Goal: Task Accomplishment & Management: Manage account settings

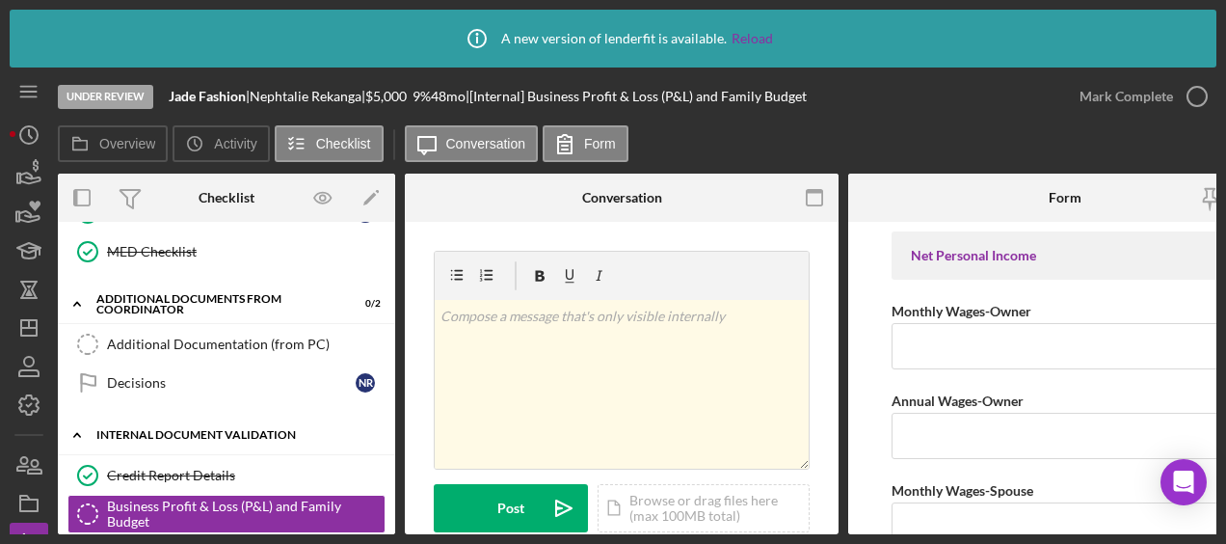
scroll to position [618, 0]
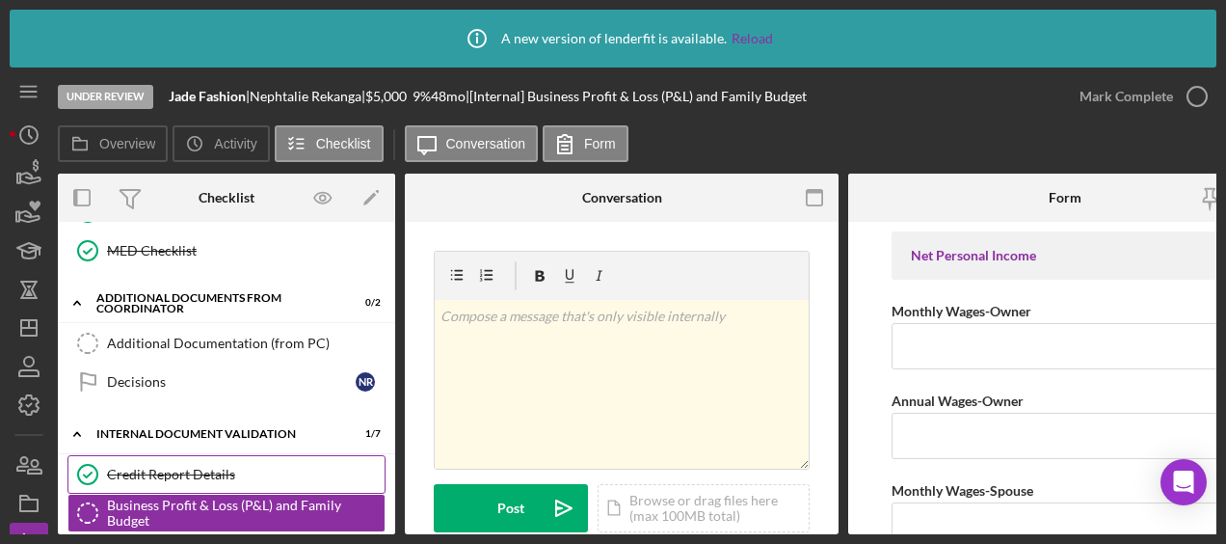
click at [205, 455] on link "Credit Report Details Credit Report Details" at bounding box center [226, 474] width 318 height 39
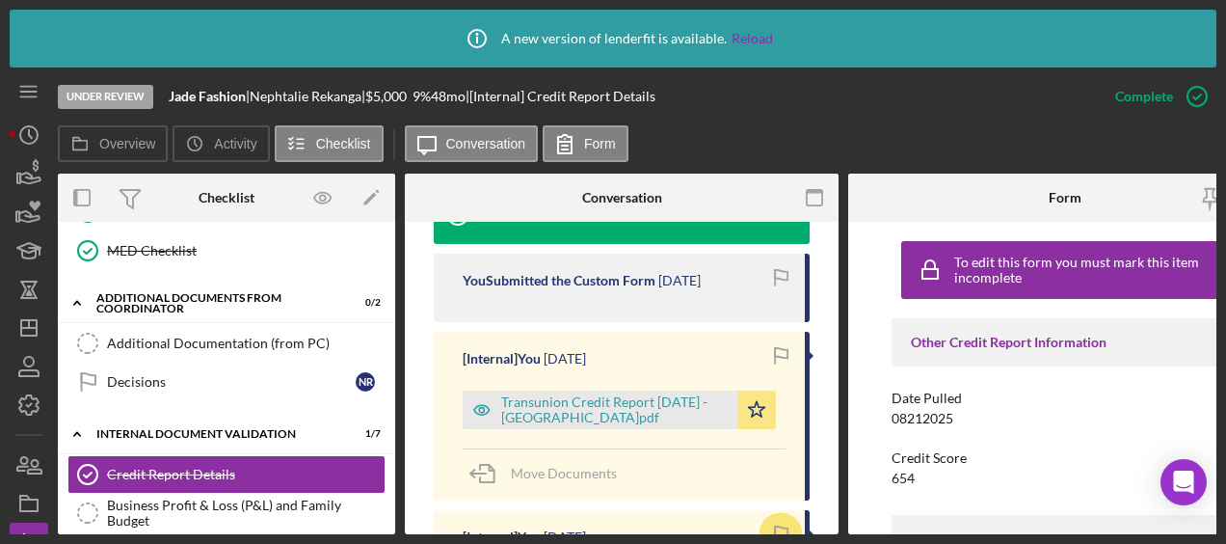
scroll to position [682, 0]
click at [594, 395] on div "Transunion Credit Report 8.27.2025 - Rekanga.pdf" at bounding box center [614, 410] width 226 height 31
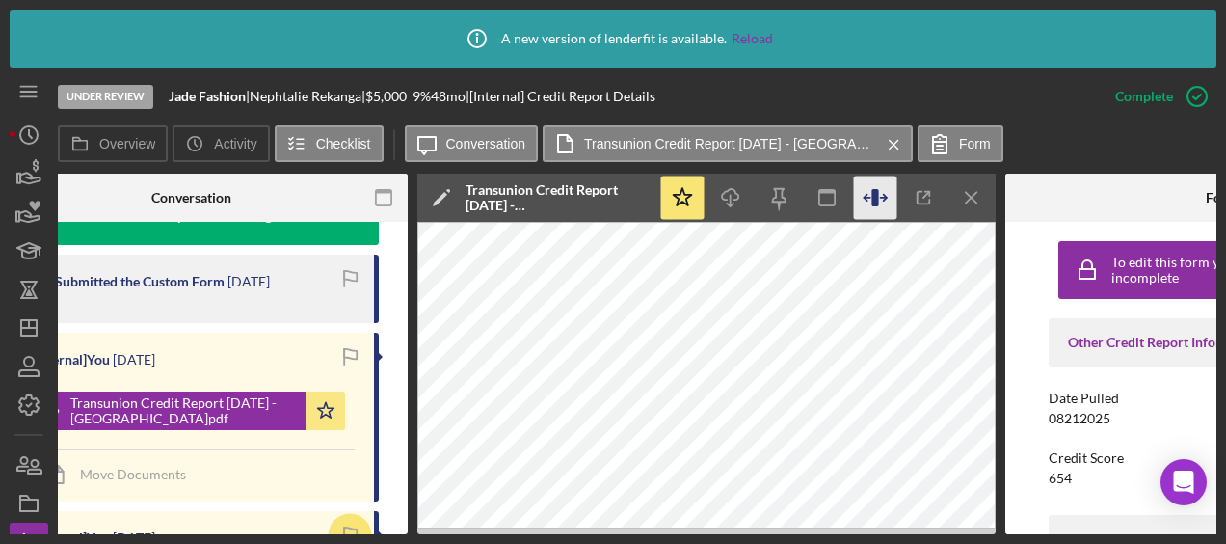
scroll to position [0, 440]
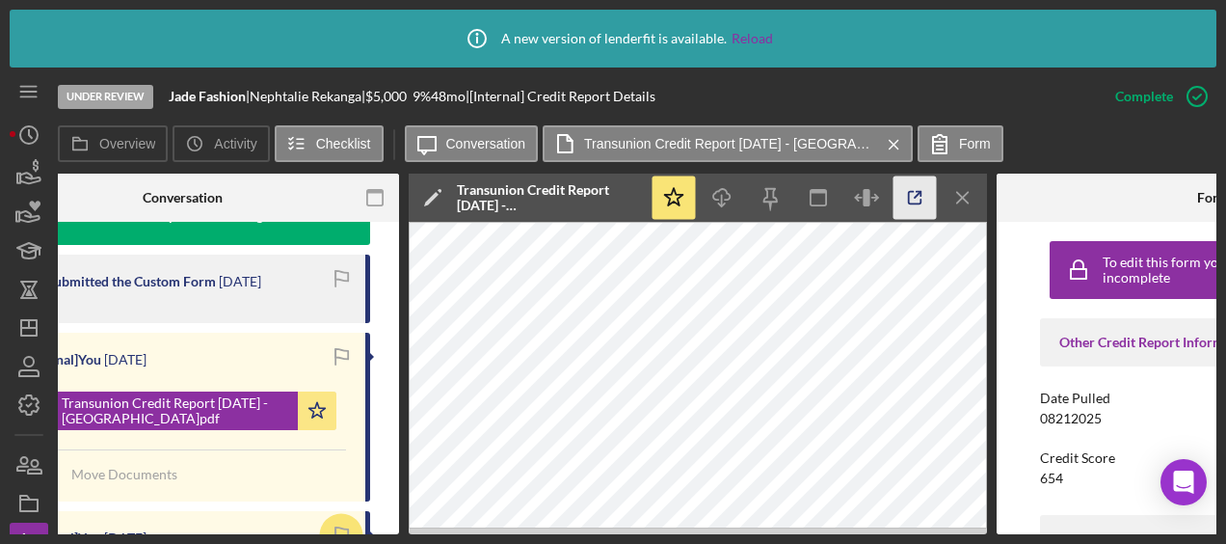
click at [909, 197] on icon "button" at bounding box center [915, 198] width 13 height 13
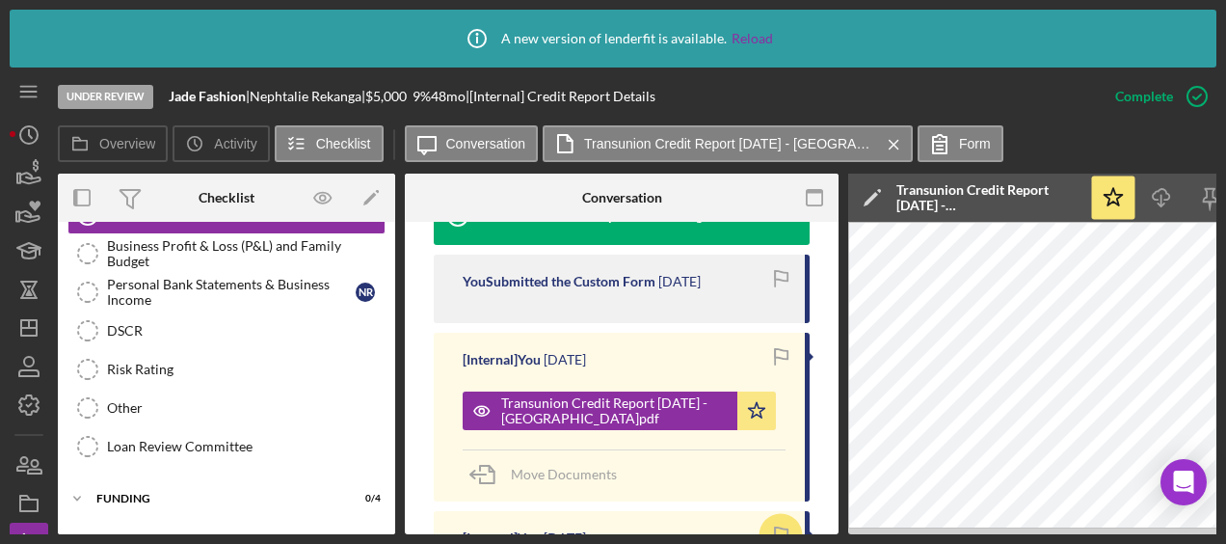
scroll to position [874, 0]
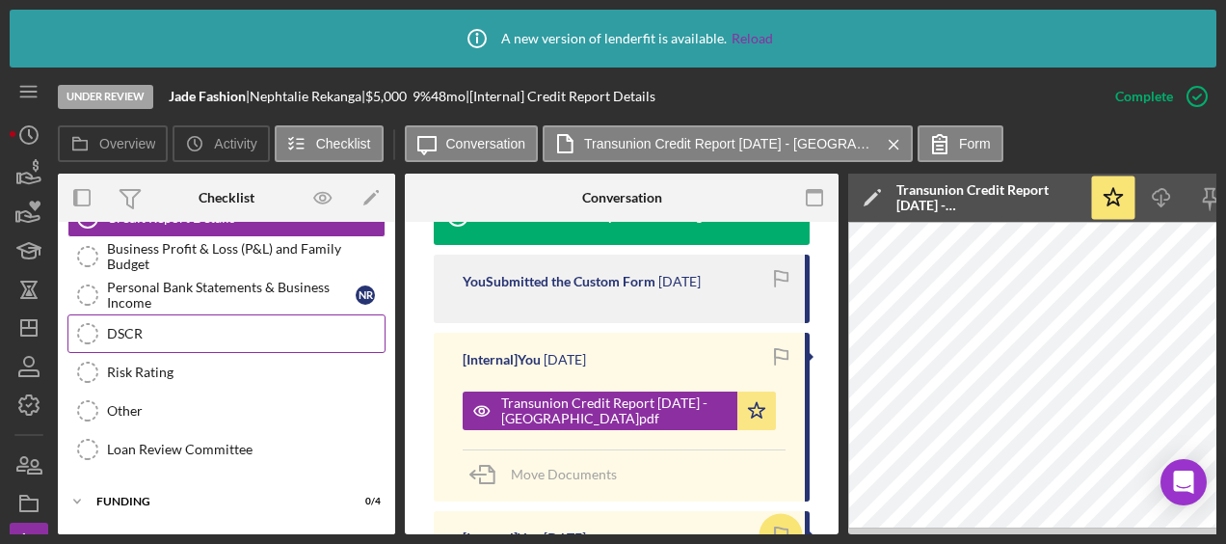
click at [156, 326] on div "DSCR" at bounding box center [246, 333] width 278 height 15
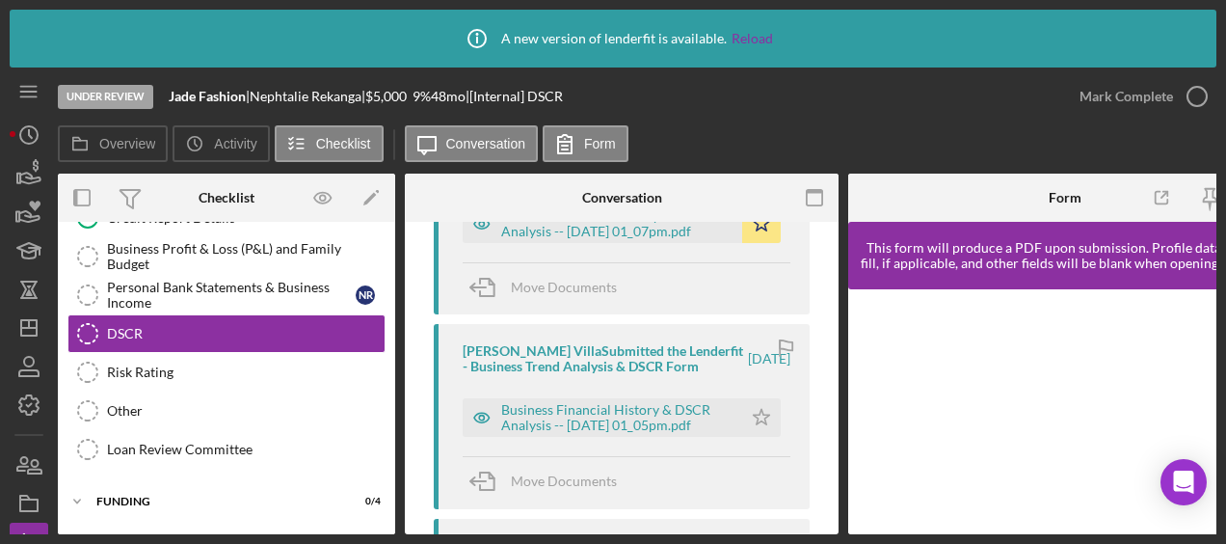
scroll to position [432, 0]
click at [637, 234] on div "Business Financial History & DSCR Analysis -- [DATE] 01_07pm.pdf" at bounding box center [616, 222] width 231 height 31
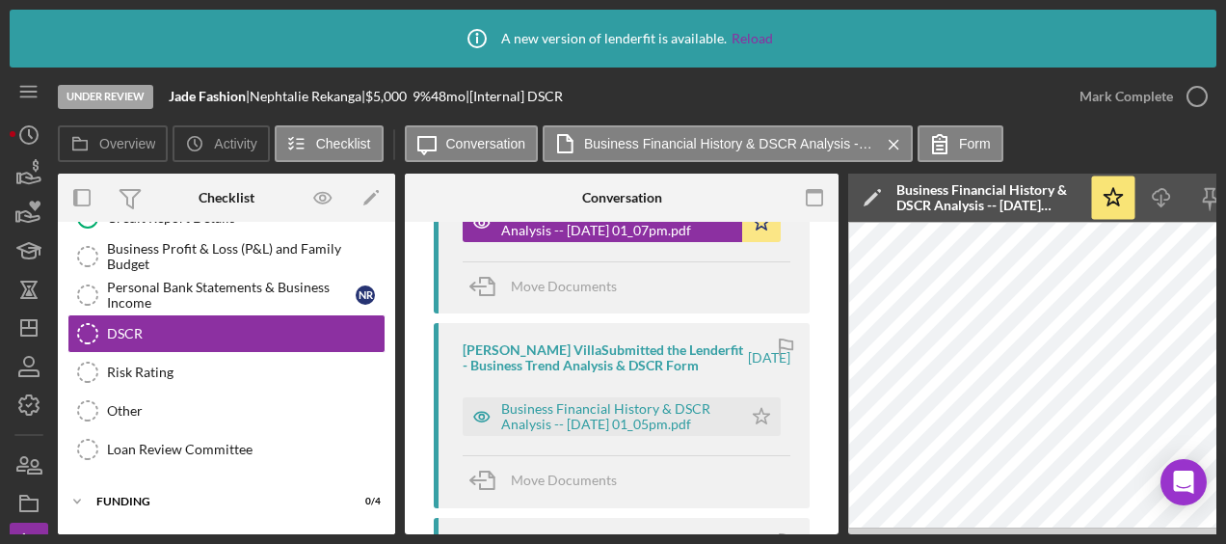
scroll to position [176, 0]
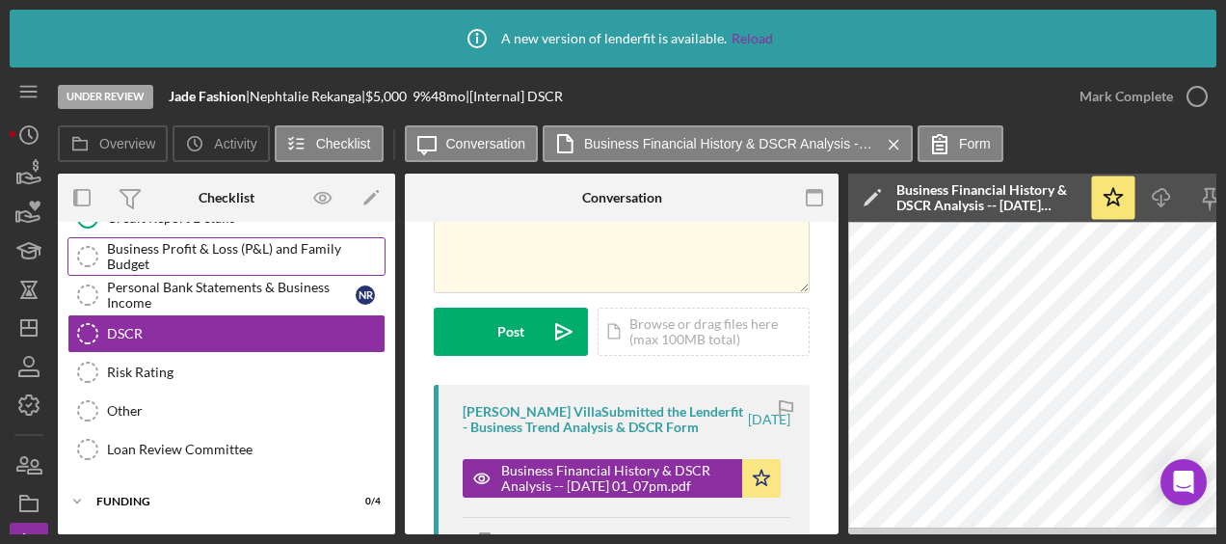
click at [201, 254] on div "Business Profit & Loss (P&L) and Family Budget" at bounding box center [246, 256] width 278 height 31
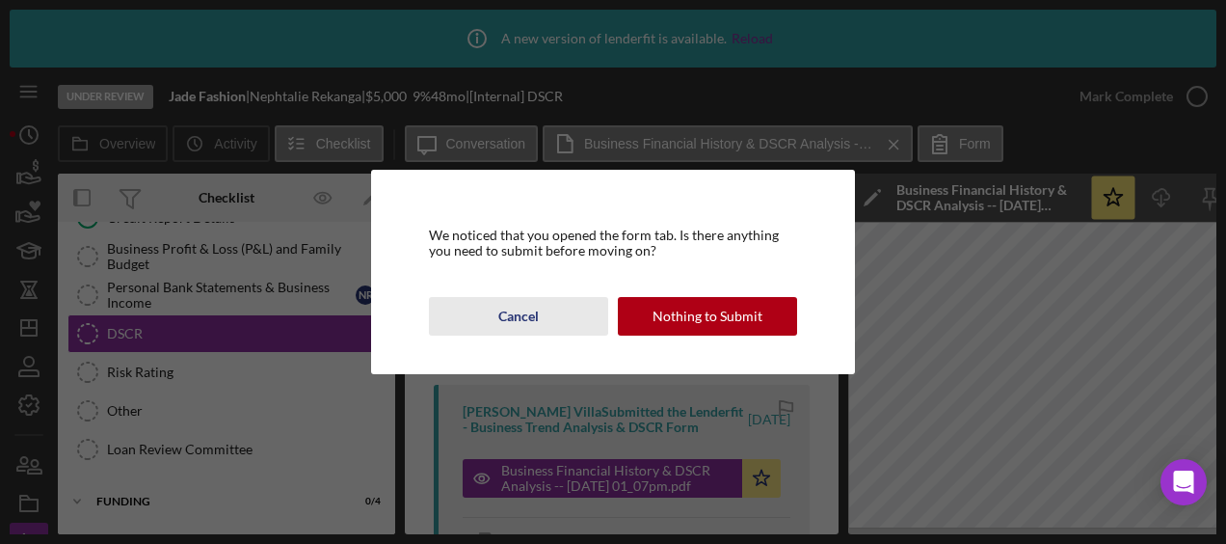
click at [528, 313] on div "Cancel" at bounding box center [518, 316] width 40 height 39
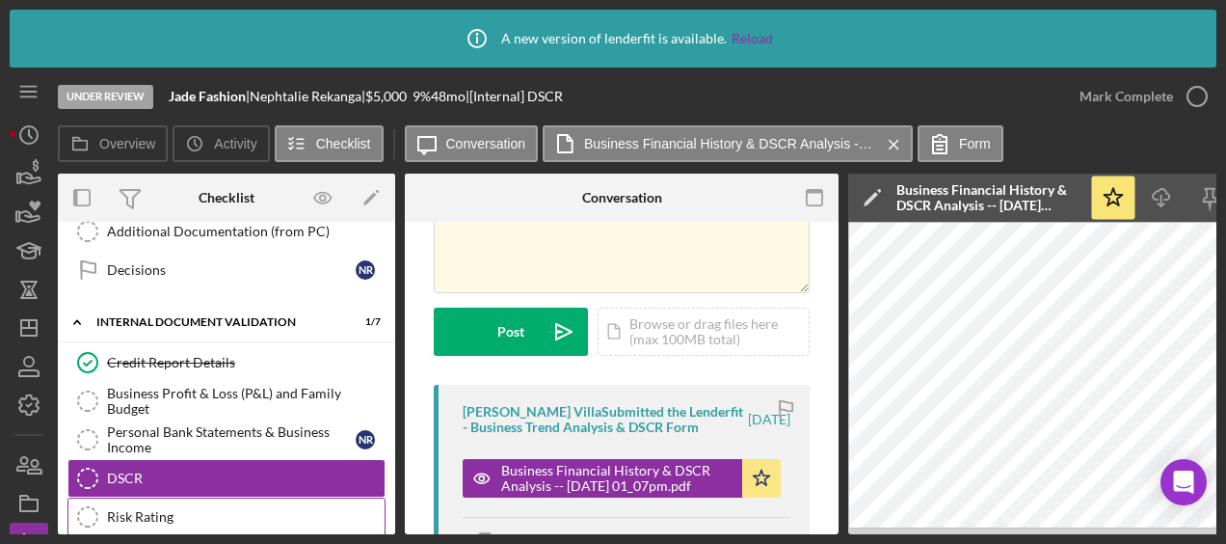
scroll to position [693, 0]
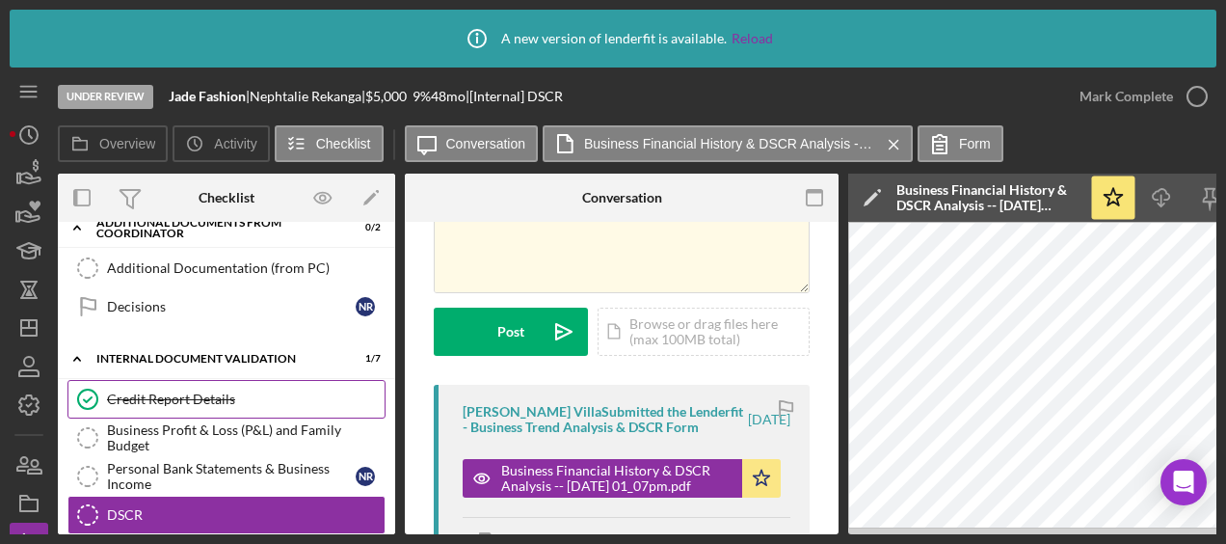
click at [211, 403] on link "Credit Report Details Credit Report Details" at bounding box center [226, 399] width 318 height 39
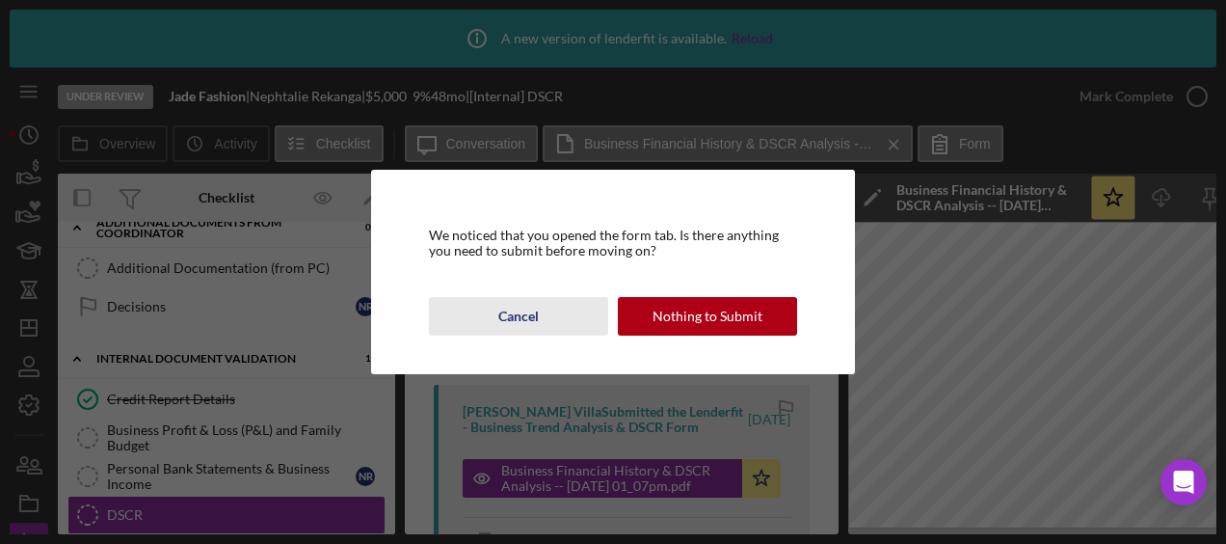
click at [554, 306] on button "Cancel" at bounding box center [518, 316] width 179 height 39
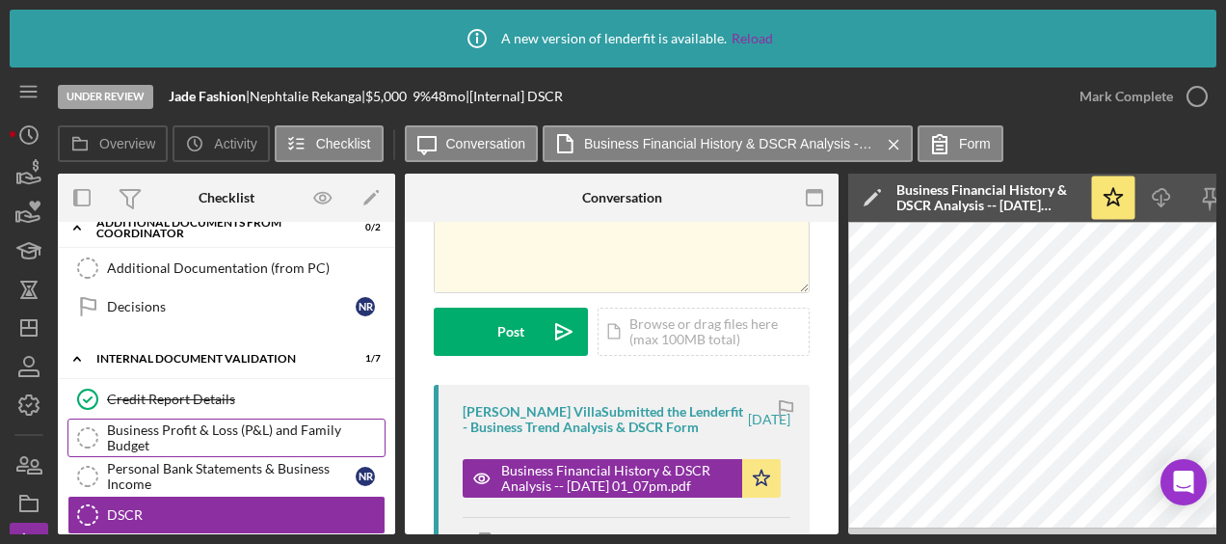
click at [280, 422] on div "Business Profit & Loss (P&L) and Family Budget" at bounding box center [246, 437] width 278 height 31
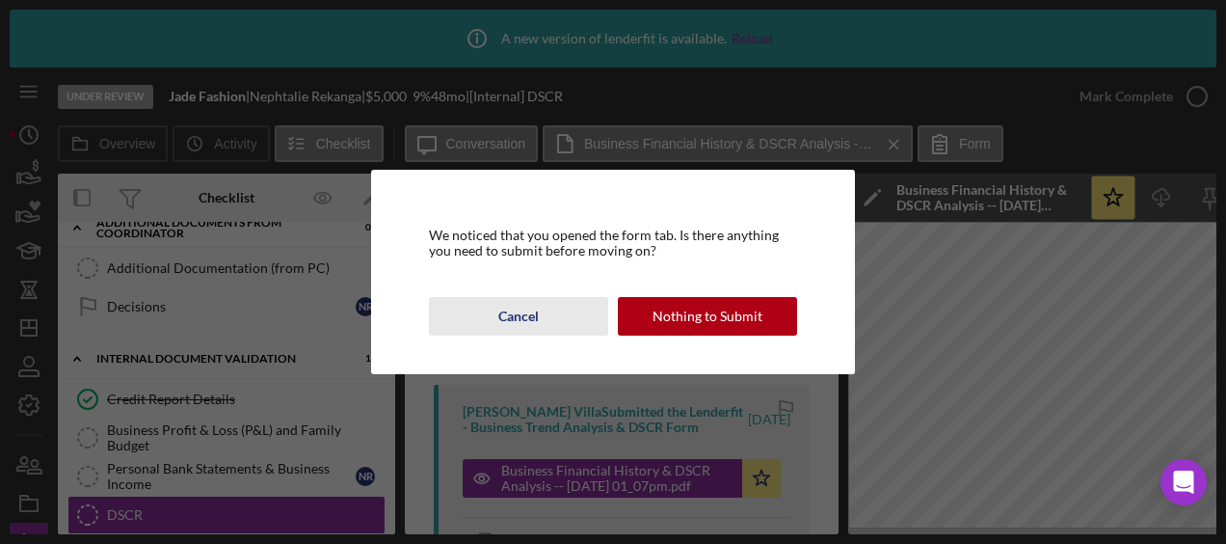
click at [538, 326] on div "Cancel" at bounding box center [518, 316] width 40 height 39
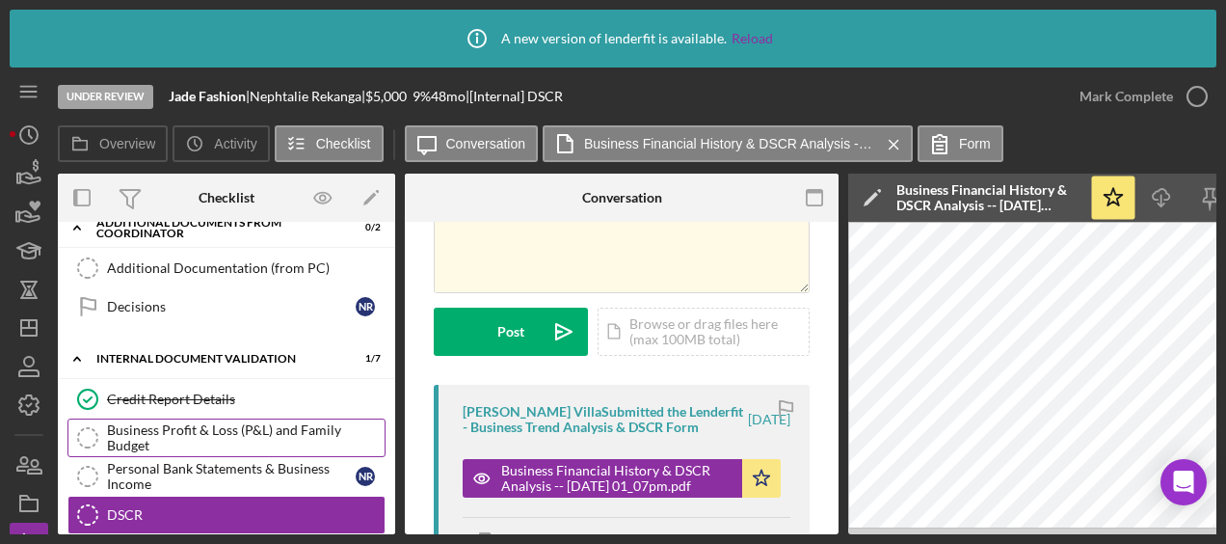
click at [315, 422] on div "Business Profit & Loss (P&L) and Family Budget" at bounding box center [246, 437] width 278 height 31
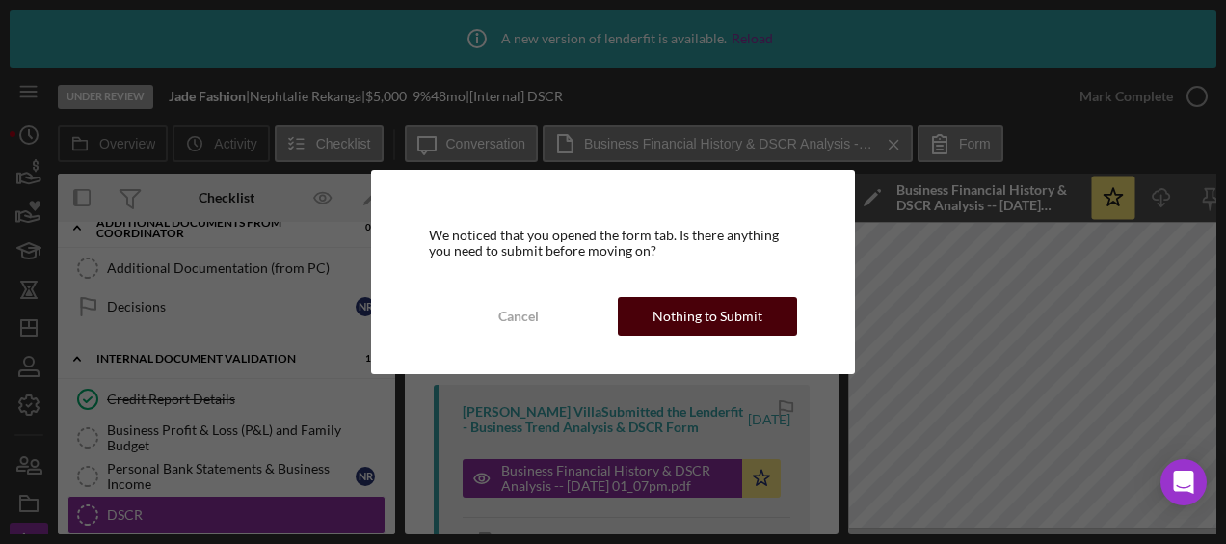
click at [680, 321] on div "Nothing to Submit" at bounding box center [708, 316] width 110 height 39
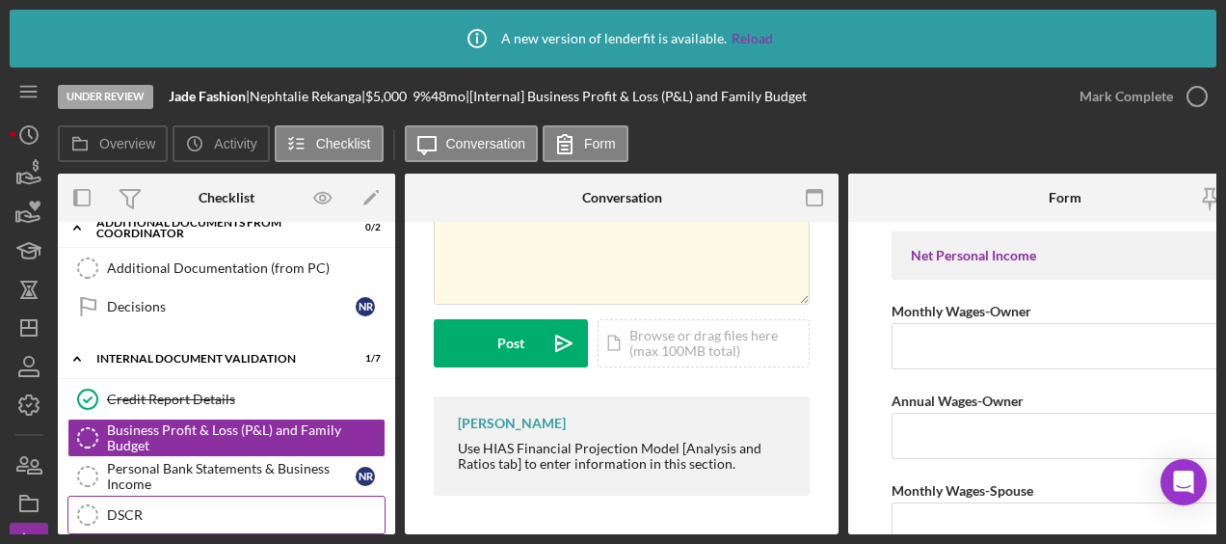
scroll to position [762, 0]
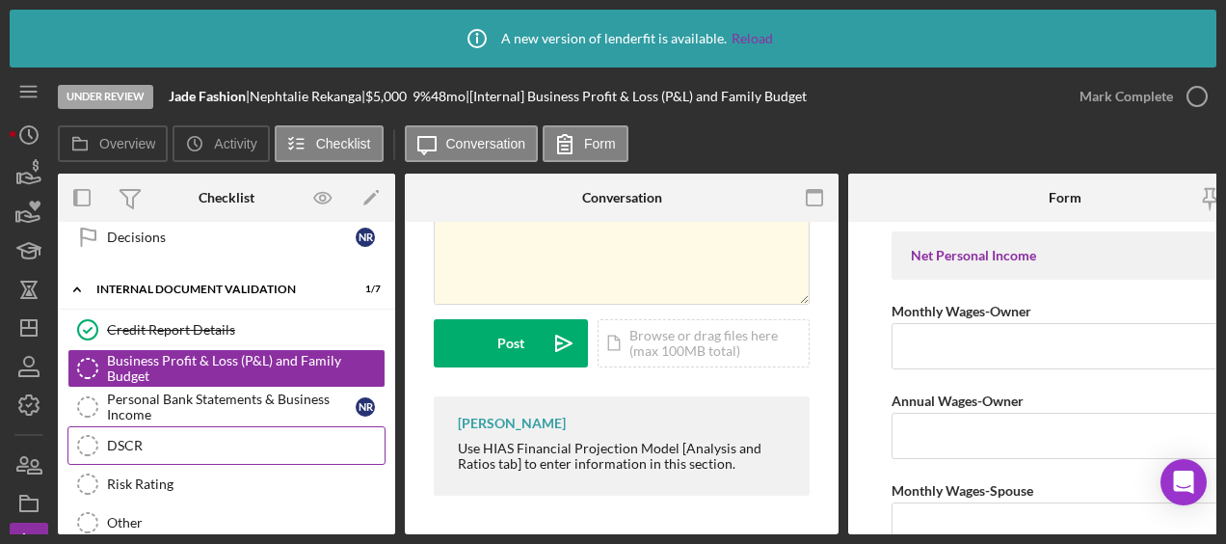
click at [144, 438] on div "DSCR" at bounding box center [246, 445] width 278 height 15
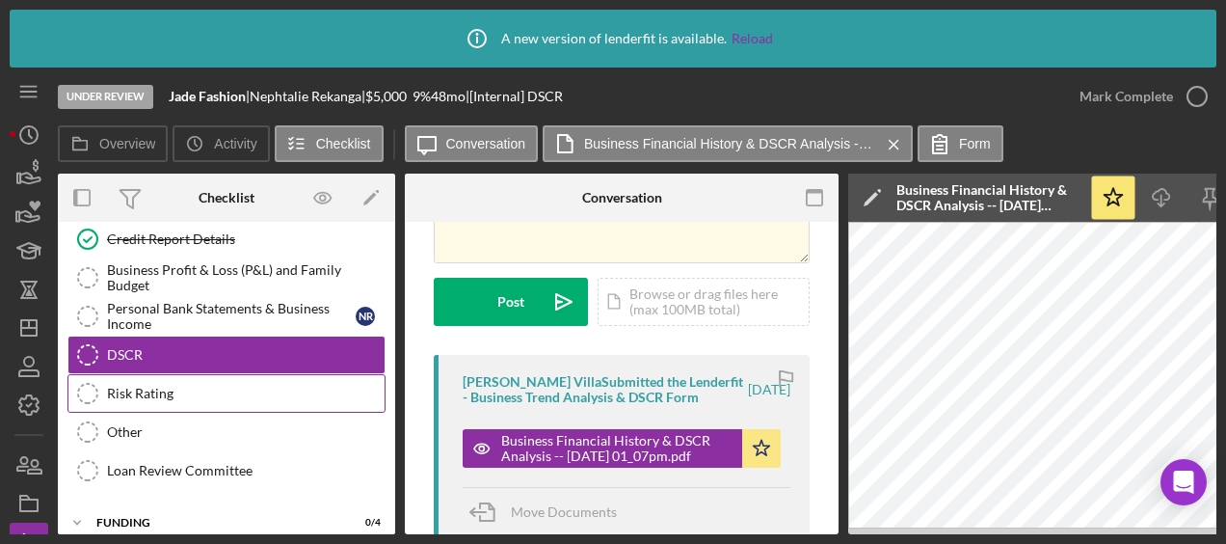
scroll to position [855, 0]
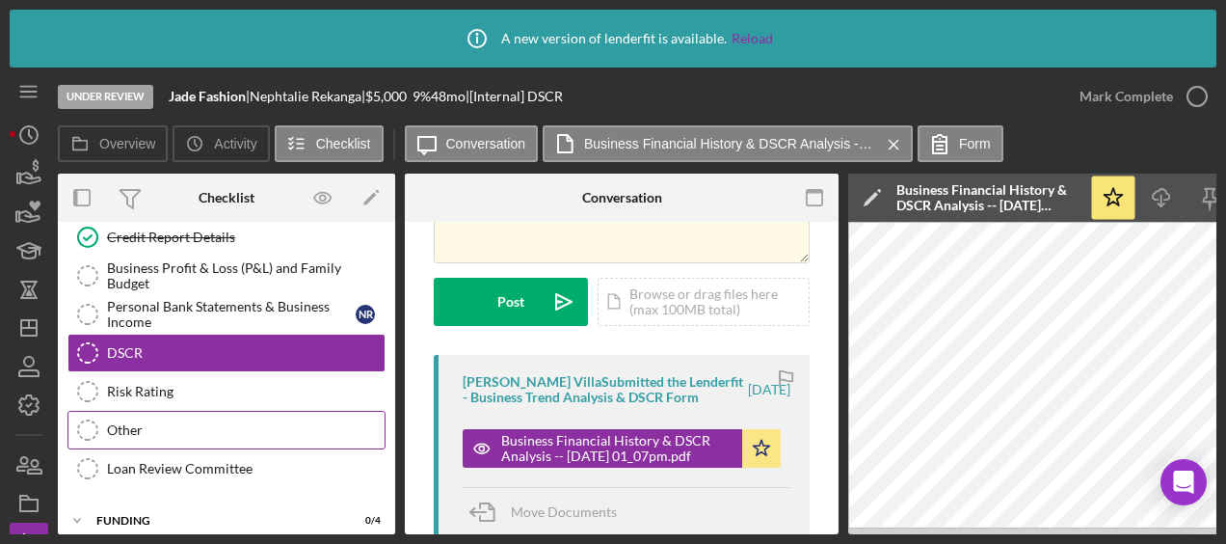
click at [129, 422] on div "Other" at bounding box center [246, 429] width 278 height 15
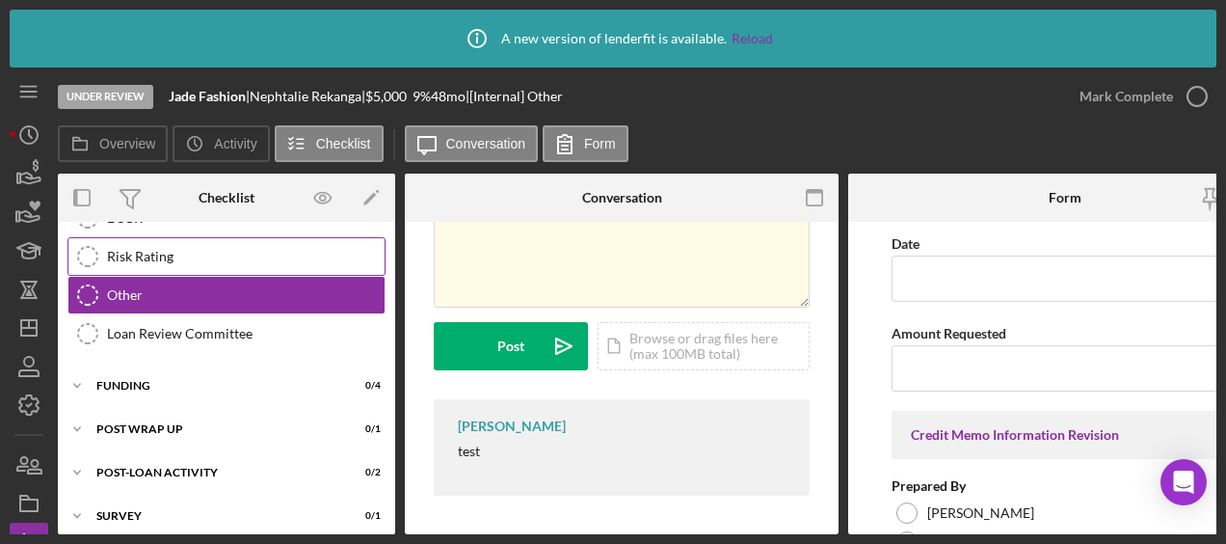
scroll to position [989, 0]
click at [178, 381] on div "Funding" at bounding box center [233, 387] width 275 height 12
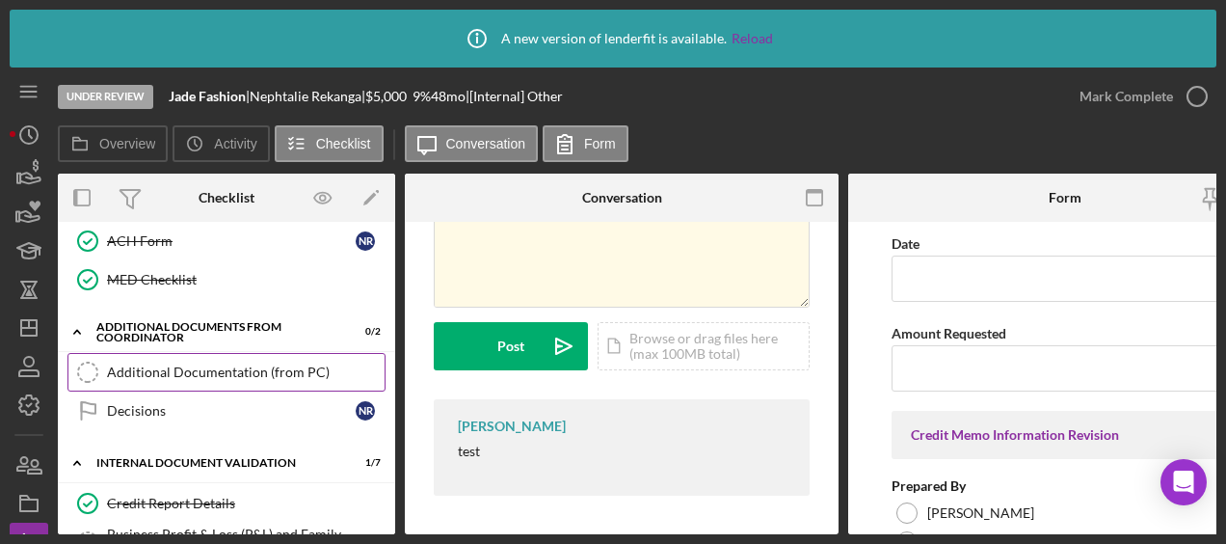
scroll to position [588, 0]
click at [210, 365] on div "Additional Documentation (from PC)" at bounding box center [246, 372] width 278 height 15
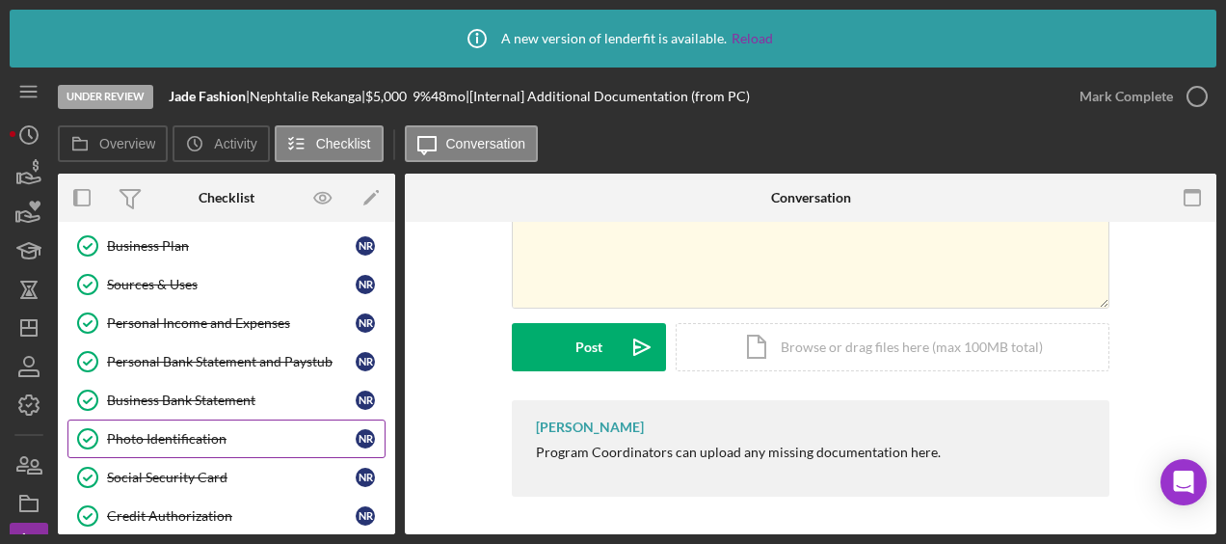
scroll to position [189, 0]
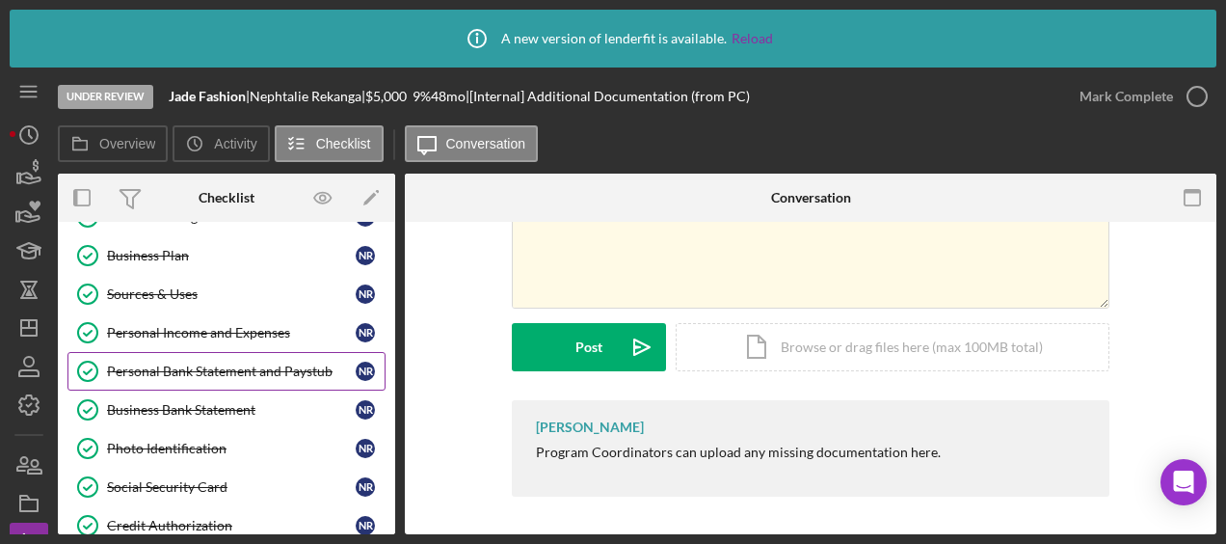
click at [216, 354] on link "Personal Bank Statement and Paystub Personal Bank Statement and Paystub N R" at bounding box center [226, 371] width 318 height 39
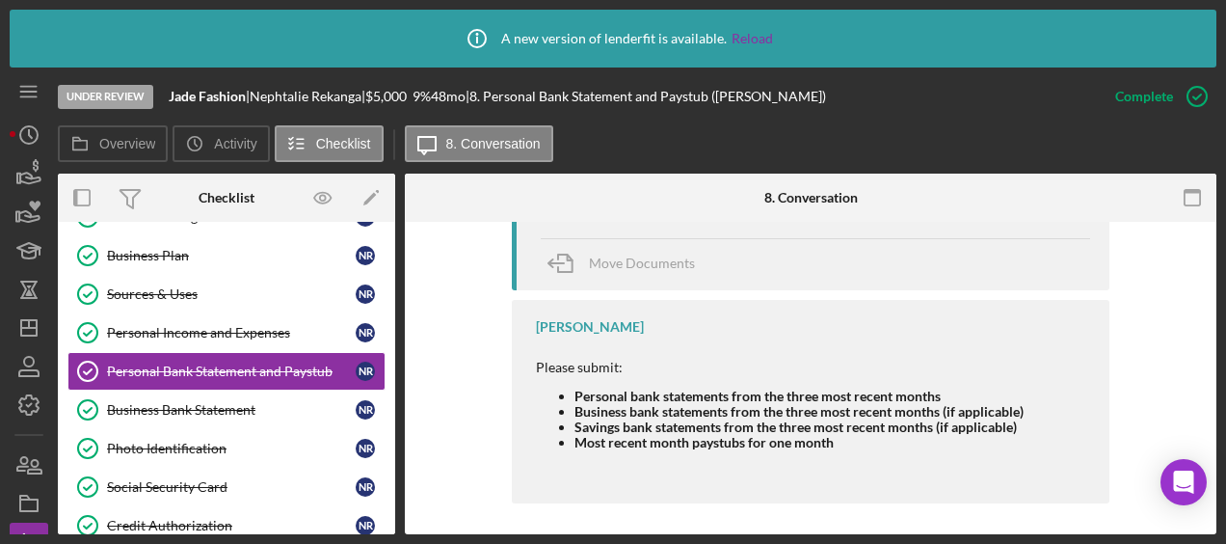
scroll to position [2104, 0]
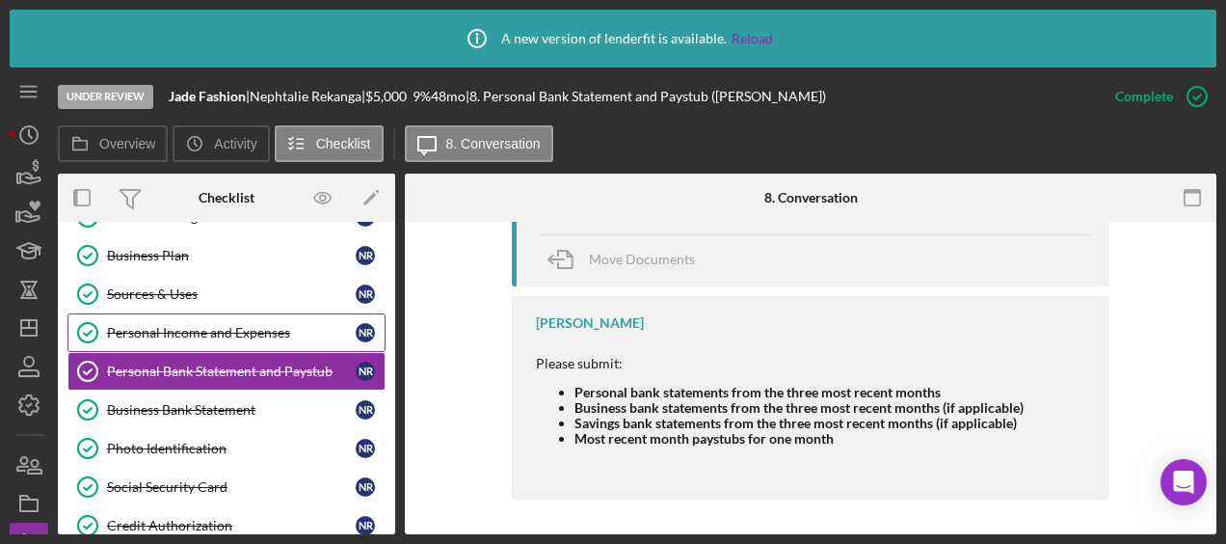
click at [209, 325] on div "Personal Income and Expenses" at bounding box center [231, 332] width 249 height 15
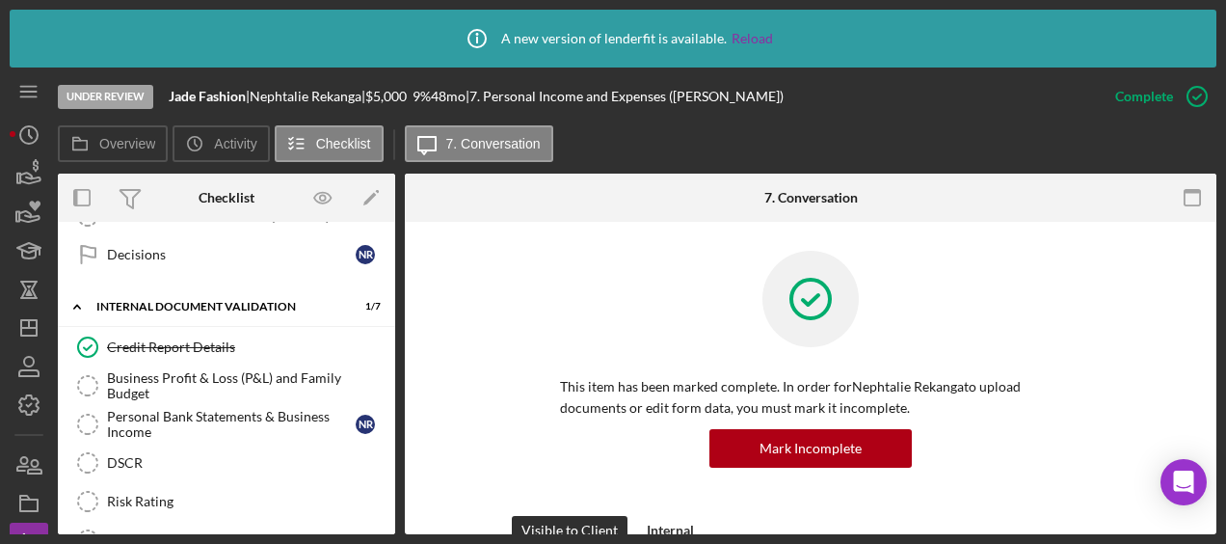
scroll to position [744, 0]
click at [192, 347] on link "Credit Report Details Credit Report Details" at bounding box center [226, 348] width 318 height 39
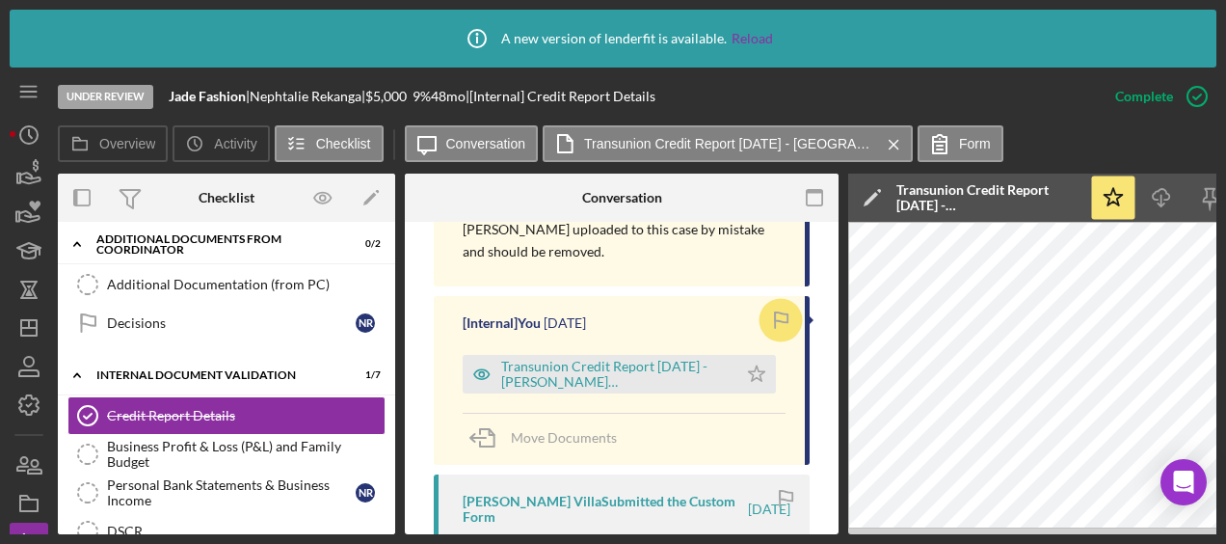
scroll to position [1040, 0]
drag, startPoint x: 652, startPoint y: 351, endPoint x: 644, endPoint y: 343, distance: 10.9
click at [652, 351] on div "[Internal] You [DATE] Transunion Credit Report [DATE] - [PERSON_NAME] [PERSON_N…" at bounding box center [622, 380] width 376 height 169
click at [642, 355] on div "Transunion Credit Report [DATE] - [PERSON_NAME] [PERSON_NAME].pdf" at bounding box center [600, 374] width 275 height 39
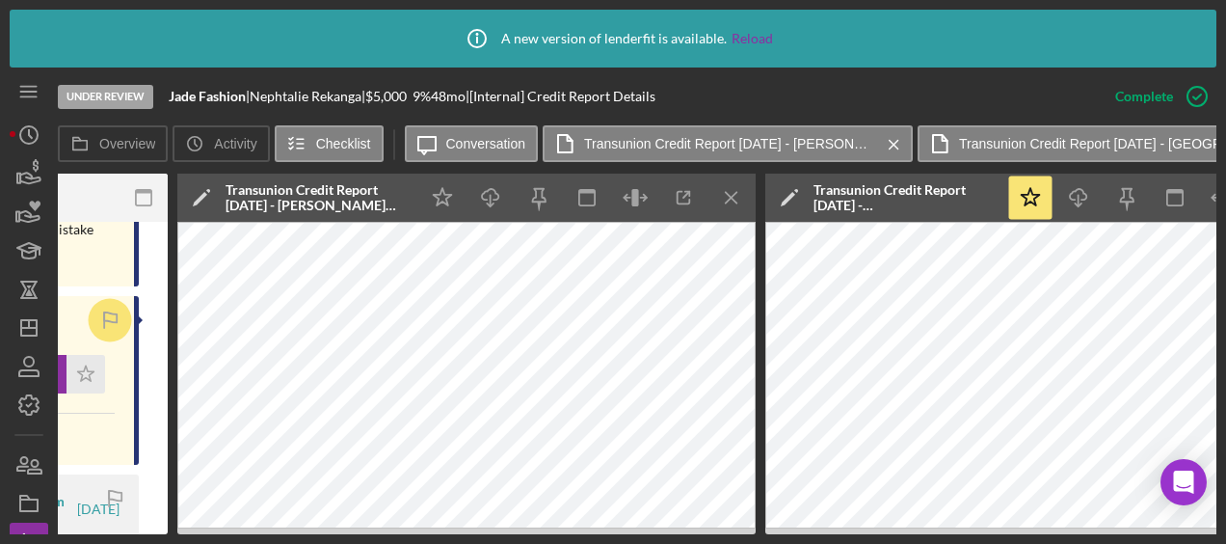
scroll to position [0, 672]
click at [725, 196] on icon "Icon/Menu Close" at bounding box center [730, 197] width 43 height 43
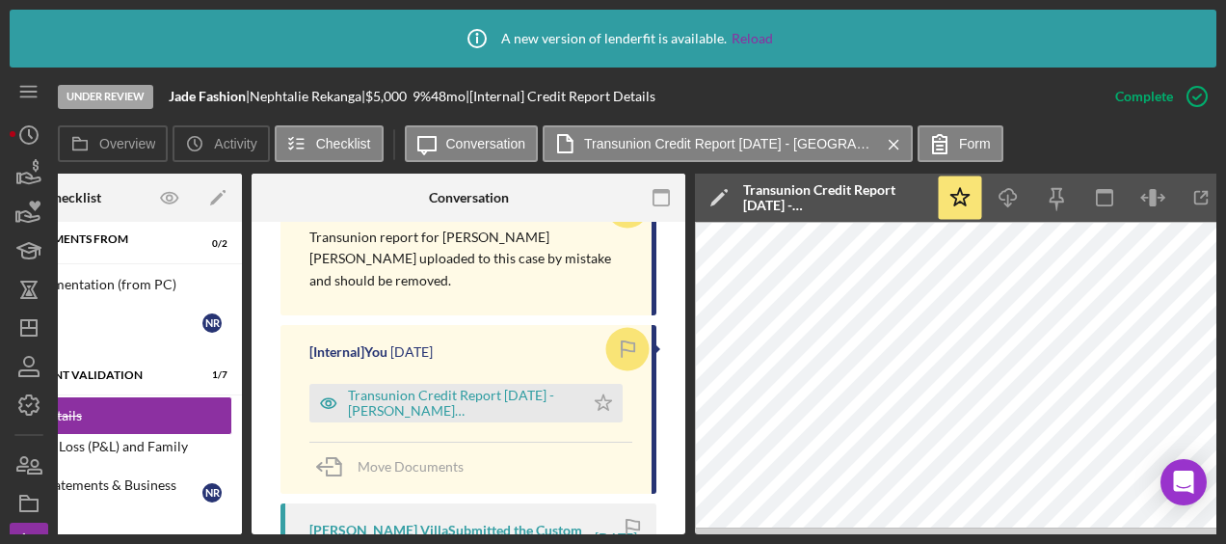
scroll to position [1366, 0]
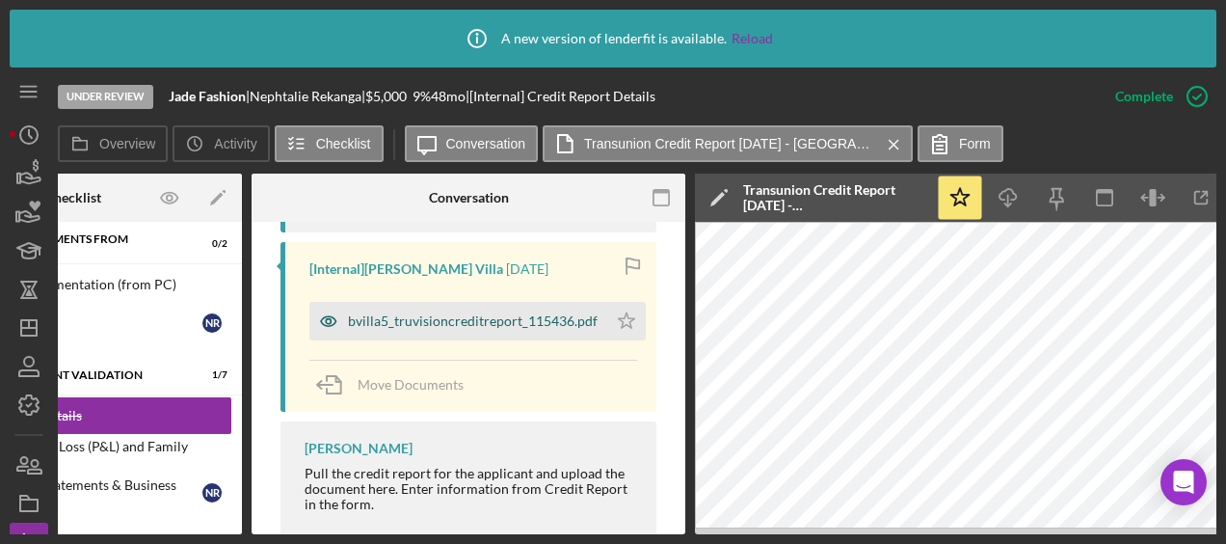
click at [463, 313] on div "bvilla5_truvisioncreditreport_115436.pdf" at bounding box center [473, 320] width 250 height 15
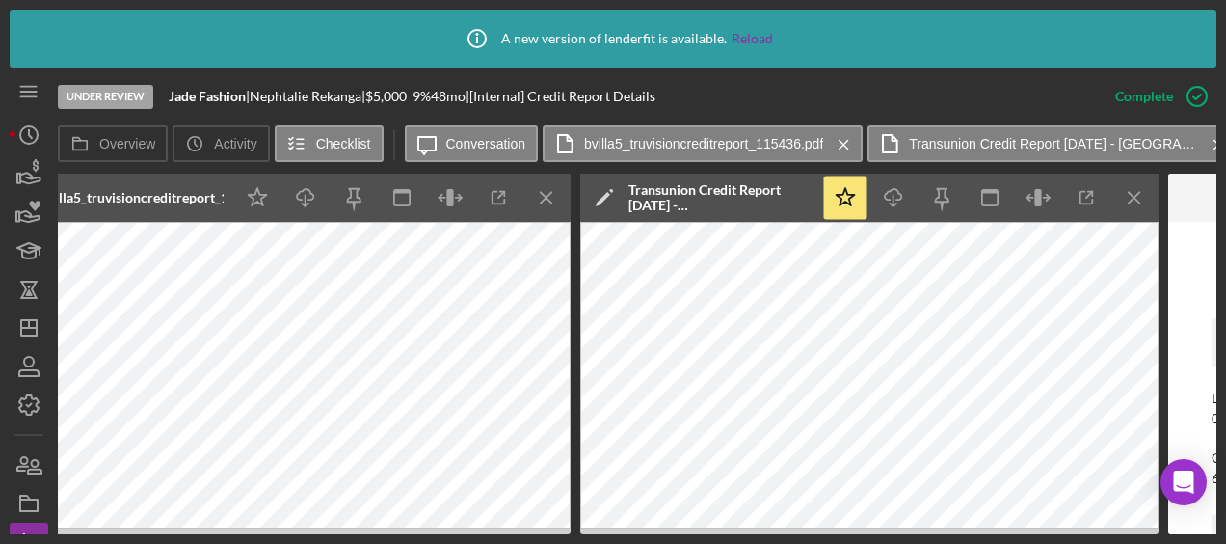
scroll to position [0, 857]
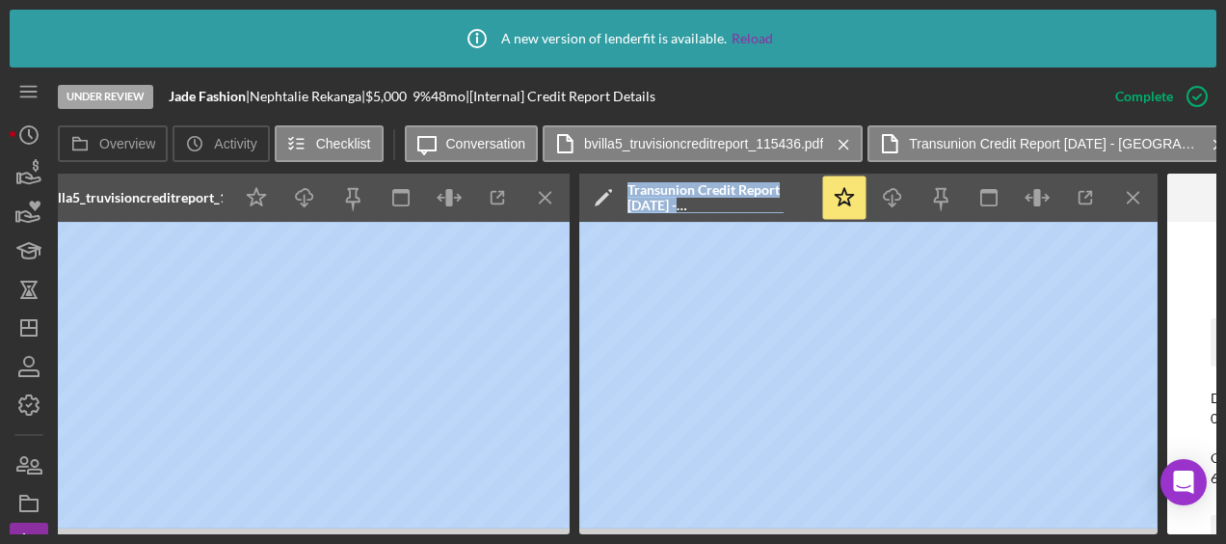
drag, startPoint x: 626, startPoint y: 534, endPoint x: 459, endPoint y: 535, distance: 167.7
click at [459, 535] on div "Icon/Info A new version of lenderfit is available. Reload Under Review Jade Fas…" at bounding box center [613, 272] width 1226 height 544
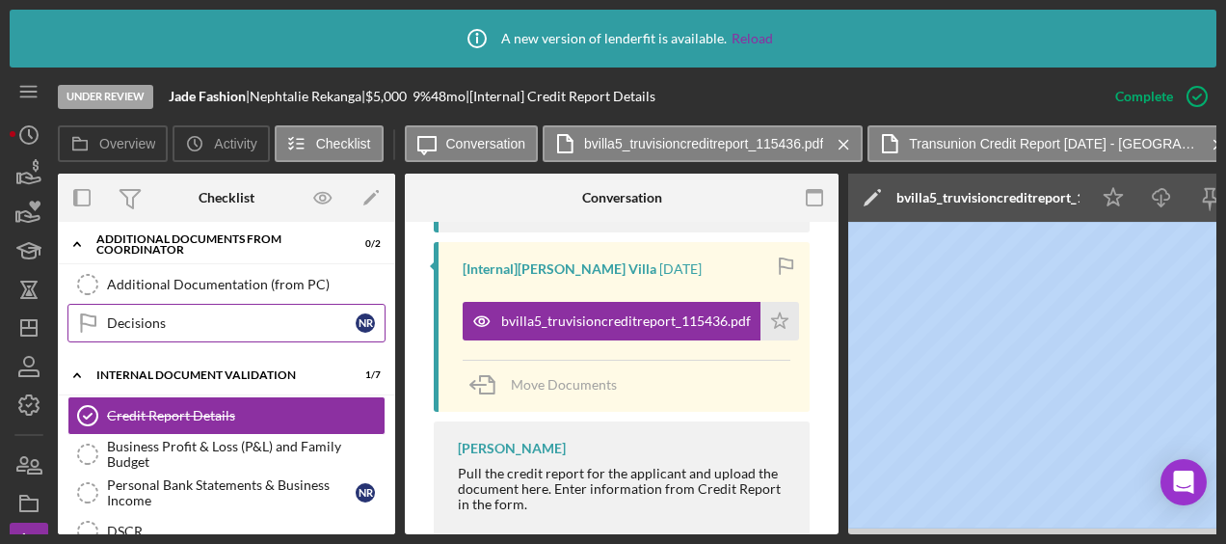
scroll to position [0, 0]
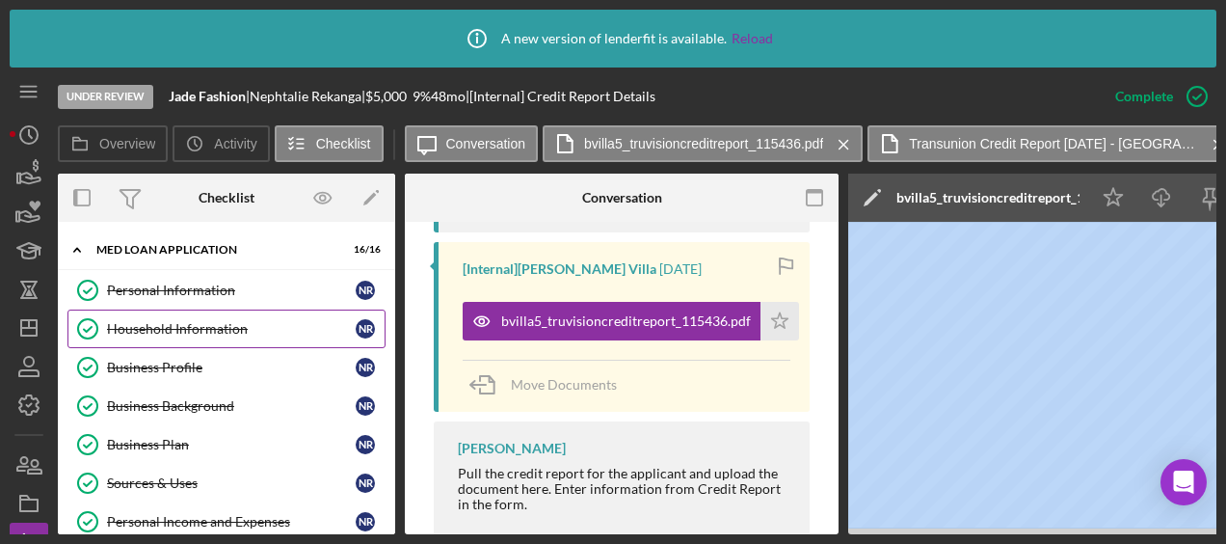
click at [200, 321] on div "Household Information" at bounding box center [231, 328] width 249 height 15
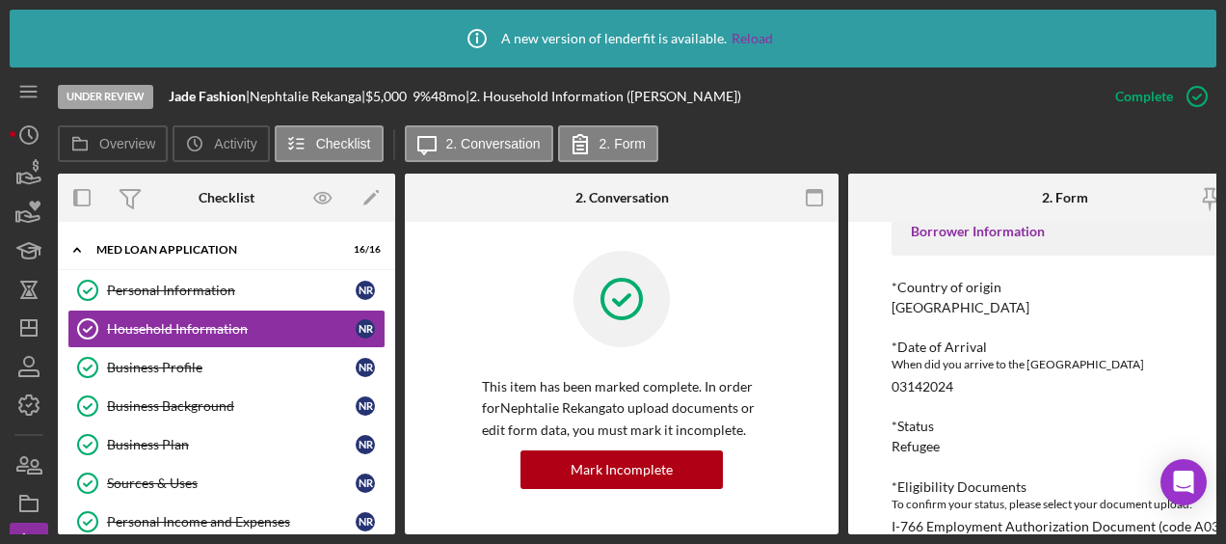
scroll to position [110, 0]
click at [881, 495] on div "To edit this form you must mark this item incomplete Borrower Information *Coun…" at bounding box center [1065, 378] width 434 height 312
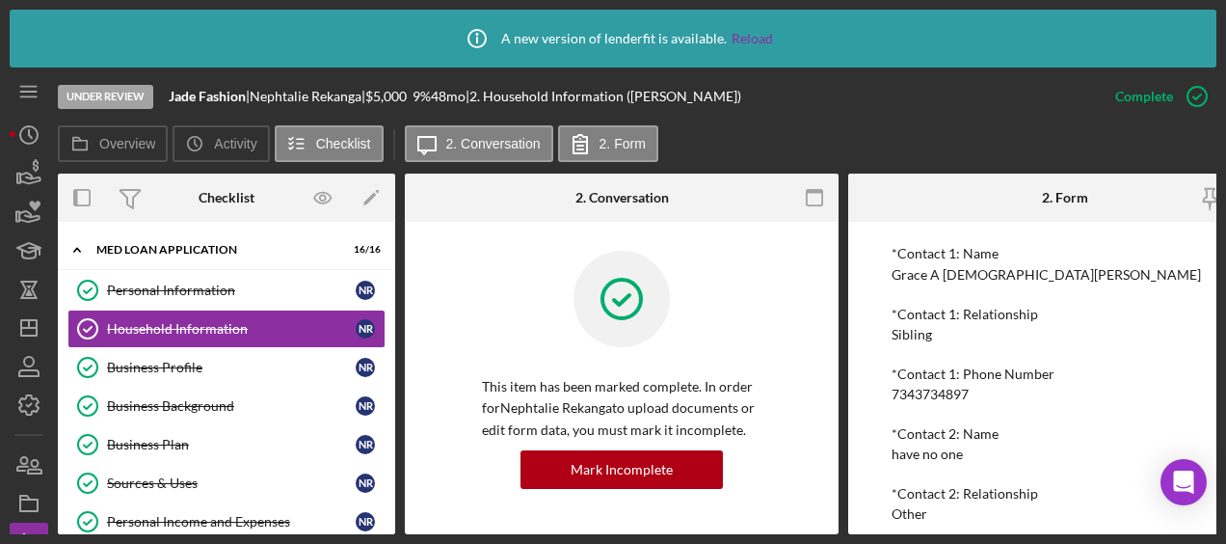
scroll to position [1585, 0]
click at [250, 295] on div "Personal Information" at bounding box center [231, 289] width 249 height 15
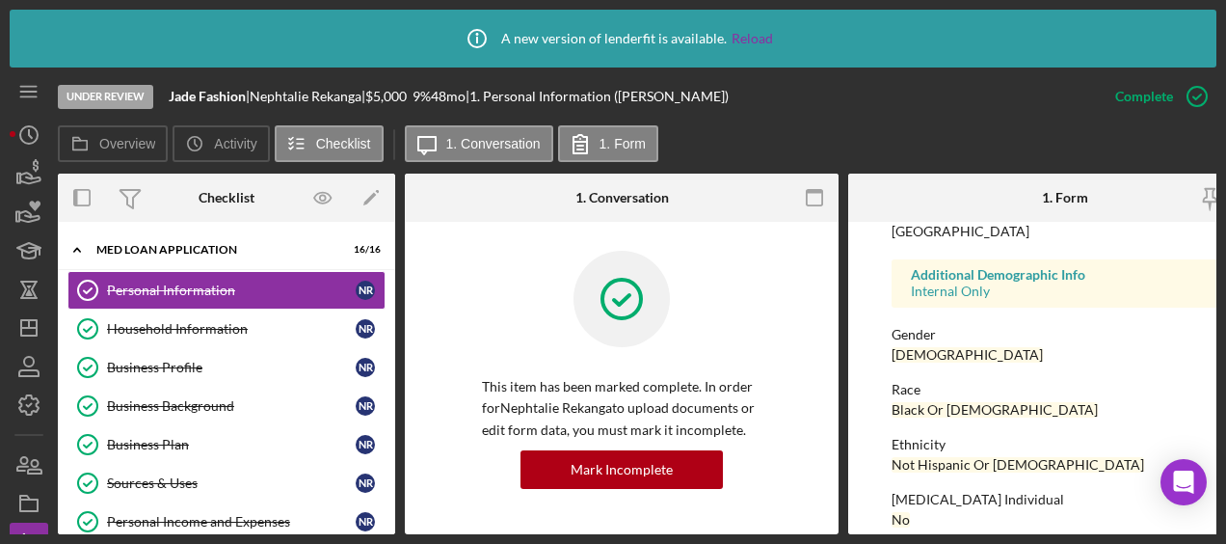
scroll to position [593, 0]
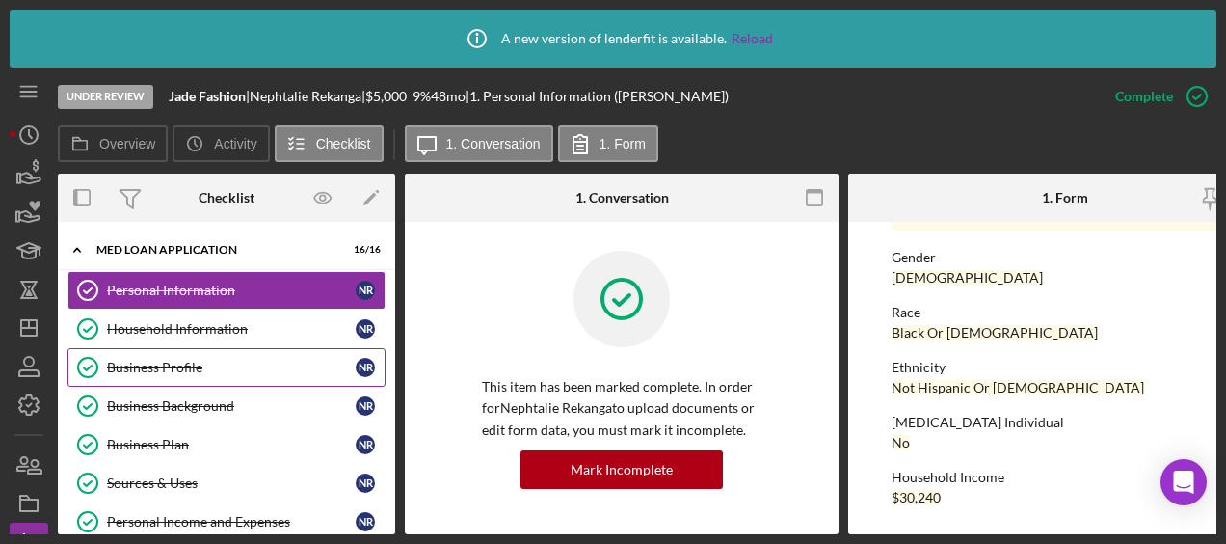
click at [249, 374] on link "Business Profile Business Profile N R" at bounding box center [226, 367] width 318 height 39
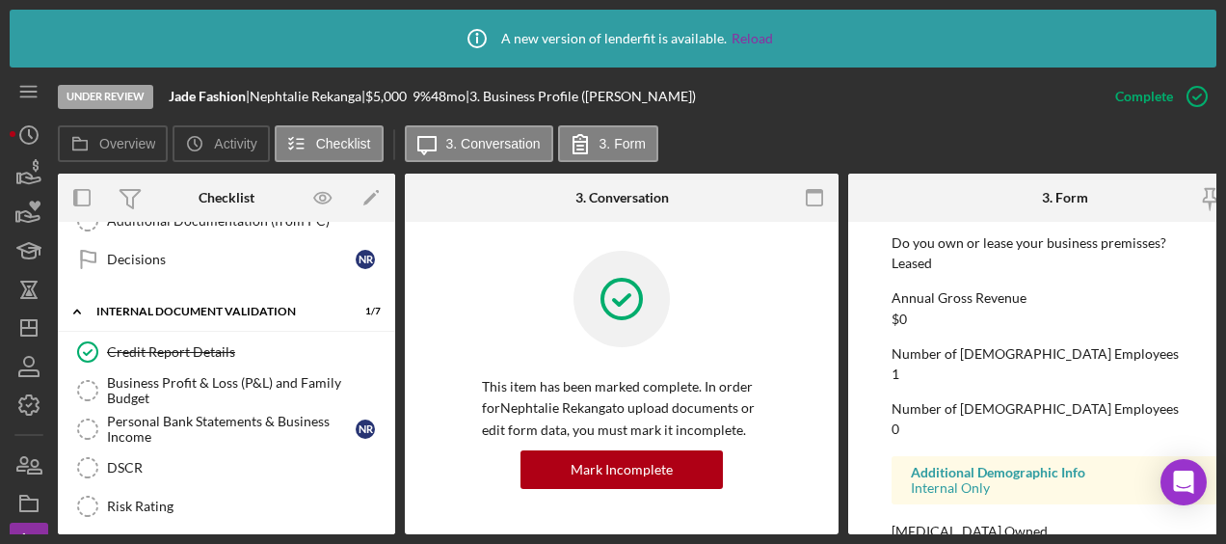
scroll to position [739, 0]
click at [214, 345] on div "Credit Report Details" at bounding box center [246, 352] width 278 height 15
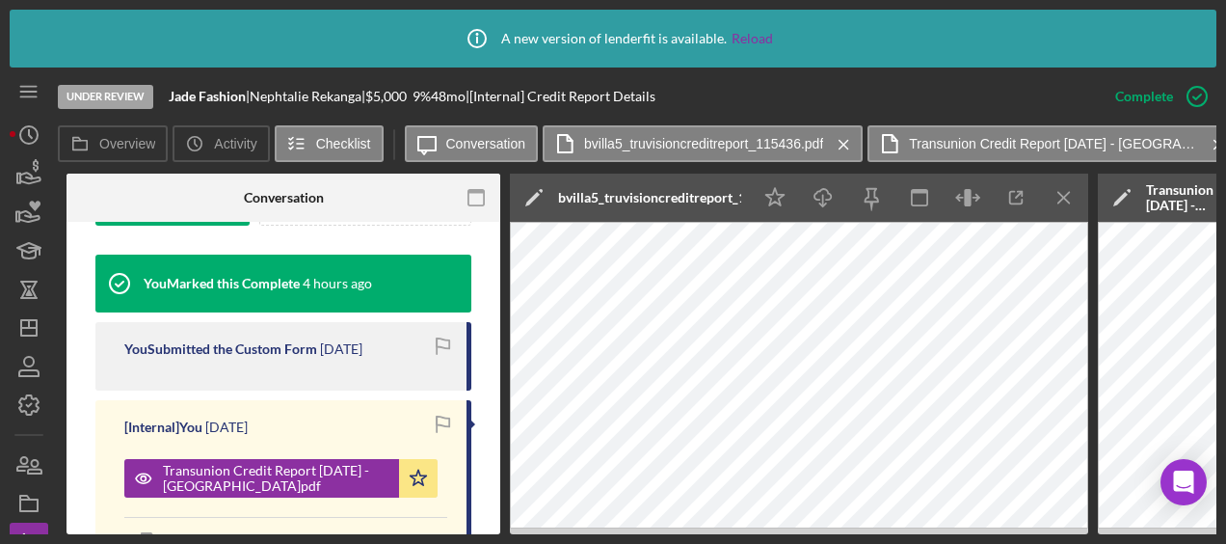
scroll to position [0, 339]
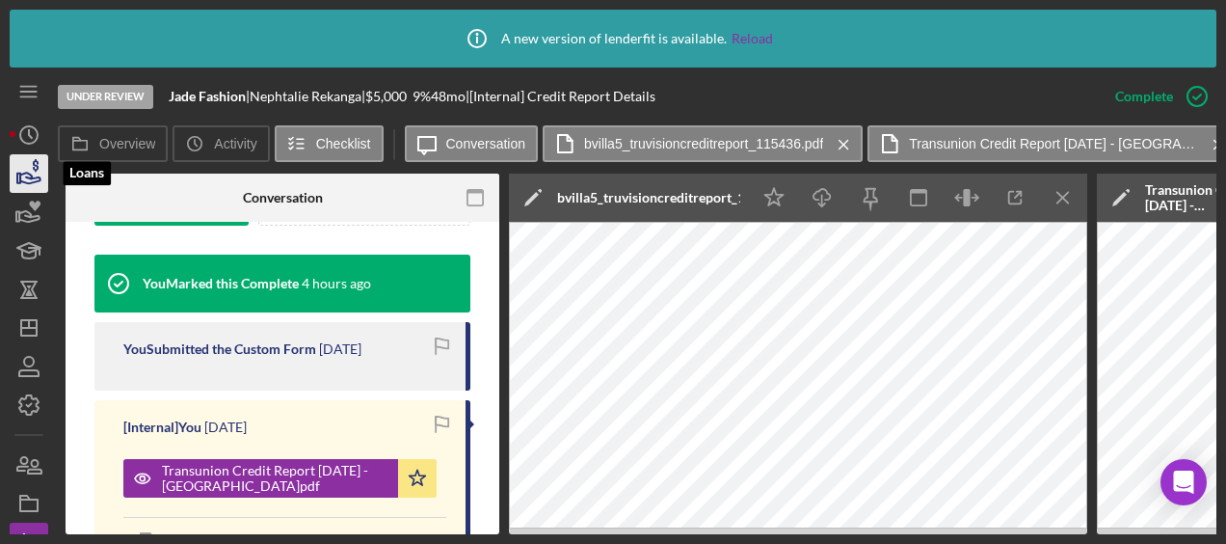
click at [31, 170] on icon "button" at bounding box center [29, 173] width 48 height 48
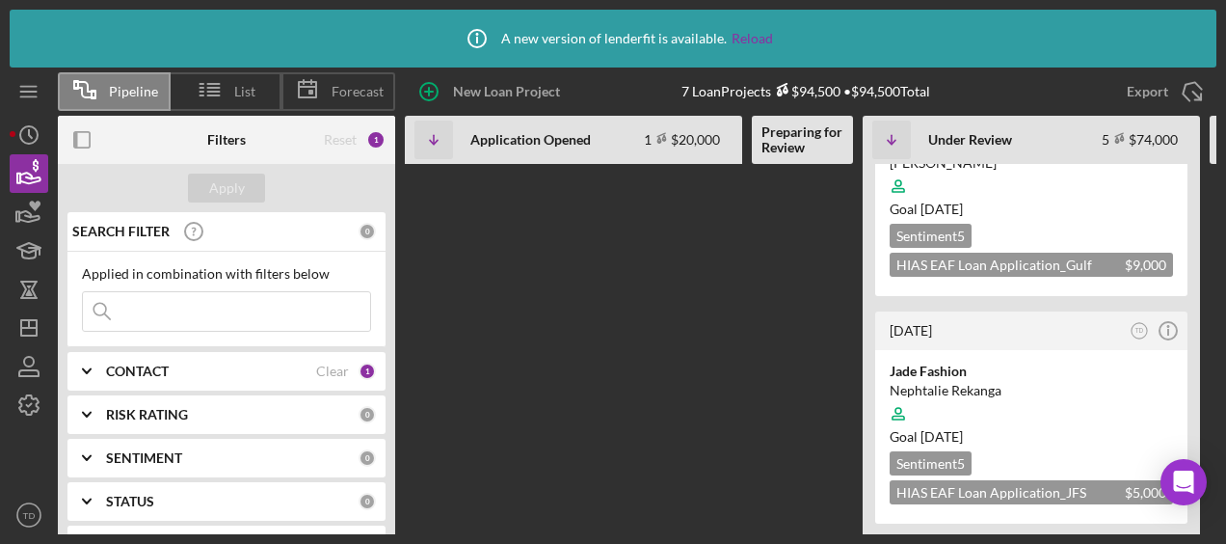
scroll to position [779, 0]
click at [916, 361] on div "Jade Fashion" at bounding box center [1031, 370] width 283 height 19
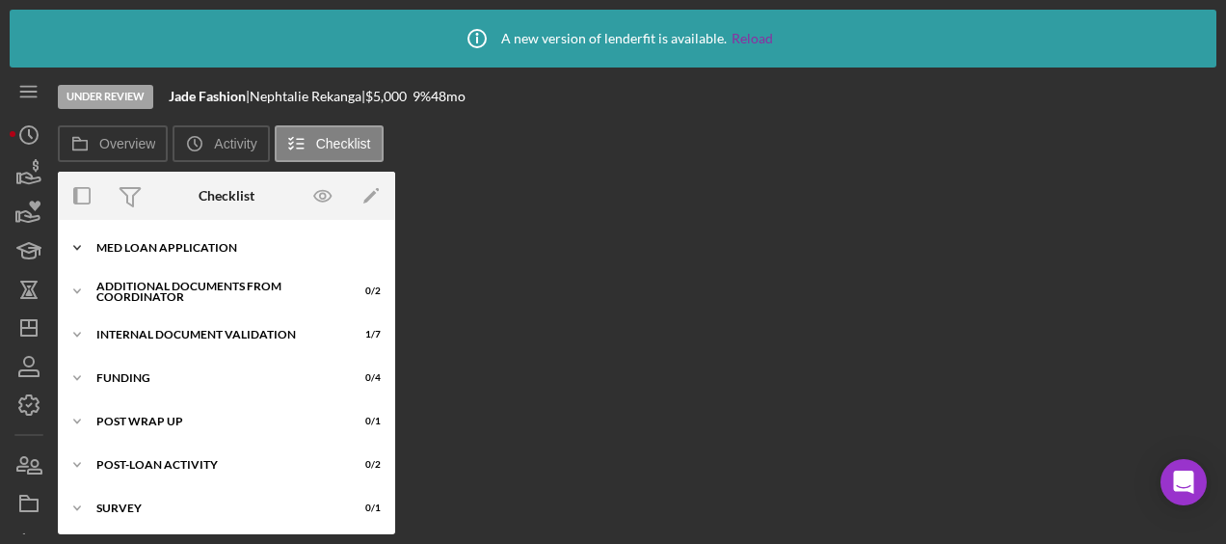
click at [163, 246] on div "MED Loan Application" at bounding box center [233, 248] width 275 height 12
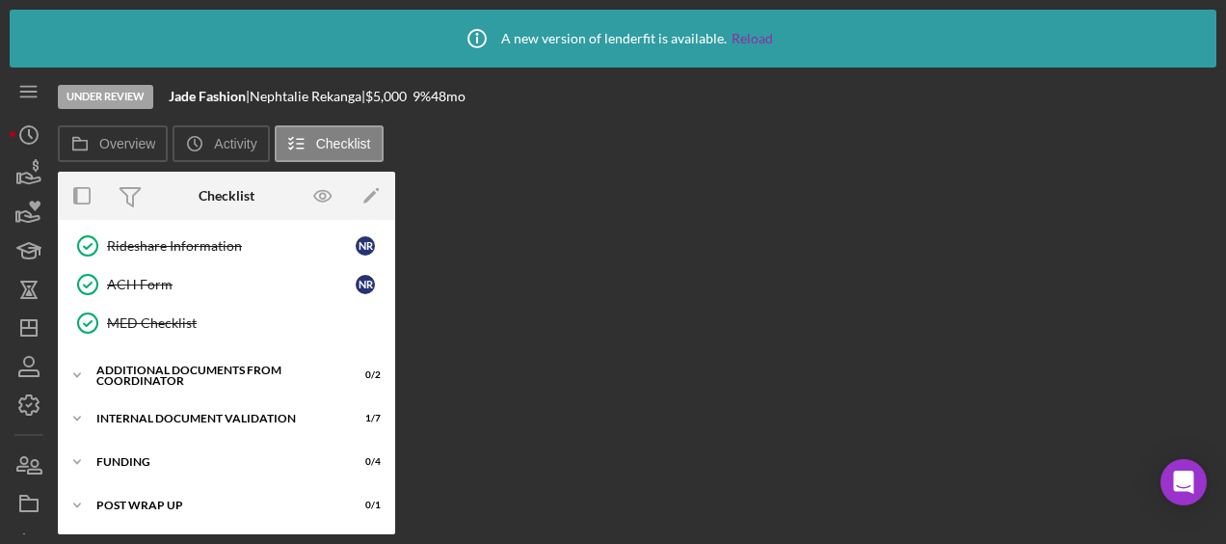
scroll to position [621, 0]
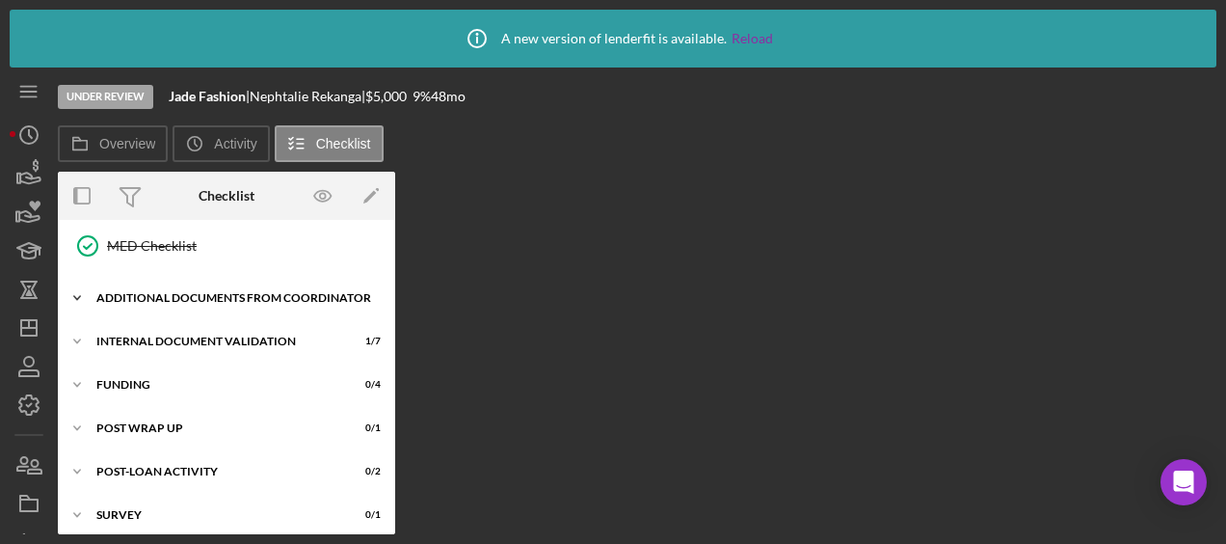
click at [162, 292] on div "Additional Documents from Coordinator" at bounding box center [233, 298] width 275 height 12
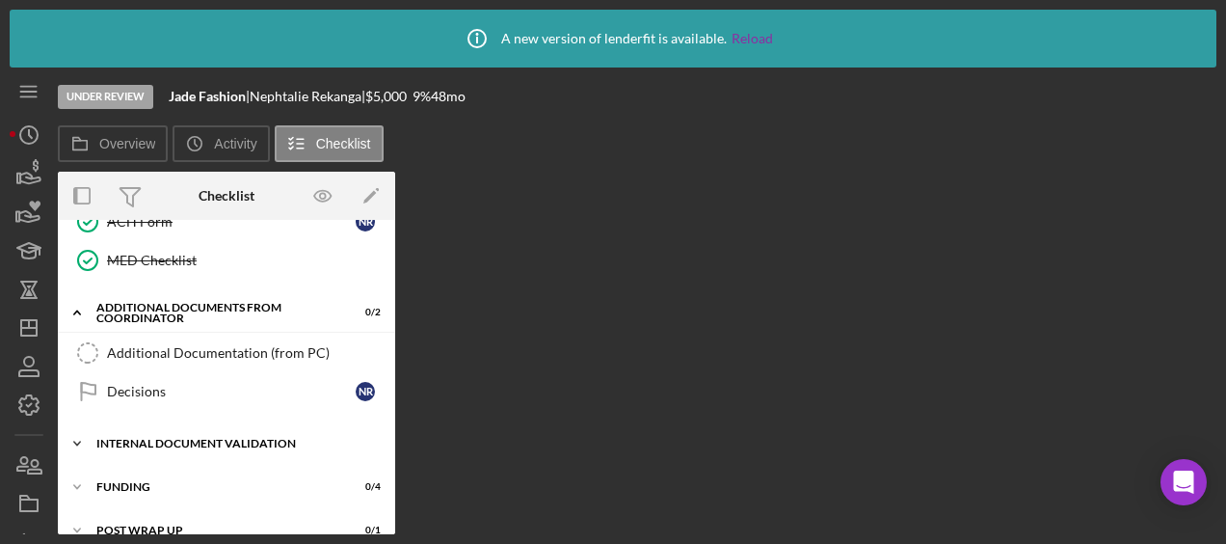
scroll to position [668, 0]
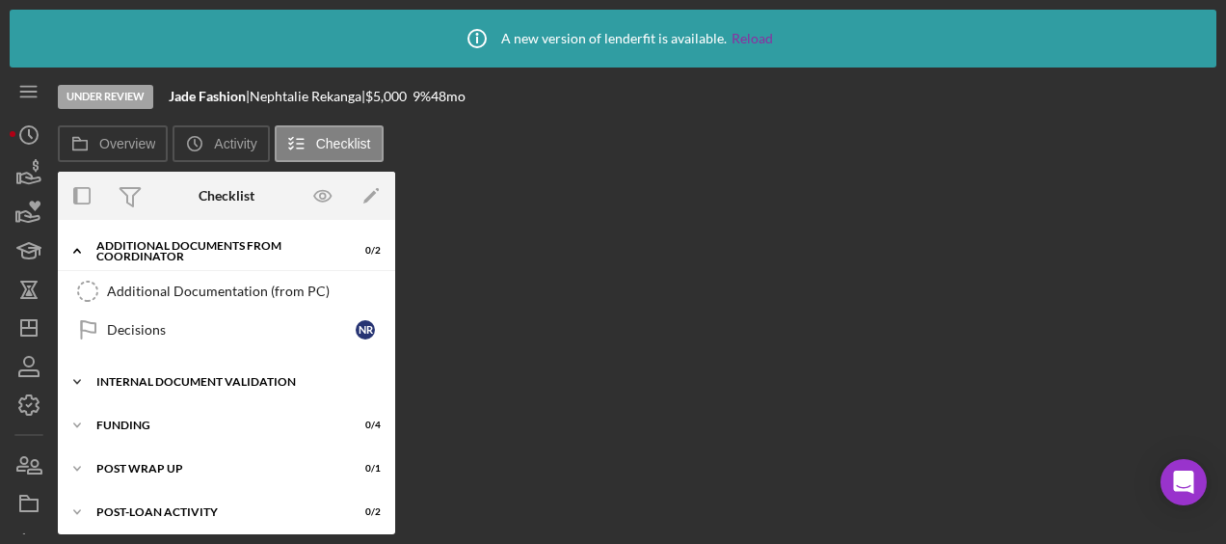
click at [174, 362] on div "Icon/Expander Internal Document Validation 1 / 7" at bounding box center [226, 381] width 337 height 39
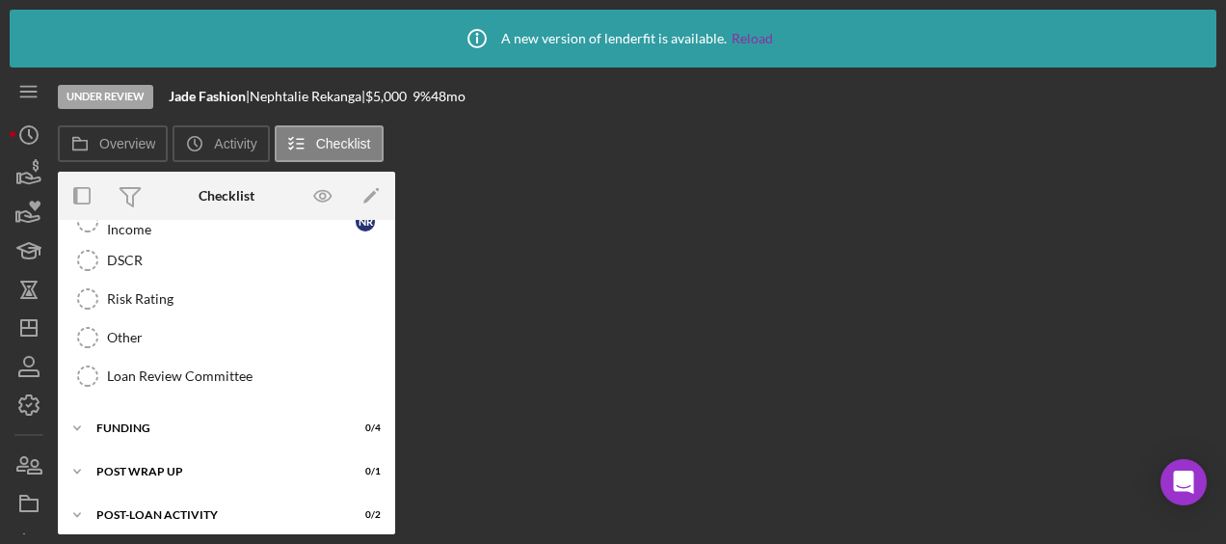
scroll to position [944, 0]
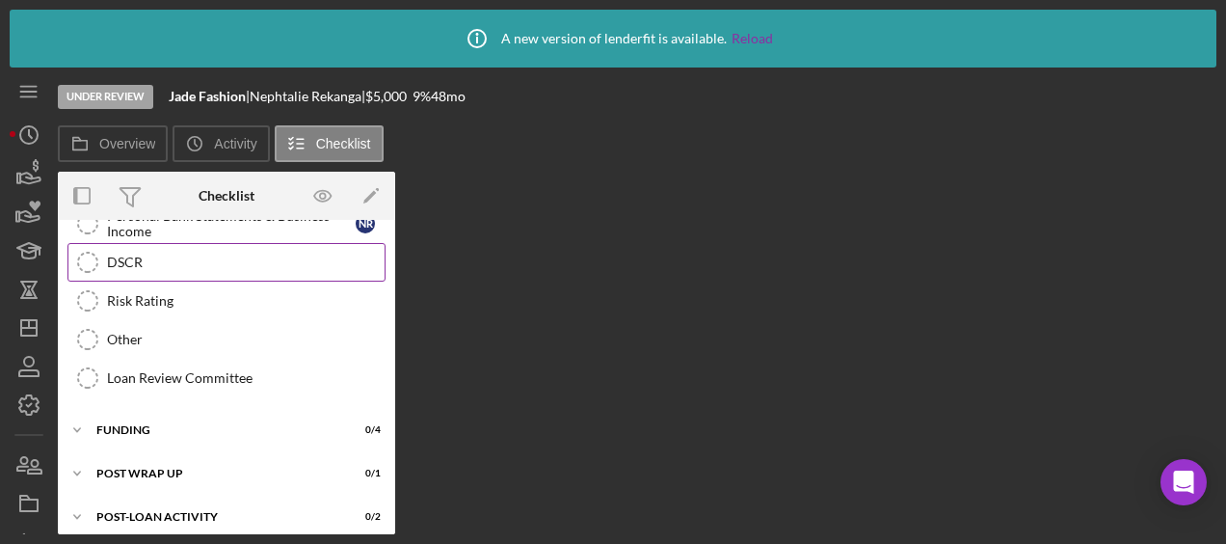
click at [138, 254] on div "DSCR" at bounding box center [246, 261] width 278 height 15
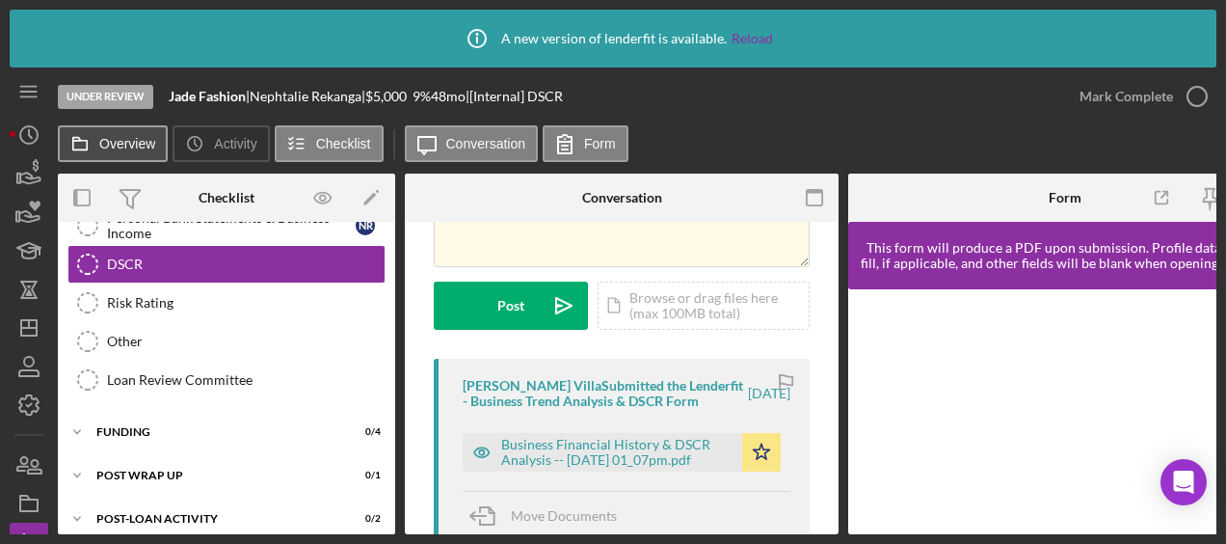
click at [128, 150] on button "Overview" at bounding box center [113, 143] width 110 height 37
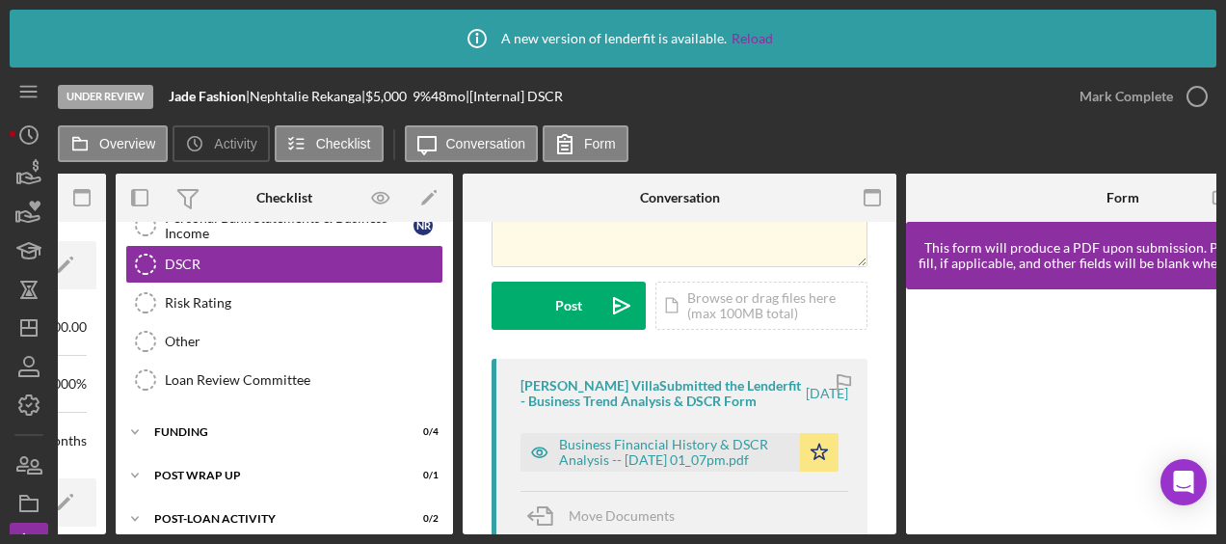
scroll to position [0, 509]
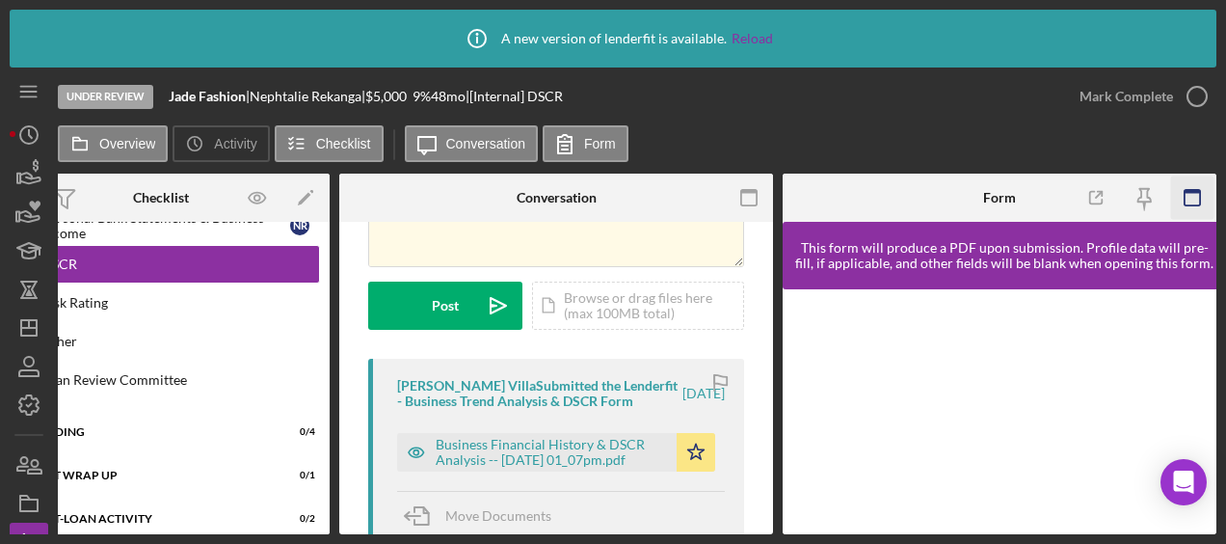
click at [1186, 202] on icon "button" at bounding box center [1192, 197] width 43 height 43
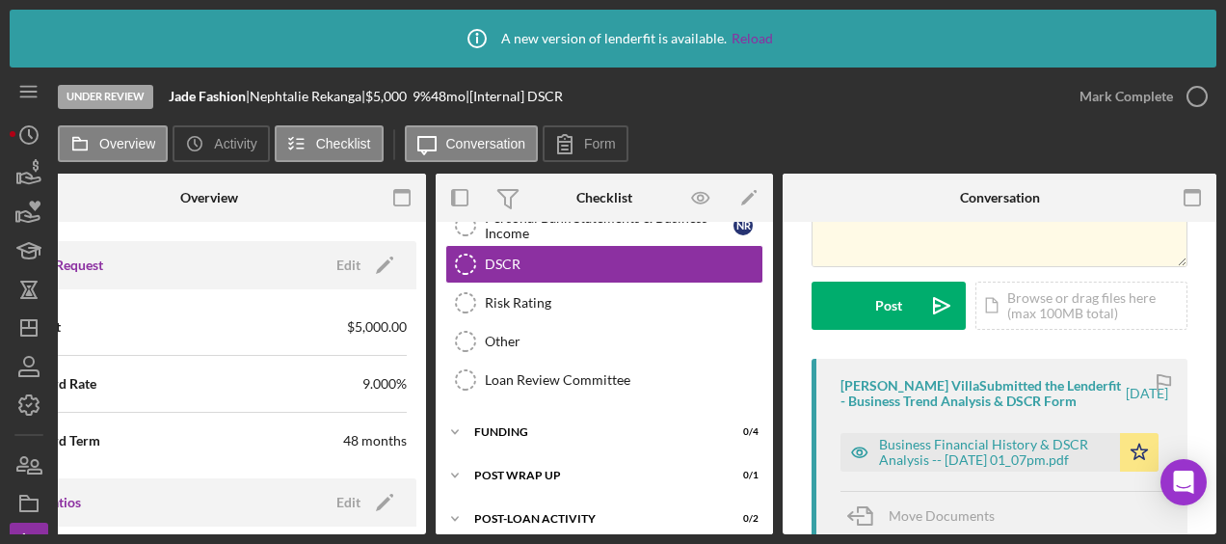
scroll to position [0, 66]
click at [569, 147] on icon at bounding box center [565, 144] width 48 height 48
click at [565, 141] on icon at bounding box center [565, 144] width 48 height 48
click at [575, 147] on icon at bounding box center [565, 144] width 48 height 48
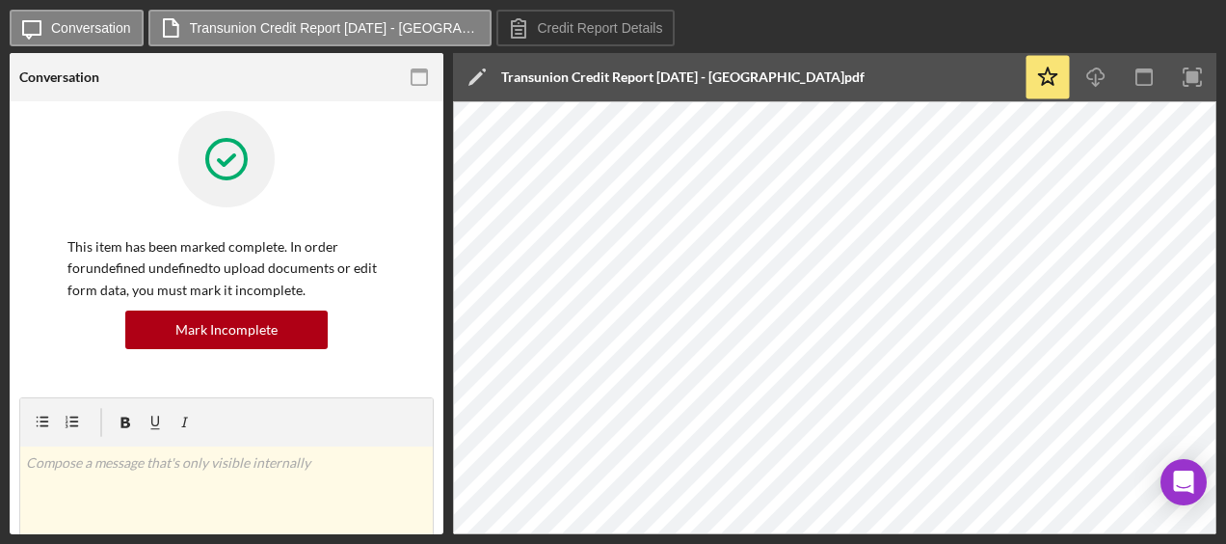
click at [154, 197] on div at bounding box center [226, 173] width 318 height 125
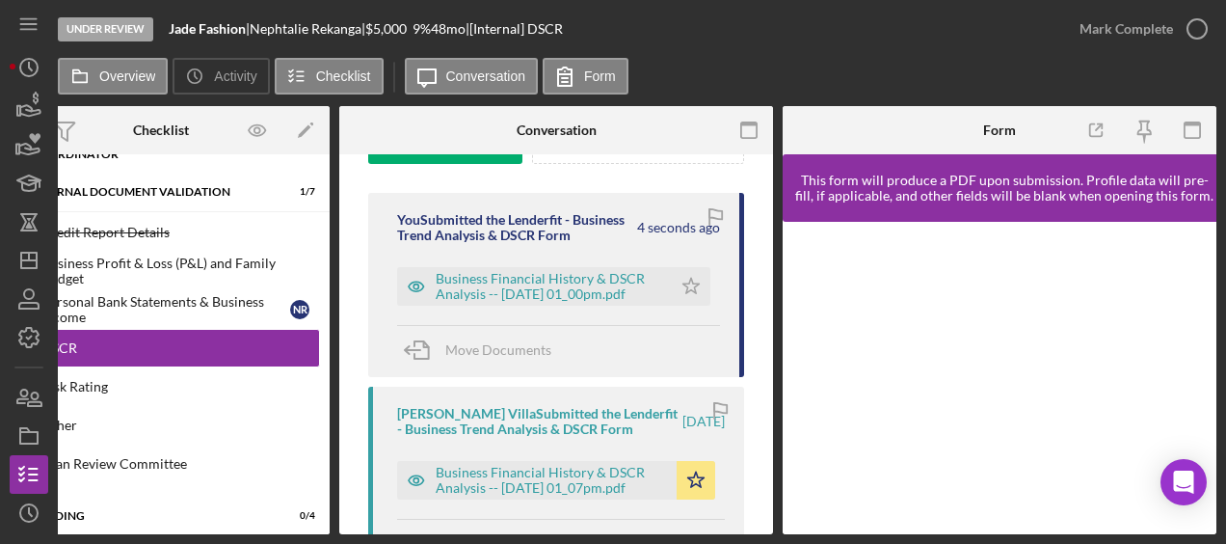
scroll to position [300, 0]
click at [499, 268] on div "Business Financial History & DSCR Analysis -- 2025-09-05 01_00pm.pdf" at bounding box center [534, 287] width 275 height 39
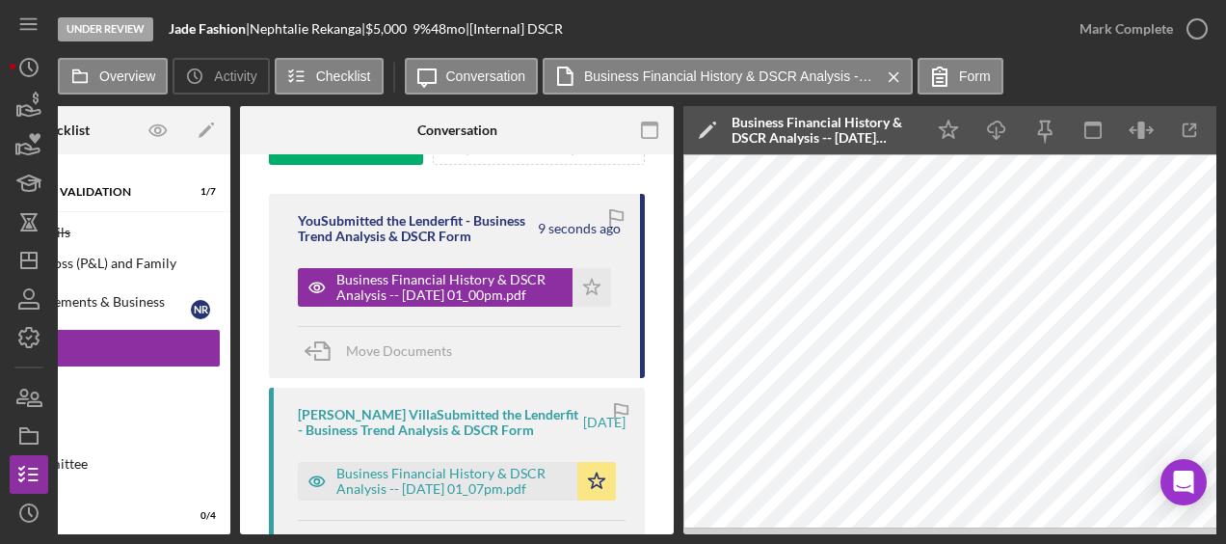
scroll to position [0, 609]
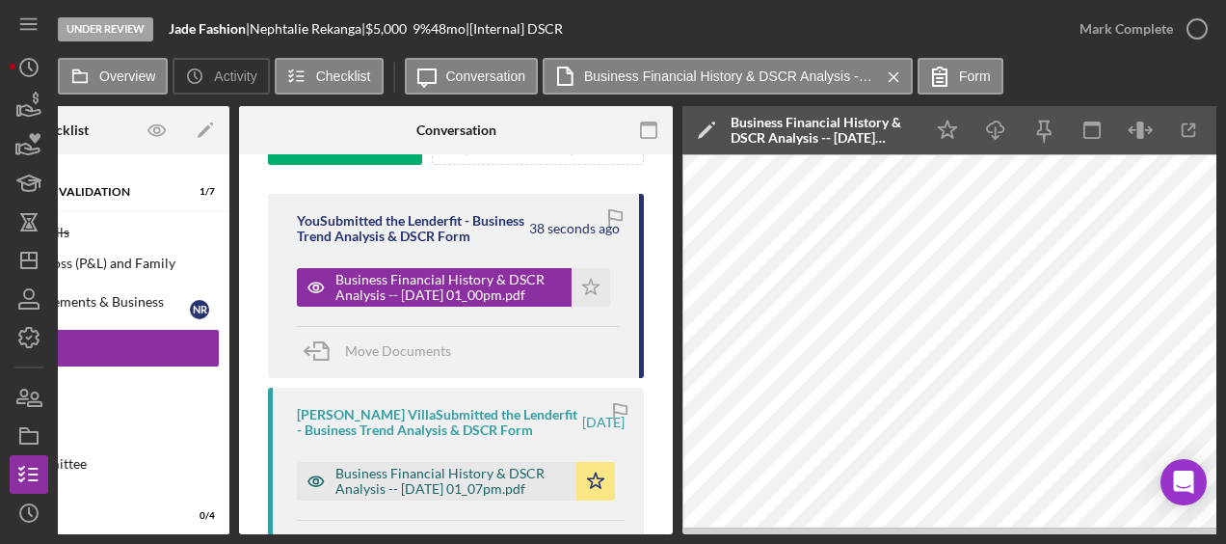
click at [493, 496] on div "Business Financial History & DSCR Analysis -- 2025-05-20 01_07pm.pdf" at bounding box center [450, 481] width 231 height 31
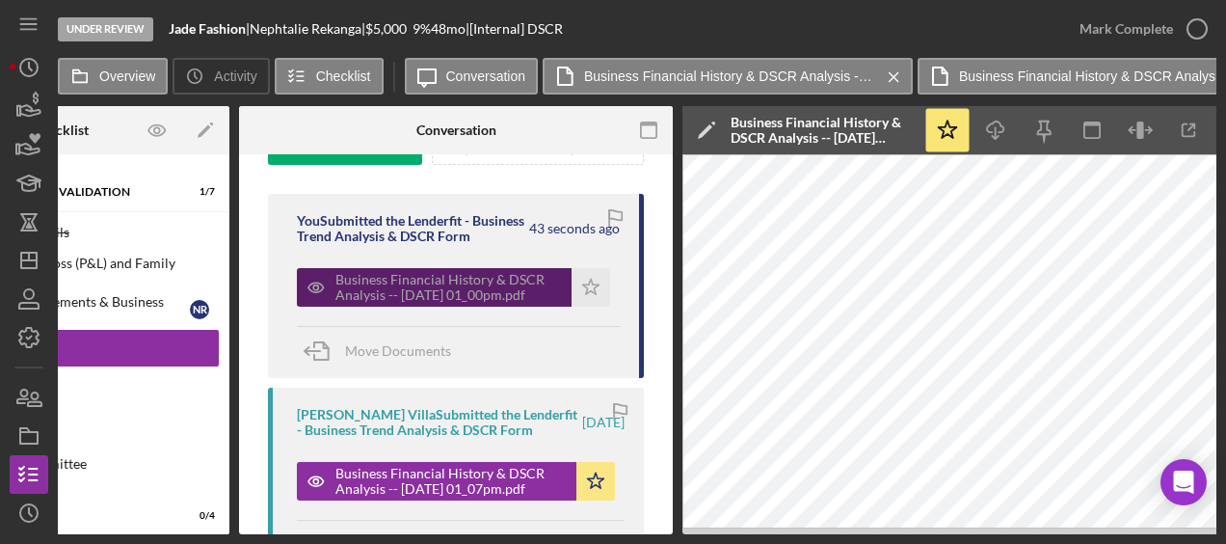
click at [464, 303] on div "Business Financial History & DSCR Analysis -- [DATE] 01_00pm.pdf" at bounding box center [448, 287] width 226 height 31
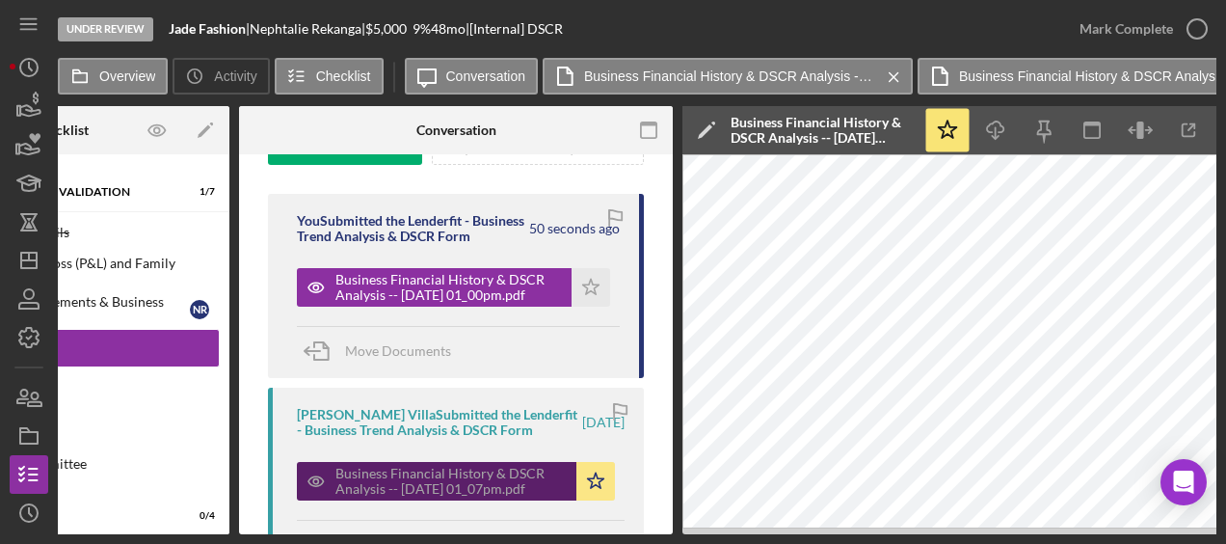
click at [493, 496] on div "Business Financial History & DSCR Analysis -- [DATE] 01_07pm.pdf" at bounding box center [450, 481] width 231 height 31
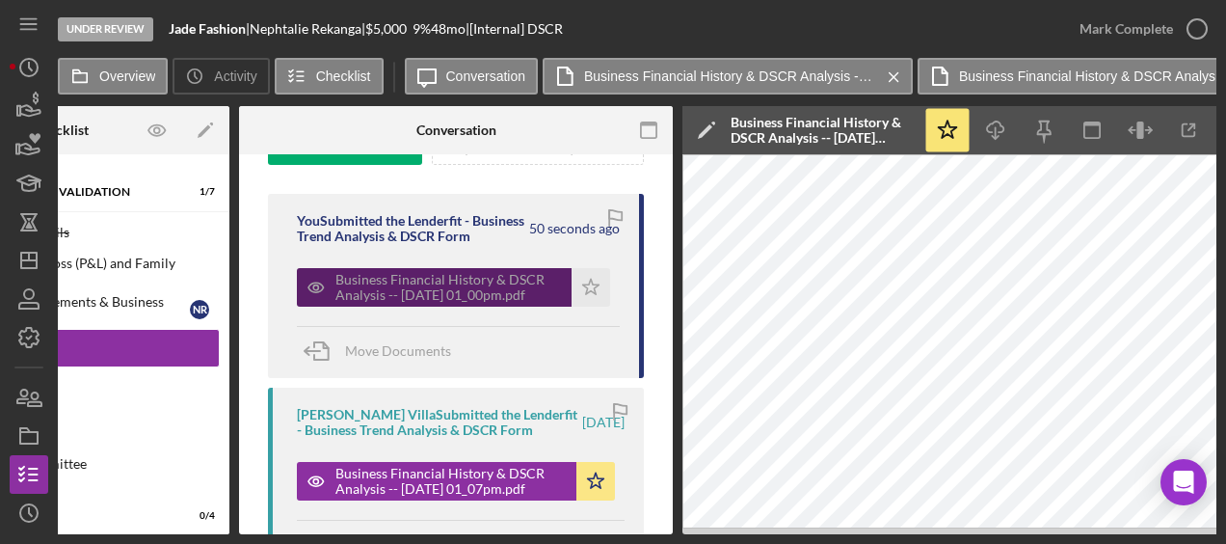
click at [505, 300] on div "Business Financial History & DSCR Analysis -- [DATE] 01_00pm.pdf" at bounding box center [448, 287] width 226 height 31
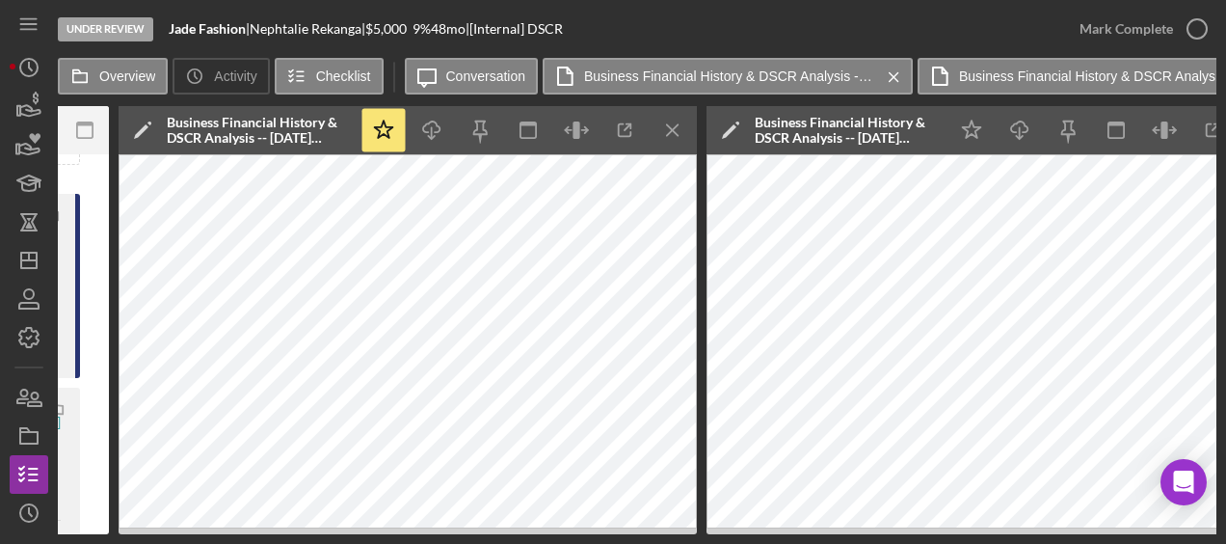
scroll to position [0, 1174]
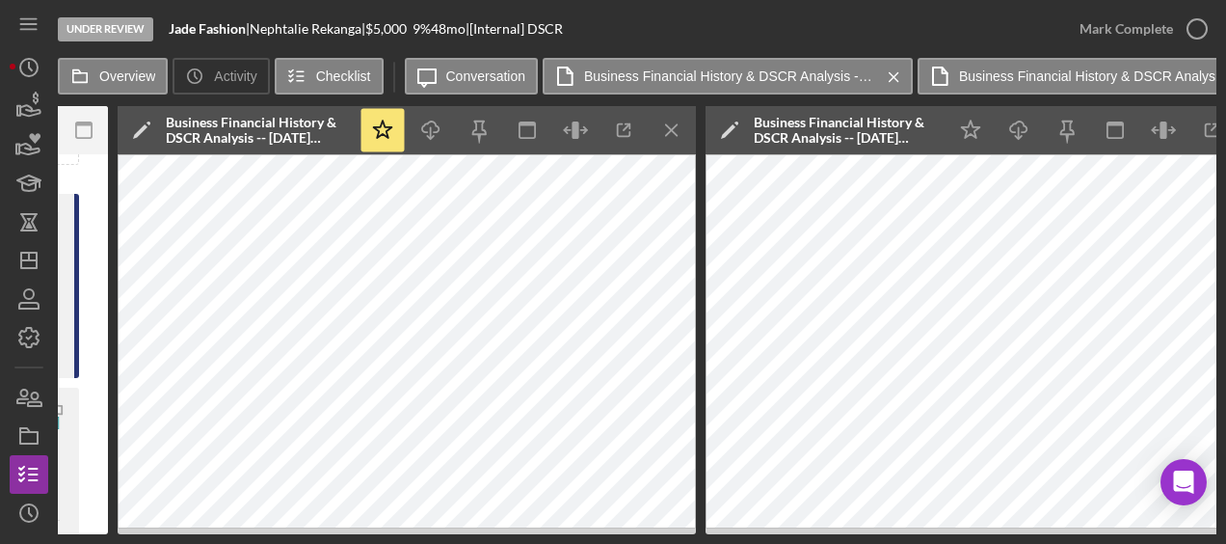
click at [117, 399] on div "Overview Internal Workflow Stage Under Review Icon/Dropdown Arrow Archive (can …" at bounding box center [637, 320] width 1159 height 428
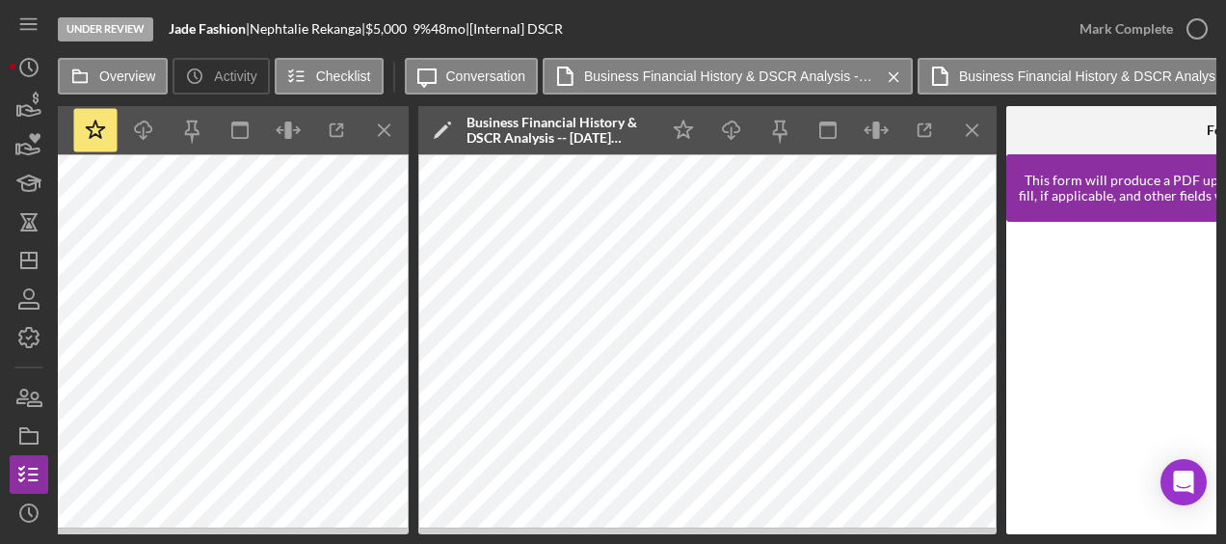
scroll to position [0, 1511]
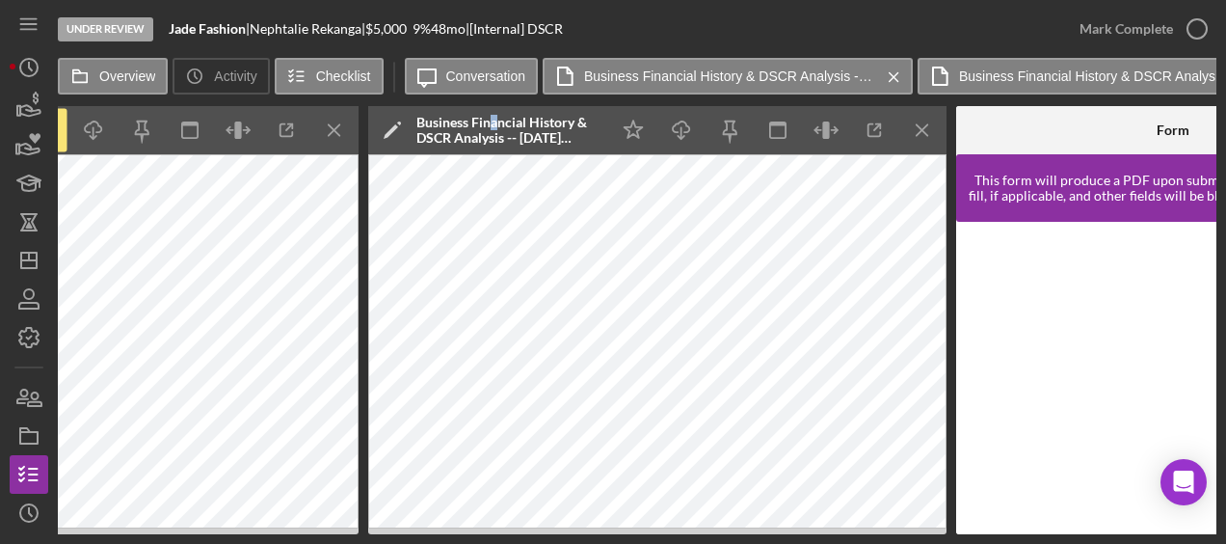
drag, startPoint x: 919, startPoint y: 129, endPoint x: 493, endPoint y: 125, distance: 425.1
click at [493, 125] on div "Business Financial History & DSCR Analysis -- [DATE] 01_00pm.pdf" at bounding box center [507, 130] width 183 height 31
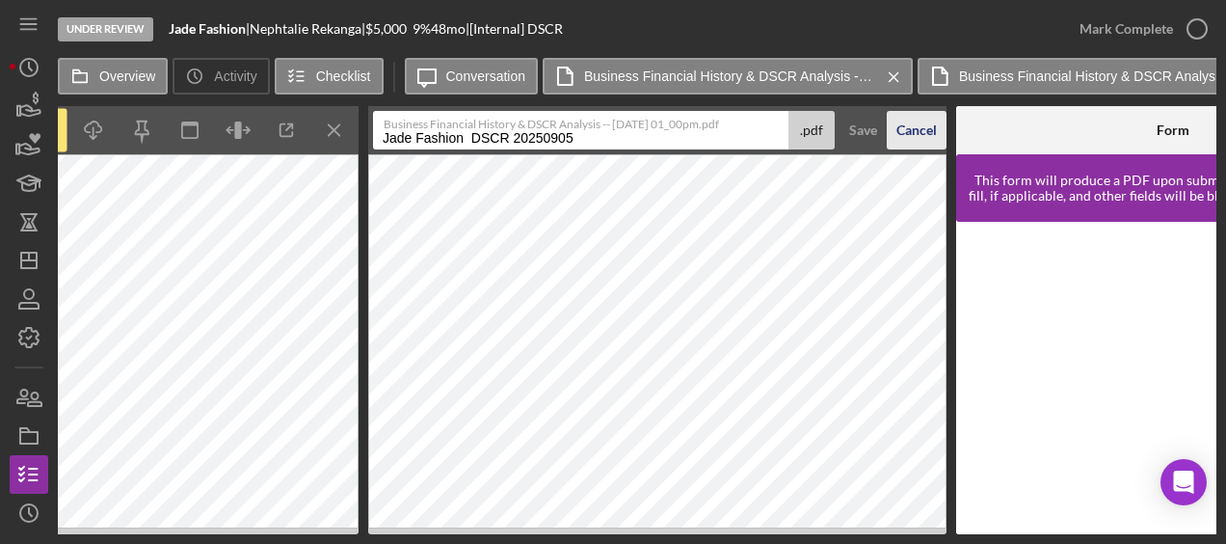
click at [910, 130] on div "Cancel" at bounding box center [916, 130] width 40 height 39
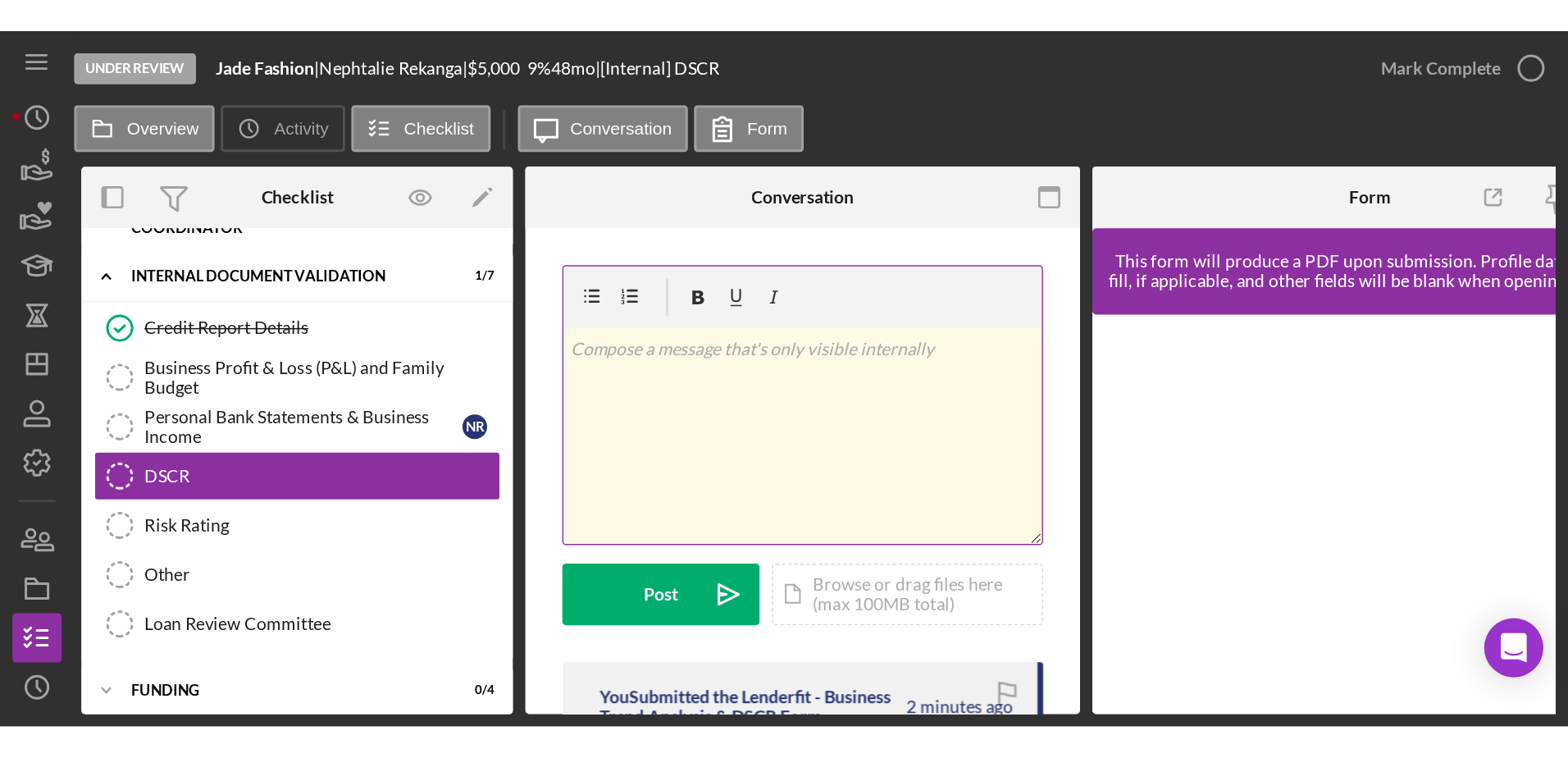
scroll to position [0, 433]
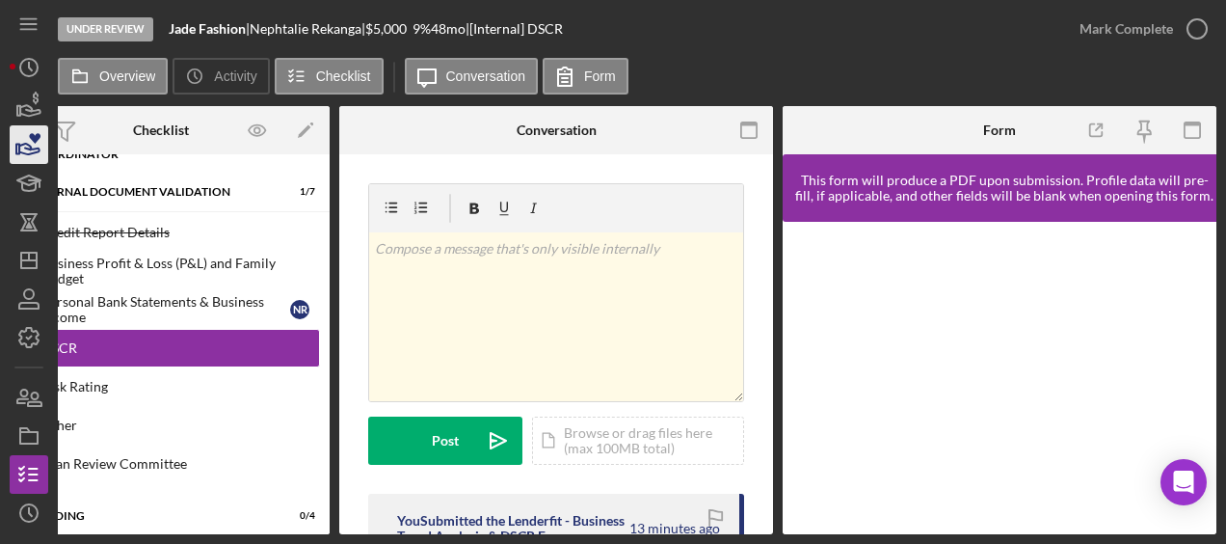
click at [34, 143] on icon "button" at bounding box center [29, 144] width 48 height 48
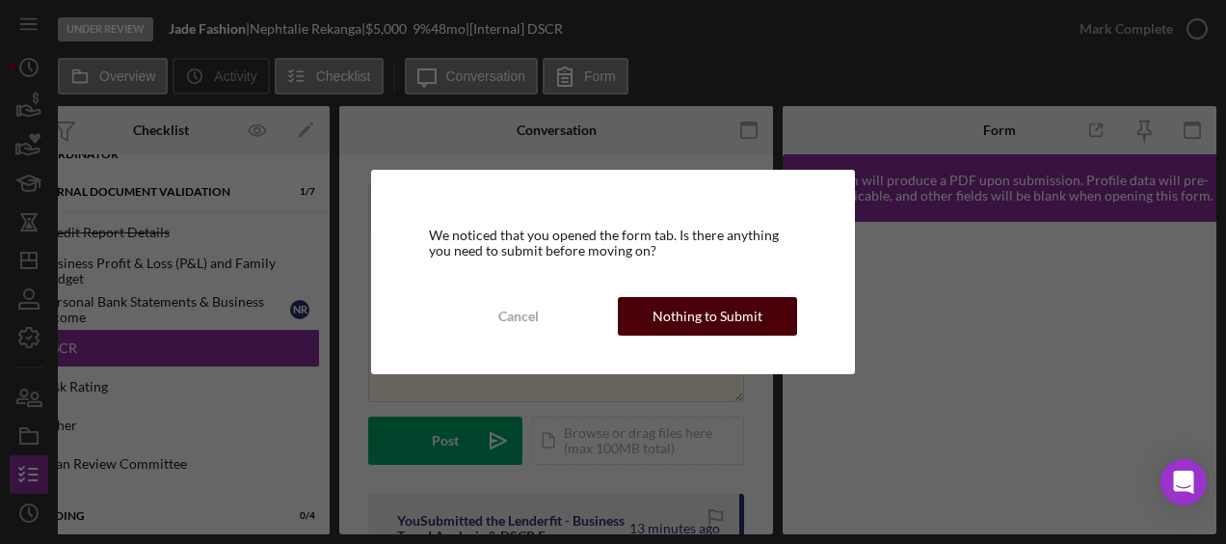
click at [692, 321] on div "Nothing to Submit" at bounding box center [708, 316] width 110 height 39
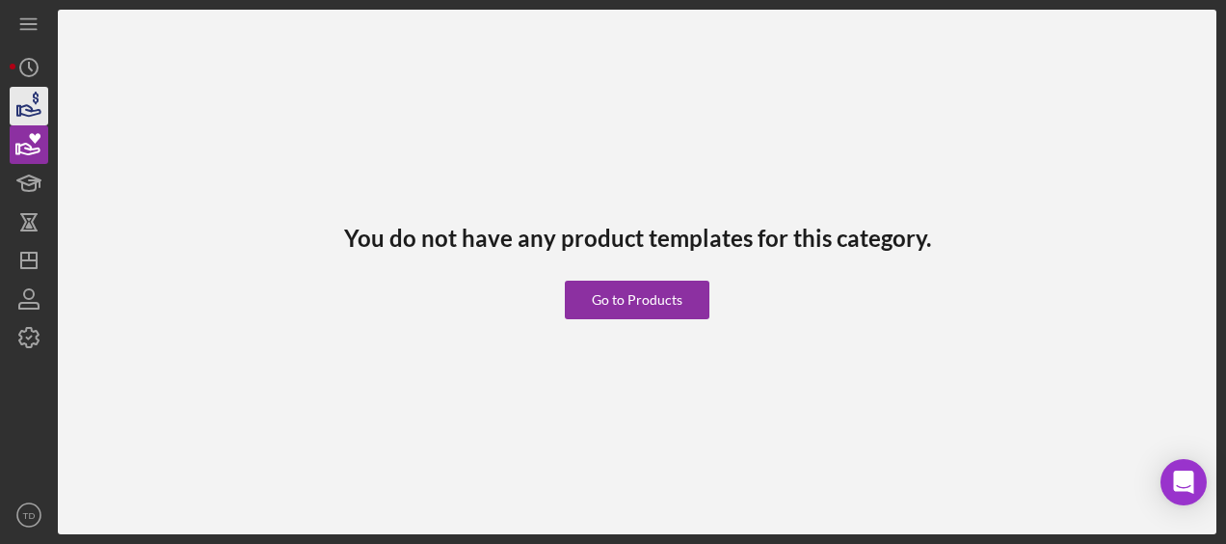
click at [34, 102] on icon "button" at bounding box center [36, 98] width 6 height 13
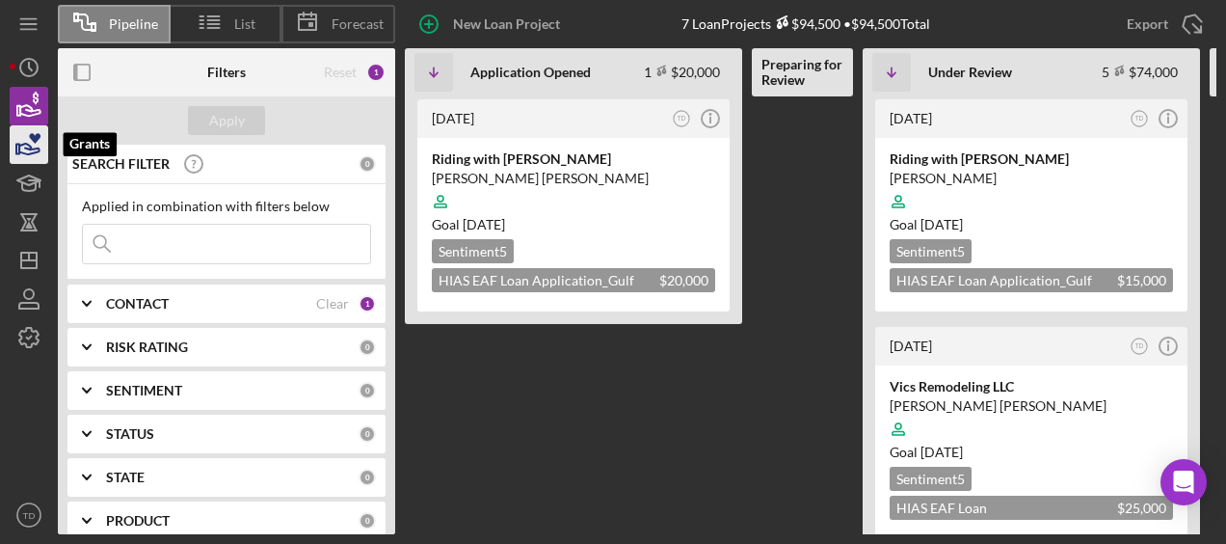
click at [29, 150] on icon "button" at bounding box center [29, 144] width 48 height 48
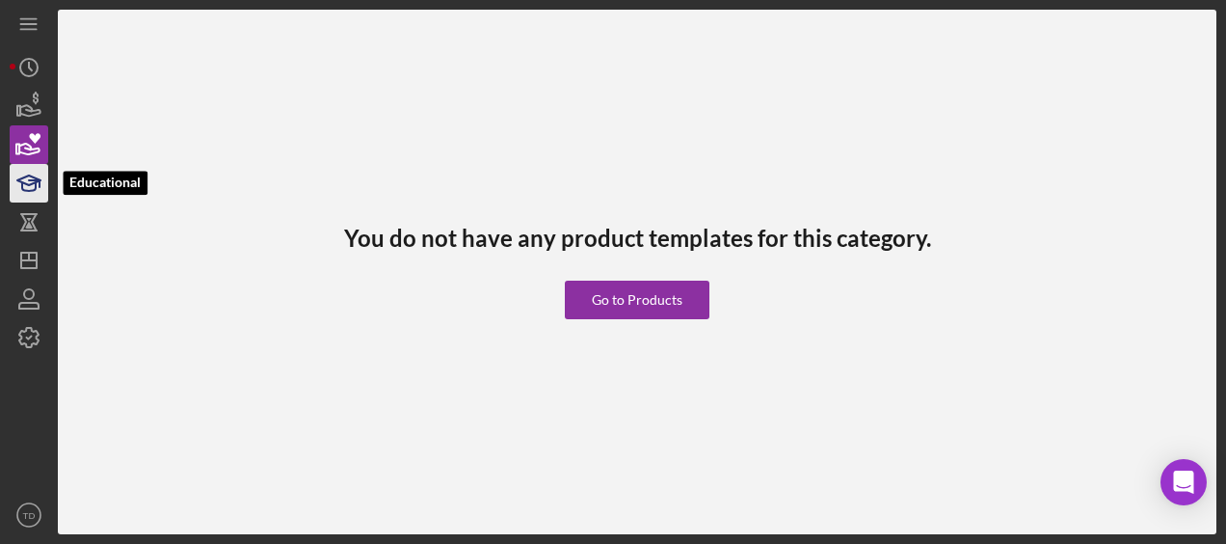
click at [27, 180] on icon "button" at bounding box center [29, 183] width 48 height 48
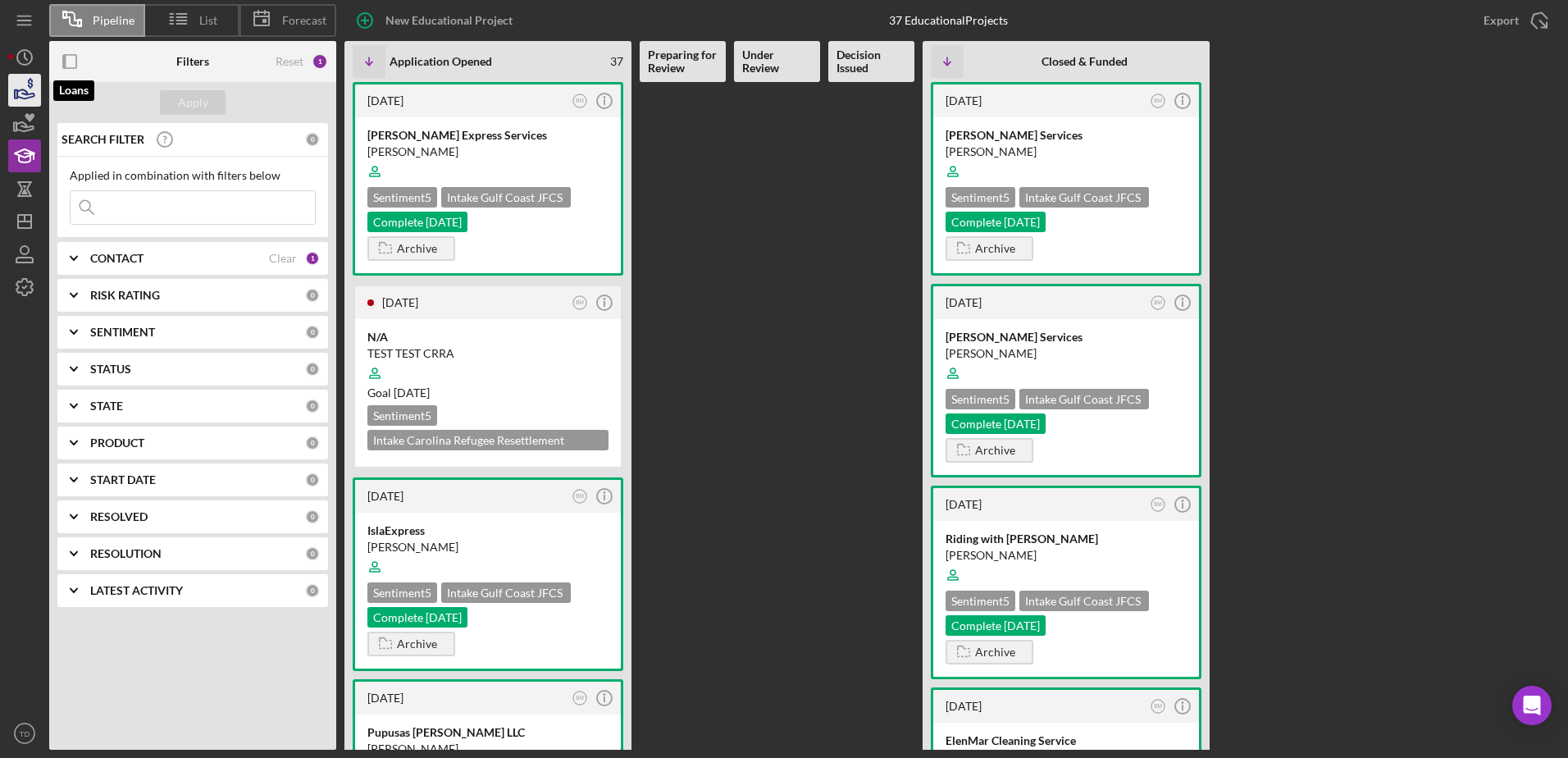
click at [21, 89] on icon "button" at bounding box center [26, 94] width 17 height 9
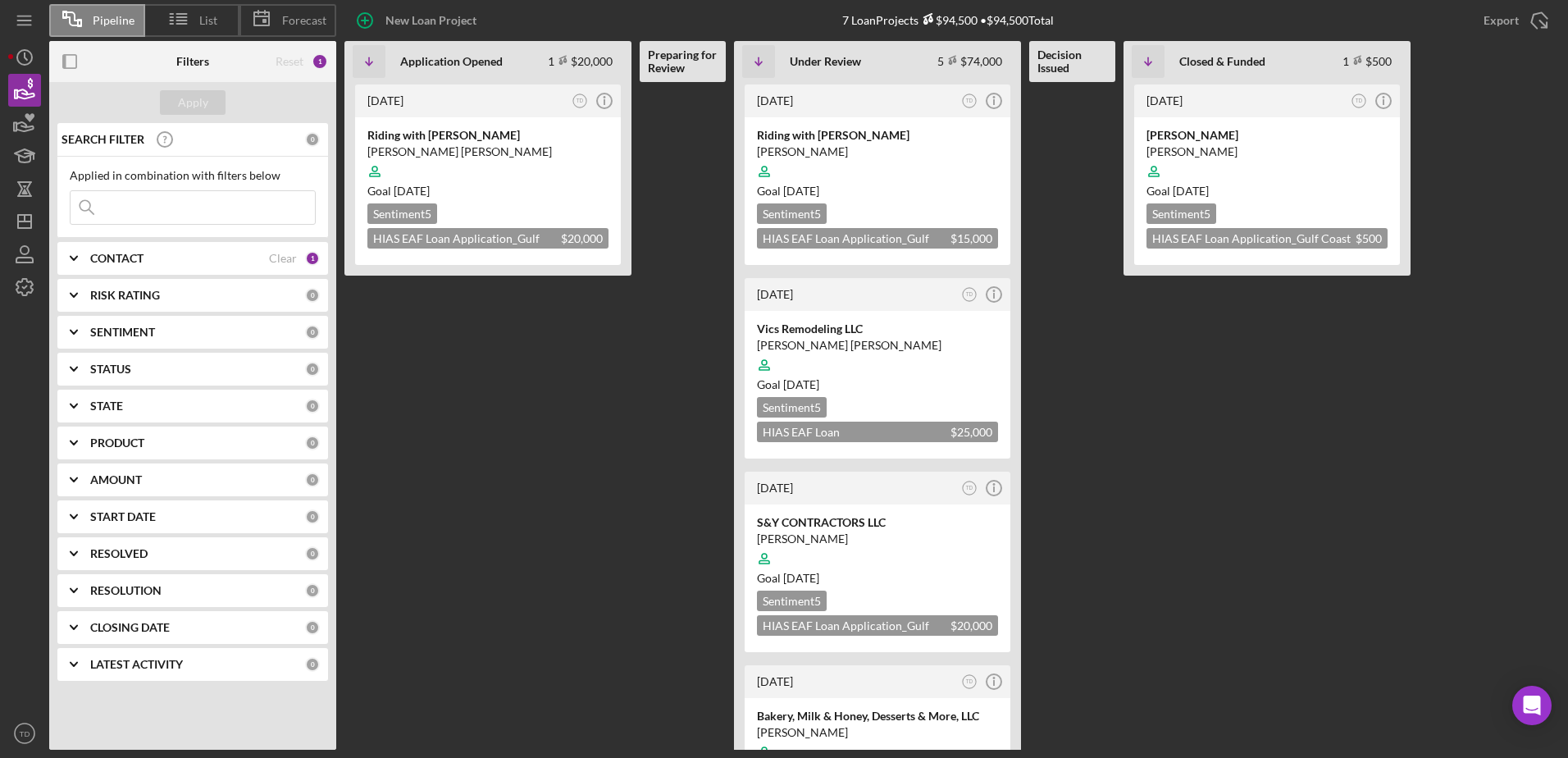
click at [289, 248] on div "CONTACT Clear 1" at bounding box center [205, 258] width 230 height 33
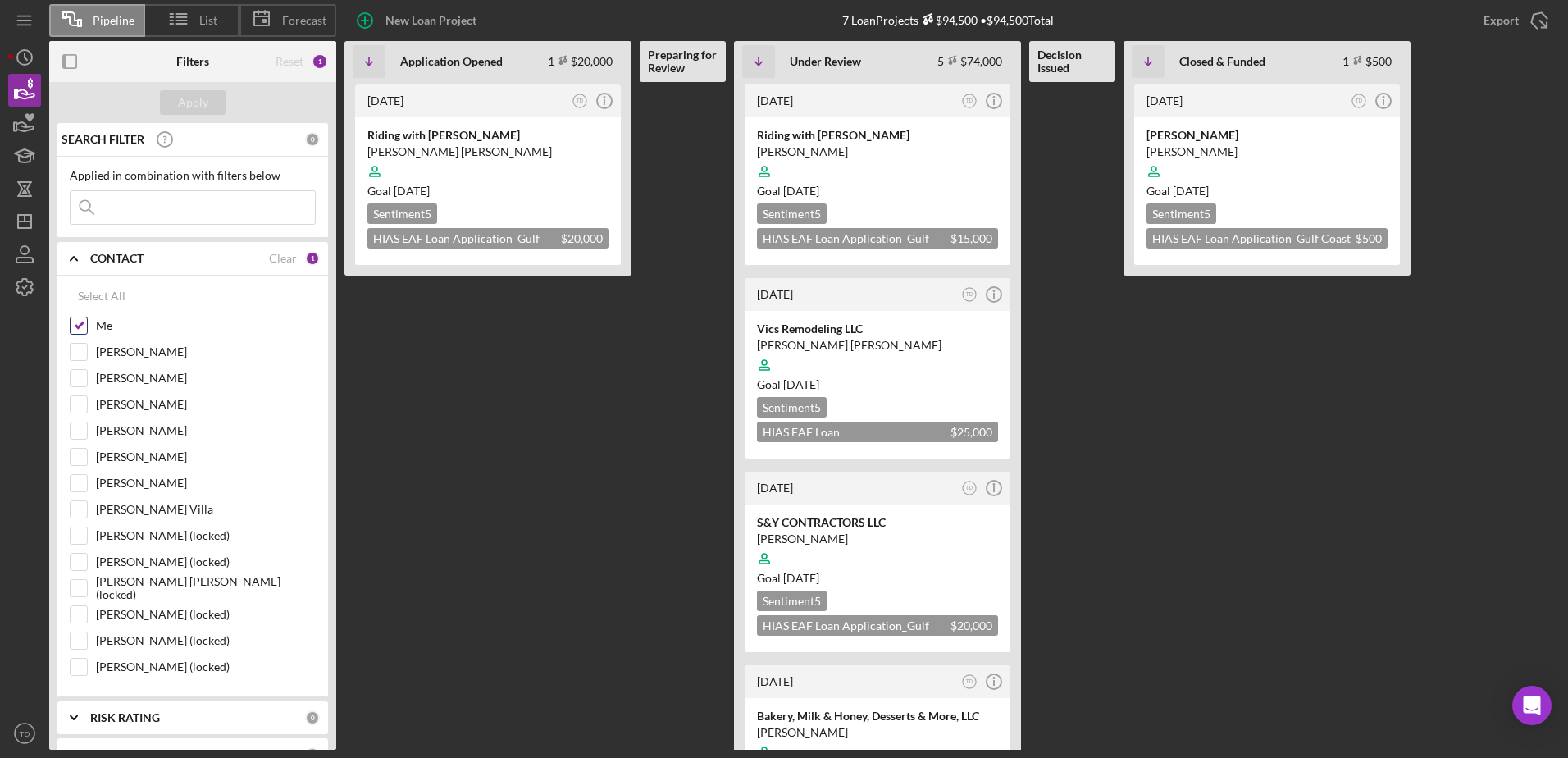
click at [79, 317] on input "Me" at bounding box center [78, 325] width 16 height 16
click at [81, 322] on input "Me" at bounding box center [78, 325] width 16 height 16
checkbox input "true"
click at [87, 462] on div at bounding box center [78, 509] width 18 height 18
click at [80, 462] on input "[PERSON_NAME] Villa" at bounding box center [78, 509] width 16 height 16
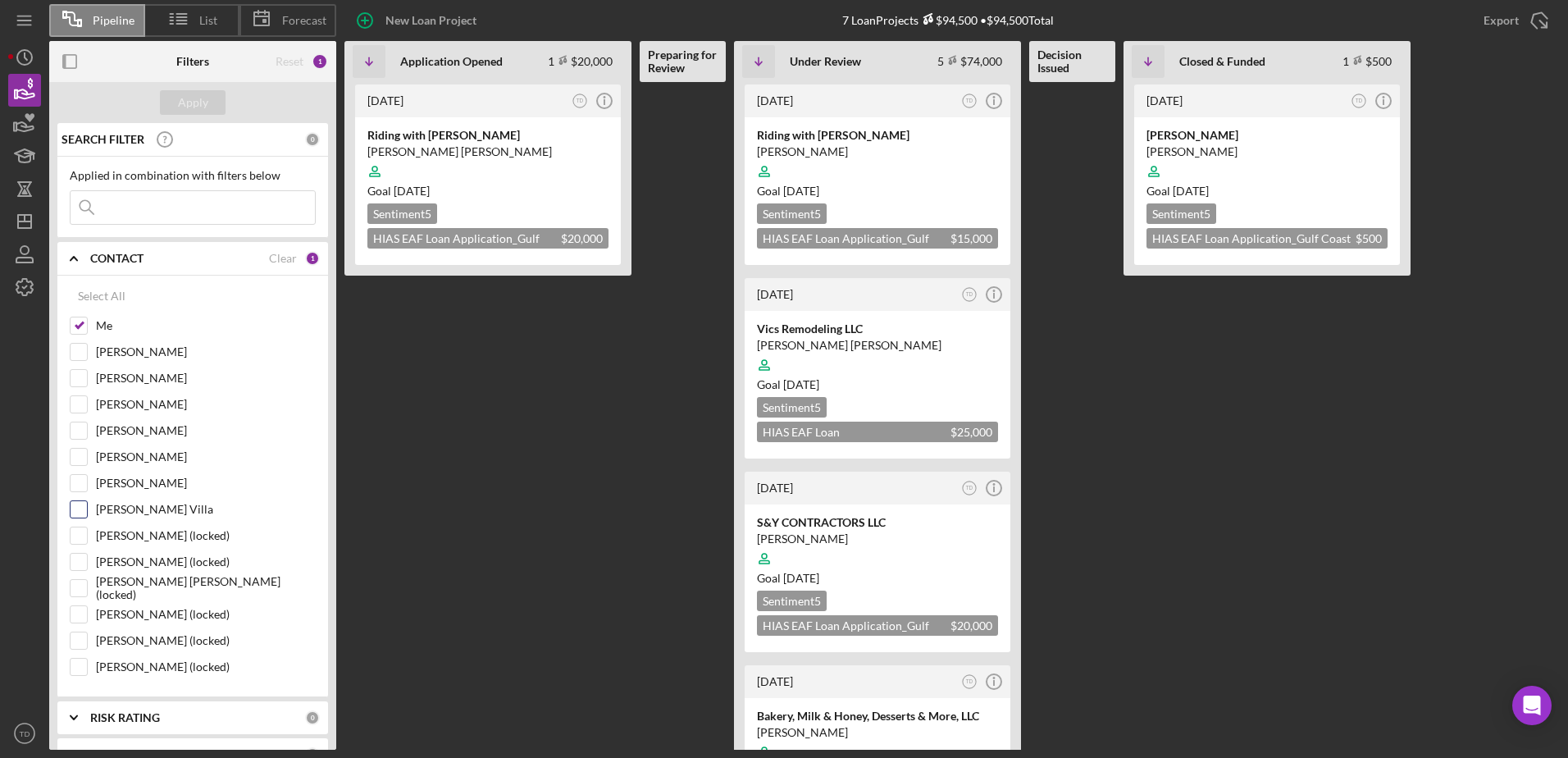
checkbox input "true"
click at [194, 96] on div "Apply" at bounding box center [193, 102] width 31 height 25
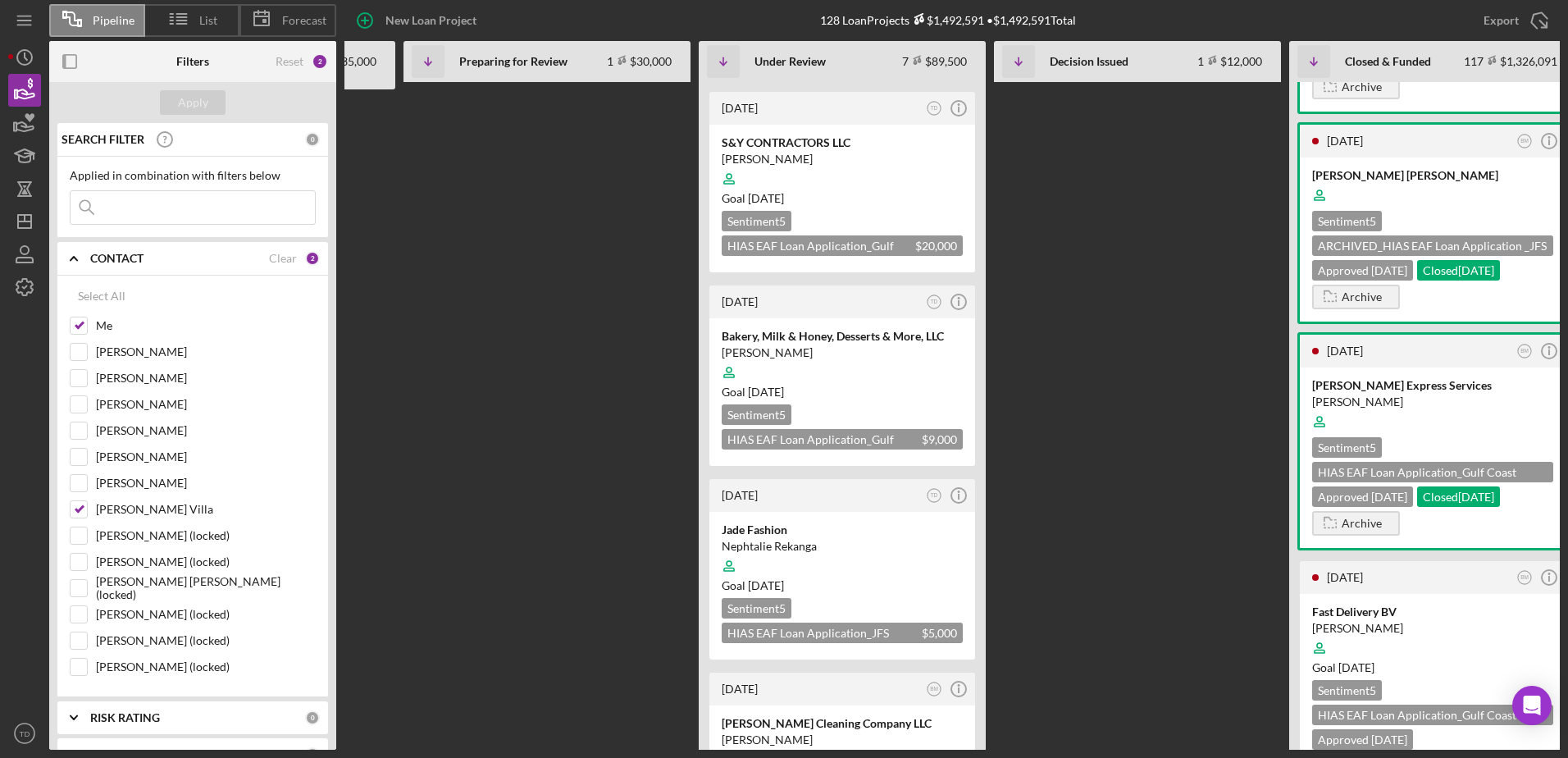
scroll to position [379, 0]
click at [815, 462] on div at bounding box center [841, 567] width 241 height 31
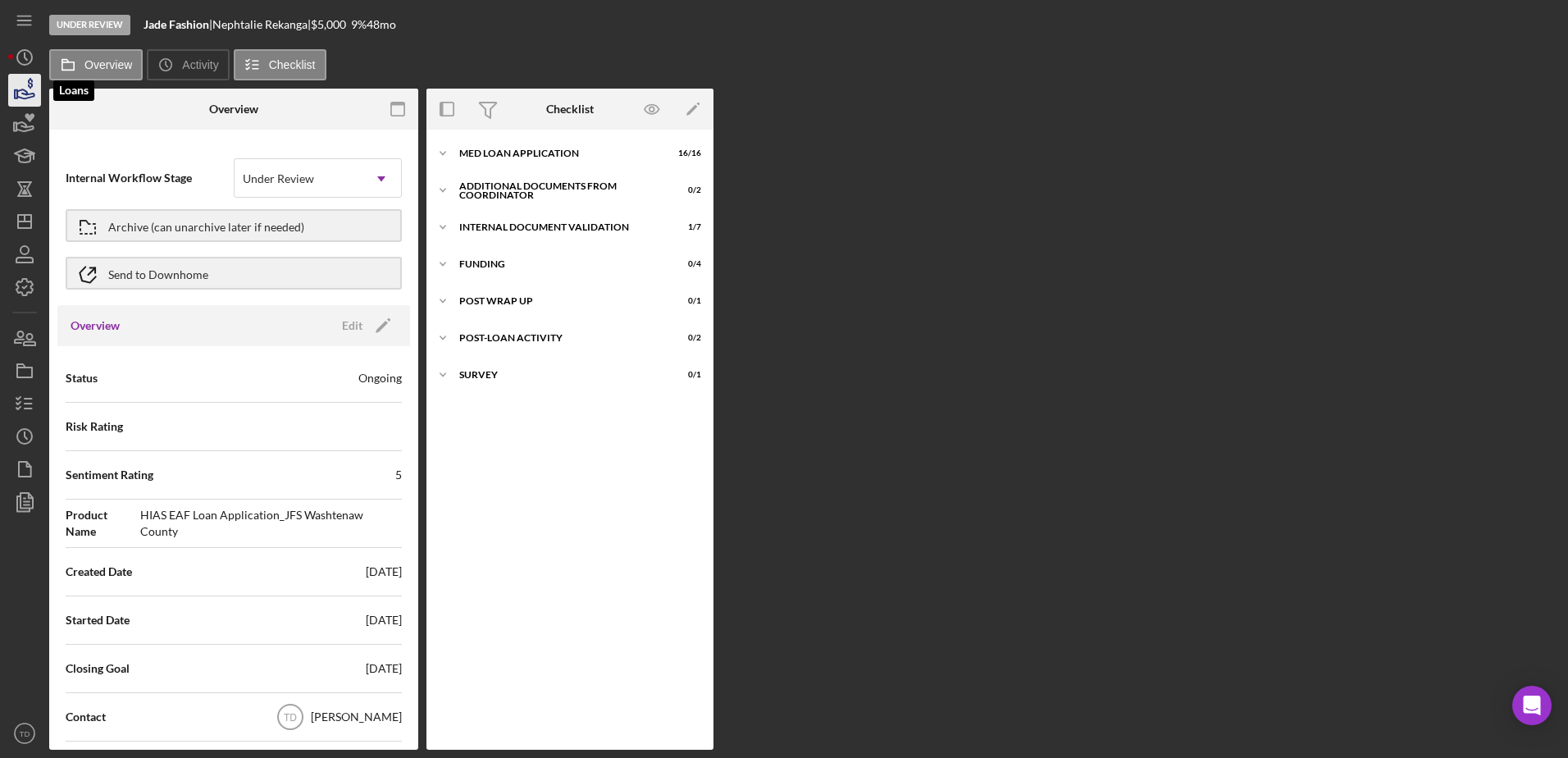
click at [22, 88] on icon "button" at bounding box center [25, 90] width 41 height 41
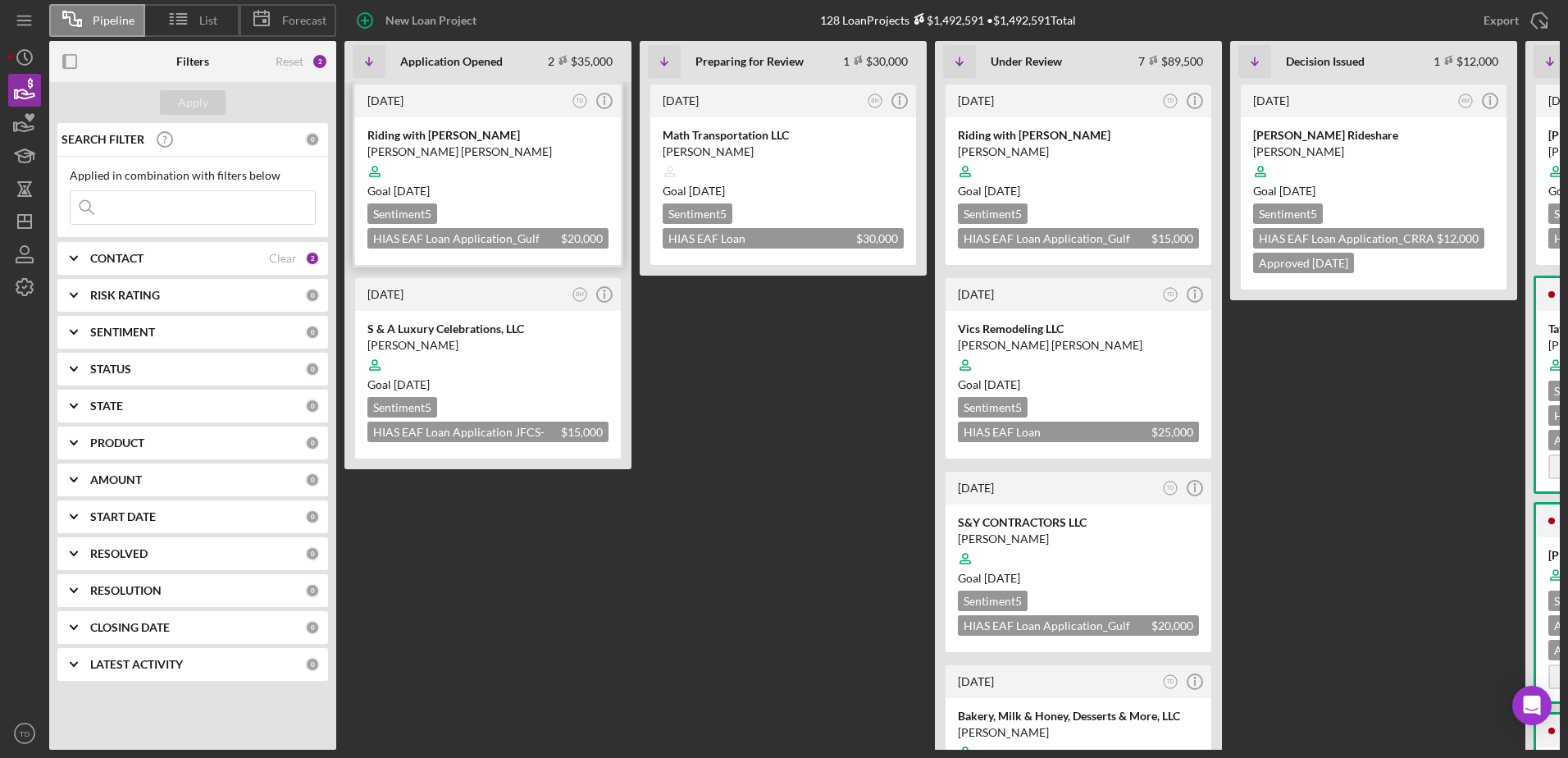
click at [470, 140] on div "Riding with Mohamad Salim" at bounding box center [488, 134] width 241 height 16
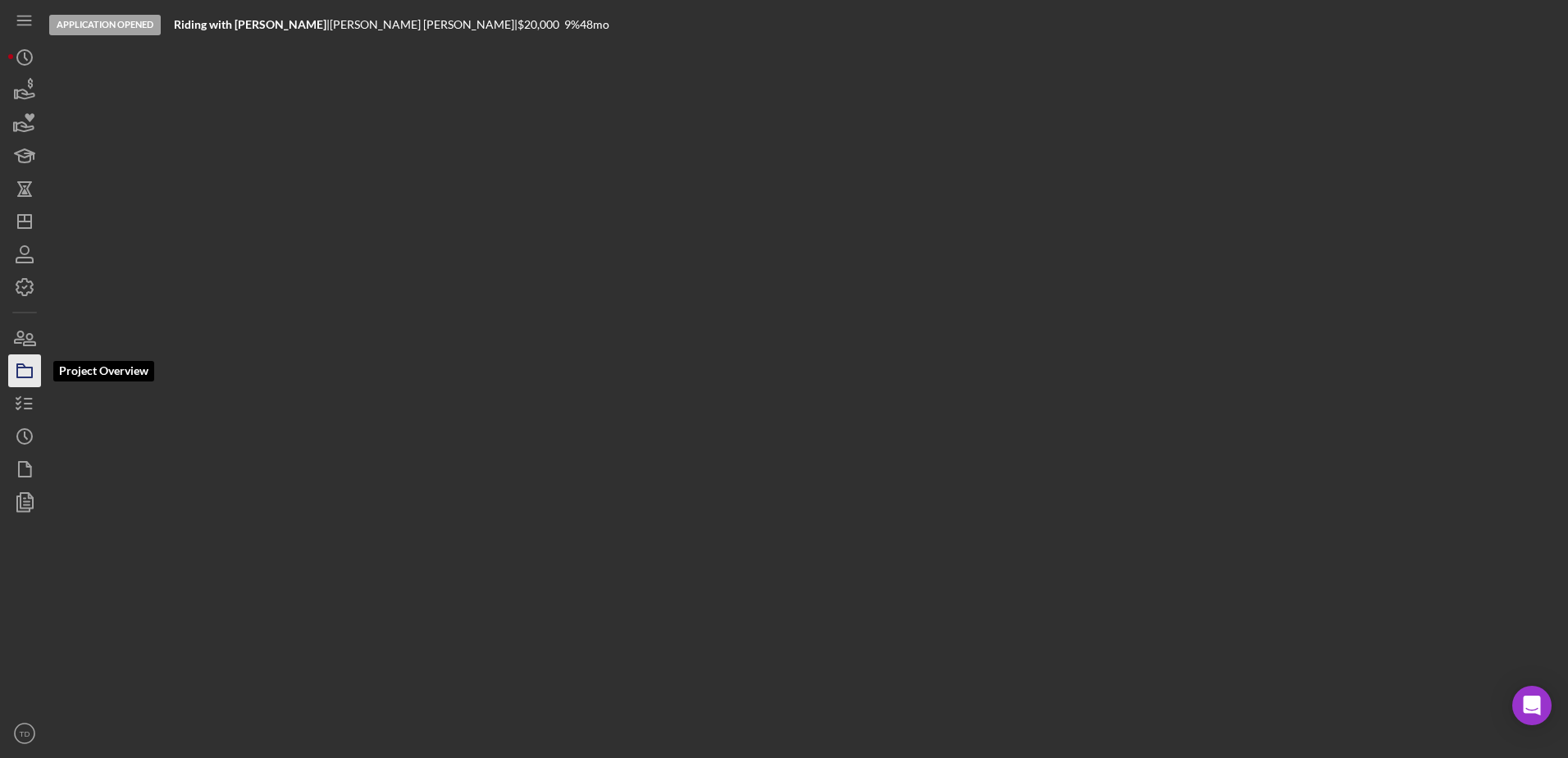
click at [28, 371] on icon "button" at bounding box center [25, 371] width 41 height 41
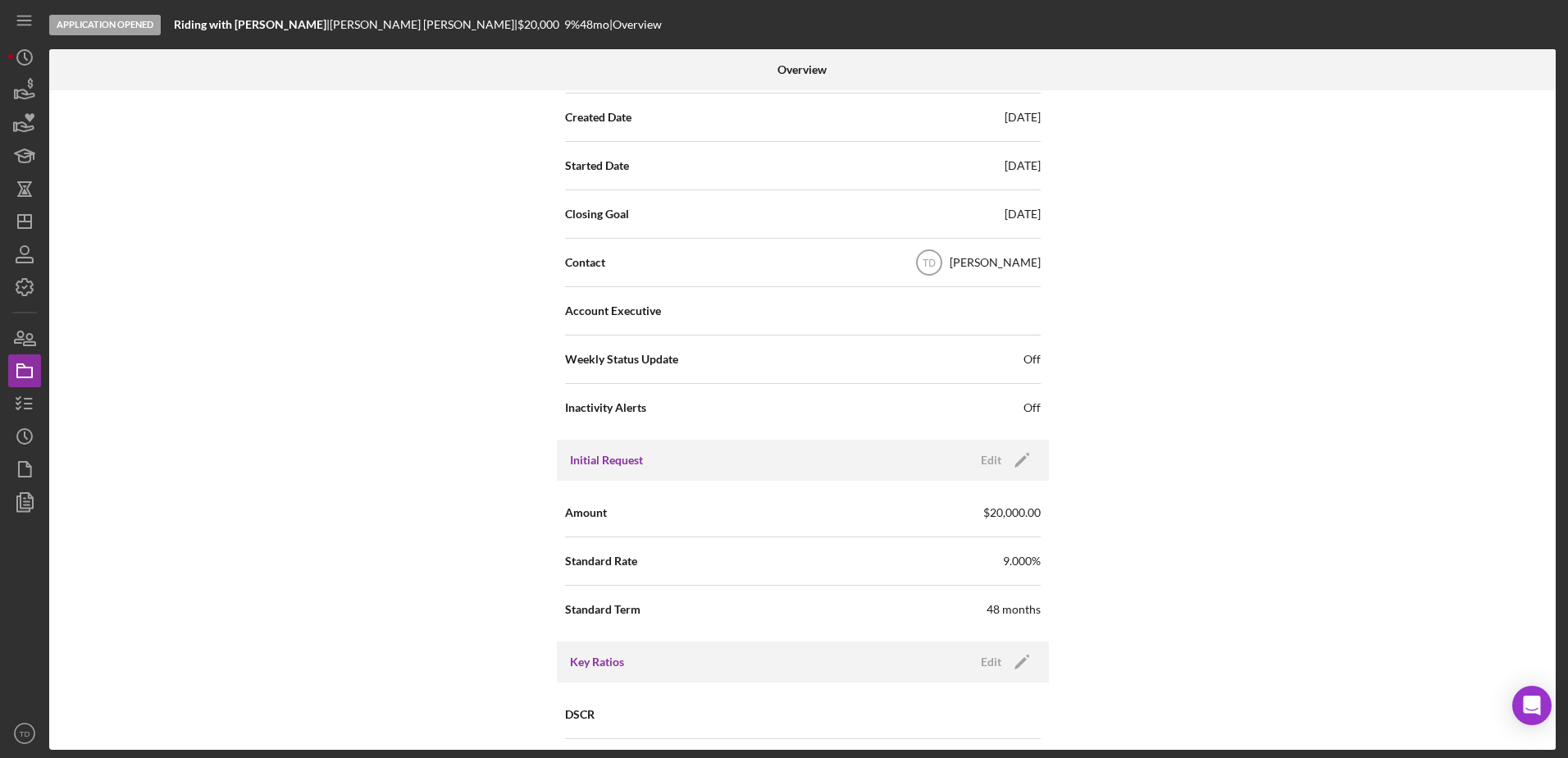
scroll to position [406, 0]
click at [30, 98] on icon "button" at bounding box center [26, 94] width 17 height 9
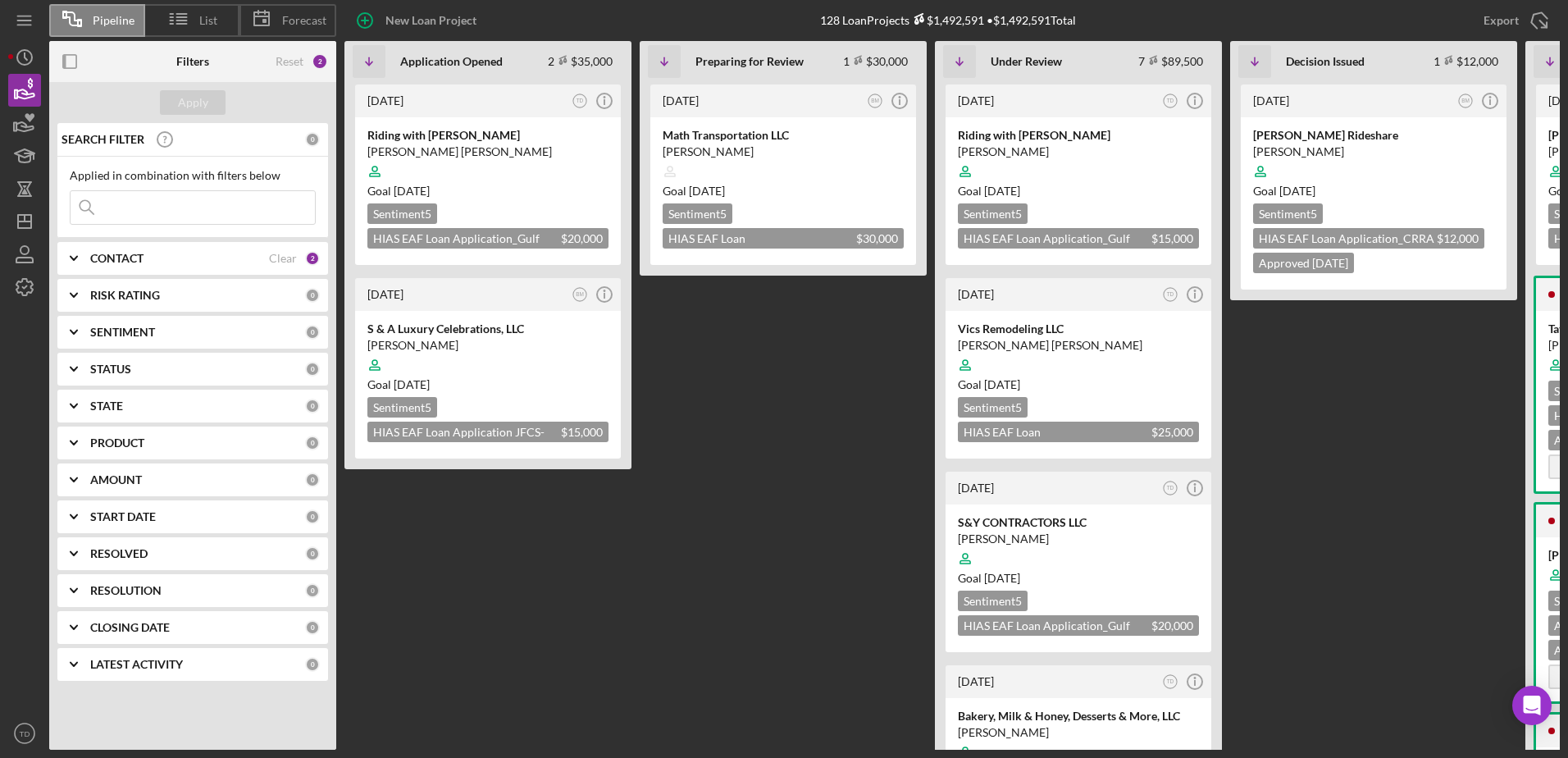
click at [180, 261] on div "CONTACT" at bounding box center [180, 258] width 179 height 13
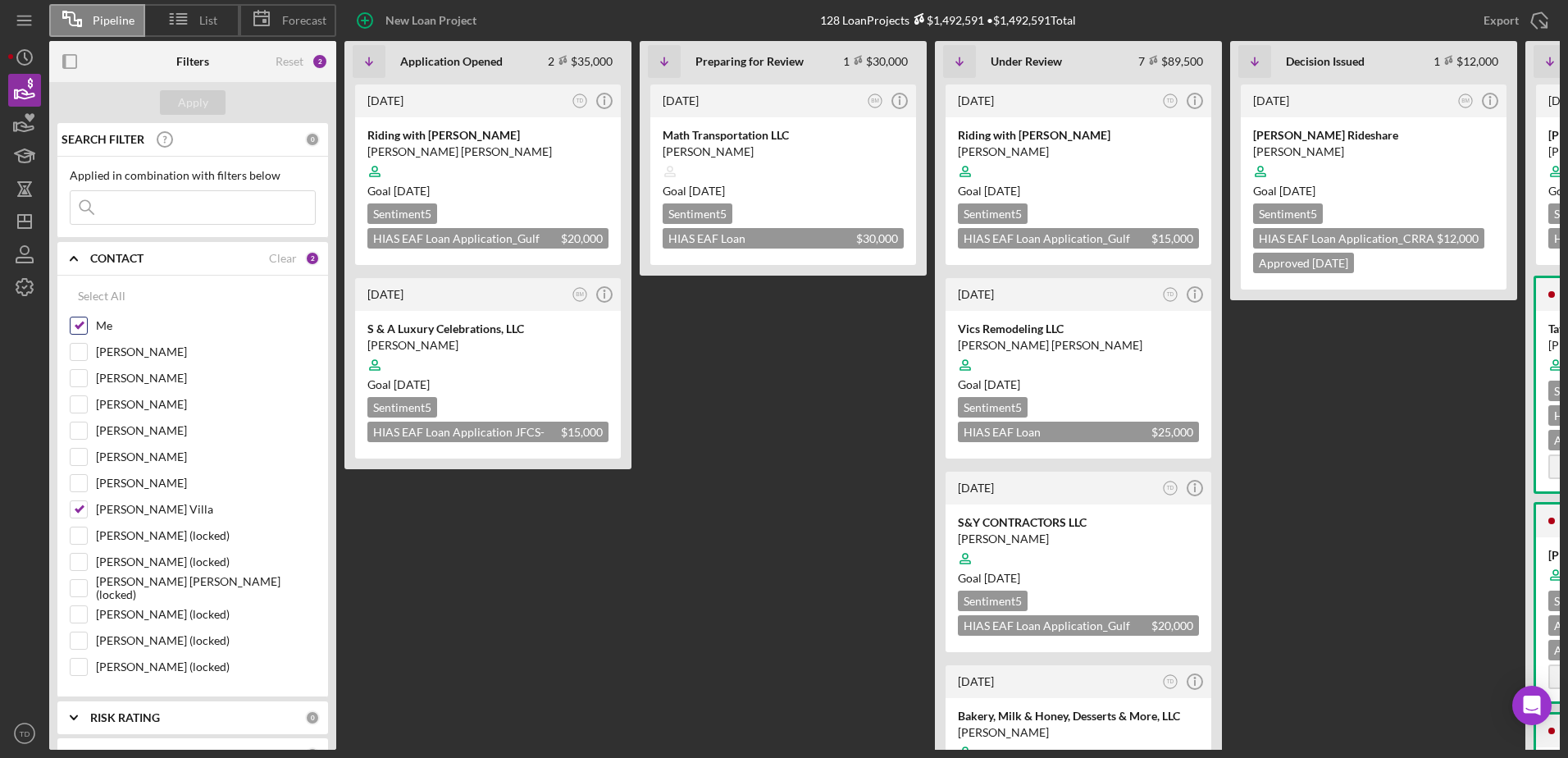
click at [72, 328] on input "Me" at bounding box center [78, 325] width 16 height 16
checkbox input "false"
click at [83, 462] on input "[PERSON_NAME] Villa" at bounding box center [78, 509] width 16 height 16
checkbox input "false"
click at [84, 348] on input "[PERSON_NAME]" at bounding box center [78, 351] width 16 height 16
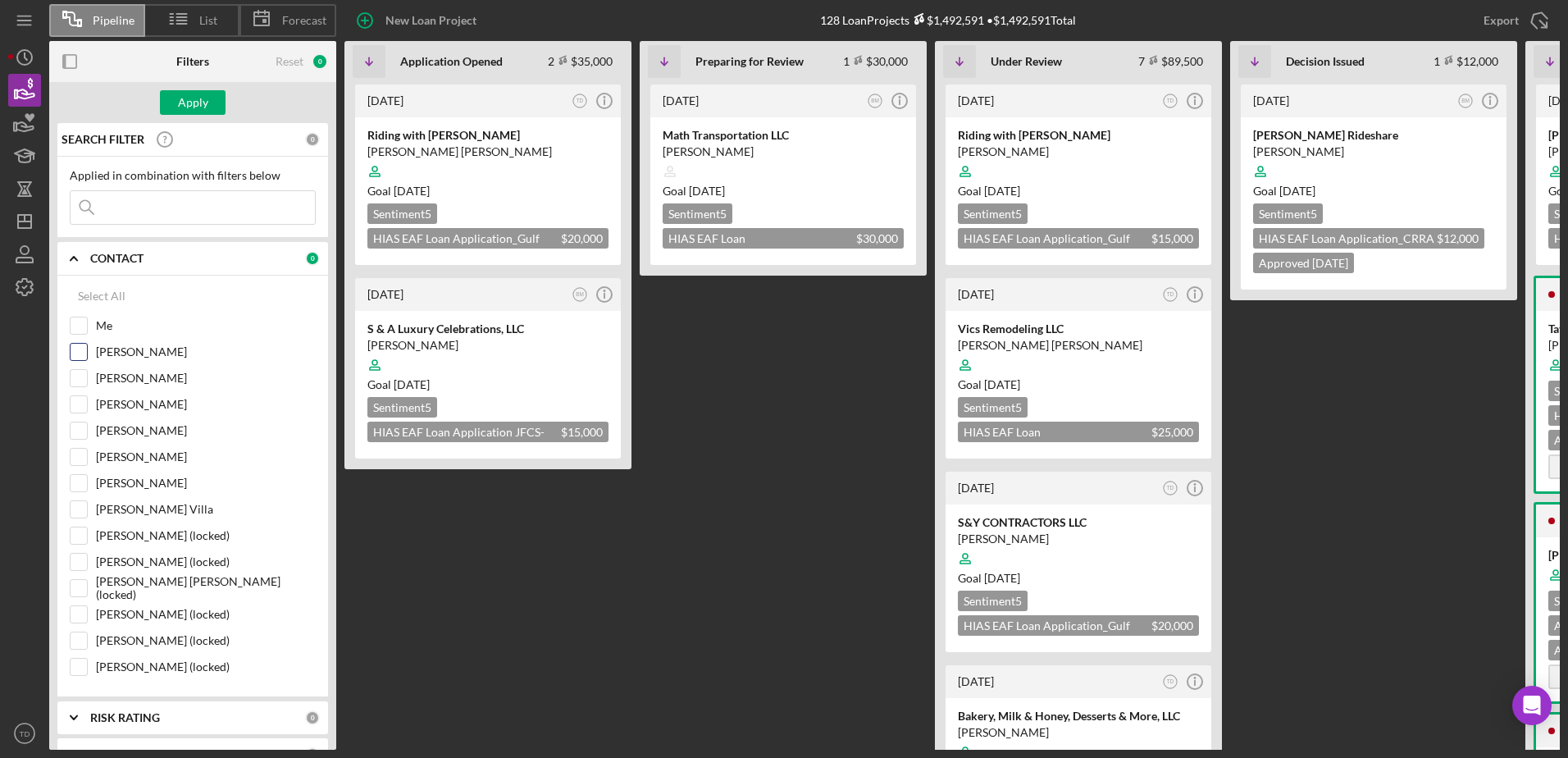
checkbox input "true"
click at [81, 404] on input "Lorene Gregory" at bounding box center [78, 404] width 16 height 16
checkbox input "true"
click at [206, 105] on div "Apply" at bounding box center [193, 102] width 31 height 25
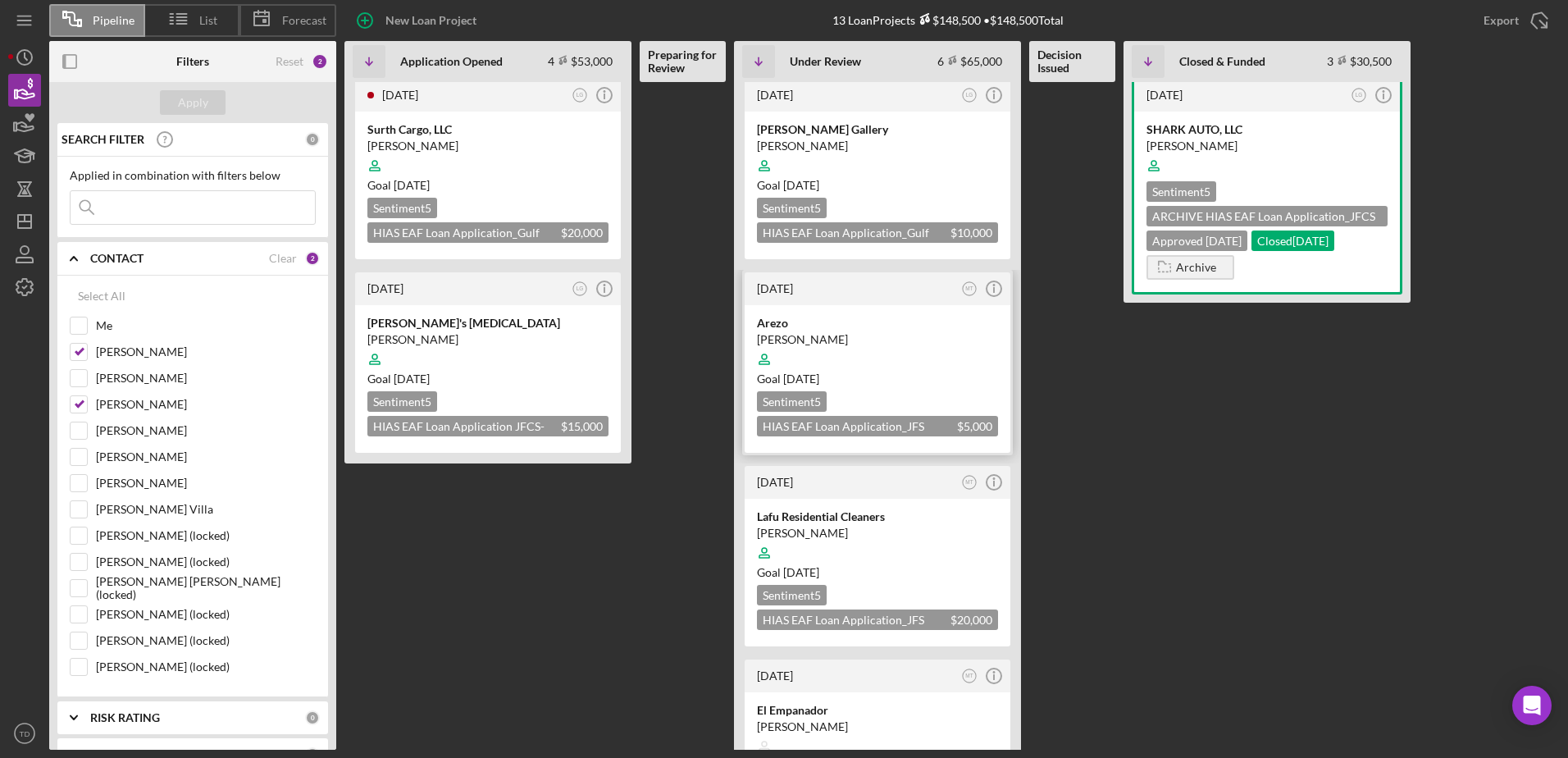
scroll to position [493, 0]
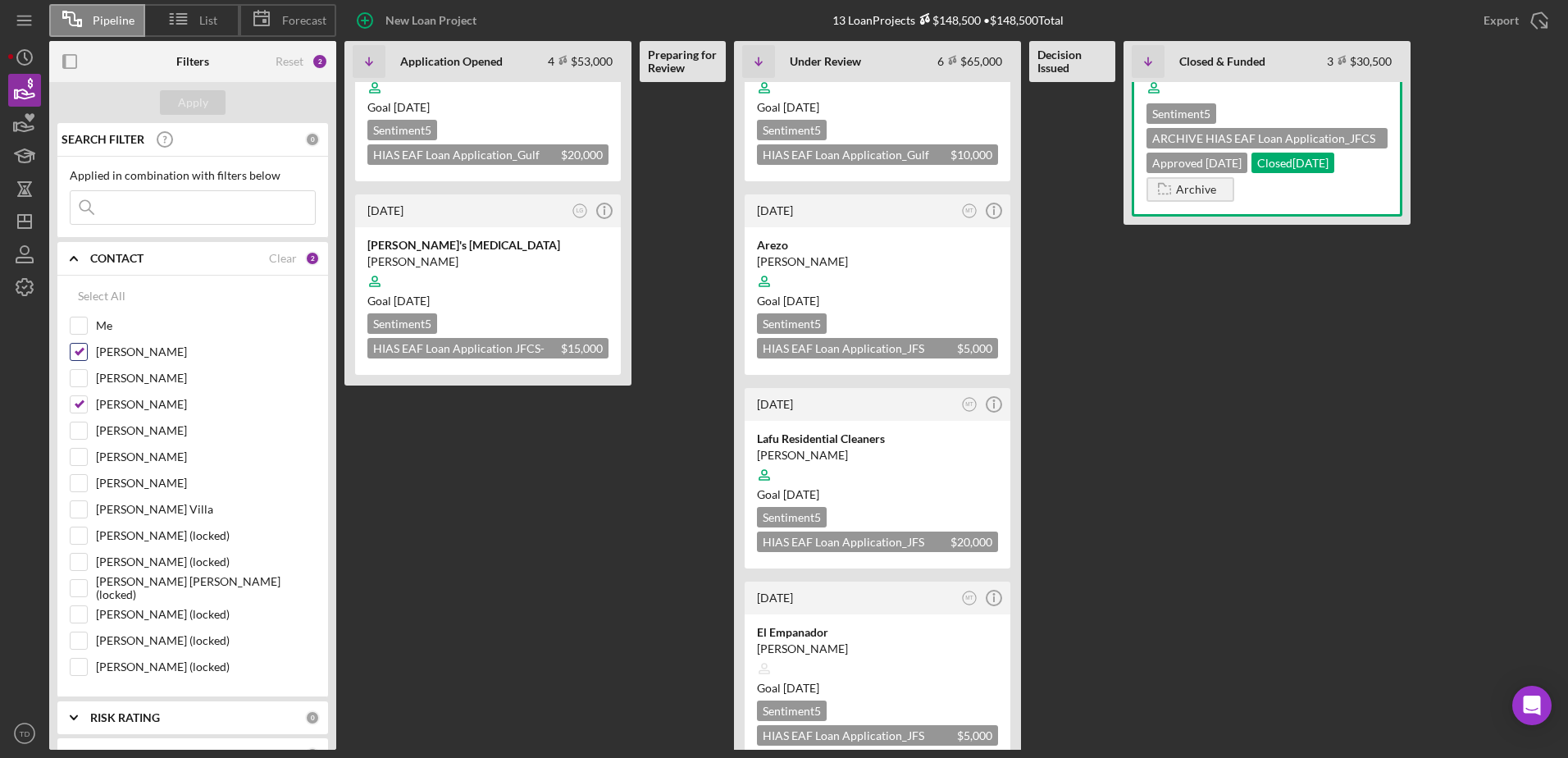
click at [76, 356] on input "[PERSON_NAME]" at bounding box center [78, 351] width 16 height 16
checkbox input "false"
click at [88, 403] on div "Lorene Gregory" at bounding box center [192, 408] width 246 height 26
click at [81, 408] on input "Lorene Gregory" at bounding box center [78, 404] width 16 height 16
checkbox input "false"
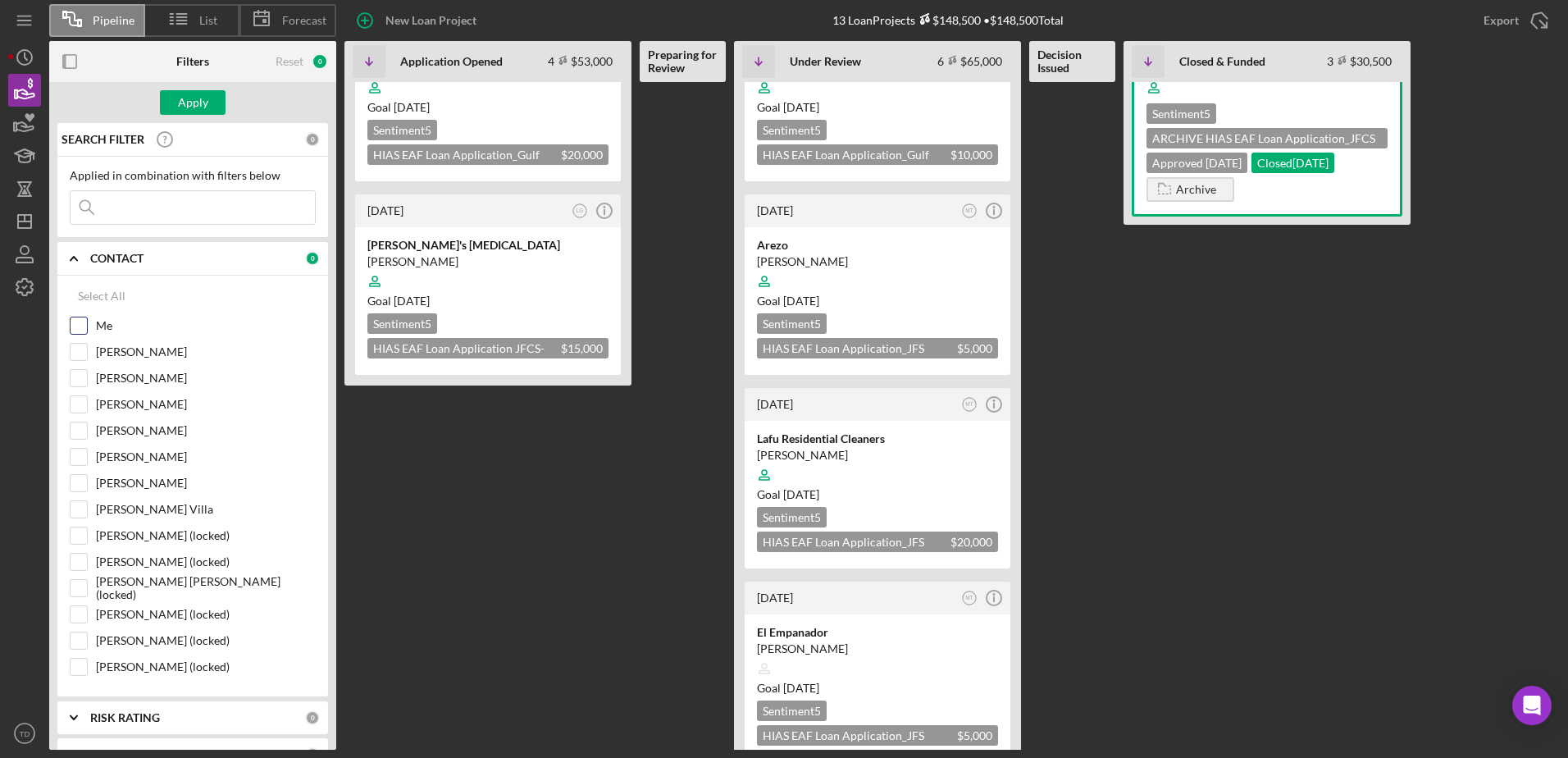
click at [82, 326] on input "Me" at bounding box center [78, 325] width 16 height 16
checkbox input "true"
click at [81, 462] on input "[PERSON_NAME] Villa" at bounding box center [78, 509] width 16 height 16
click at [202, 109] on div "Apply" at bounding box center [193, 102] width 31 height 25
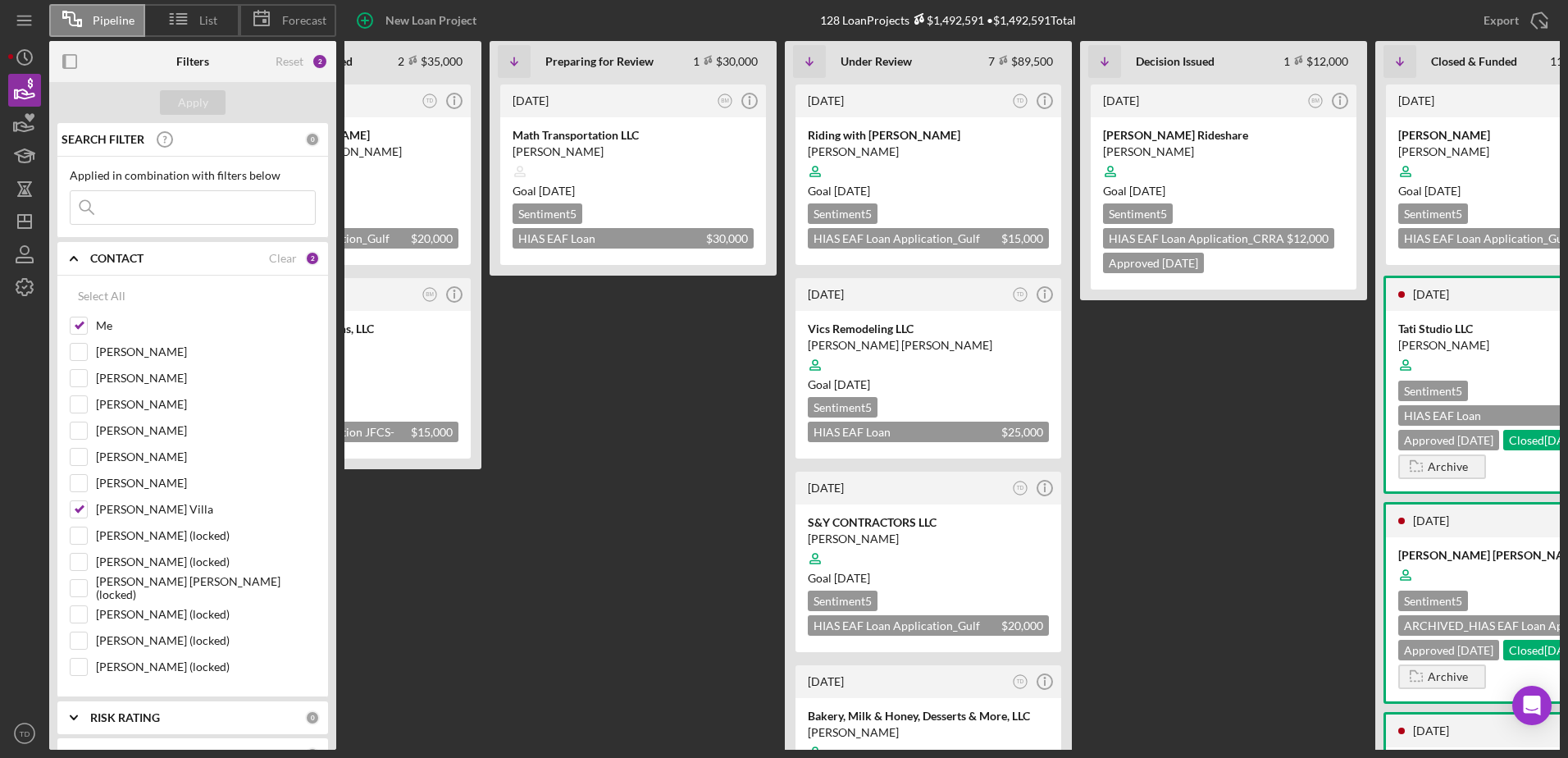
scroll to position [0, 151]
click at [79, 462] on input "[PERSON_NAME] Villa" at bounding box center [78, 509] width 16 height 16
checkbox input "false"
click at [82, 333] on input "Me" at bounding box center [78, 325] width 16 height 16
checkbox input "false"
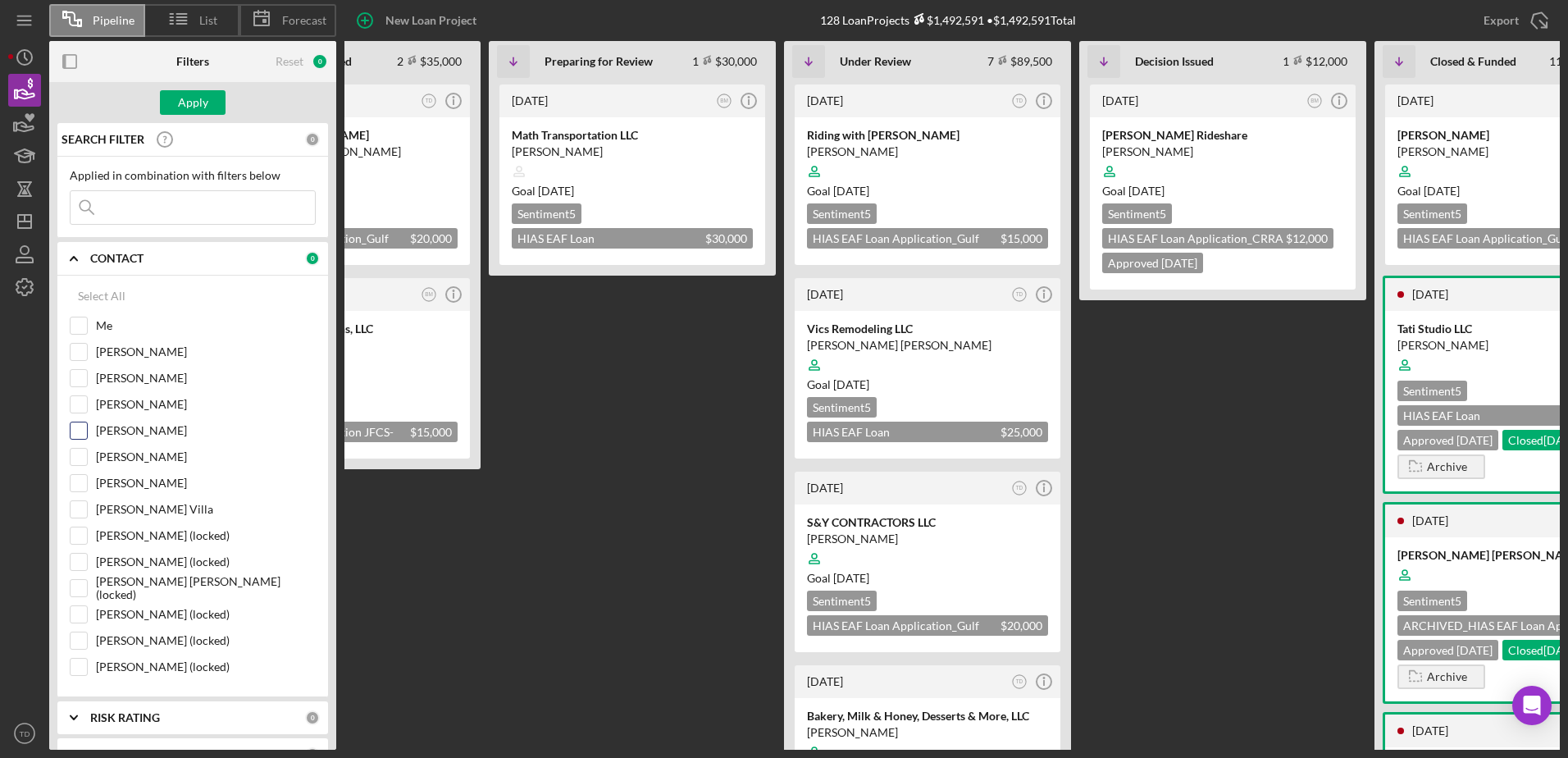
click at [78, 437] on input "Nathaniel Novak" at bounding box center [78, 430] width 16 height 16
click at [191, 108] on div "Apply" at bounding box center [193, 102] width 31 height 25
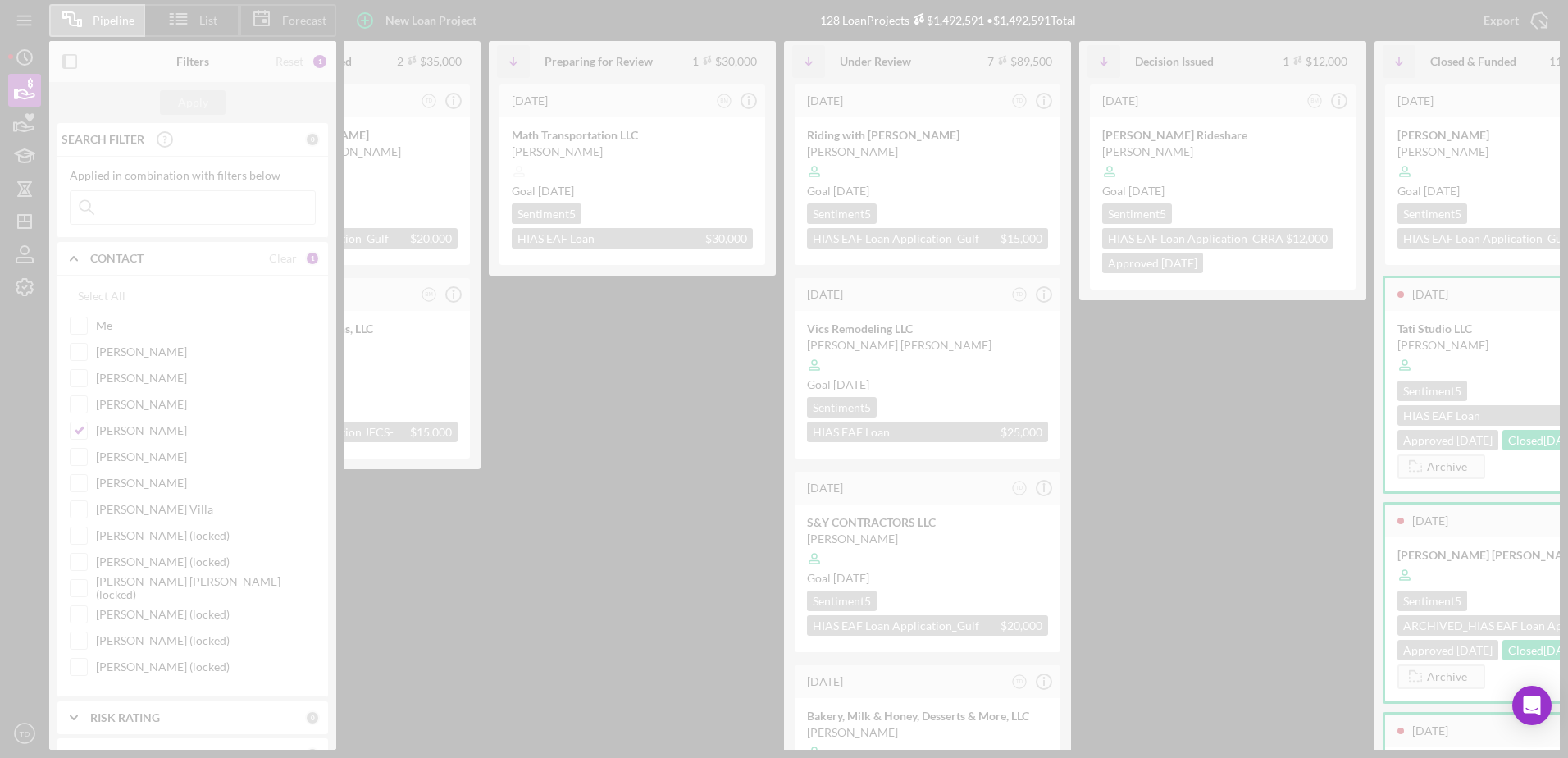
scroll to position [0, 0]
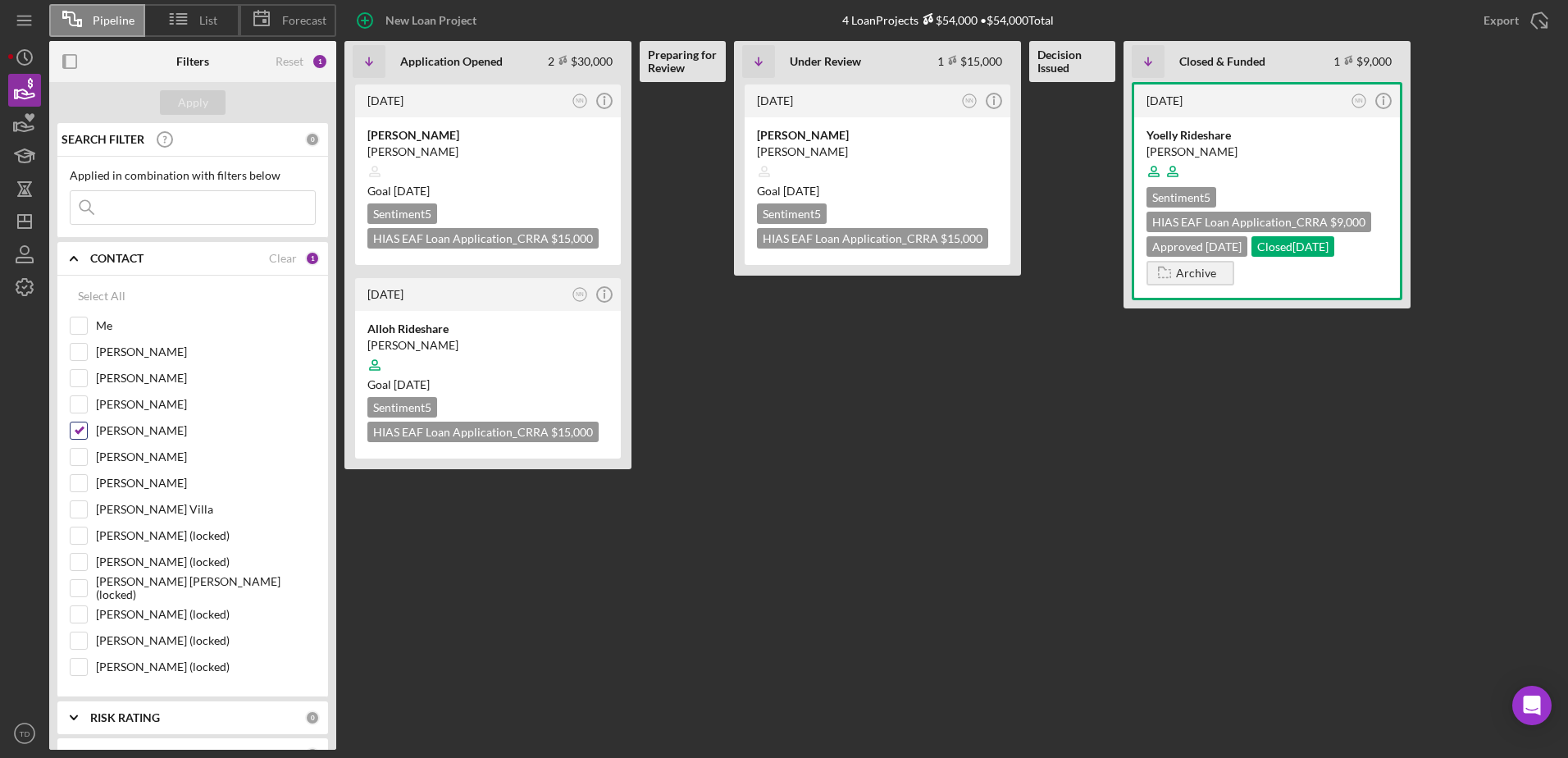
click at [76, 433] on input "Nathaniel Novak" at bounding box center [78, 430] width 16 height 16
checkbox input "false"
click at [83, 331] on input "Me" at bounding box center [78, 325] width 16 height 16
click at [79, 325] on input "Me" at bounding box center [78, 325] width 16 height 16
click at [79, 328] on input "Me" at bounding box center [78, 325] width 16 height 16
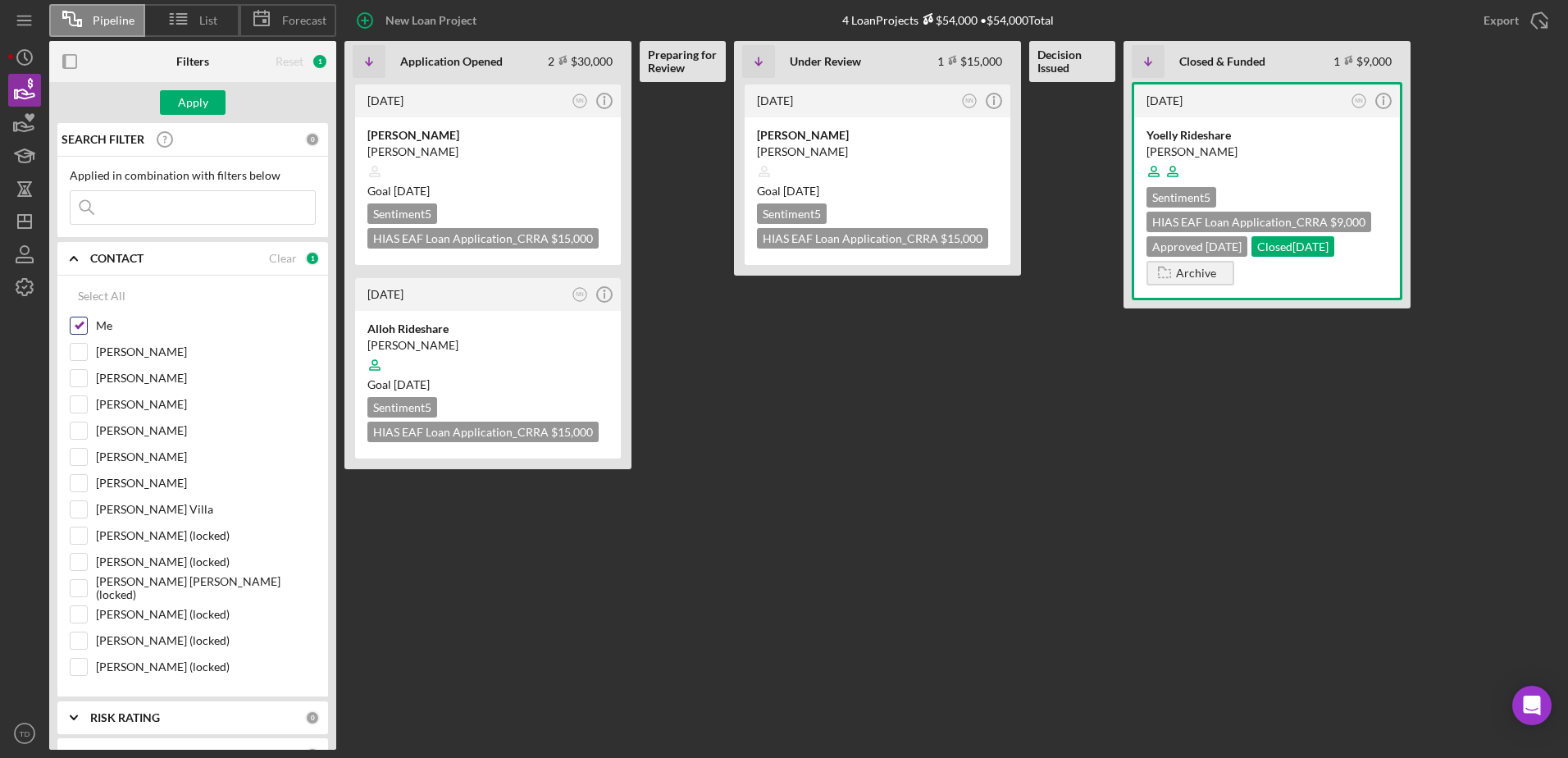
click at [79, 328] on input "Me" at bounding box center [78, 325] width 16 height 16
checkbox input "false"
click at [9, 66] on icon "Icon/History" at bounding box center [25, 57] width 41 height 41
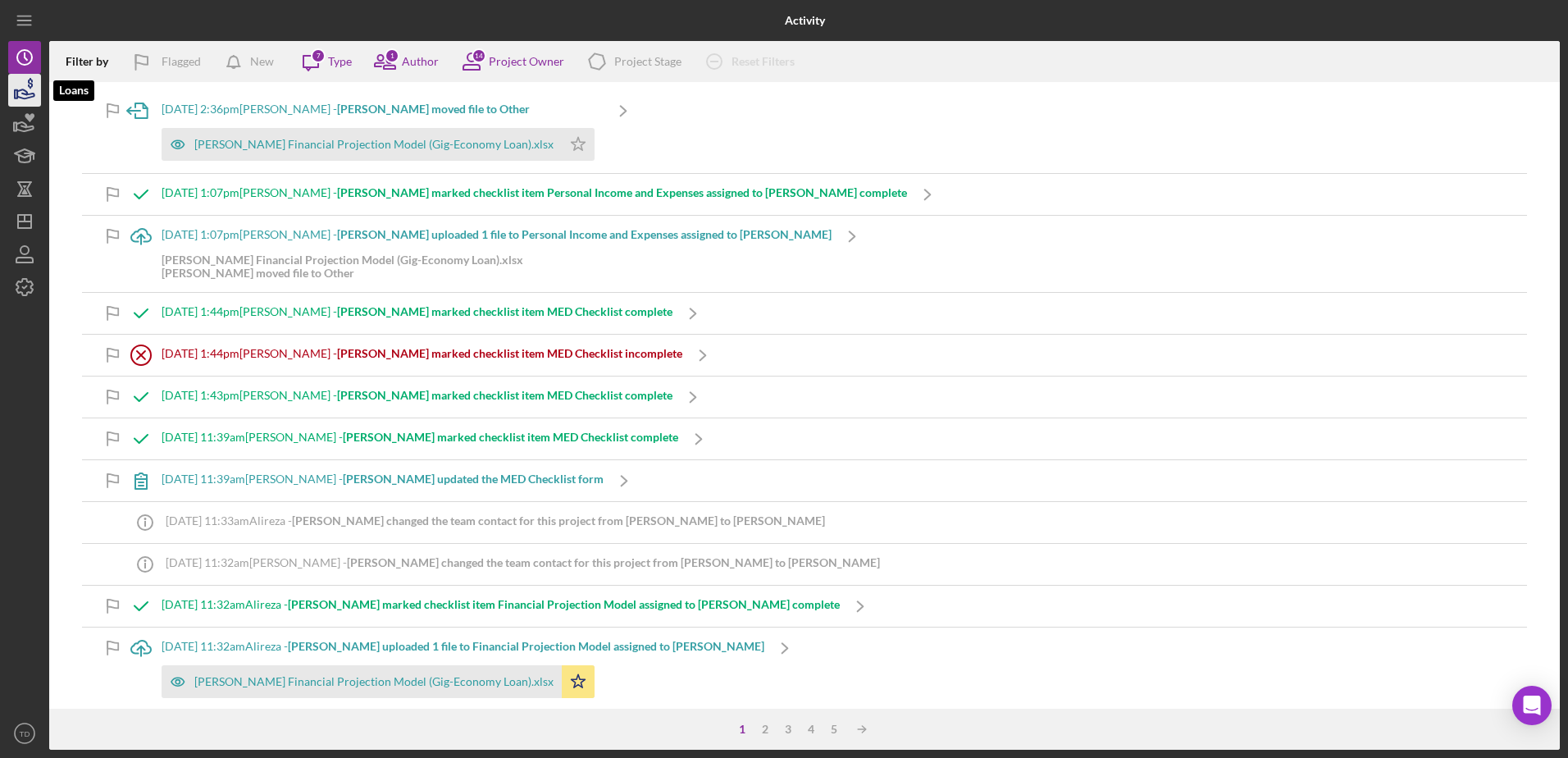
click at [20, 96] on icon "button" at bounding box center [25, 90] width 41 height 41
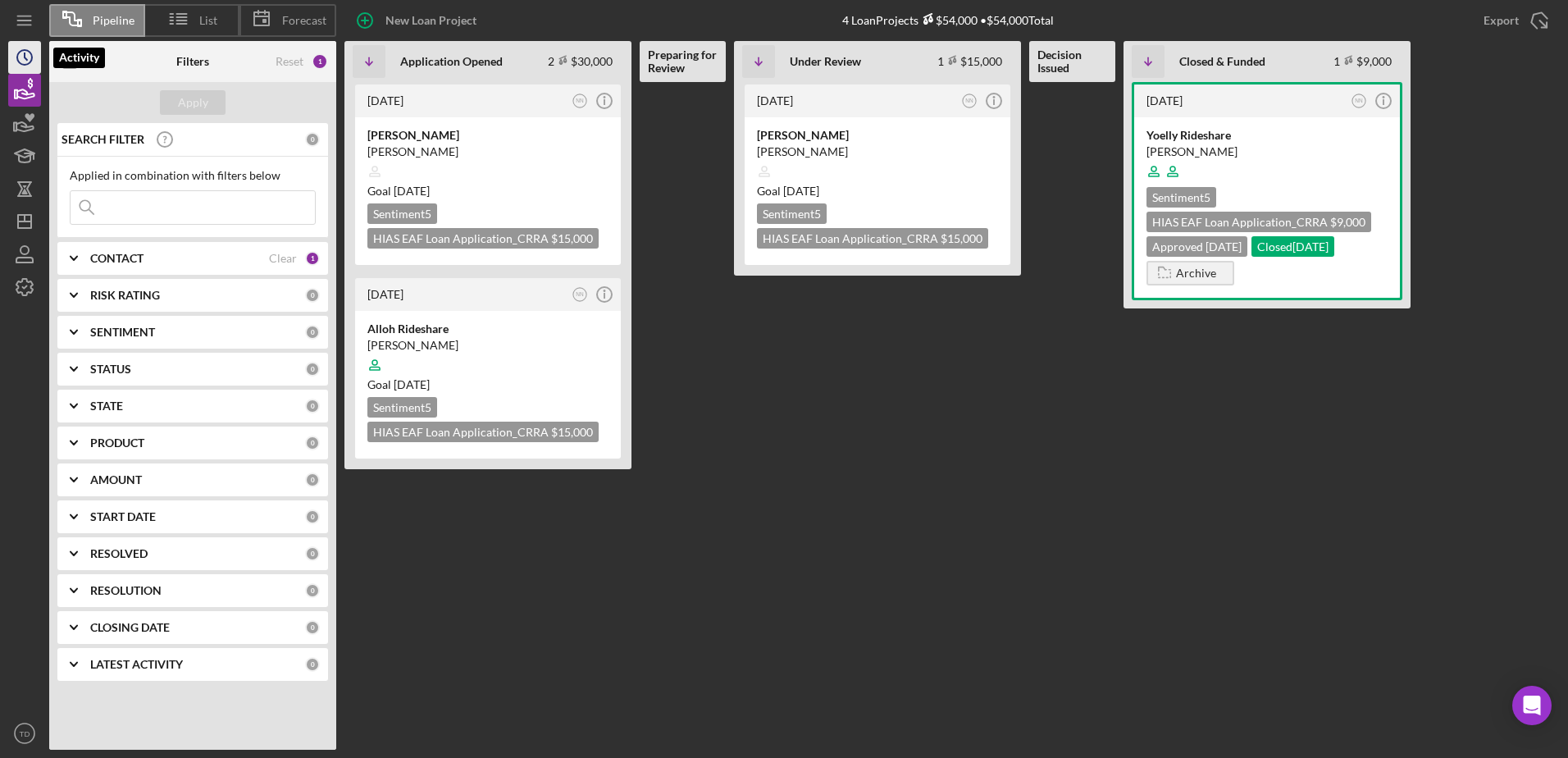
click at [36, 62] on icon "Icon/History" at bounding box center [25, 57] width 41 height 41
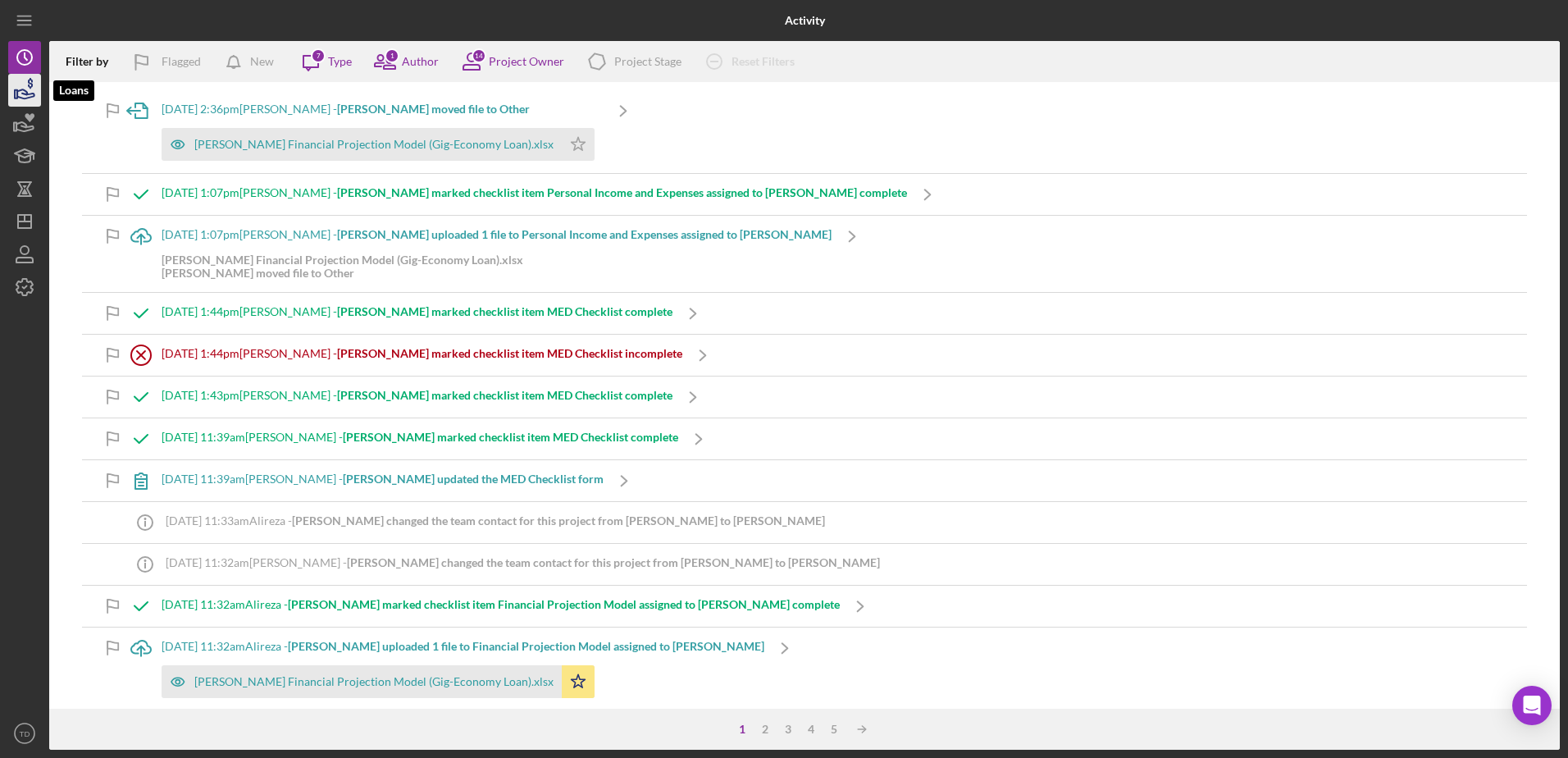
click at [27, 92] on icon "button" at bounding box center [26, 94] width 17 height 9
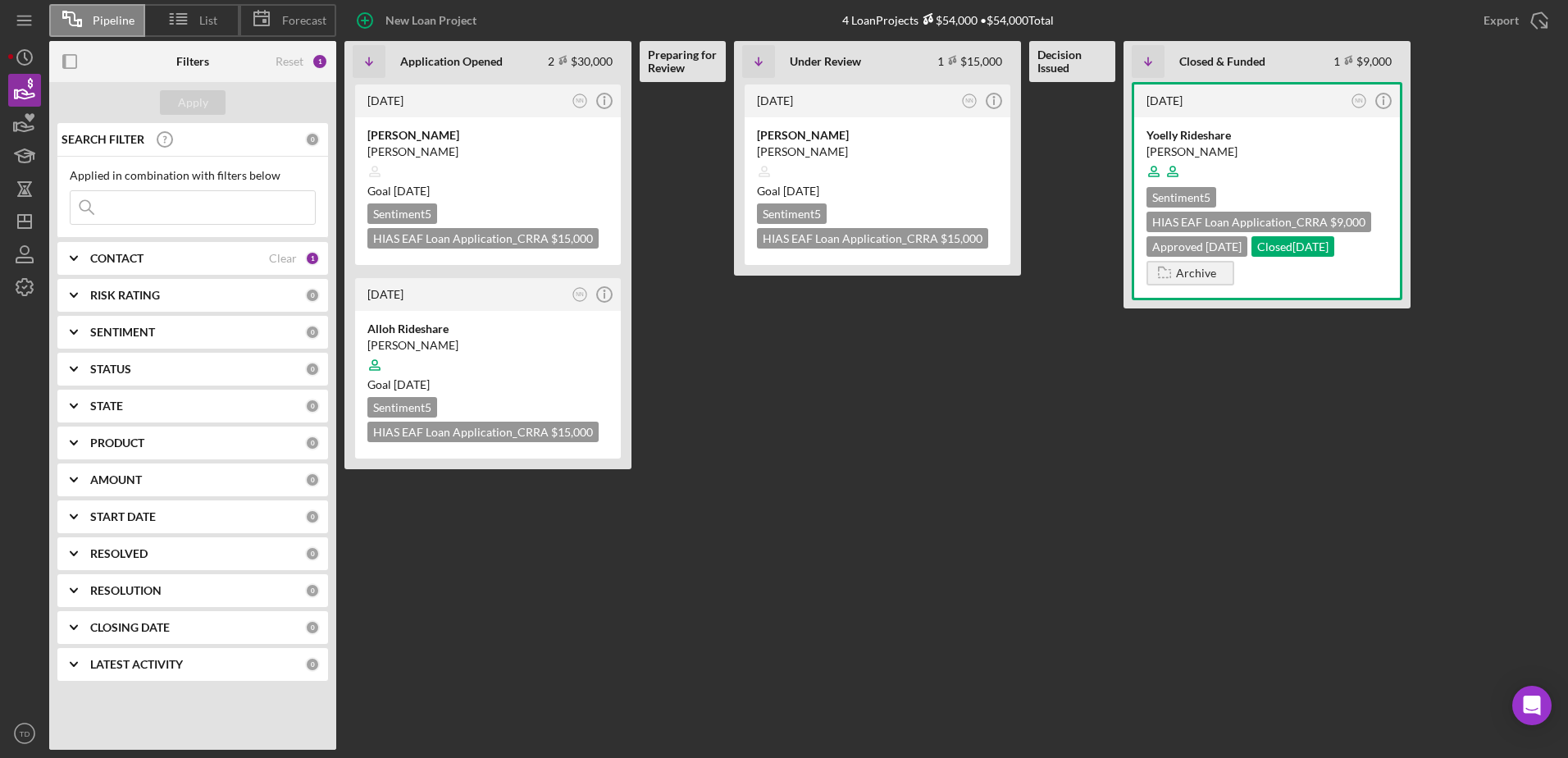
click at [225, 259] on div "CONTACT" at bounding box center [180, 258] width 179 height 13
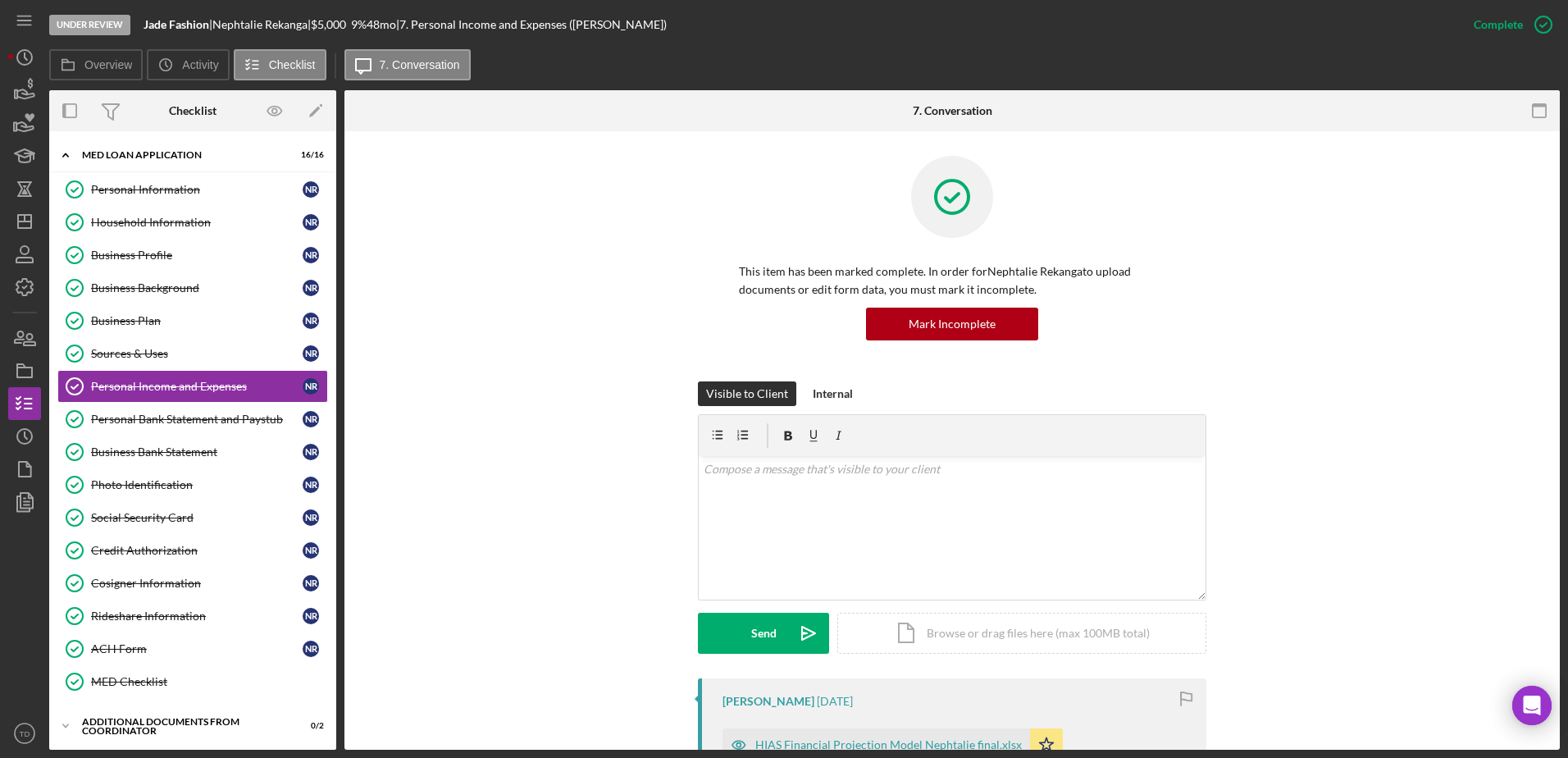
scroll to position [134, 0]
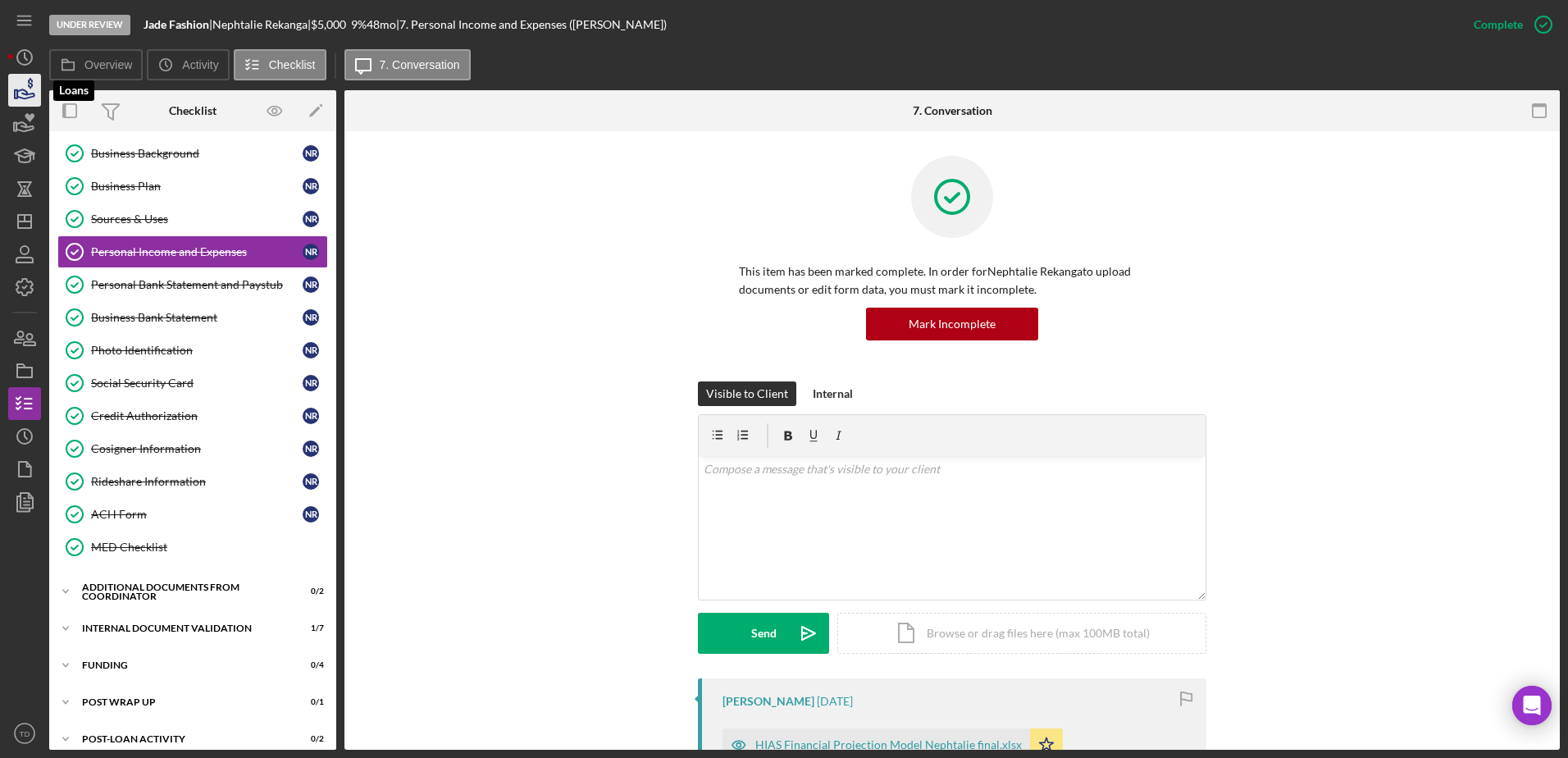
click at [22, 98] on icon "button" at bounding box center [26, 94] width 17 height 9
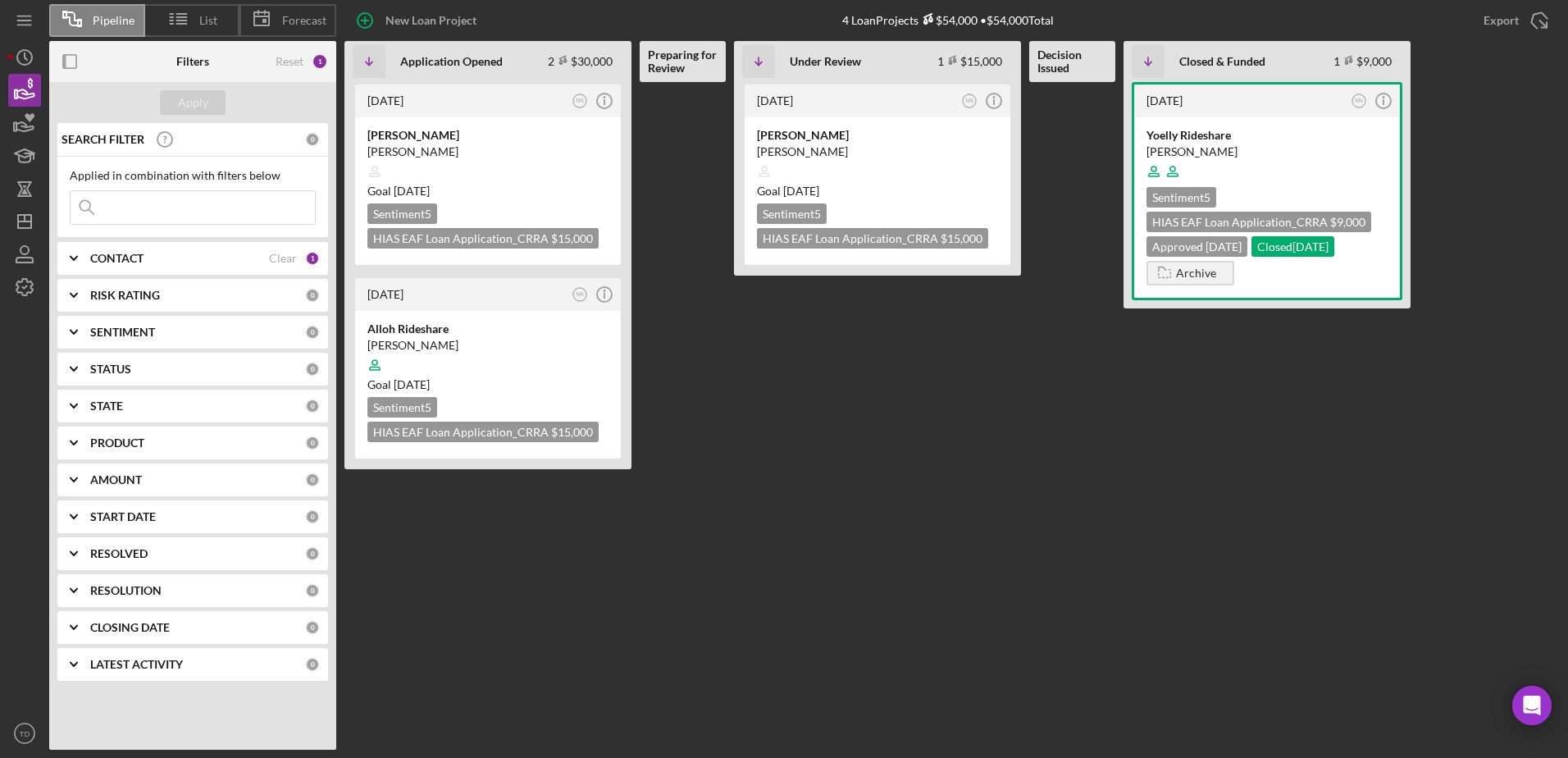
click at [164, 215] on input at bounding box center [192, 208] width 244 height 33
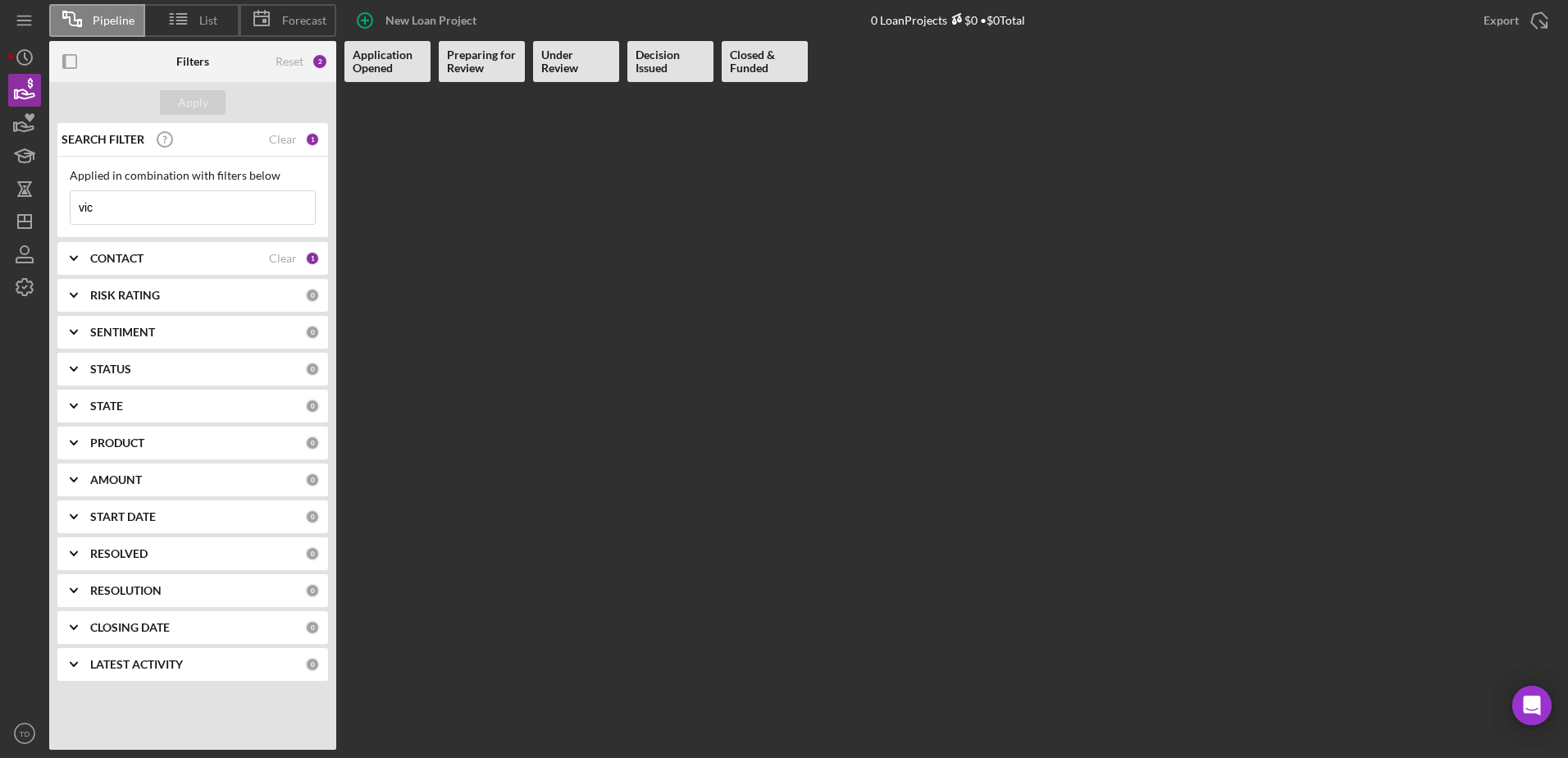
type input "vic"
click at [373, 218] on Opened at bounding box center [387, 415] width 86 height 668
click at [250, 257] on div "CONTACT" at bounding box center [180, 258] width 179 height 13
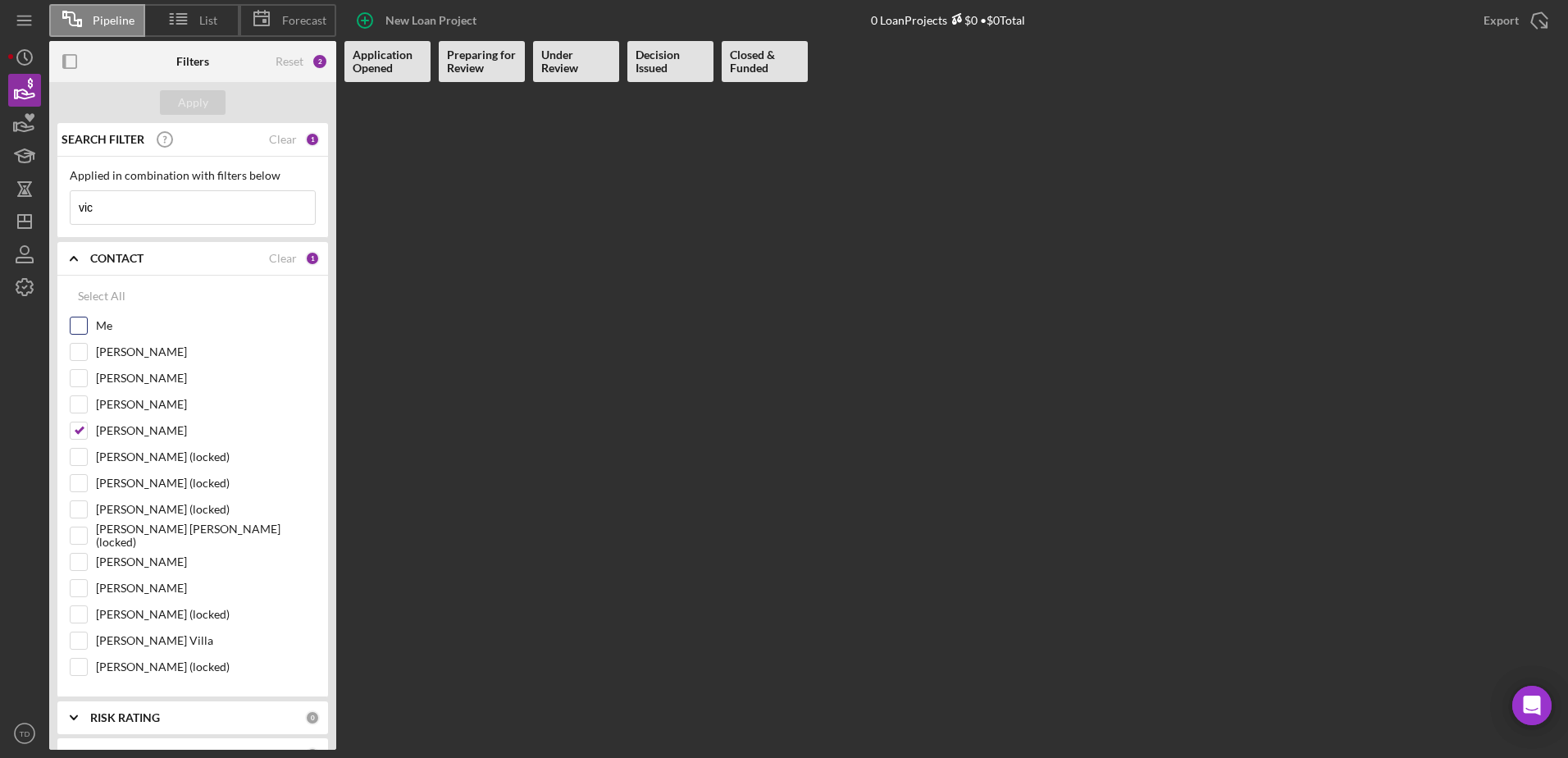
click at [85, 323] on input "Me" at bounding box center [78, 325] width 16 height 16
checkbox input "true"
click at [83, 419] on div "Lorene Gregory" at bounding box center [192, 408] width 246 height 26
click at [80, 436] on input "Nathaniel Novak" at bounding box center [78, 430] width 16 height 16
checkbox input "false"
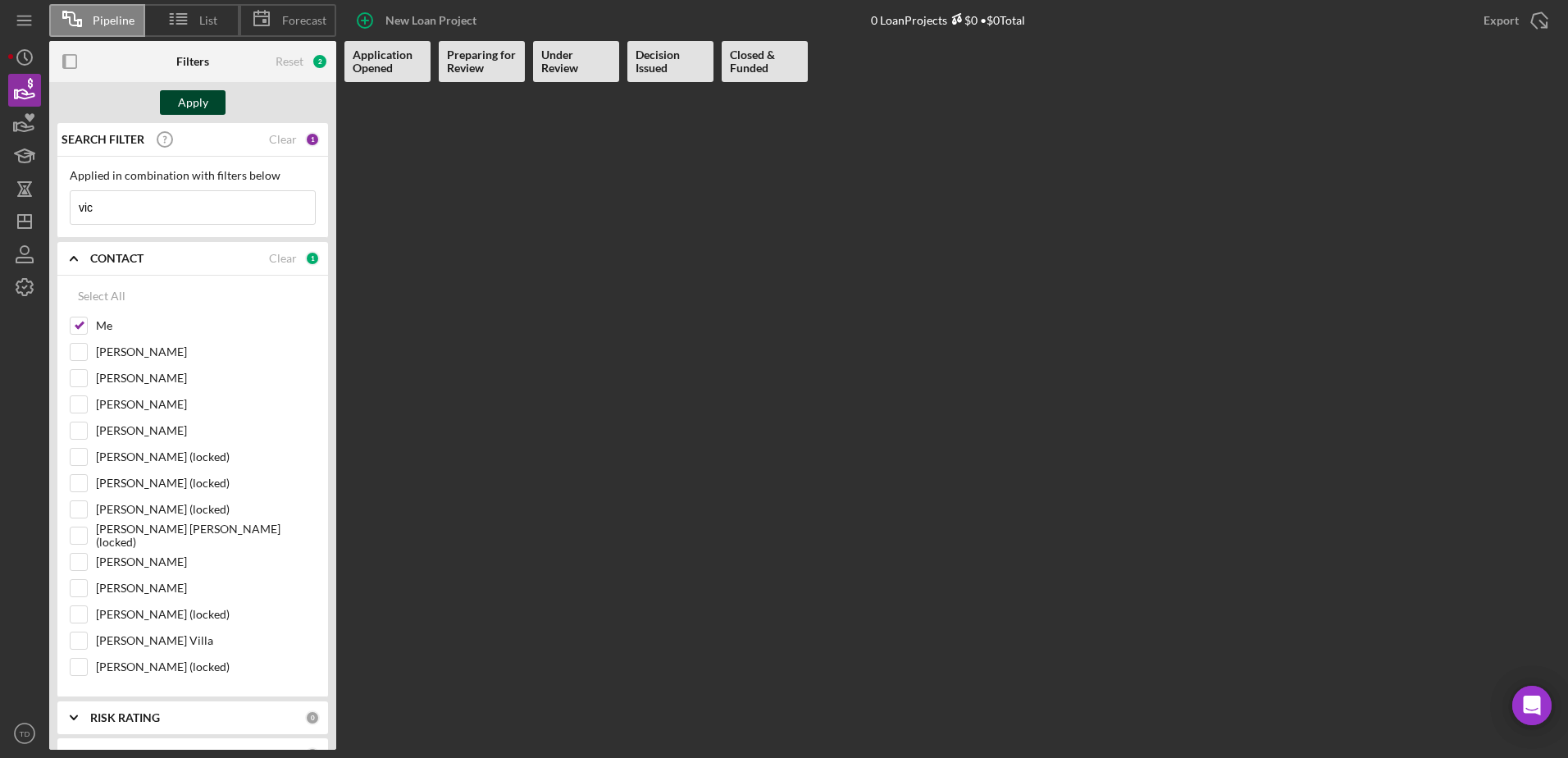
click at [202, 102] on div "Apply" at bounding box center [193, 102] width 31 height 25
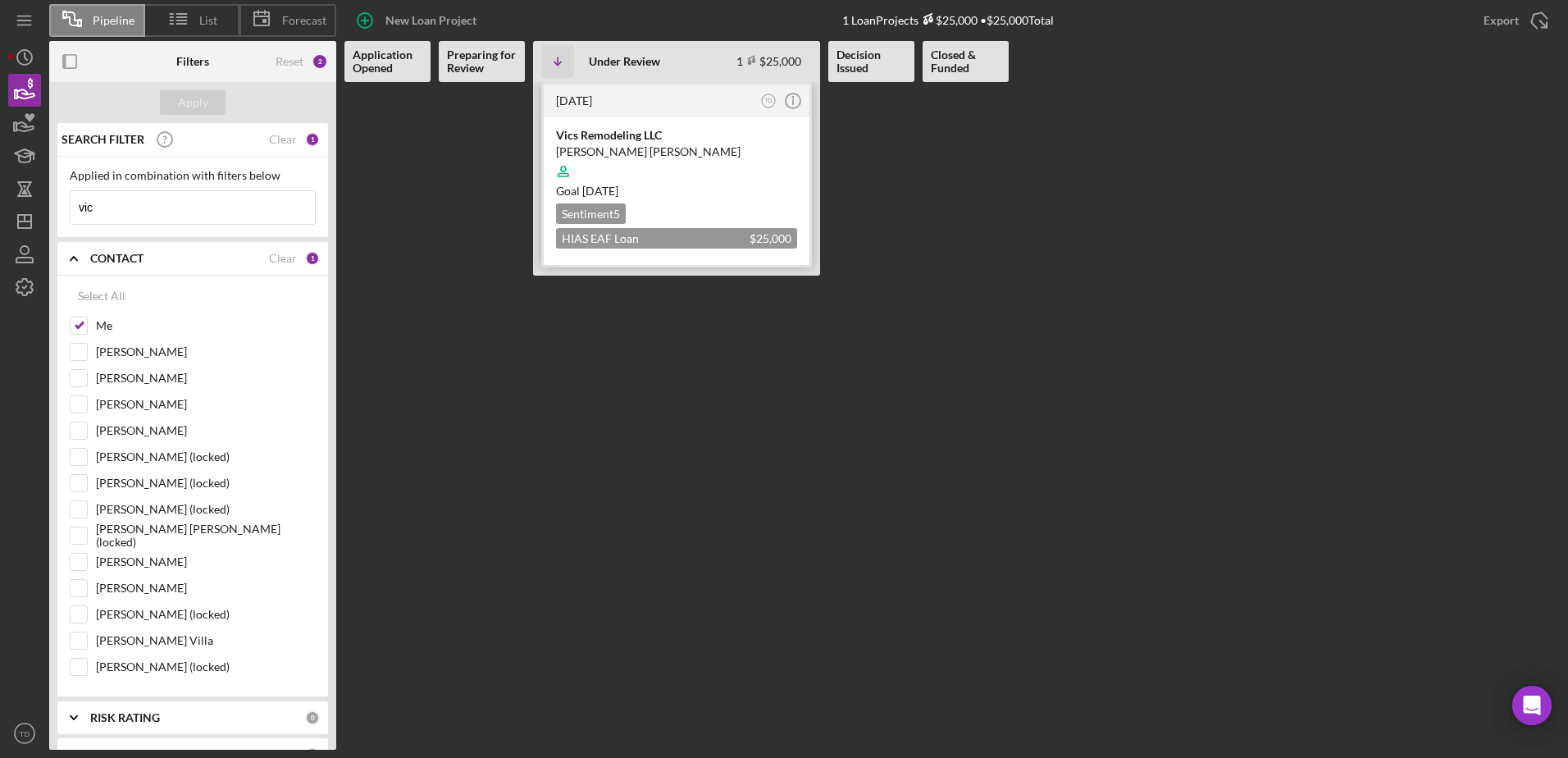
click at [717, 172] on div at bounding box center [676, 171] width 241 height 31
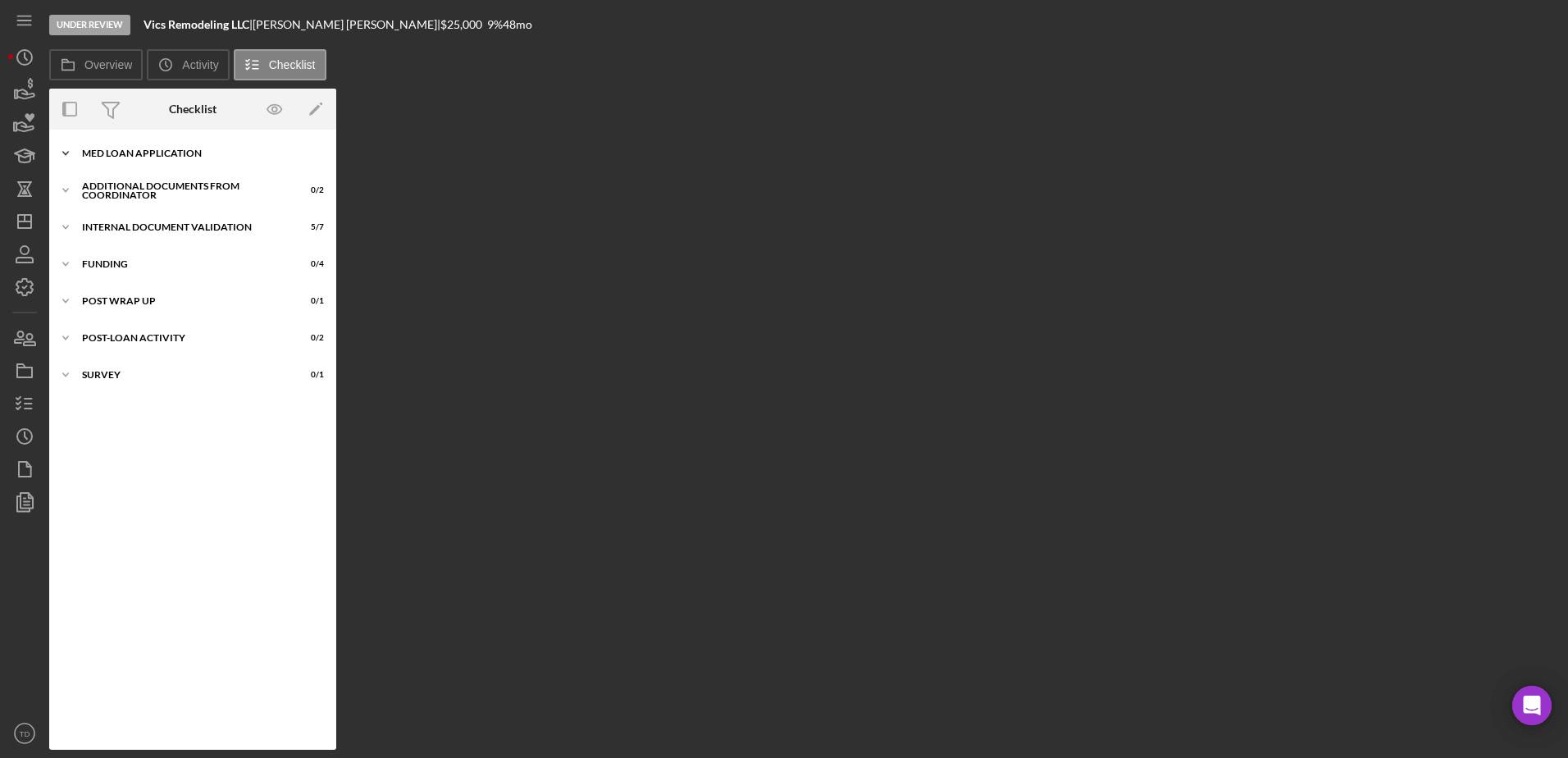
click at [151, 156] on div "MED Loan Application" at bounding box center [198, 153] width 234 height 10
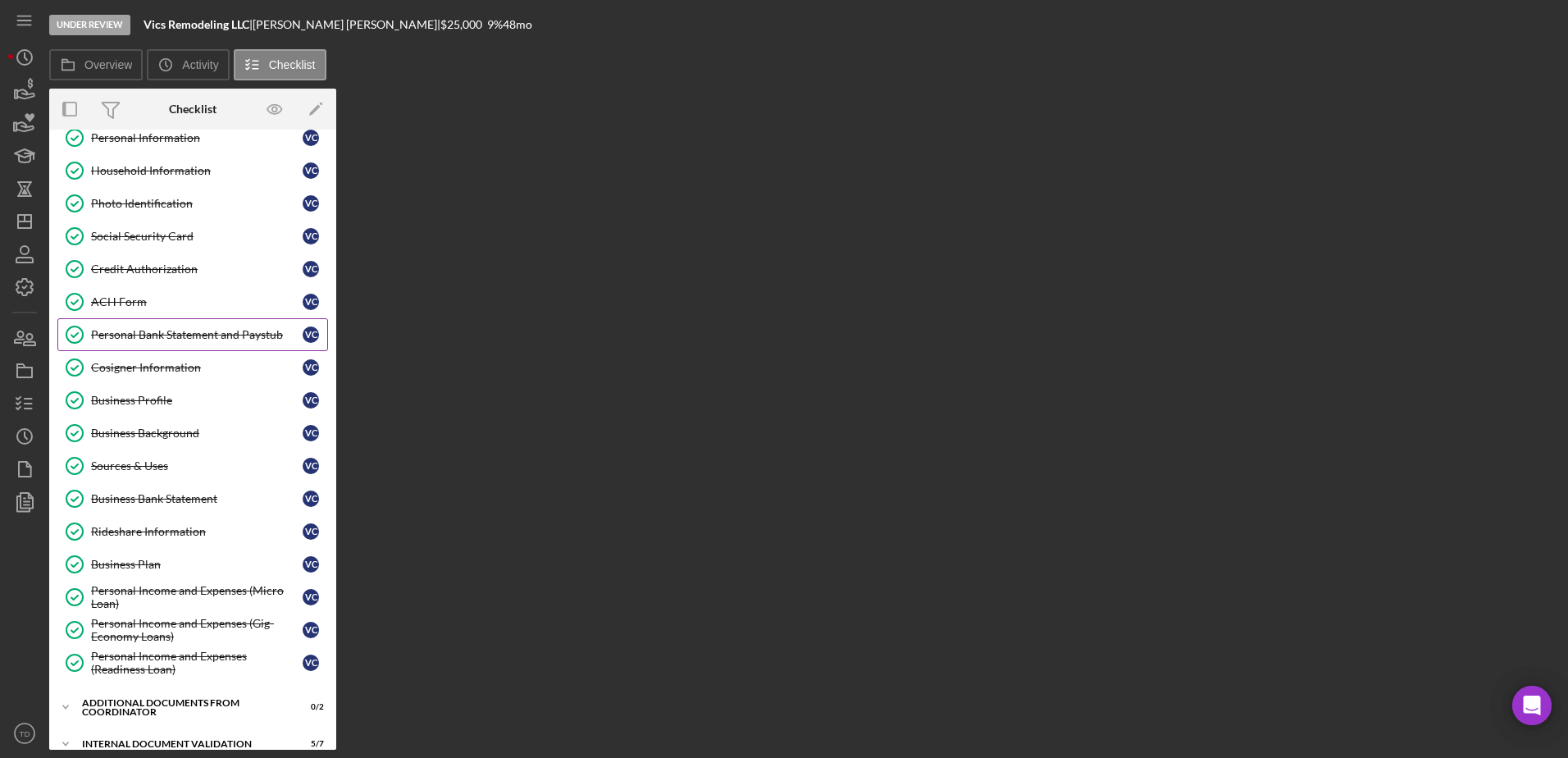
scroll to position [83, 0]
click at [164, 433] on div "Business Background" at bounding box center [197, 432] width 212 height 13
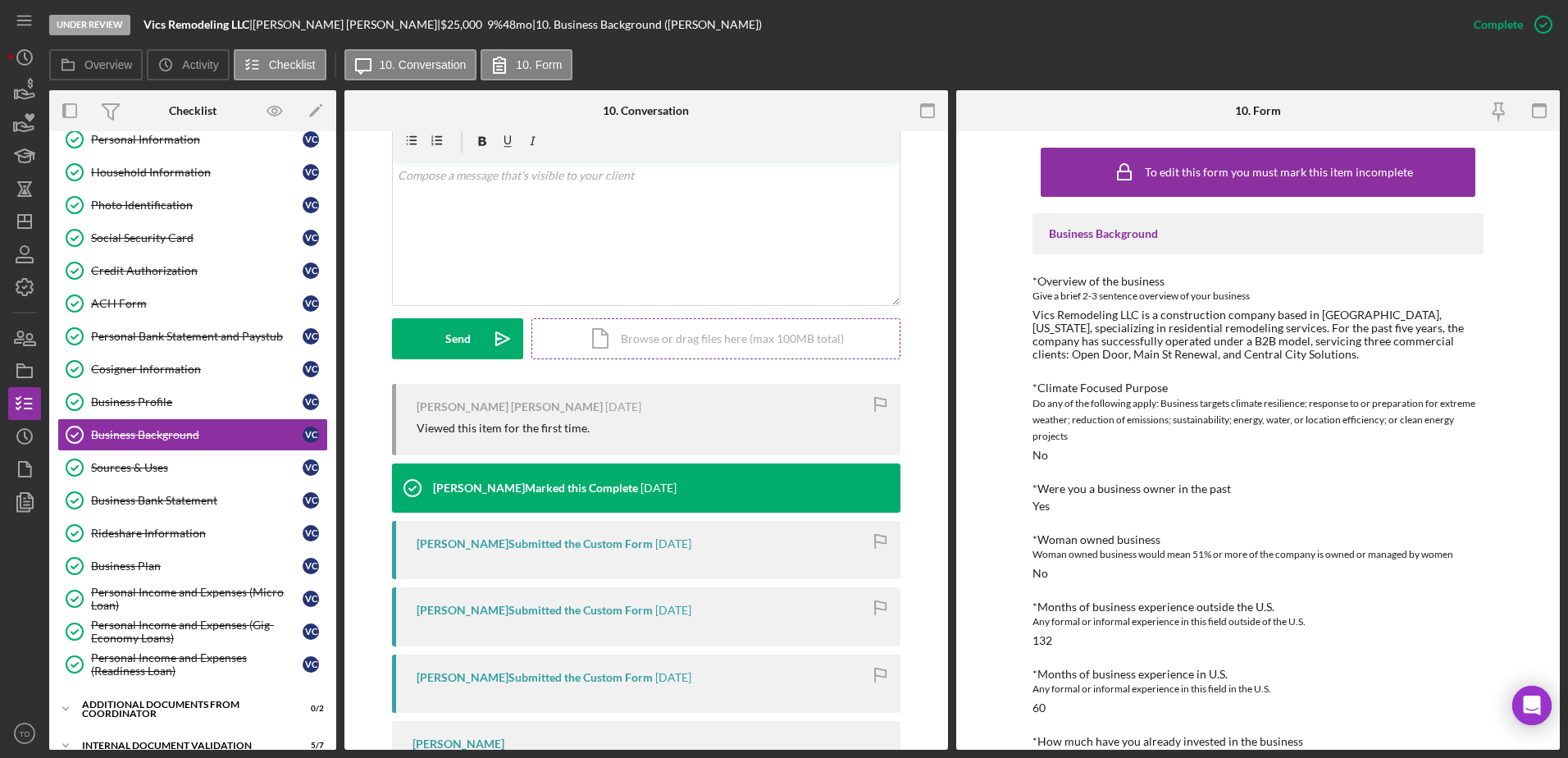
scroll to position [312, 0]
click at [183, 410] on link "Business Profile Business Profile V C" at bounding box center [192, 402] width 271 height 33
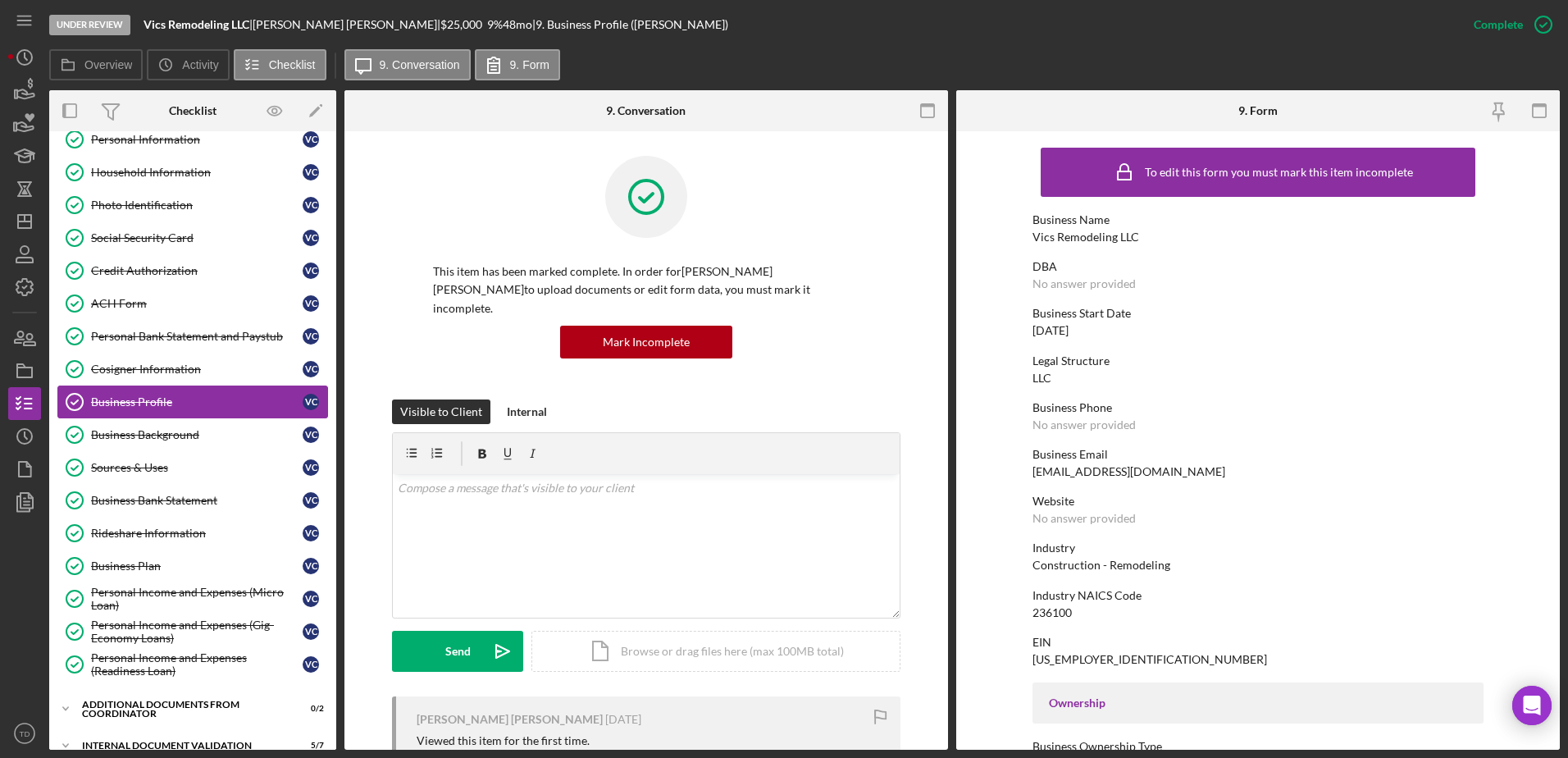
scroll to position [448, 0]
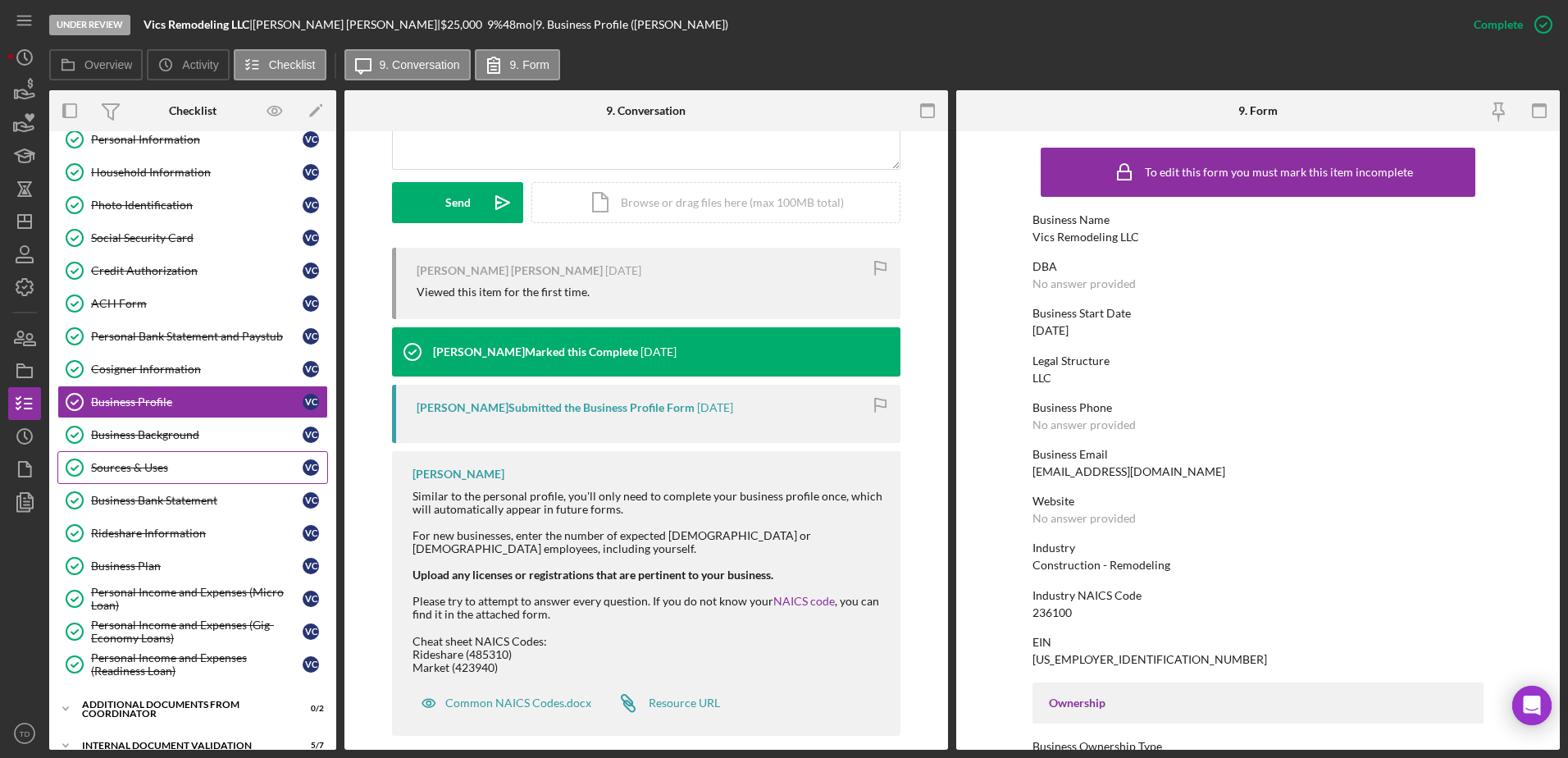
click at [202, 464] on div "Sources & Uses" at bounding box center [197, 467] width 212 height 13
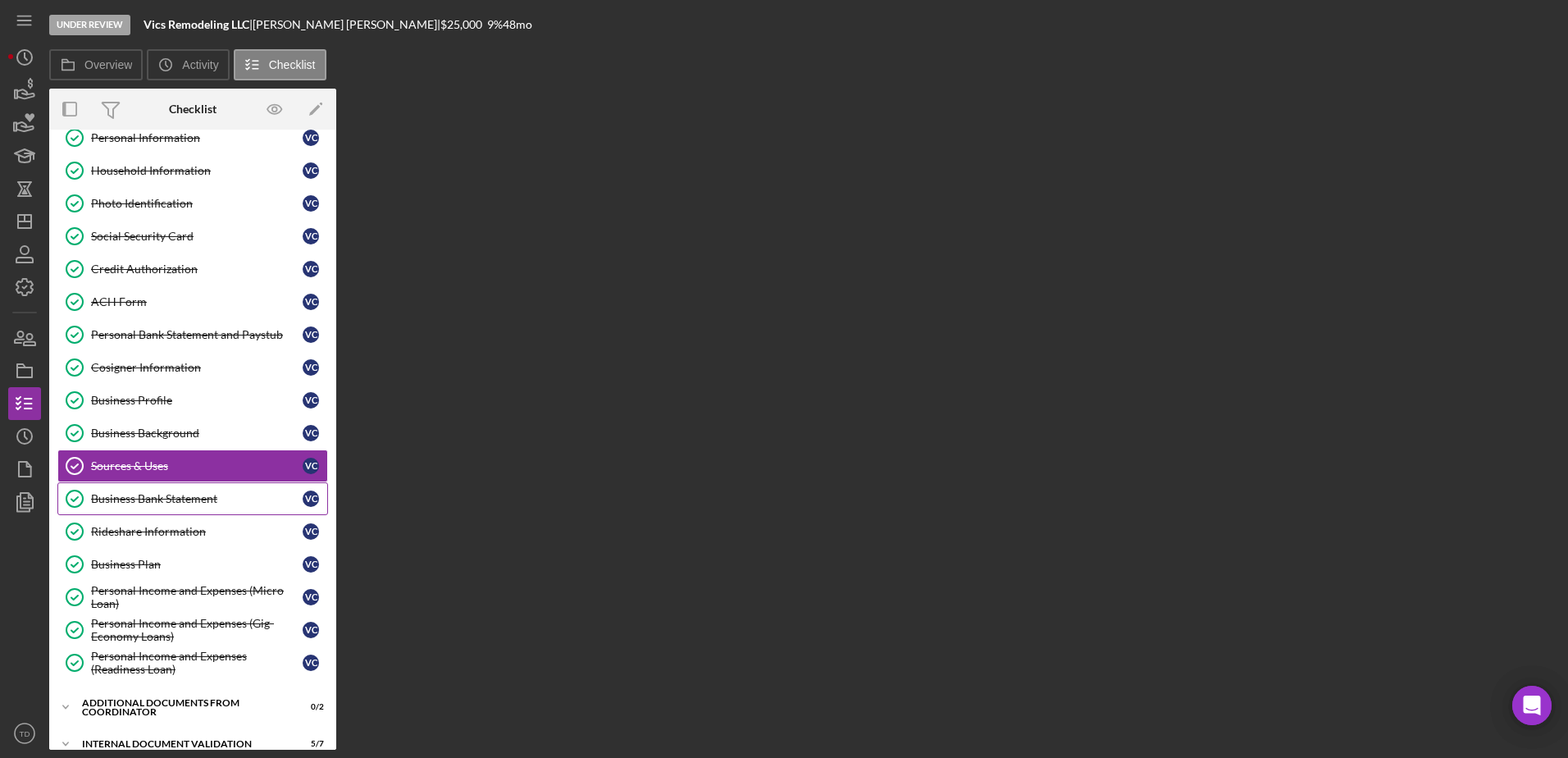
click at [191, 505] on div "Business Bank Statement" at bounding box center [197, 498] width 212 height 13
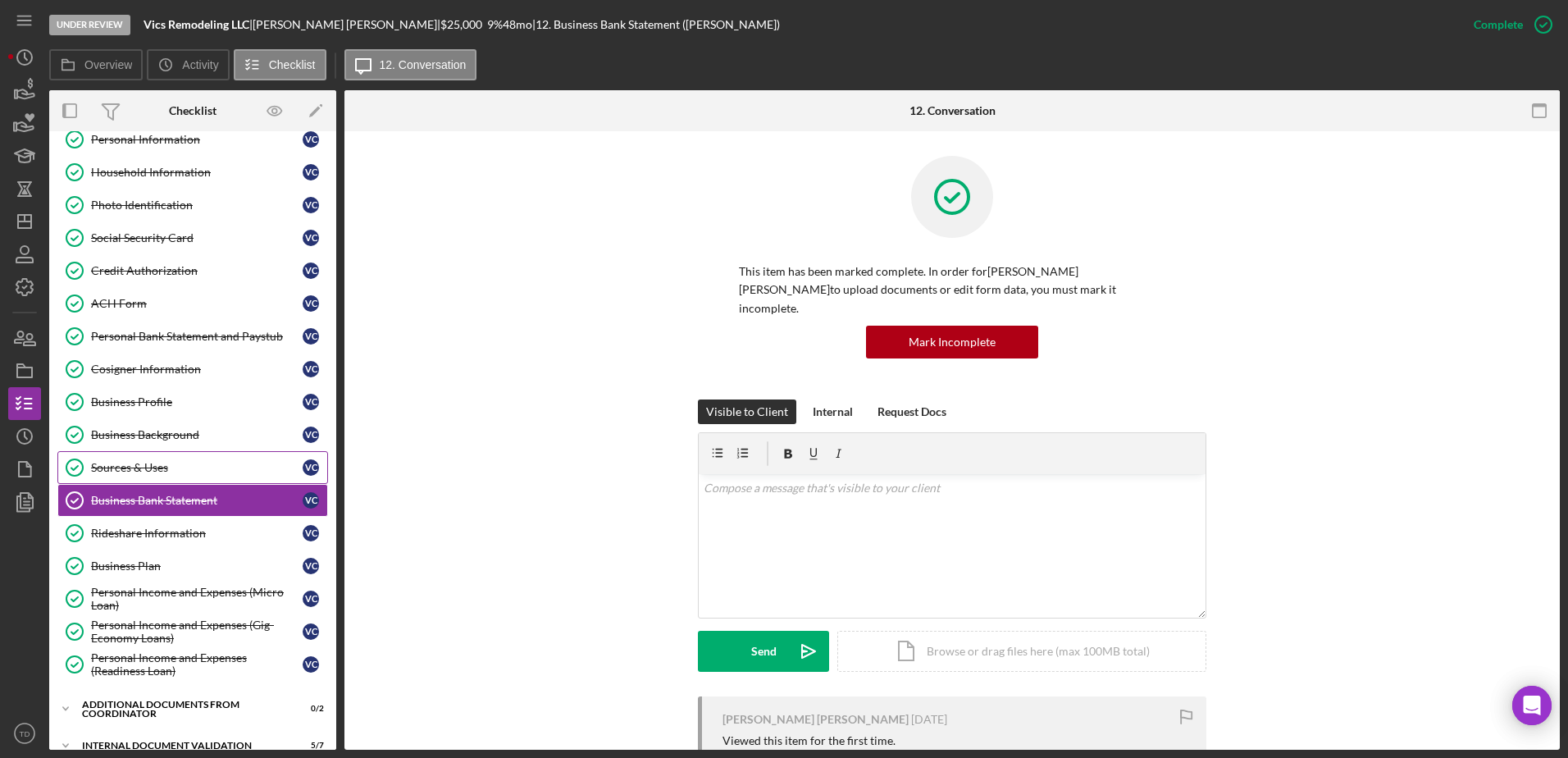
click at [179, 475] on link "Sources & Uses Sources & Uses V C" at bounding box center [192, 467] width 271 height 33
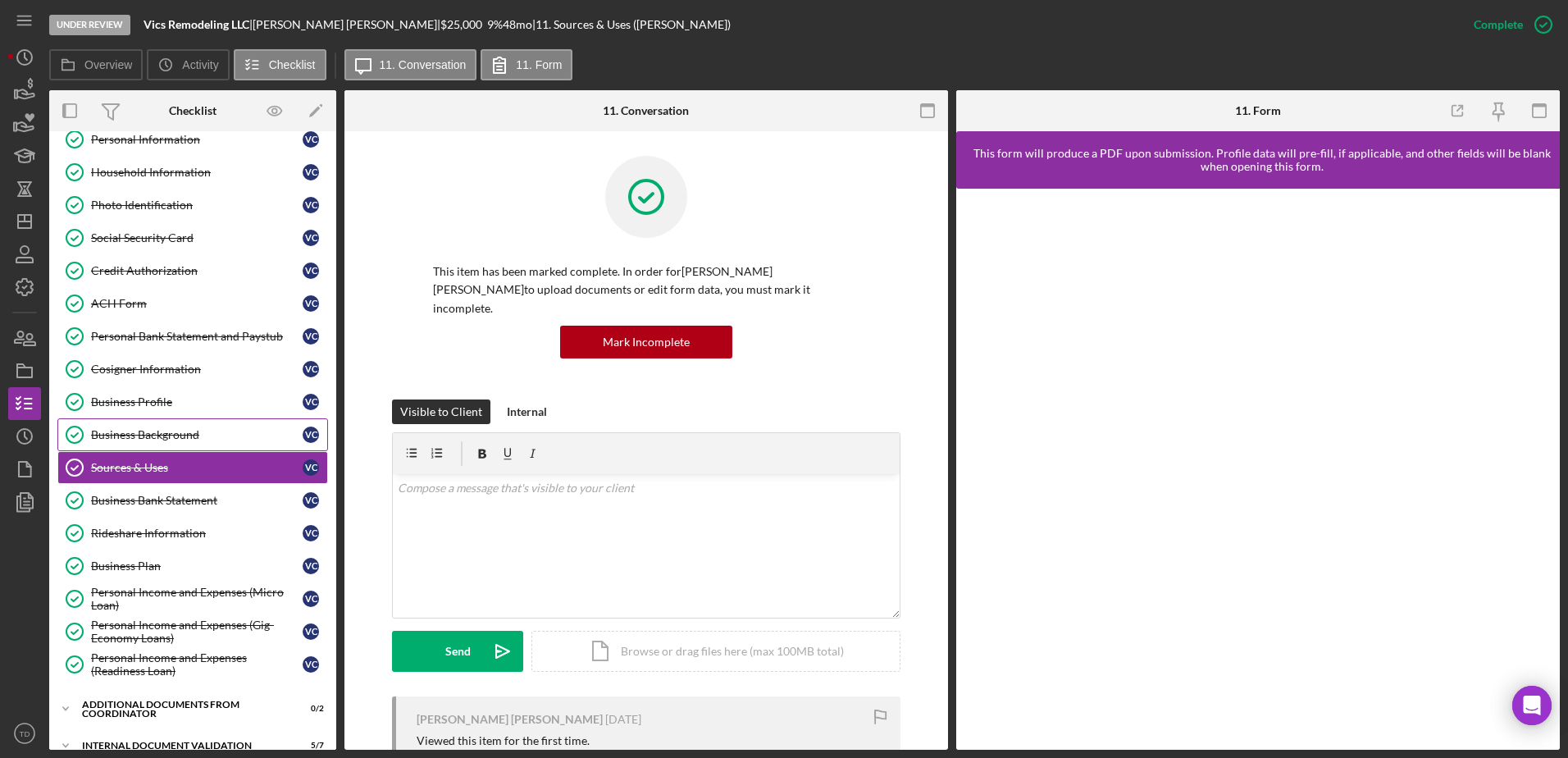
click at [174, 432] on div "Business Background" at bounding box center [197, 434] width 212 height 13
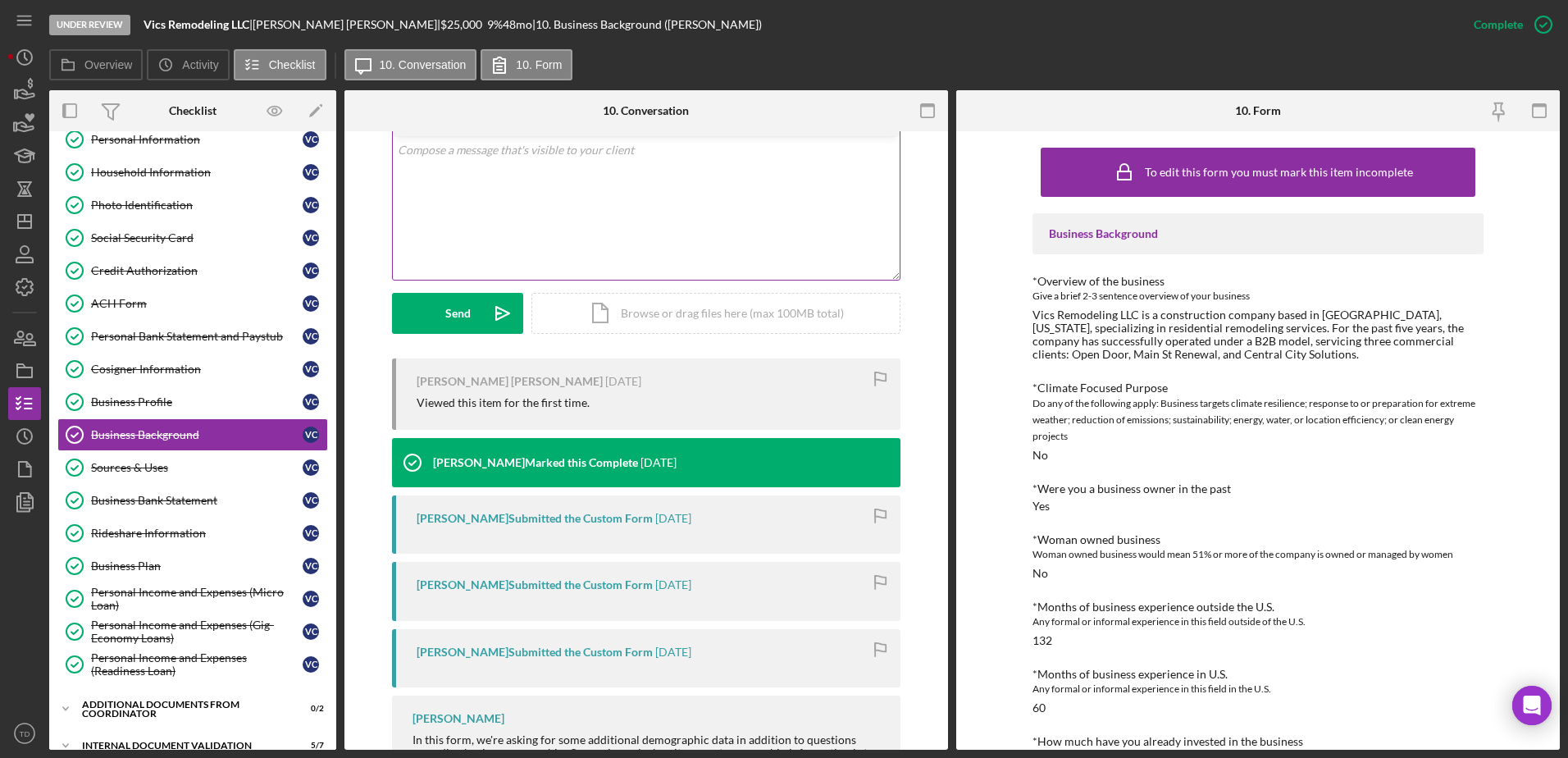
scroll to position [448, 0]
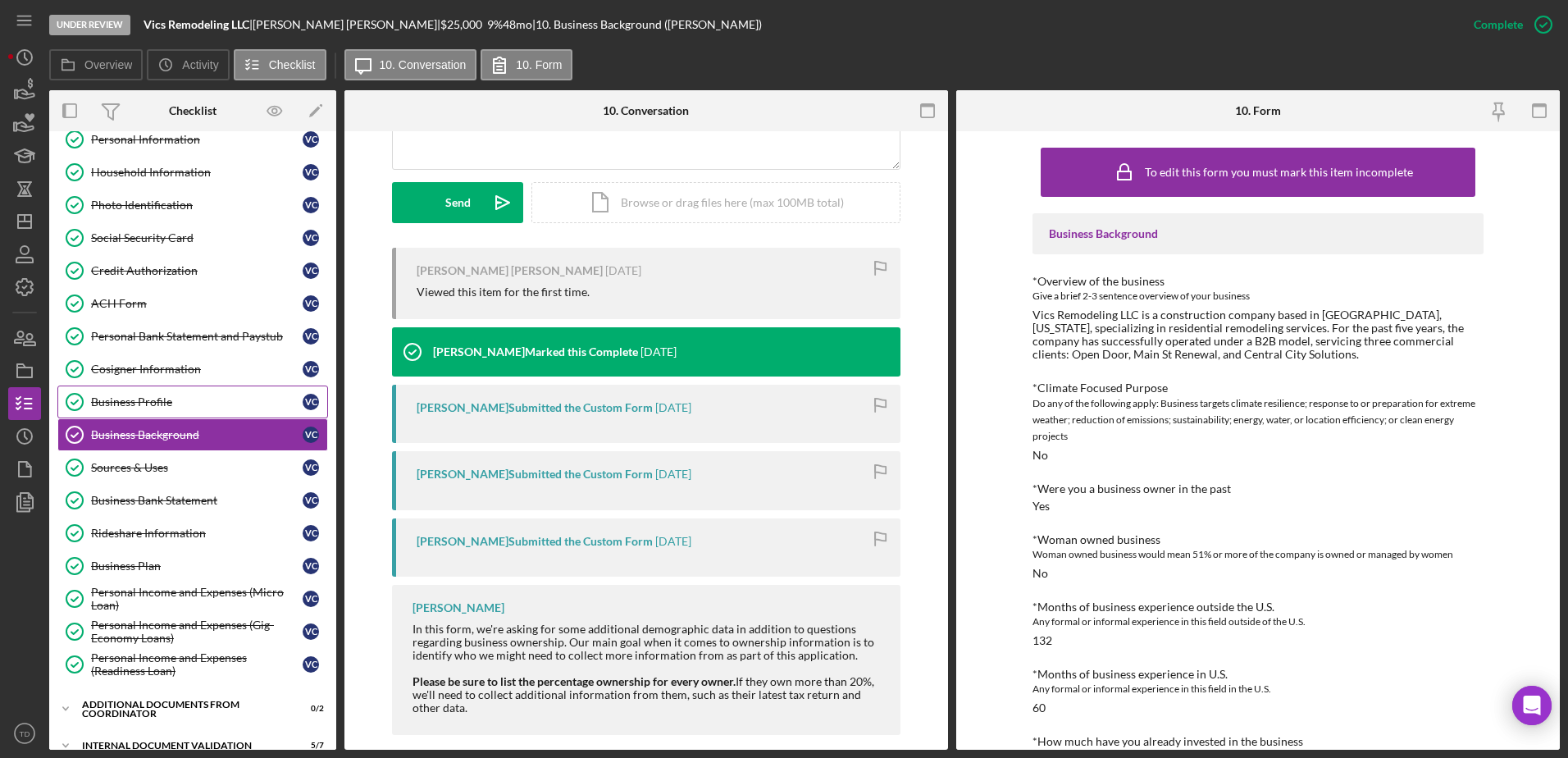
click at [174, 399] on div "Business Profile" at bounding box center [197, 402] width 212 height 13
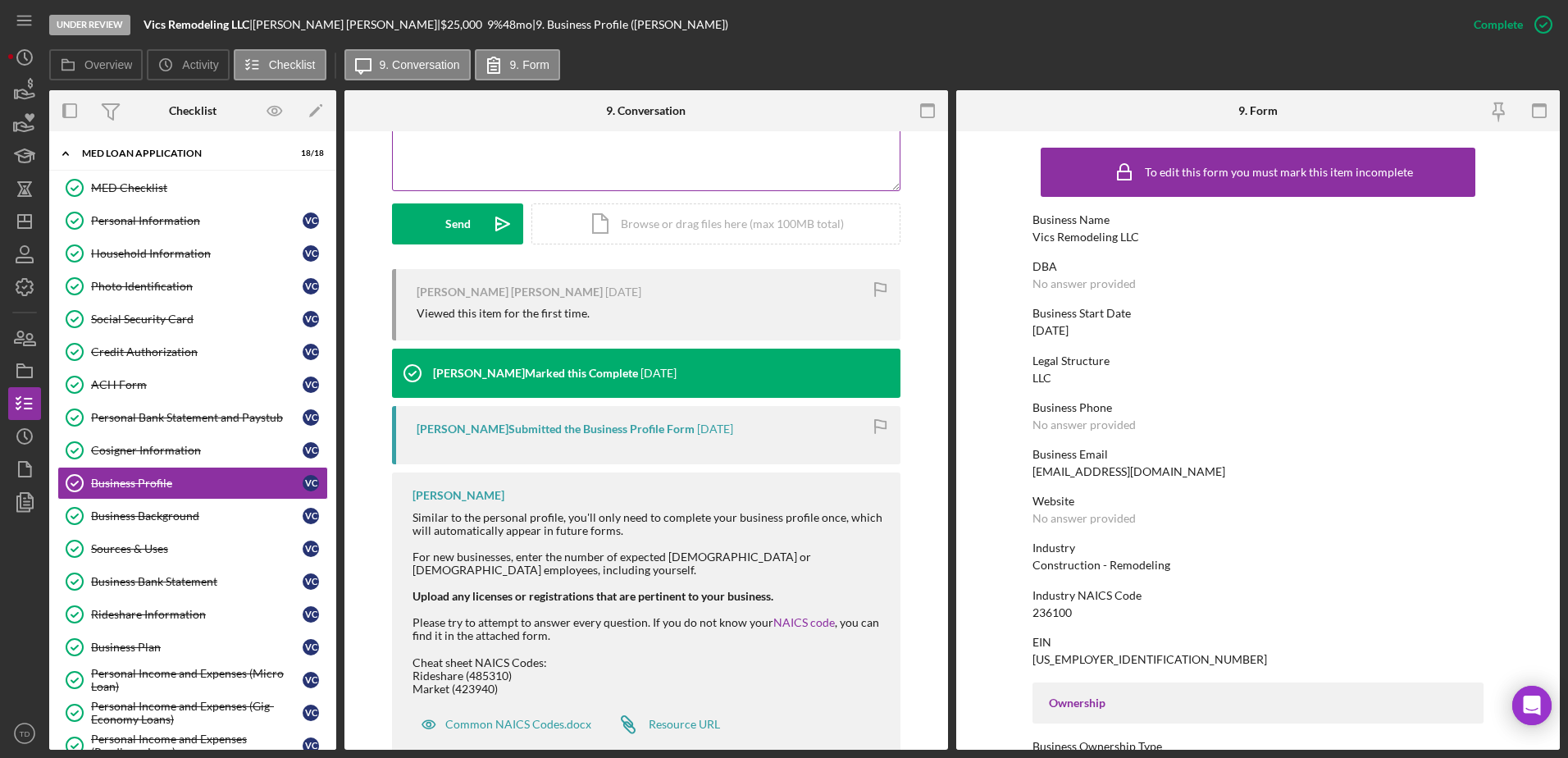
scroll to position [448, 0]
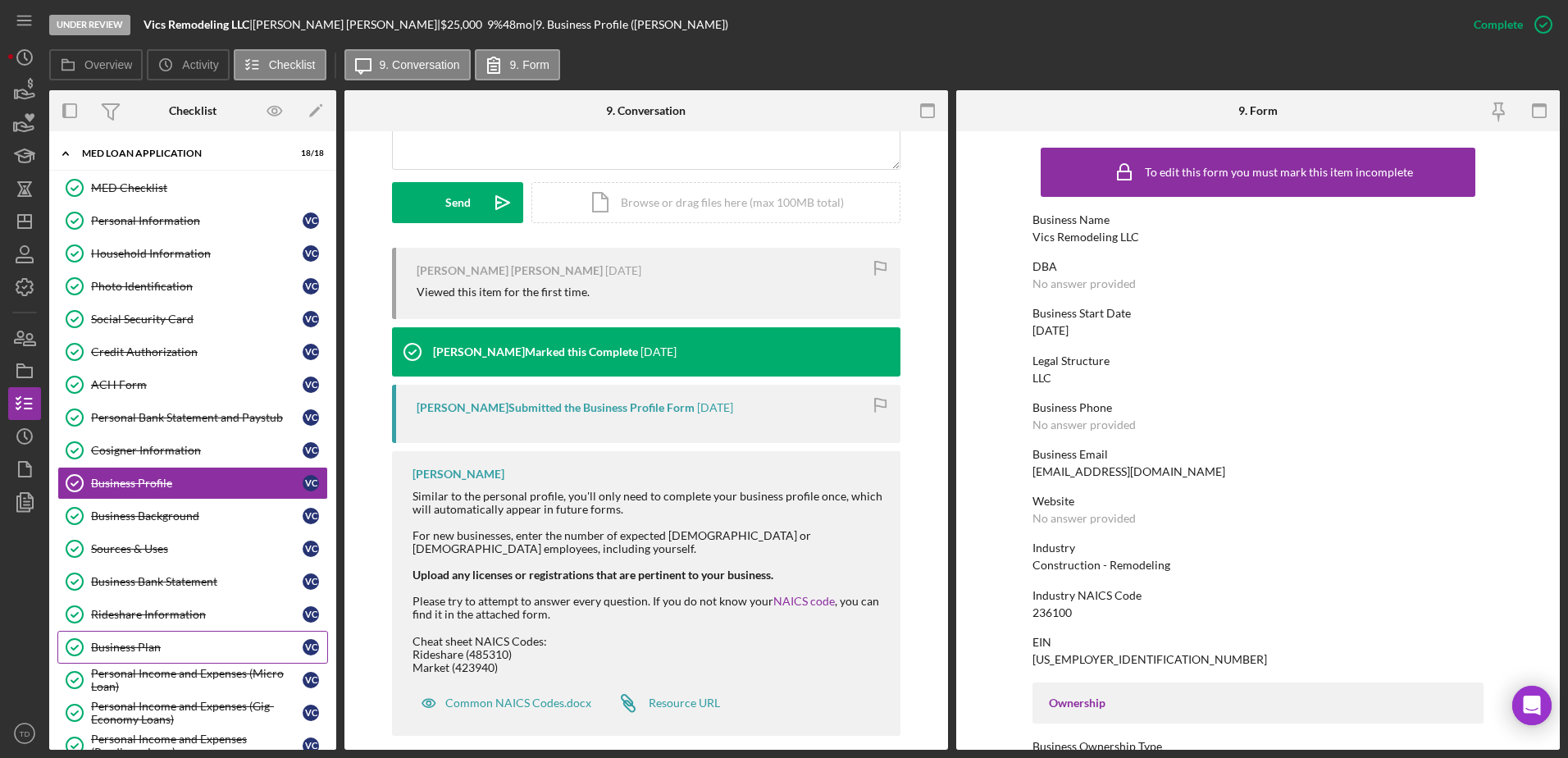
click at [163, 660] on link "Business Plan Business Plan V C" at bounding box center [192, 647] width 271 height 33
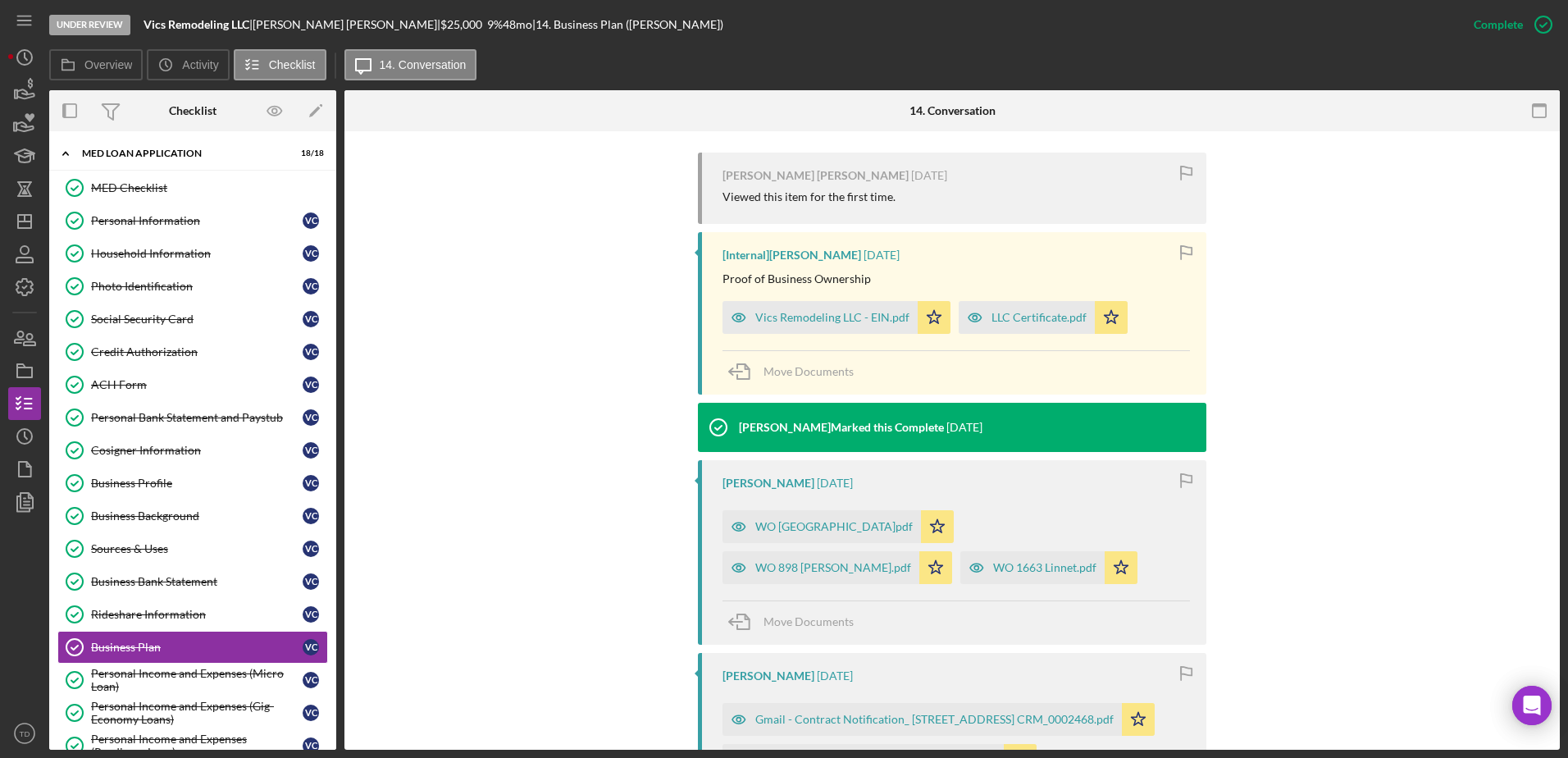
scroll to position [550, 0]
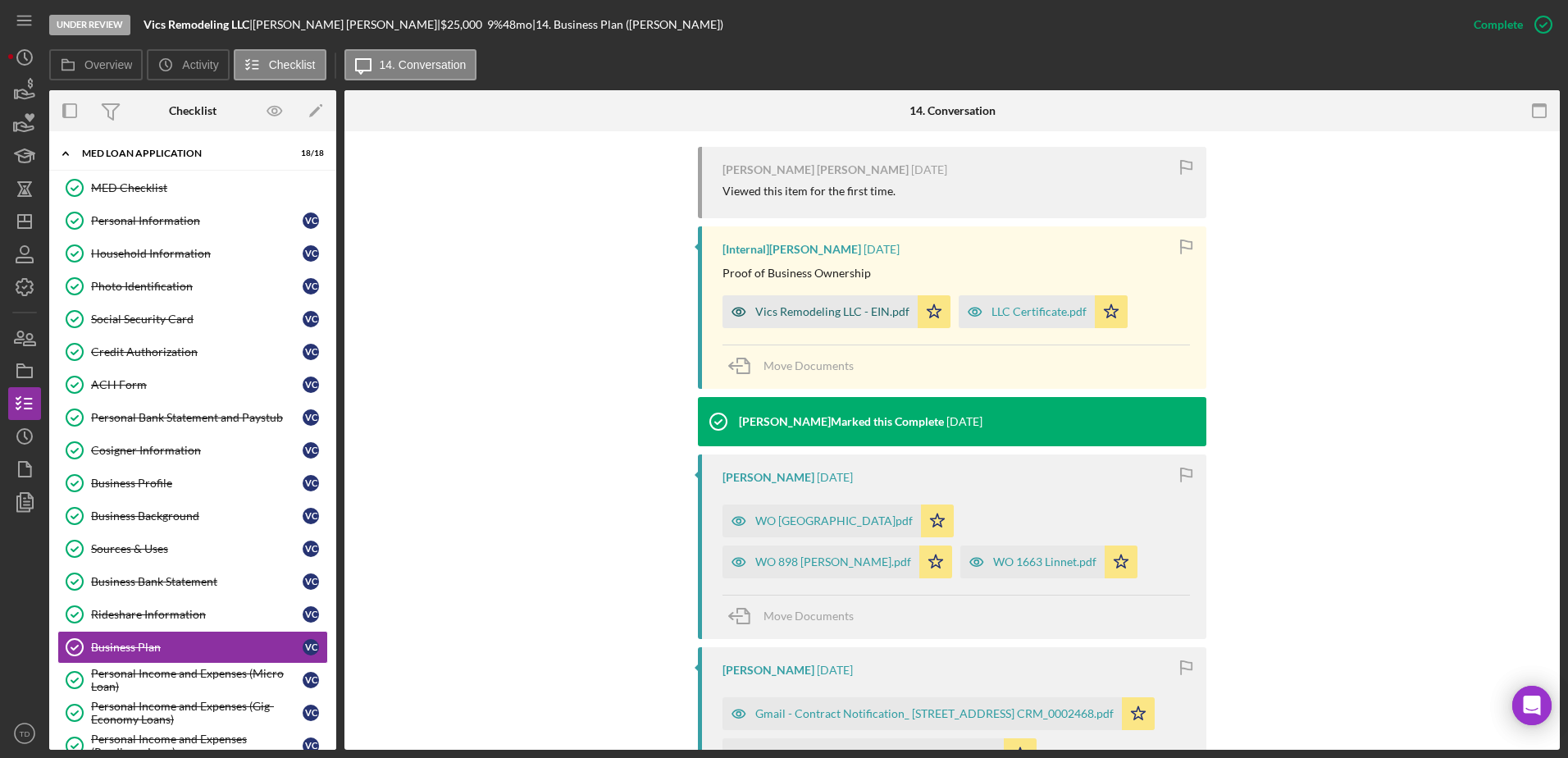
click at [859, 305] on div "Vics Remodeling LLC - EIN.pdf" at bounding box center [832, 311] width 154 height 13
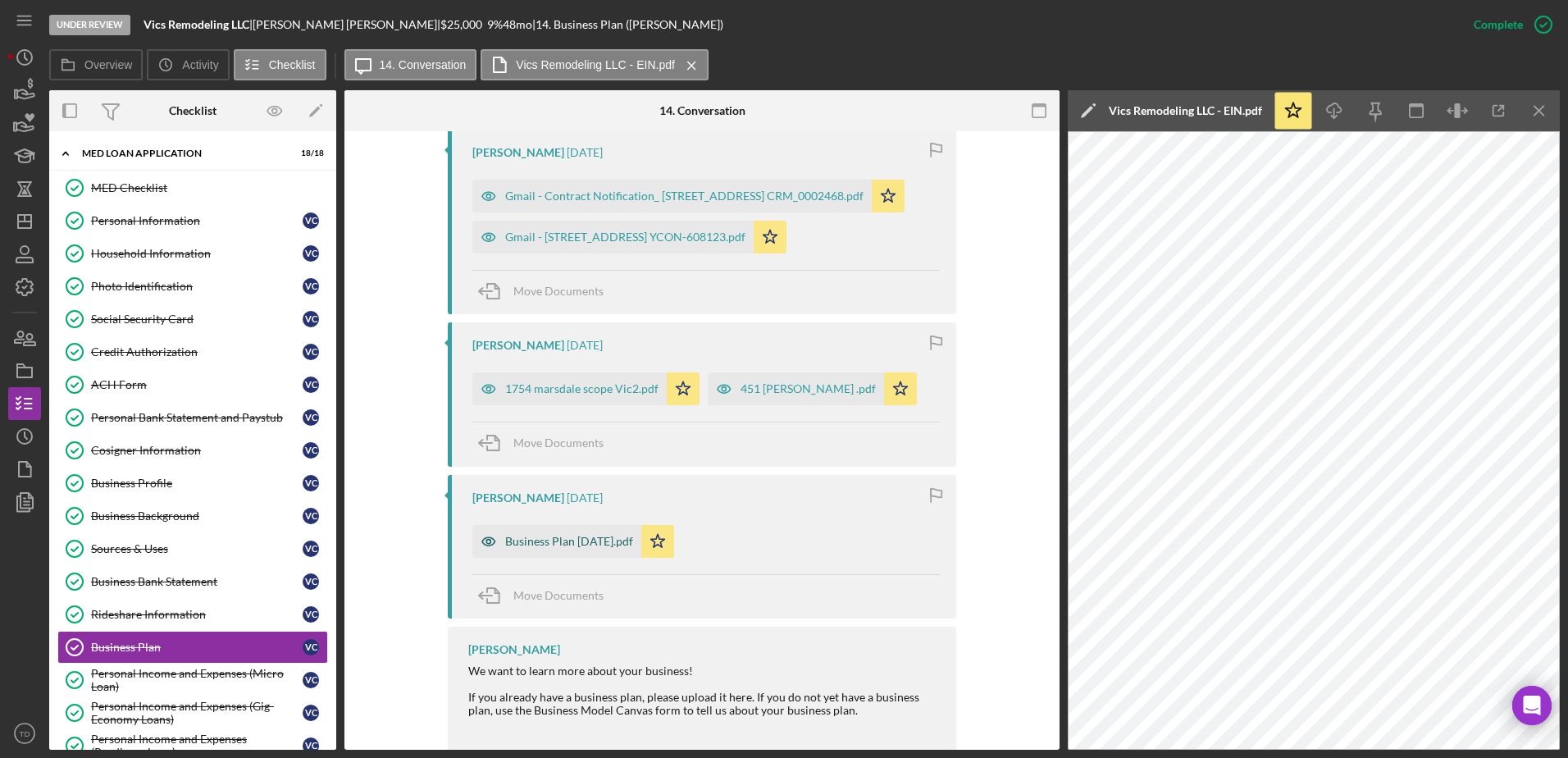
click at [593, 534] on div "Business Plan August 2025.pdf" at bounding box center [569, 540] width 128 height 13
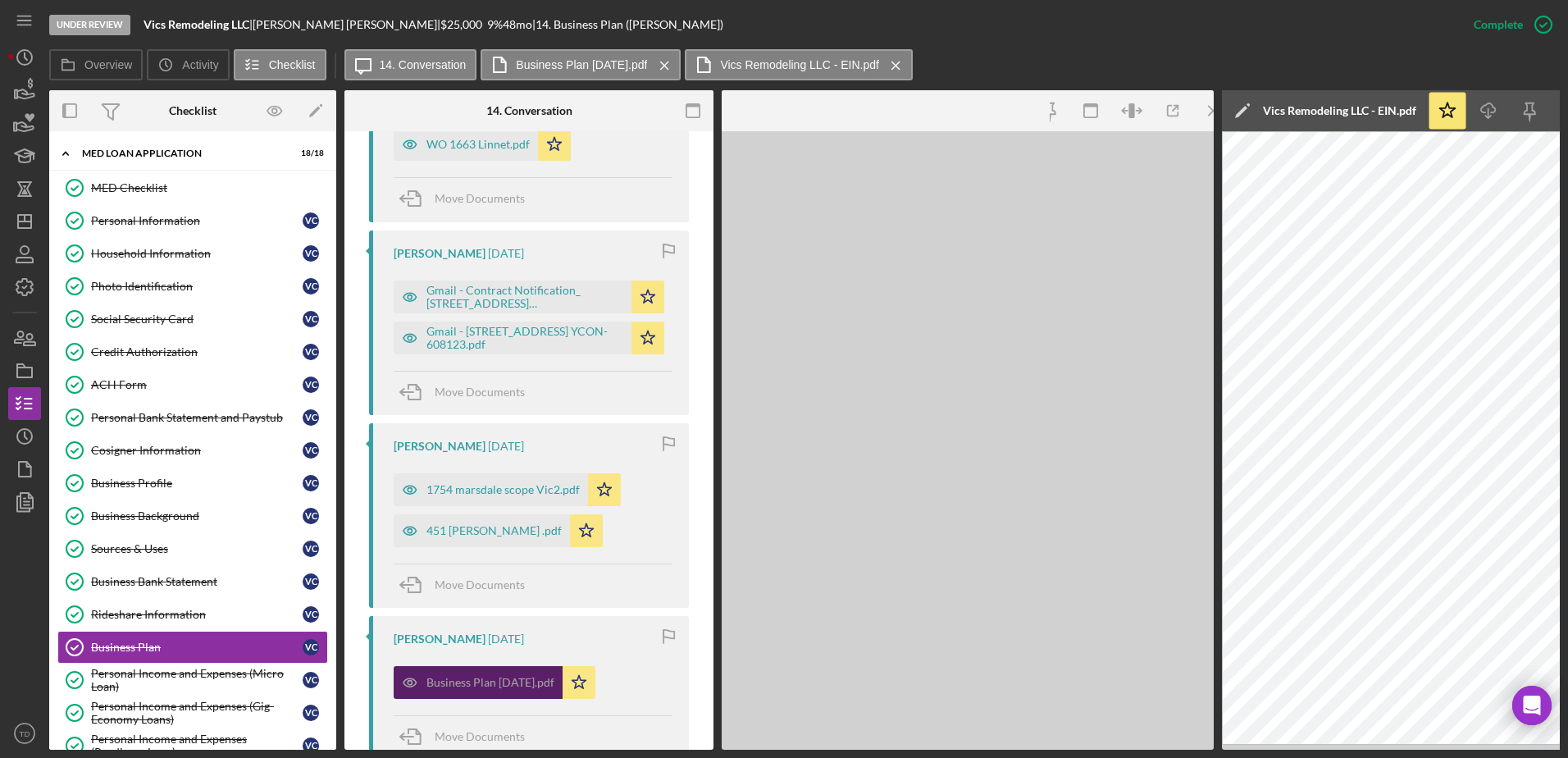
scroll to position [1186, 0]
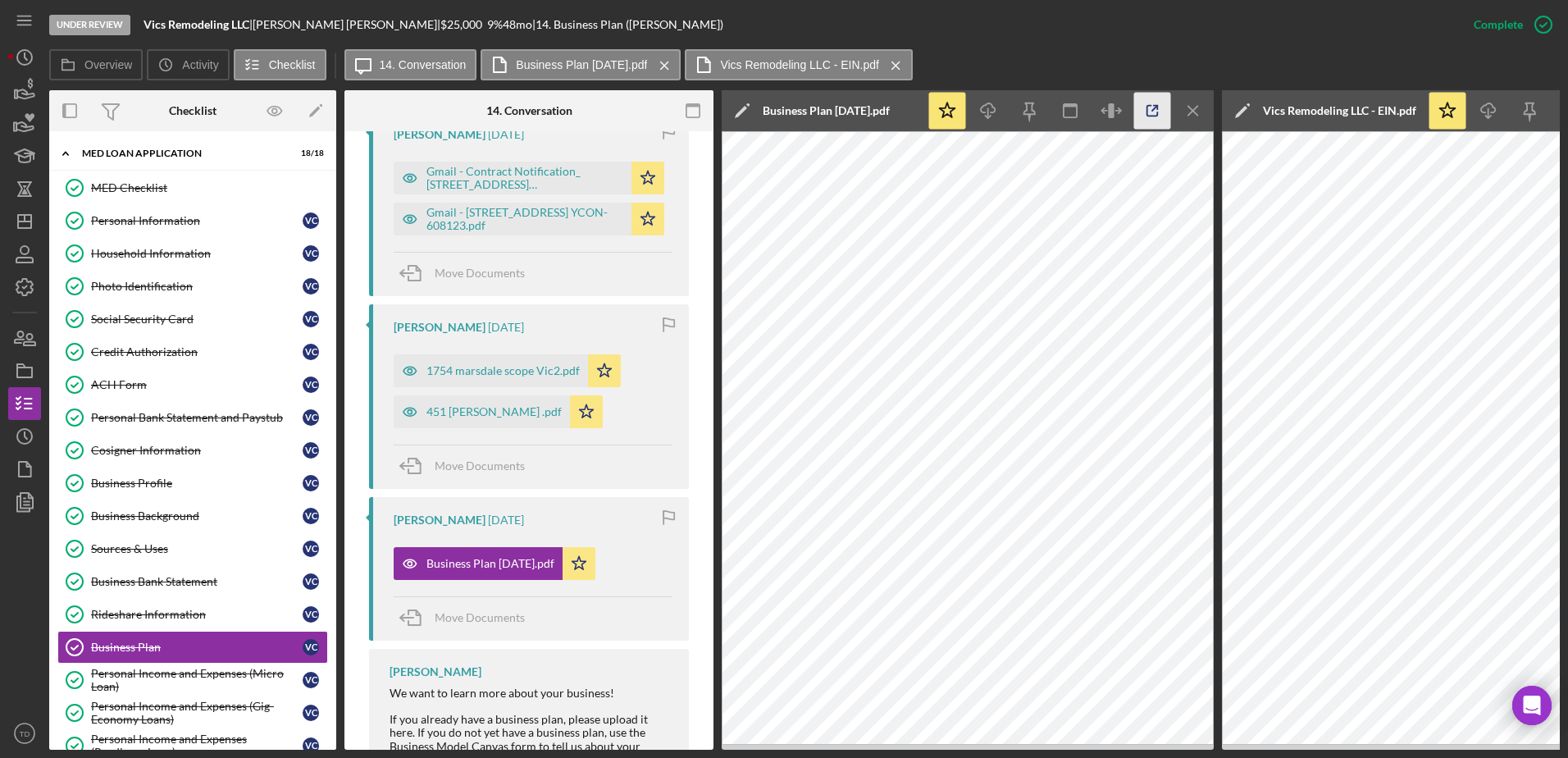
click at [1155, 111] on icon "button" at bounding box center [1152, 111] width 37 height 37
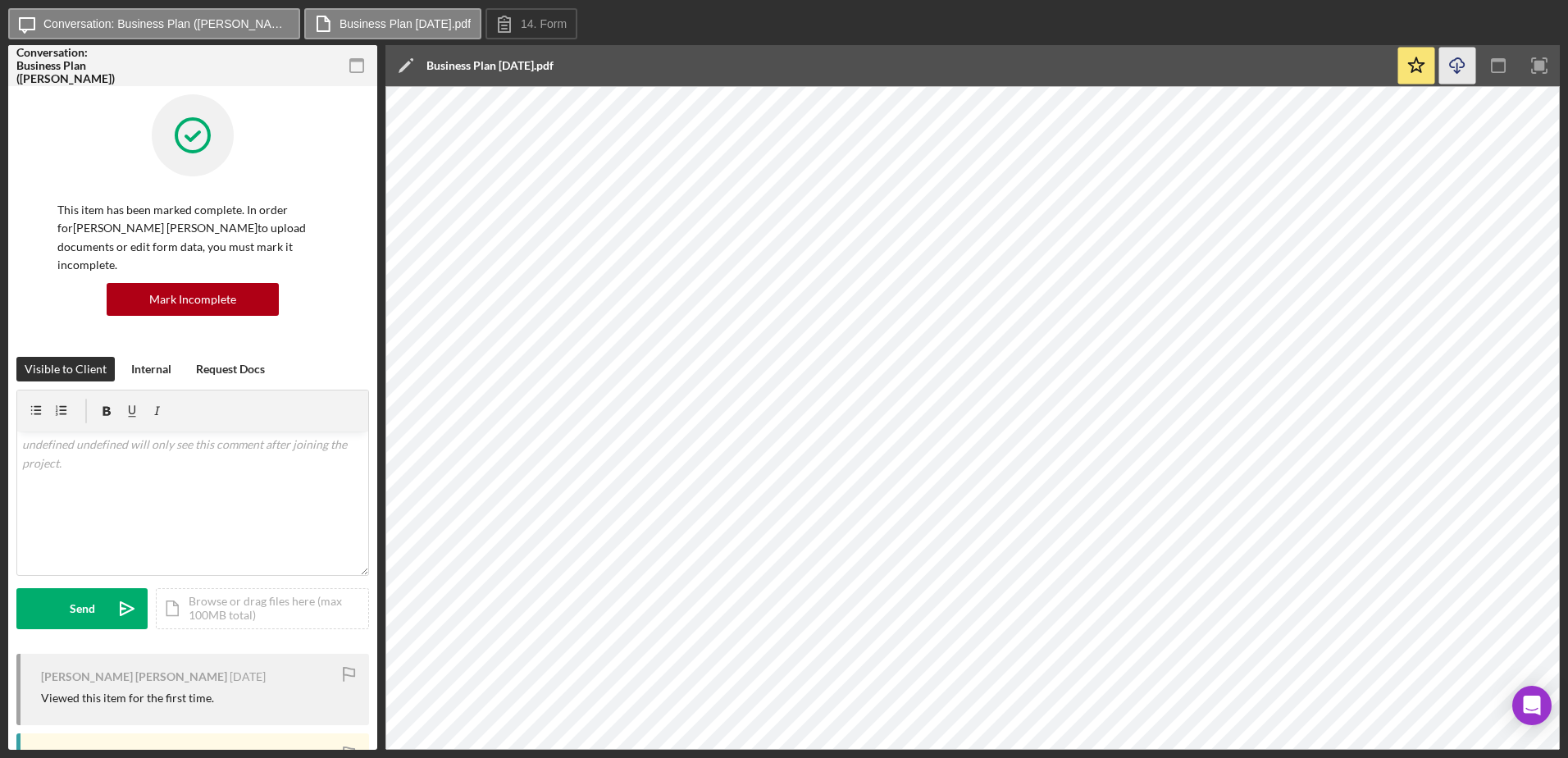
click at [1457, 69] on line "button" at bounding box center [1457, 67] width 0 height 9
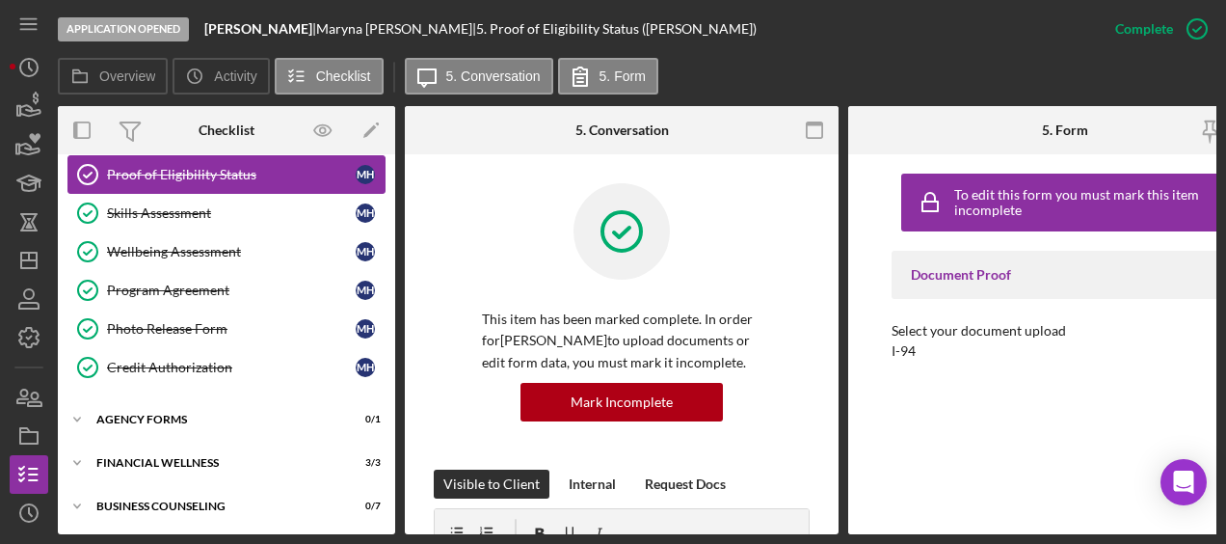
scroll to position [201, 0]
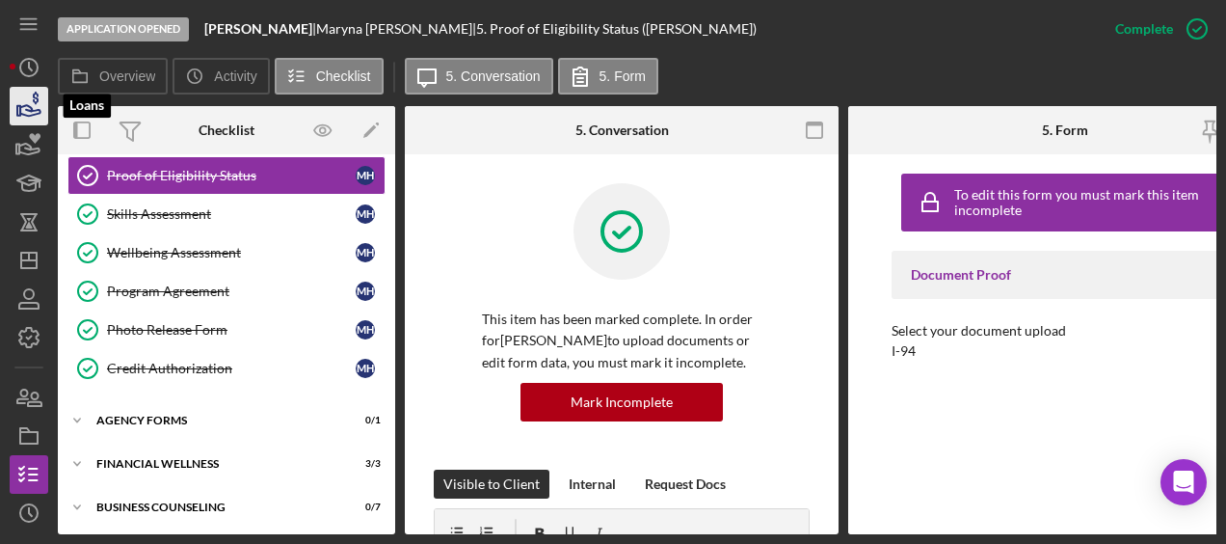
click at [30, 117] on icon "button" at bounding box center [29, 106] width 48 height 48
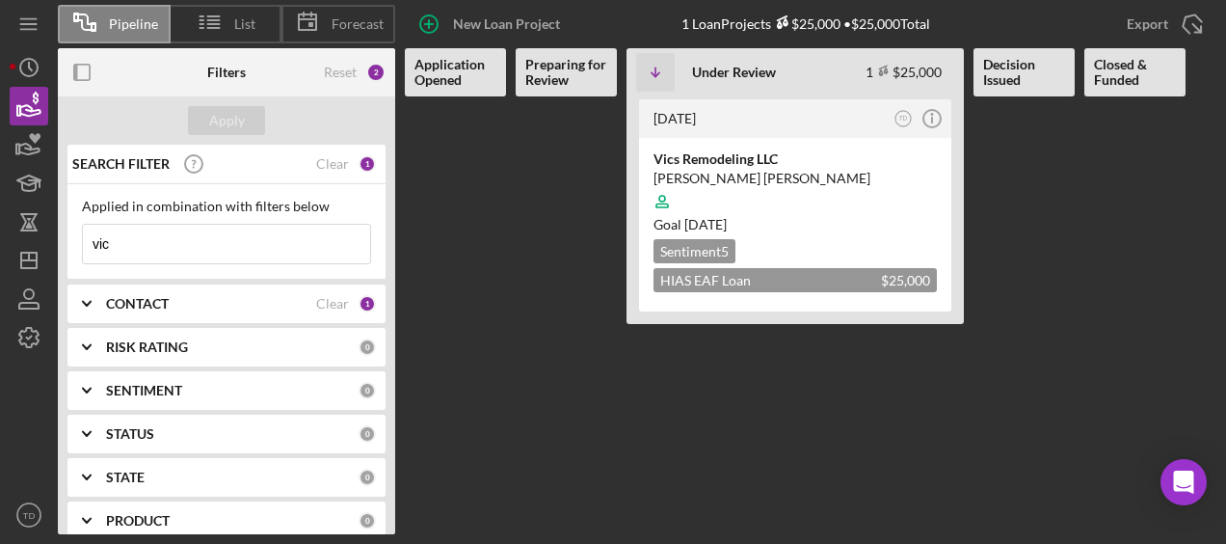
click at [143, 255] on input "vic" at bounding box center [226, 244] width 287 height 39
type input "v"
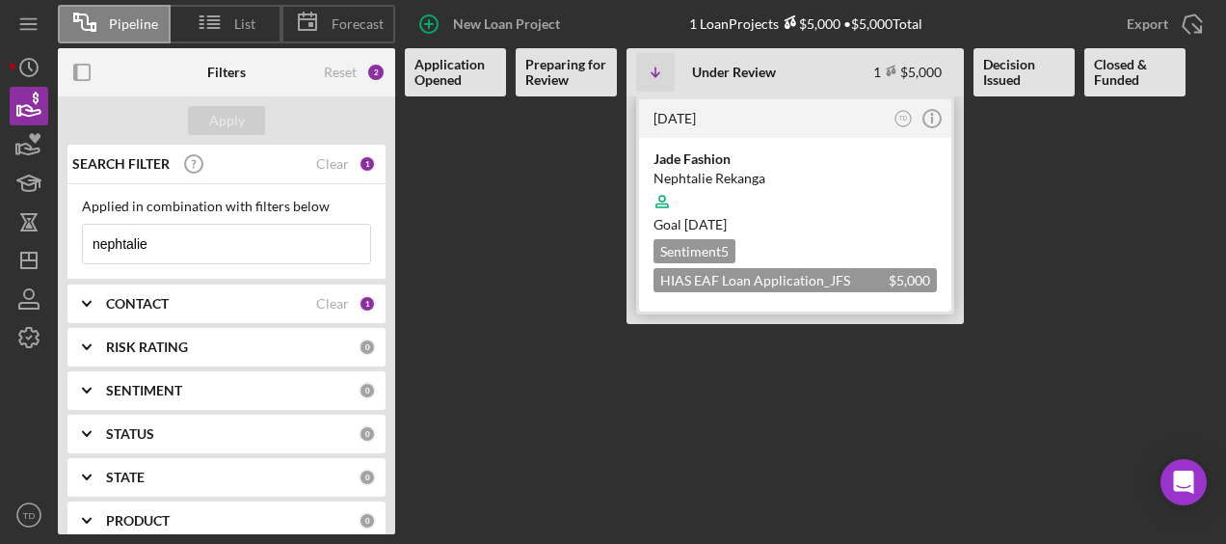
type input "nephtalie"
click at [738, 195] on div at bounding box center [794, 201] width 283 height 37
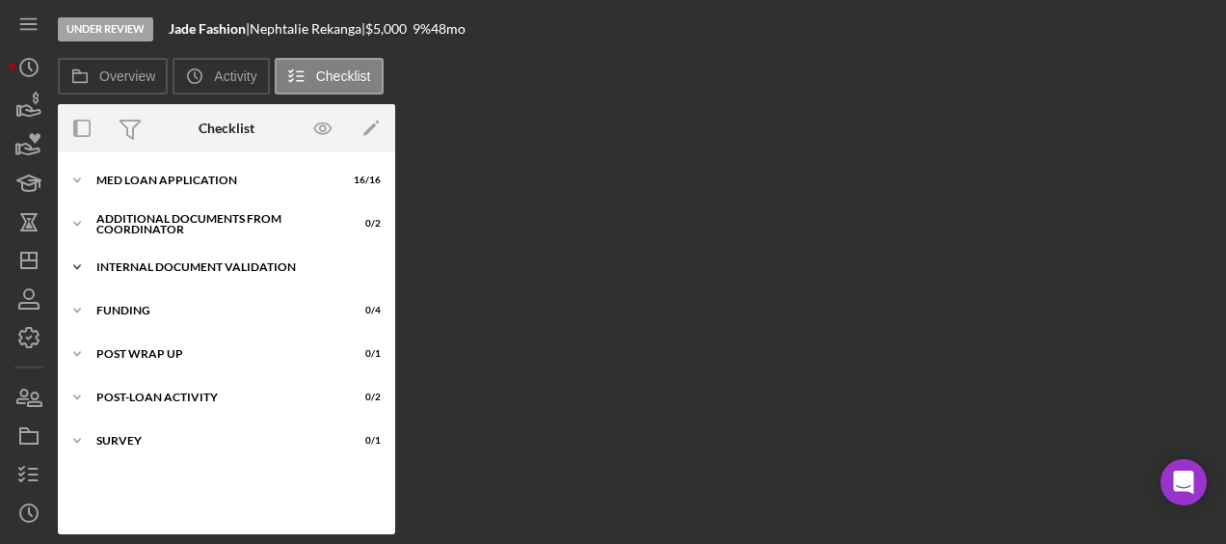
click at [185, 274] on div "Icon/Expander Internal Document Validation 1 / 7" at bounding box center [226, 267] width 337 height 39
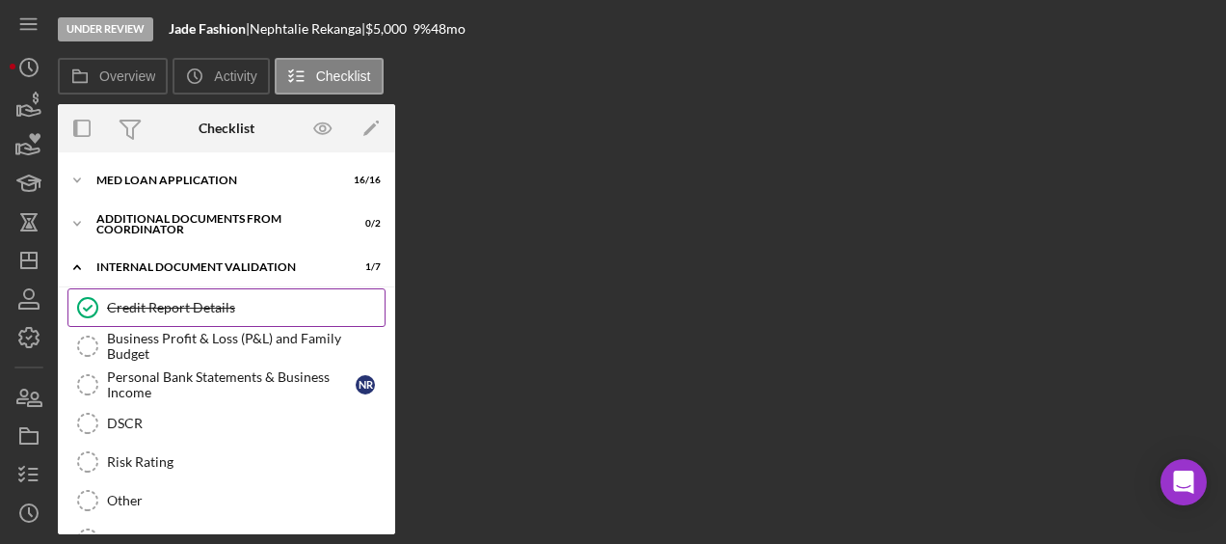
click at [165, 293] on link "Credit Report Details Credit Report Details" at bounding box center [226, 307] width 318 height 39
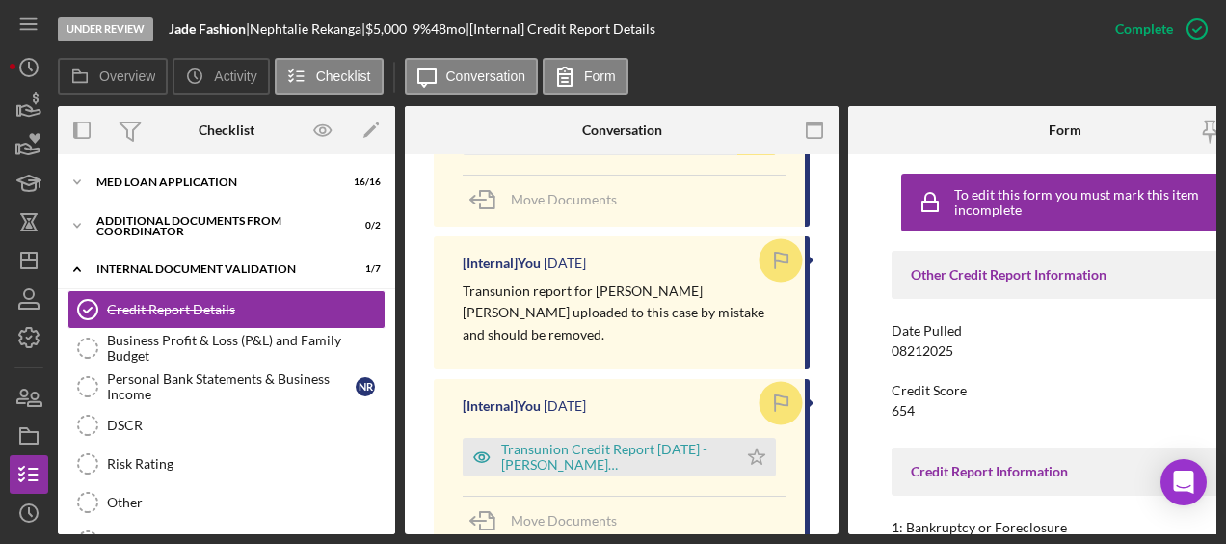
click at [603, 382] on div "[Internal] You [DATE] Transunion Credit Report [DATE] - [PERSON_NAME] [PERSON_N…" at bounding box center [622, 463] width 376 height 169
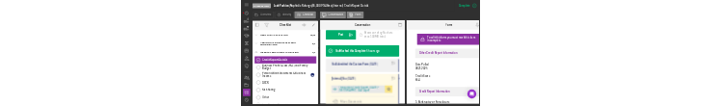
scroll to position [547, 0]
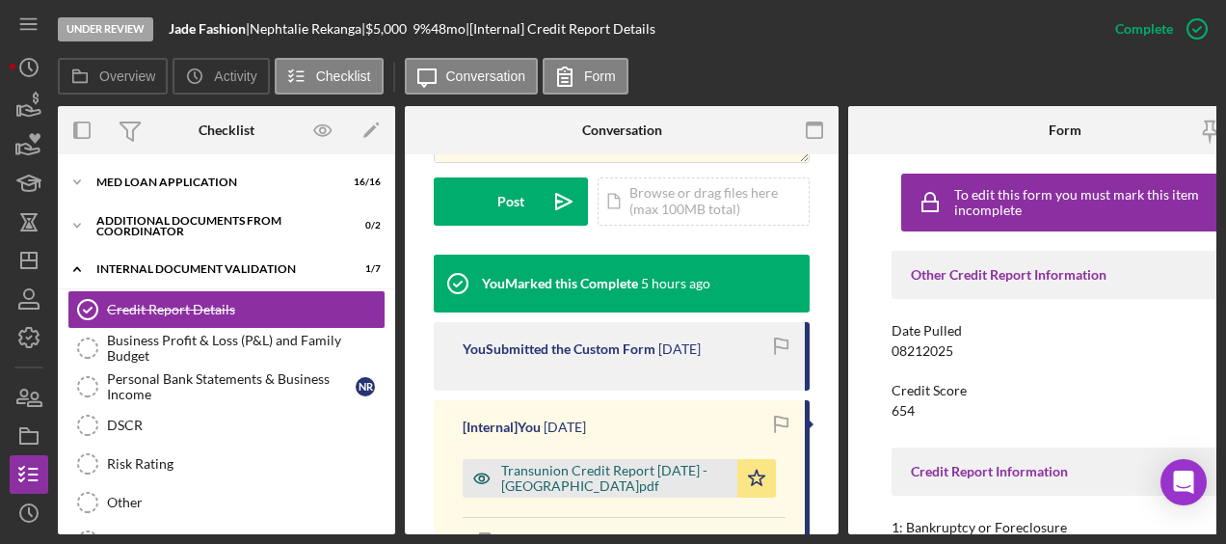
click at [584, 463] on div "Transunion Credit Report [DATE] - [GEOGRAPHIC_DATA]pdf" at bounding box center [614, 478] width 226 height 31
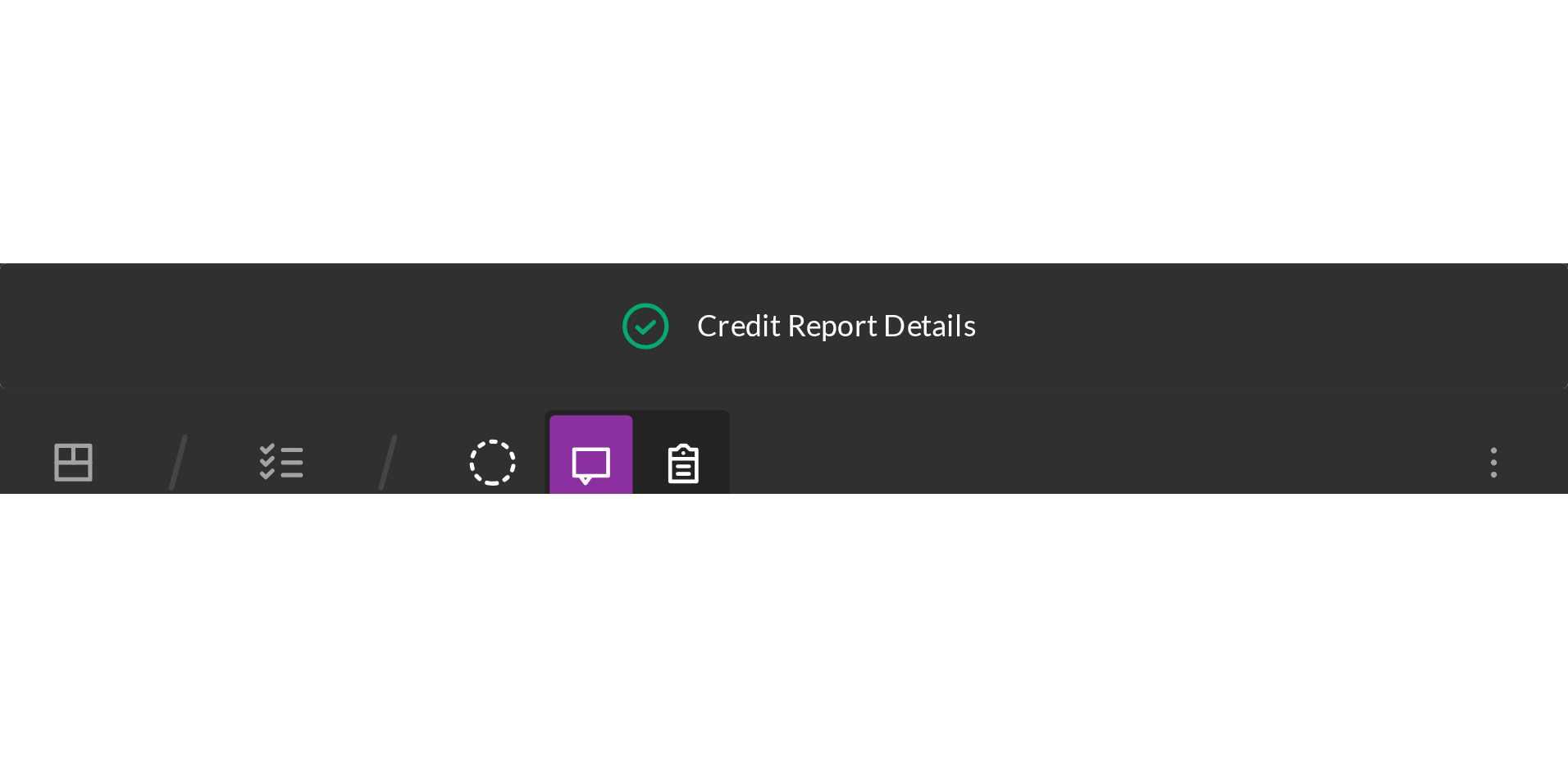
scroll to position [0, 0]
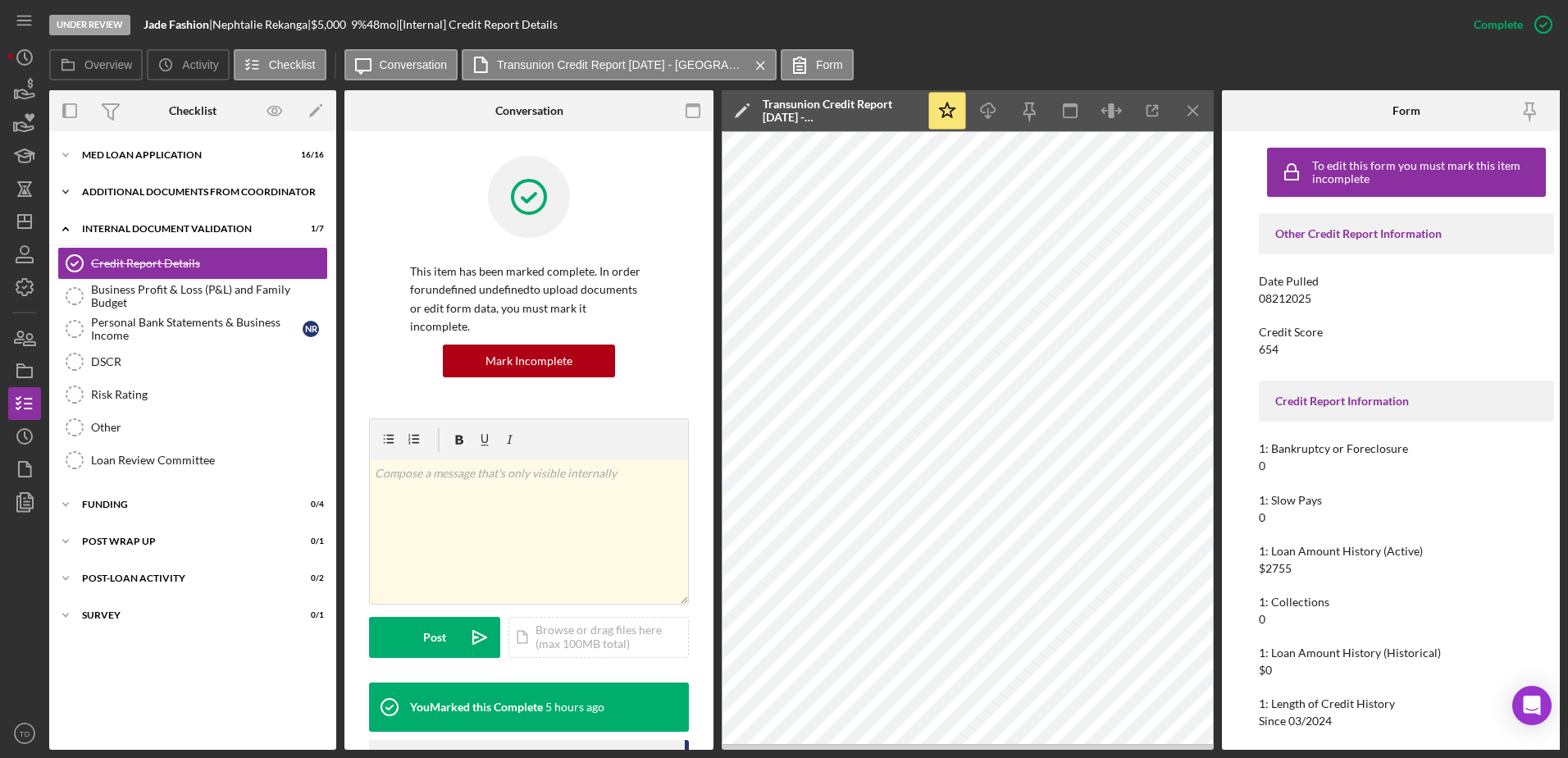
click at [159, 183] on div "Icon/Expander Additional Documents from Coordinator 0 / 2" at bounding box center [192, 191] width 287 height 33
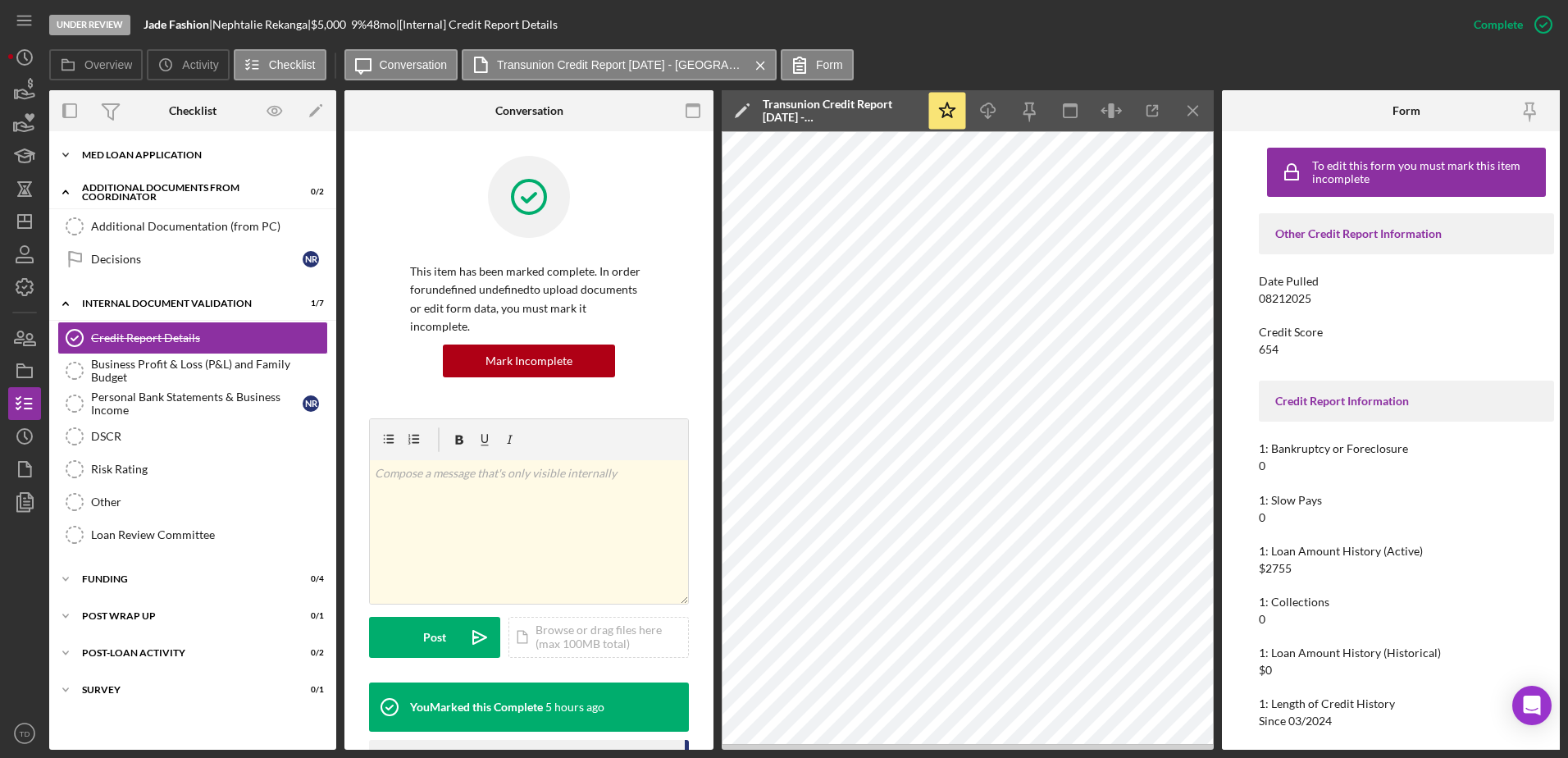
click at [148, 147] on div "Icon/Expander MED Loan Application 16 / 16" at bounding box center [192, 155] width 287 height 33
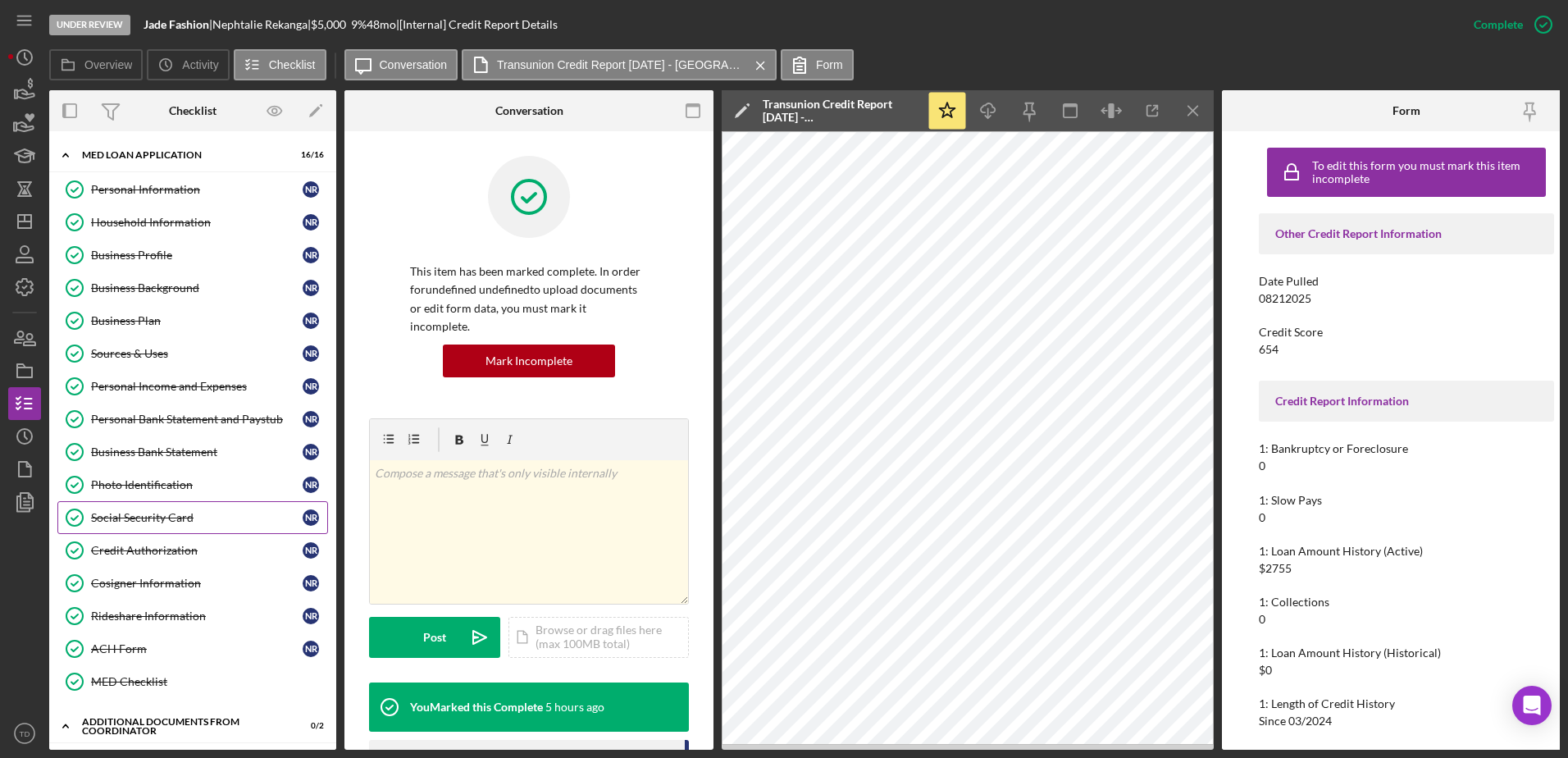
scroll to position [1, 0]
click at [216, 376] on link "Personal Income and Expenses Personal Income and Expenses N R" at bounding box center [192, 385] width 271 height 33
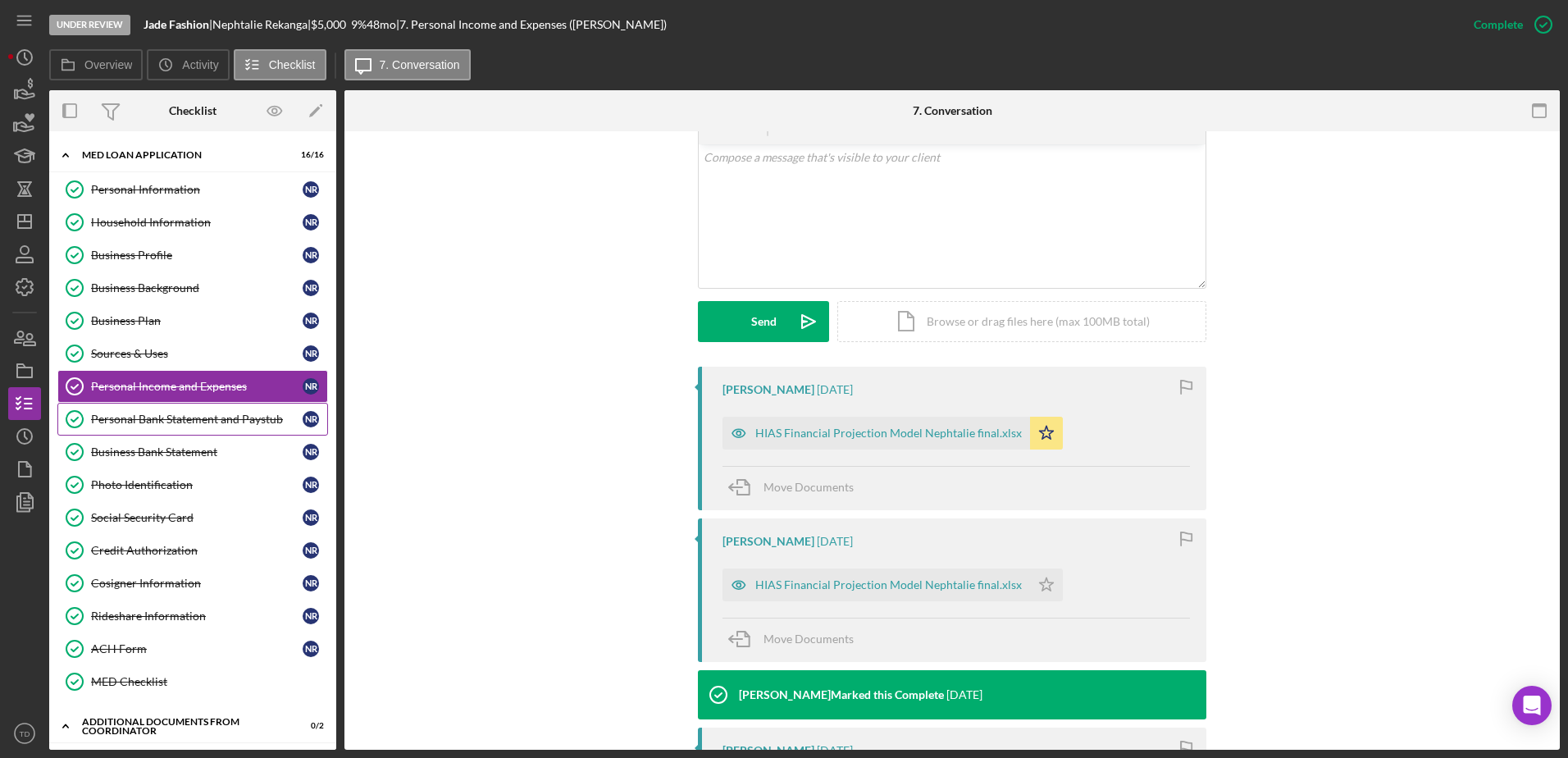
click at [157, 419] on div "Personal Bank Statement and Paystub" at bounding box center [197, 419] width 212 height 13
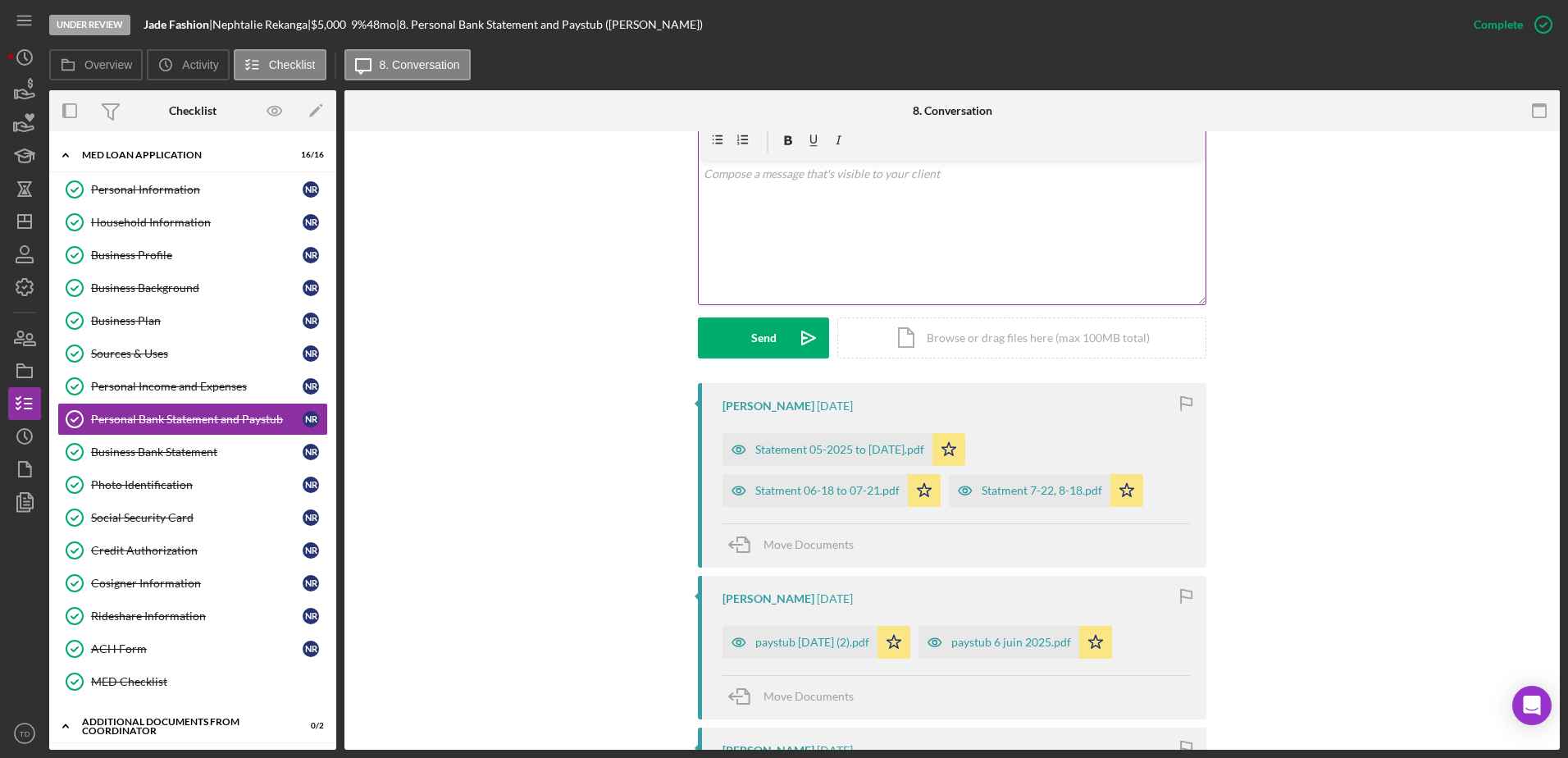
scroll to position [294, 0]
click at [885, 457] on div "Statement 05-2025 to [DATE].pdf" at bounding box center [840, 450] width 169 height 13
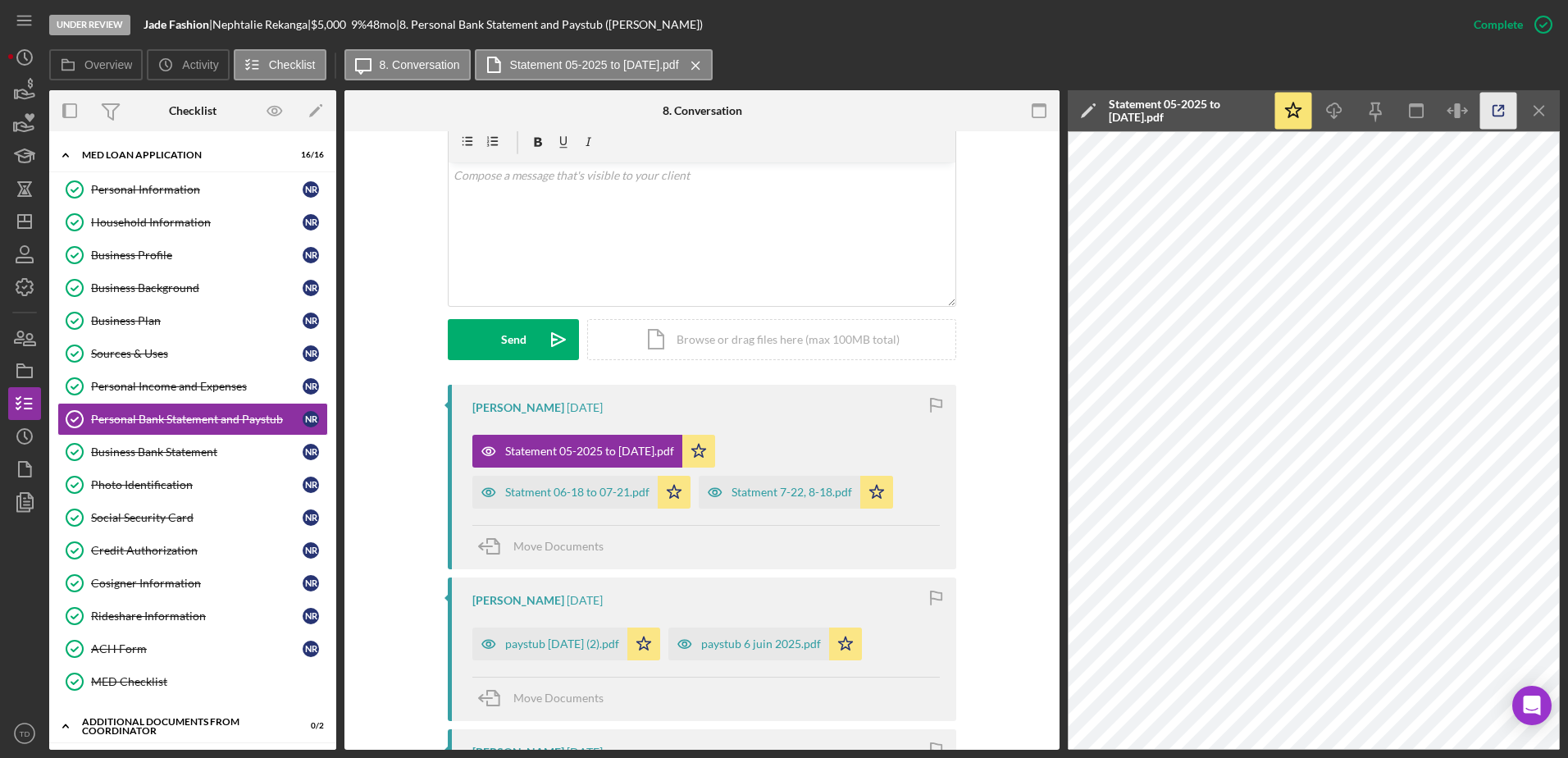
click at [1042, 109] on line "button" at bounding box center [1501, 108] width 5 height 5
click at [591, 462] on div "Statment 06-18 to 07-21.pdf" at bounding box center [578, 492] width 145 height 13
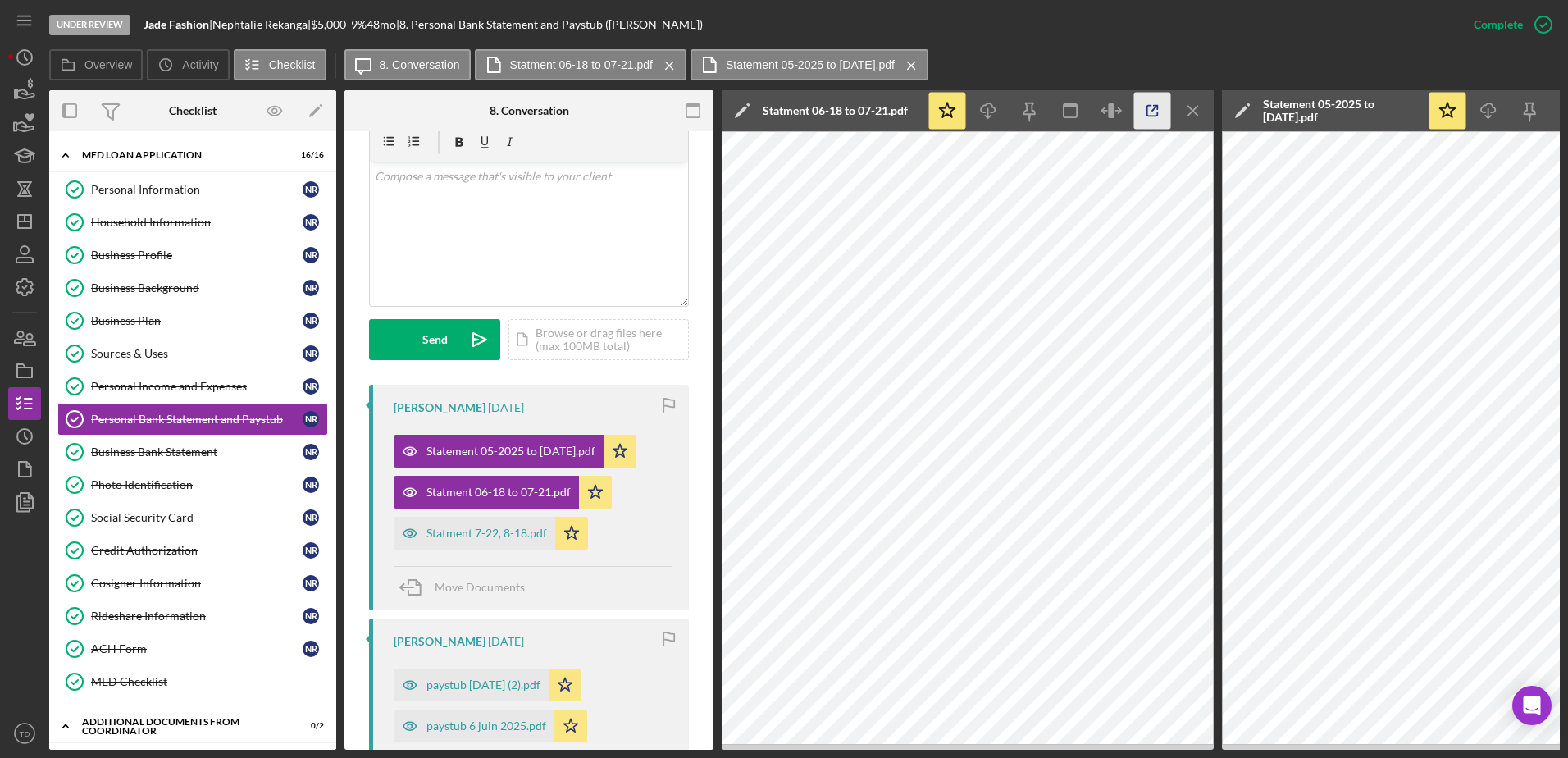
click at [1042, 110] on icon "button" at bounding box center [1152, 111] width 37 height 37
click at [500, 462] on div "Statment 7-22, 8-18.pdf" at bounding box center [475, 533] width 162 height 33
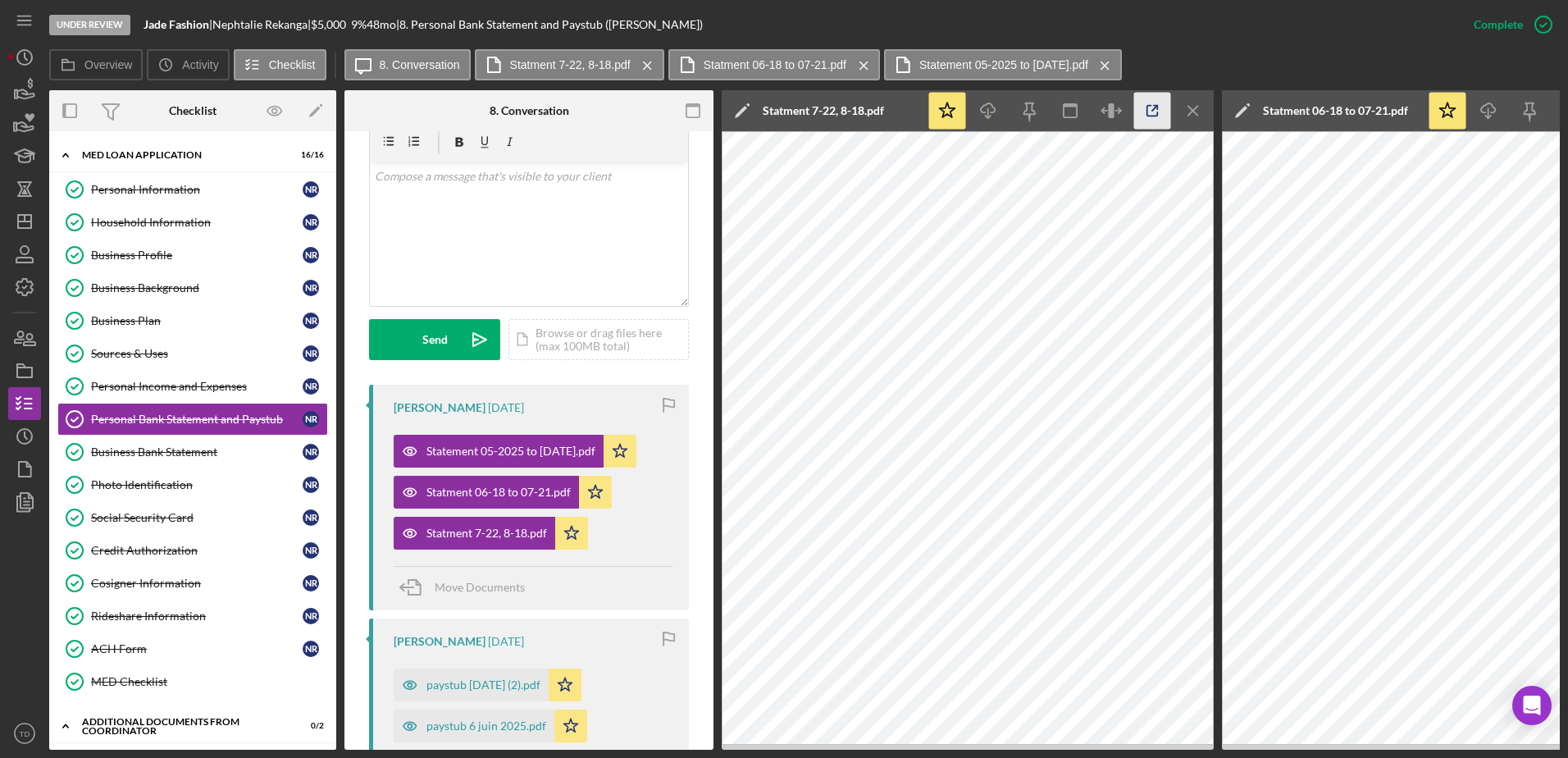
click at [1042, 109] on icon "button" at bounding box center [1152, 111] width 37 height 37
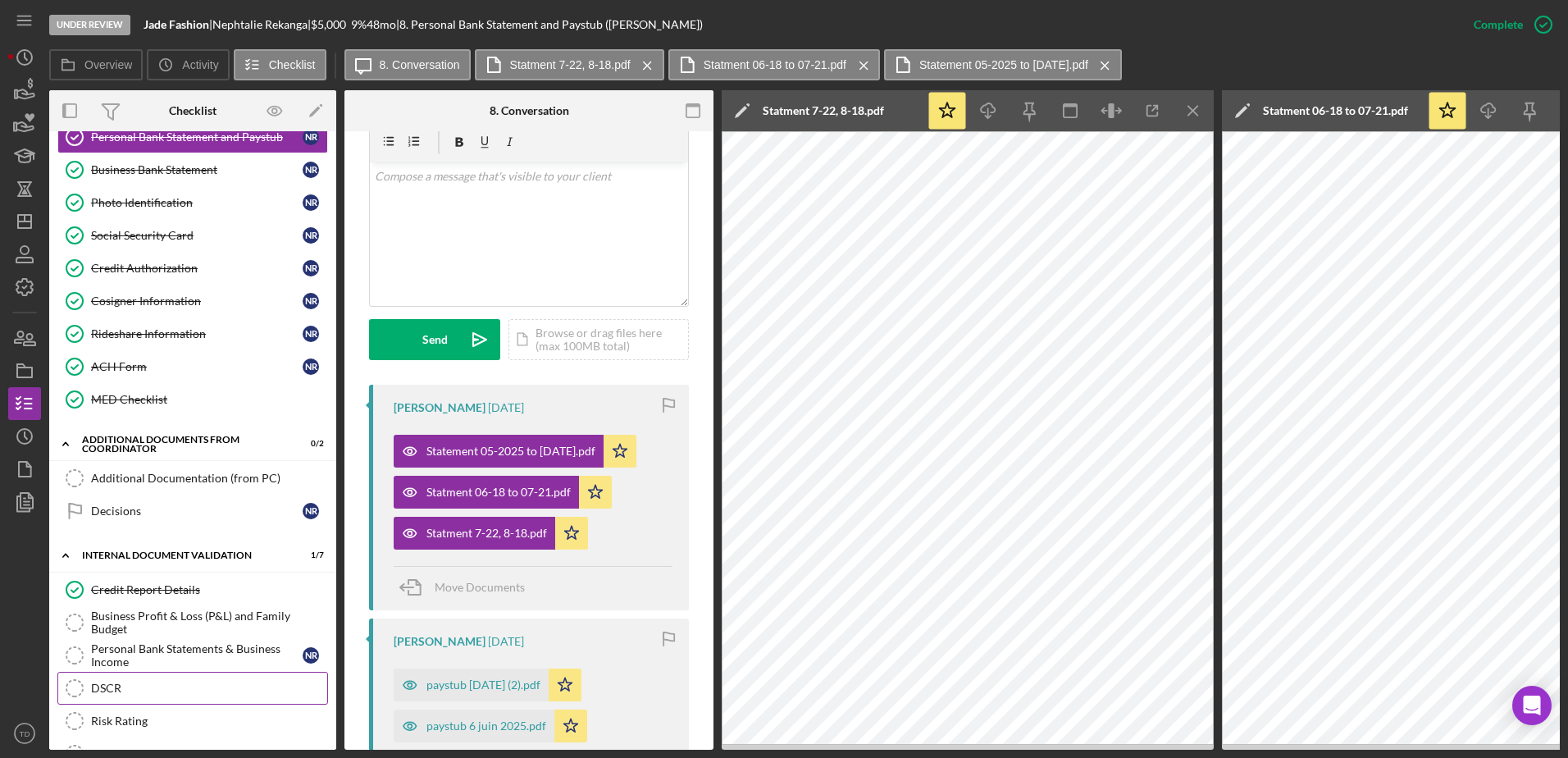
click at [131, 462] on div "DSCR" at bounding box center [209, 687] width 237 height 13
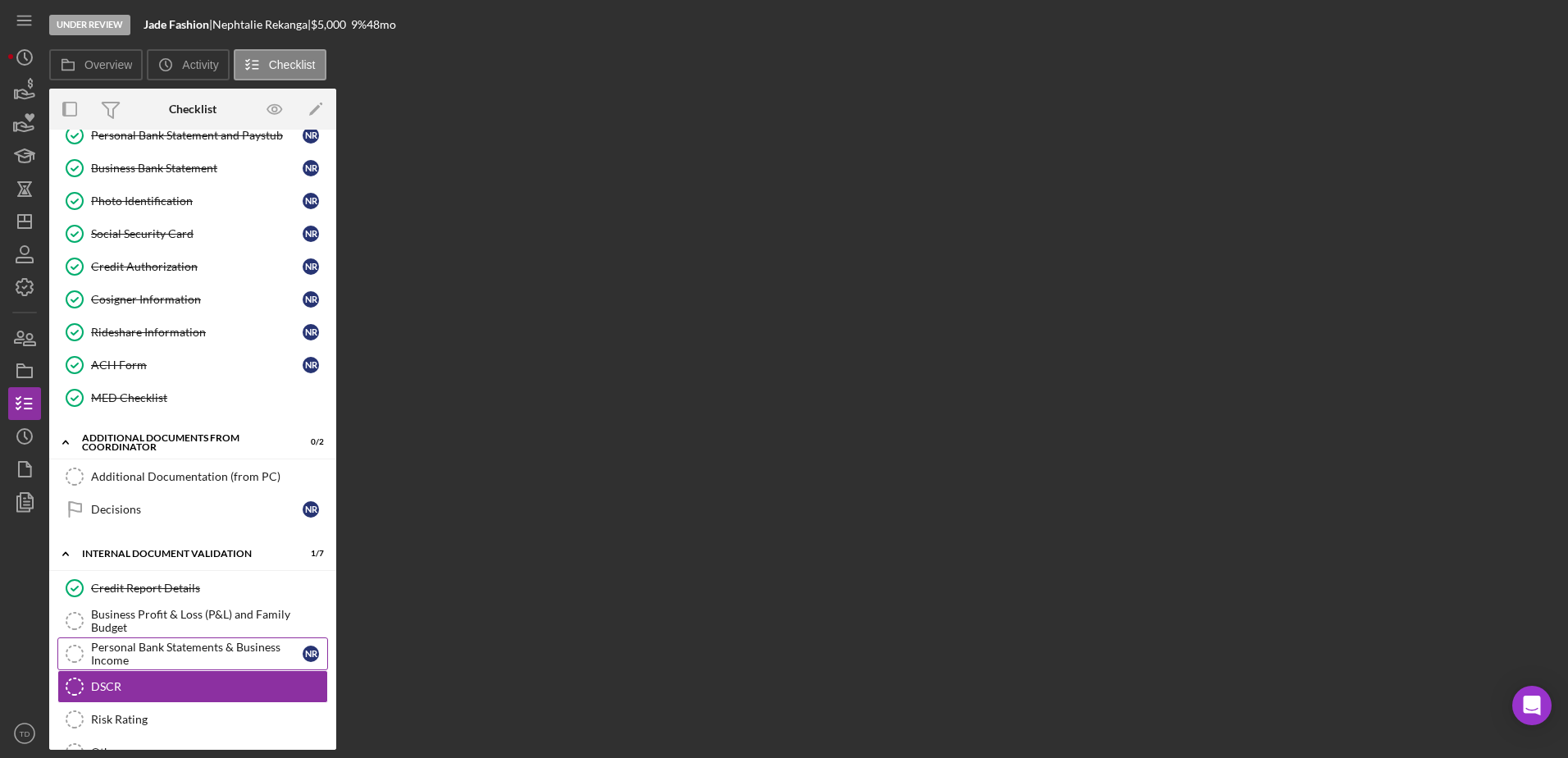
click at [196, 462] on div "Personal Bank Statements & Business Income" at bounding box center [197, 653] width 212 height 26
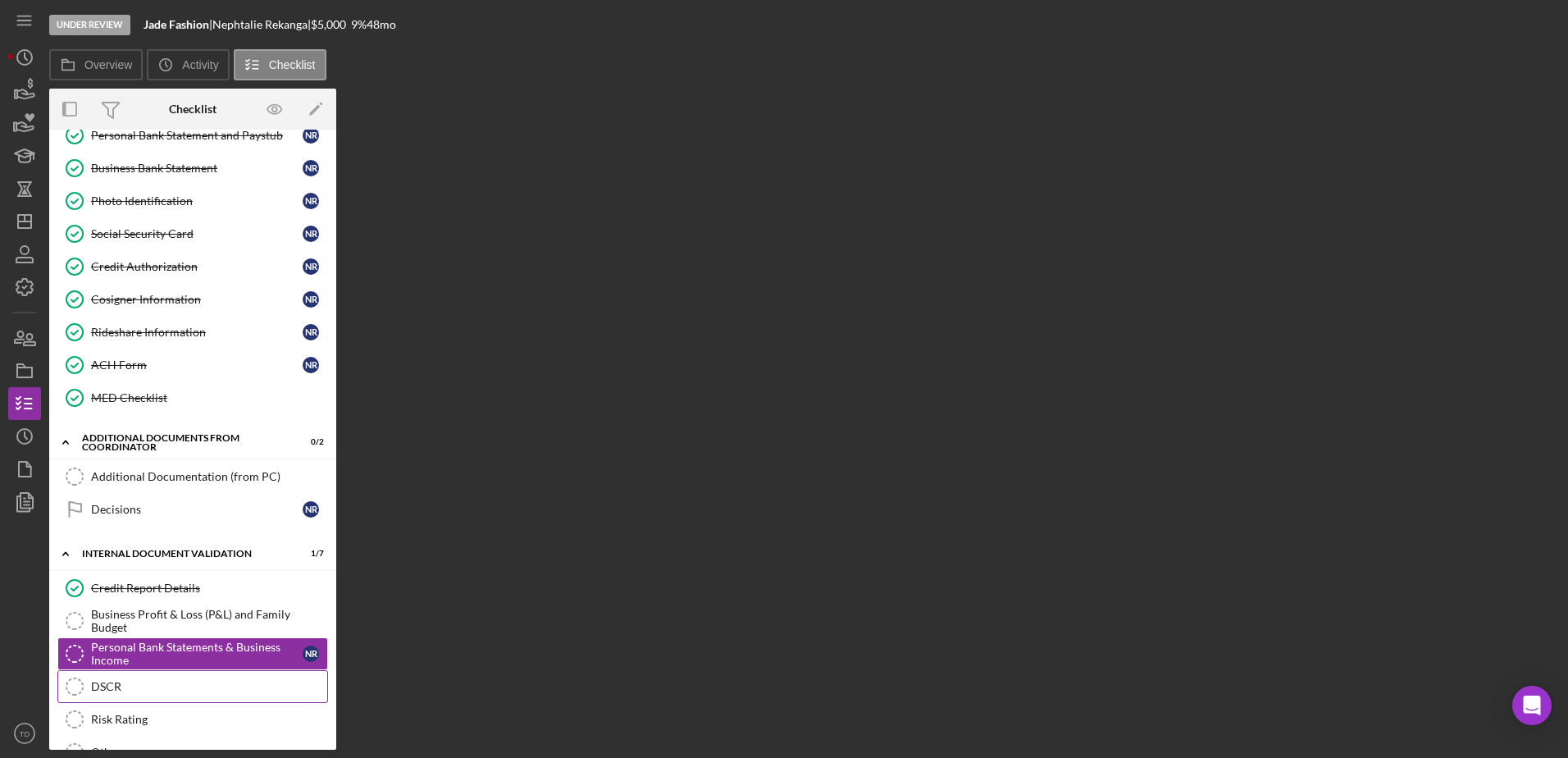
click at [174, 462] on div "DSCR" at bounding box center [209, 686] width 237 height 13
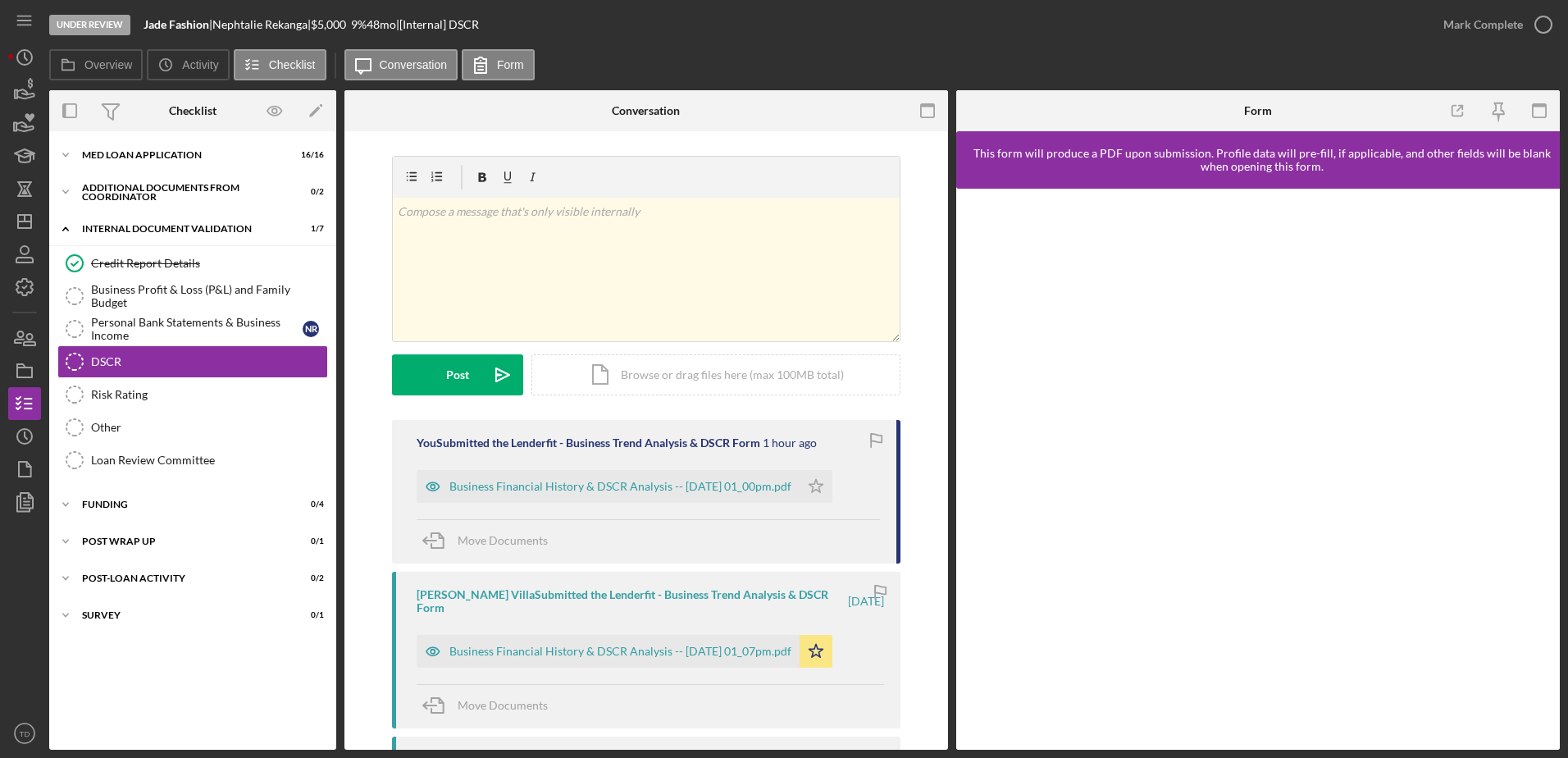
click at [659, 431] on div "You Submitted the Lenderfit - Business Trend Analysis & DSCR Form 1 hour ago Bu…" at bounding box center [647, 491] width 509 height 144
click at [644, 482] on div "Business Financial History & DSCR Analysis -- [DATE] 01_00pm.pdf" at bounding box center [620, 486] width 342 height 13
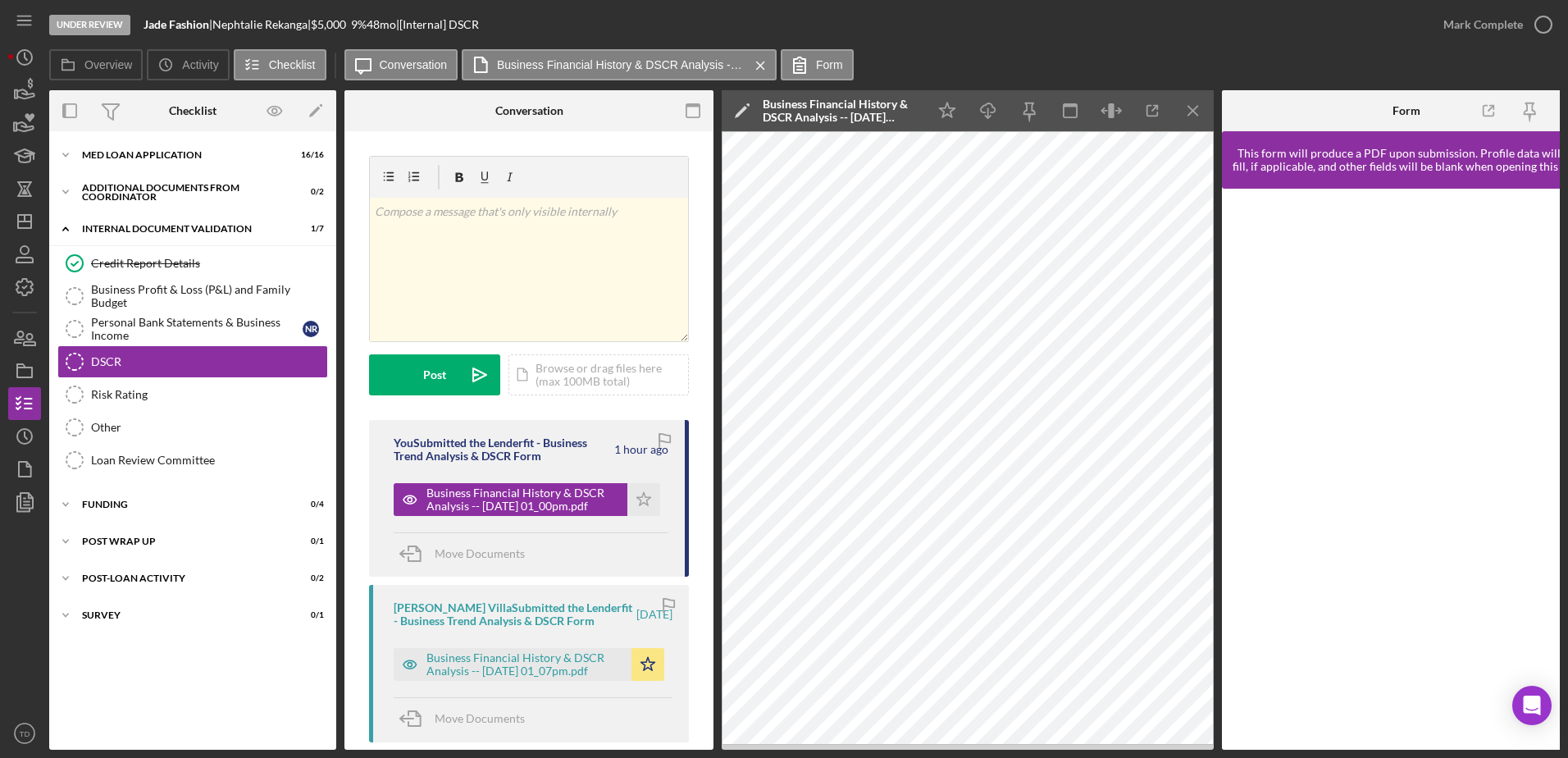
scroll to position [0, 31]
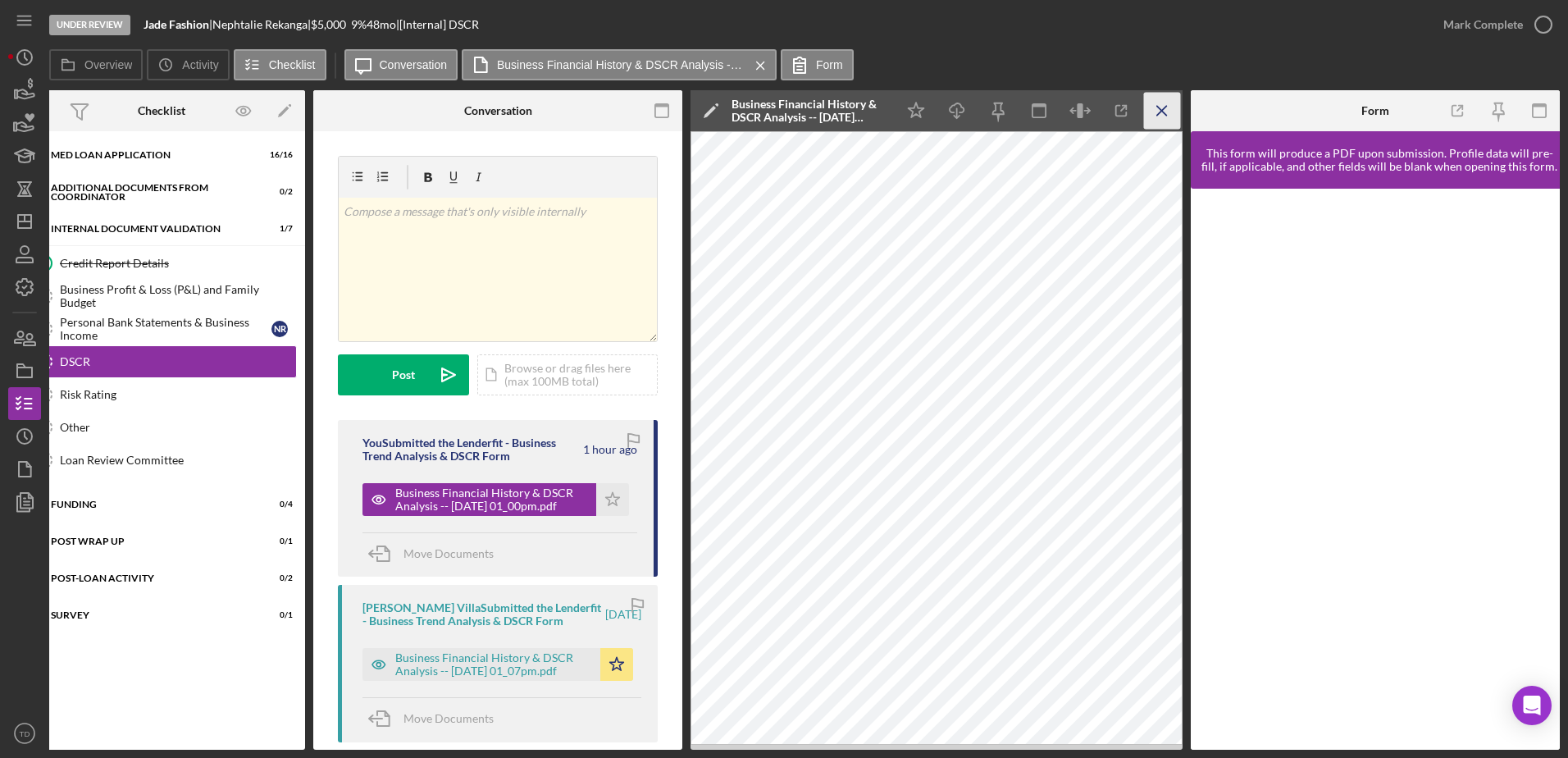
click at [1163, 116] on icon "Icon/Menu Close" at bounding box center [1162, 111] width 37 height 37
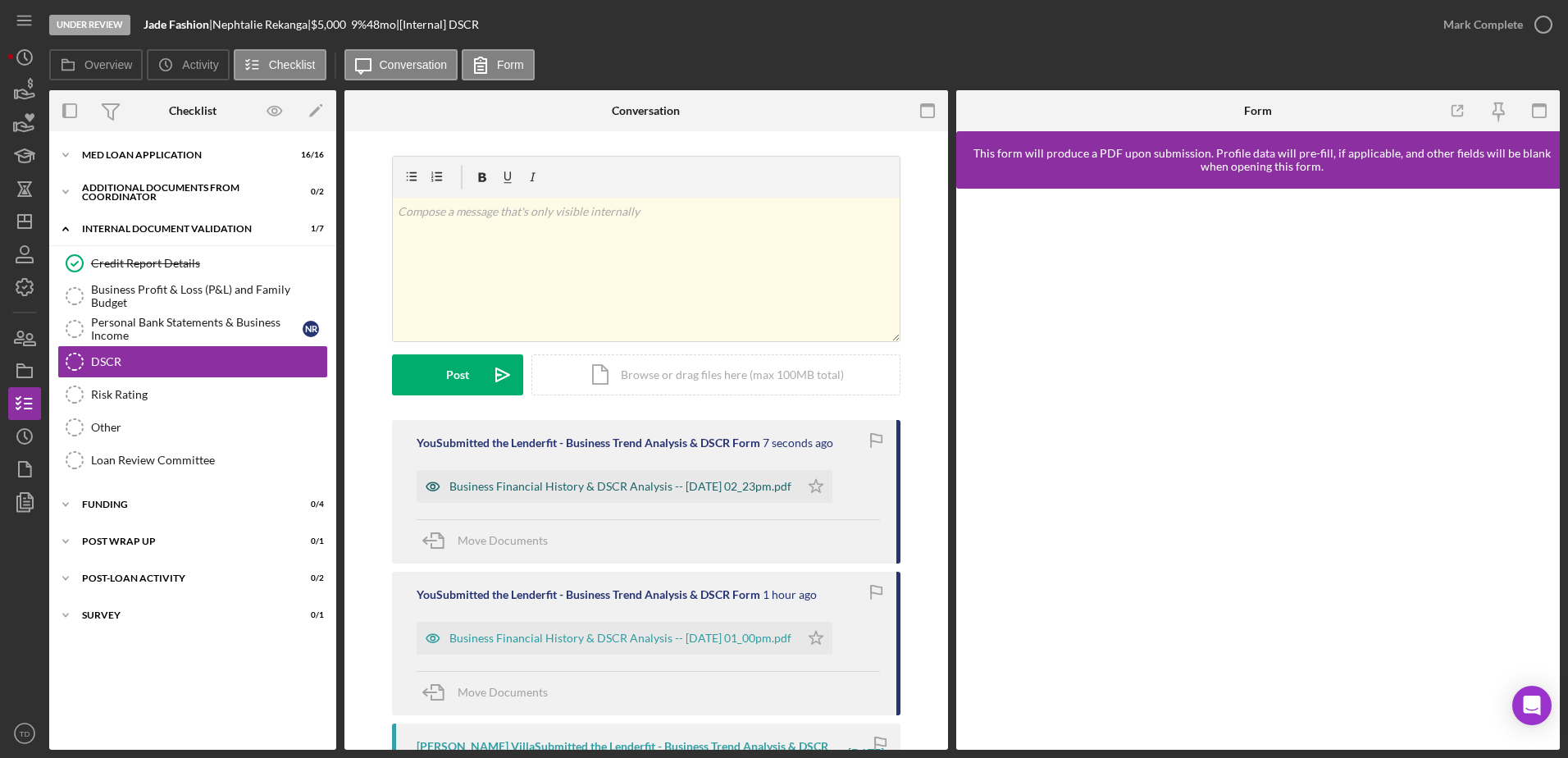
click at [726, 481] on div "Business Financial History & DSCR Analysis -- [DATE] 02_23pm.pdf" at bounding box center [620, 486] width 342 height 13
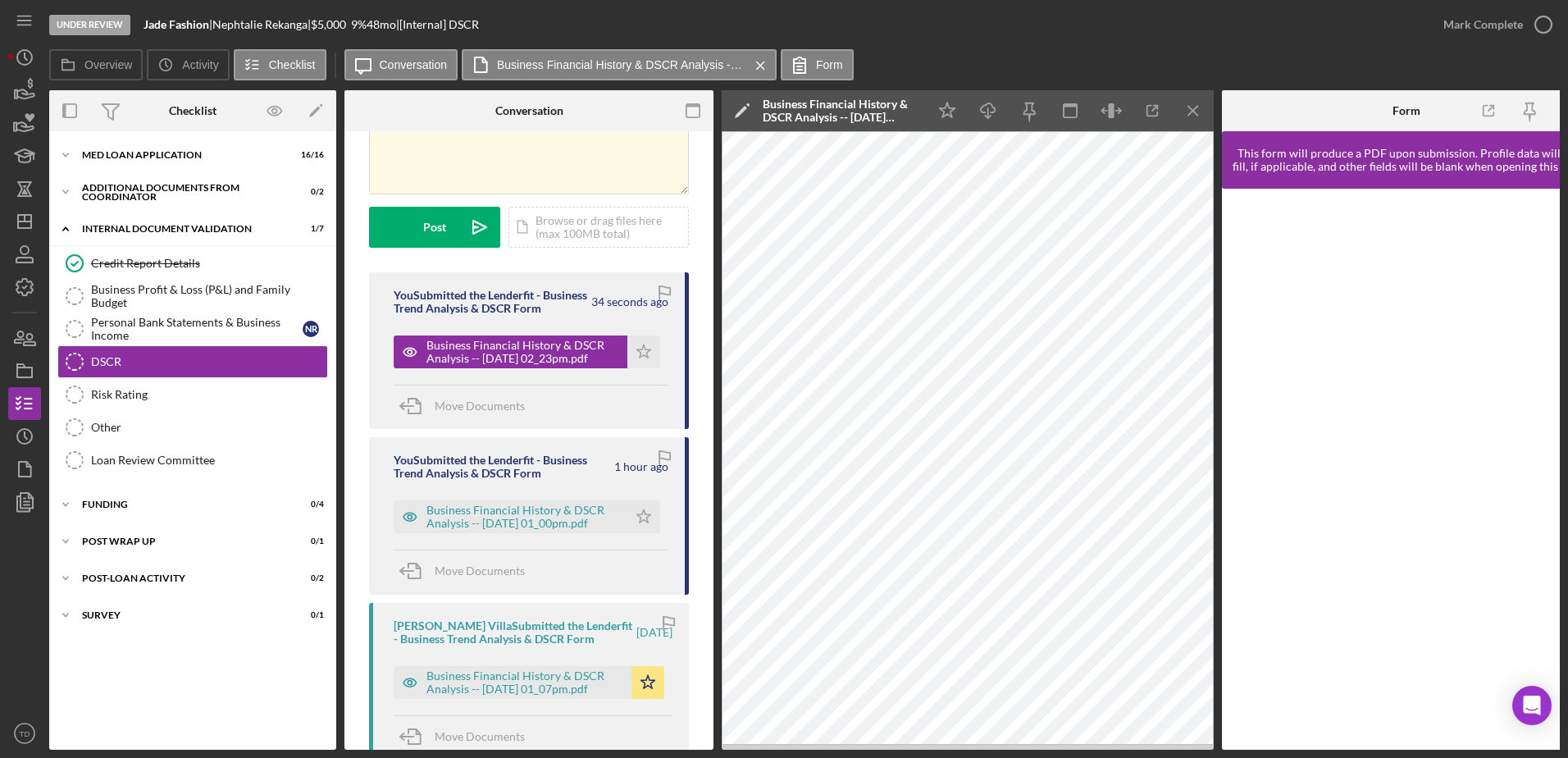
scroll to position [146, 0]
click at [550, 697] on div "Business Financial History & DSCR Analysis -- [DATE] 01_07pm.pdf" at bounding box center [524, 683] width 197 height 26
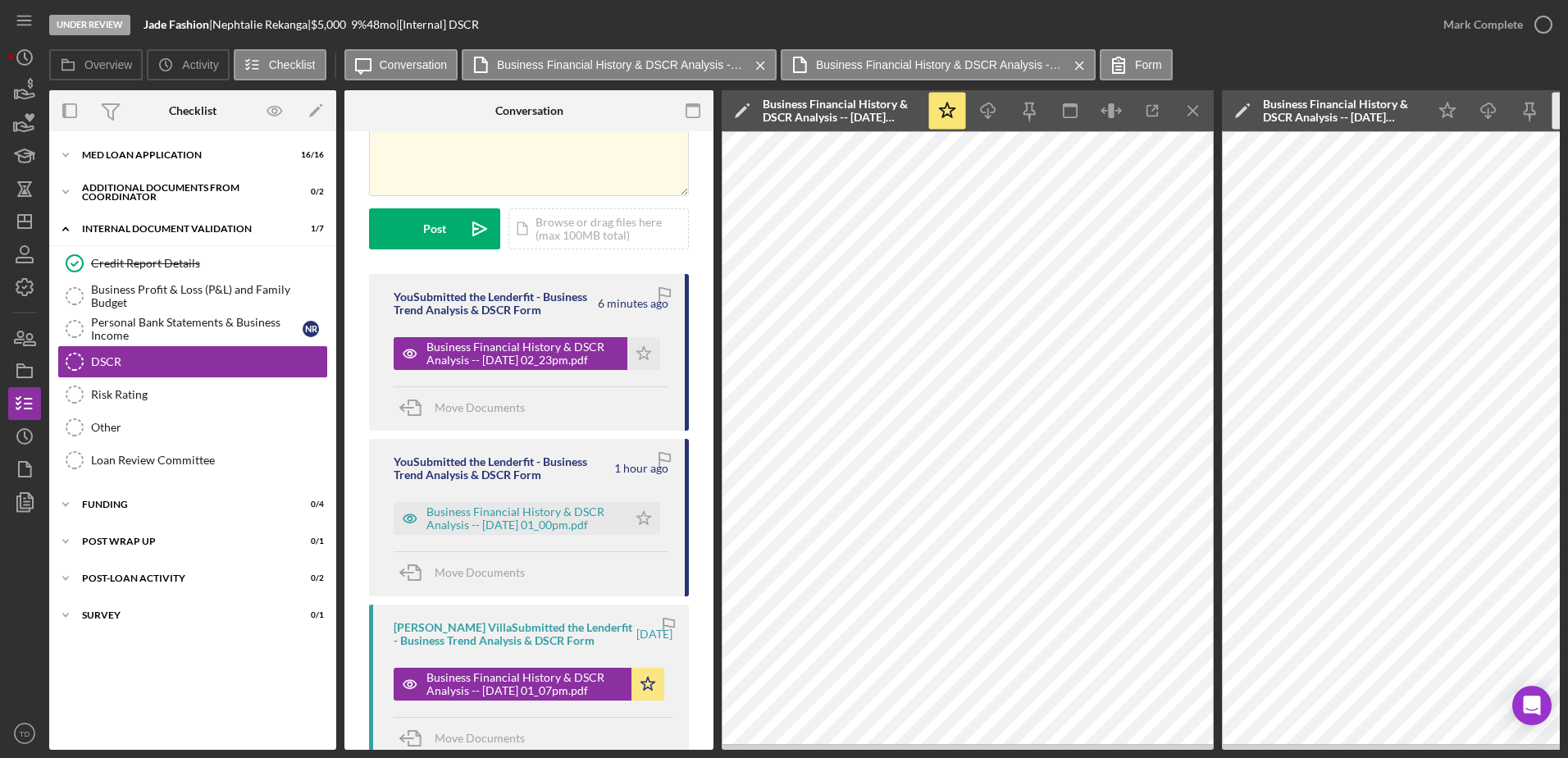
scroll to position [0, 123]
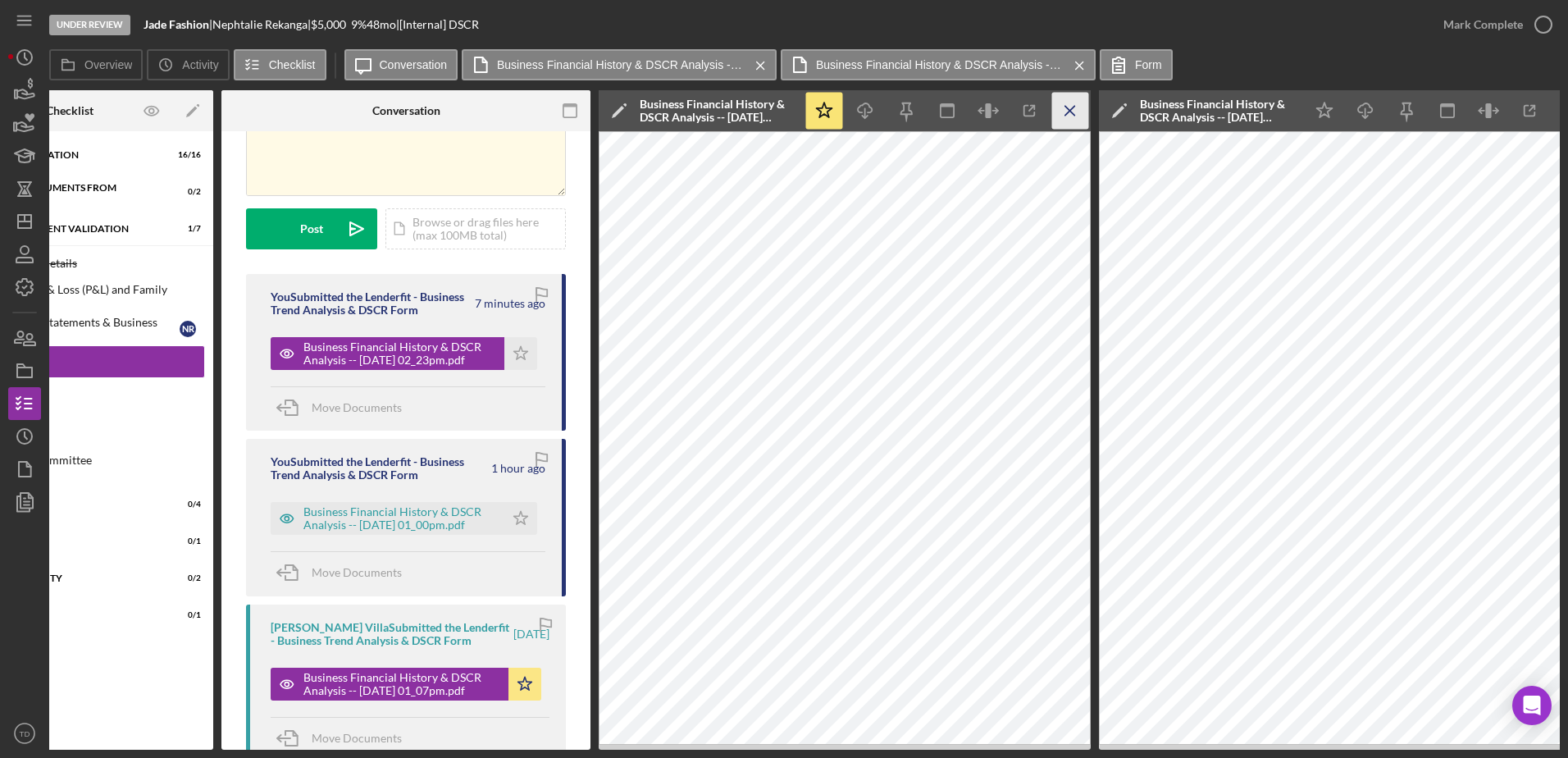
click at [1066, 112] on icon "Icon/Menu Close" at bounding box center [1070, 111] width 37 height 37
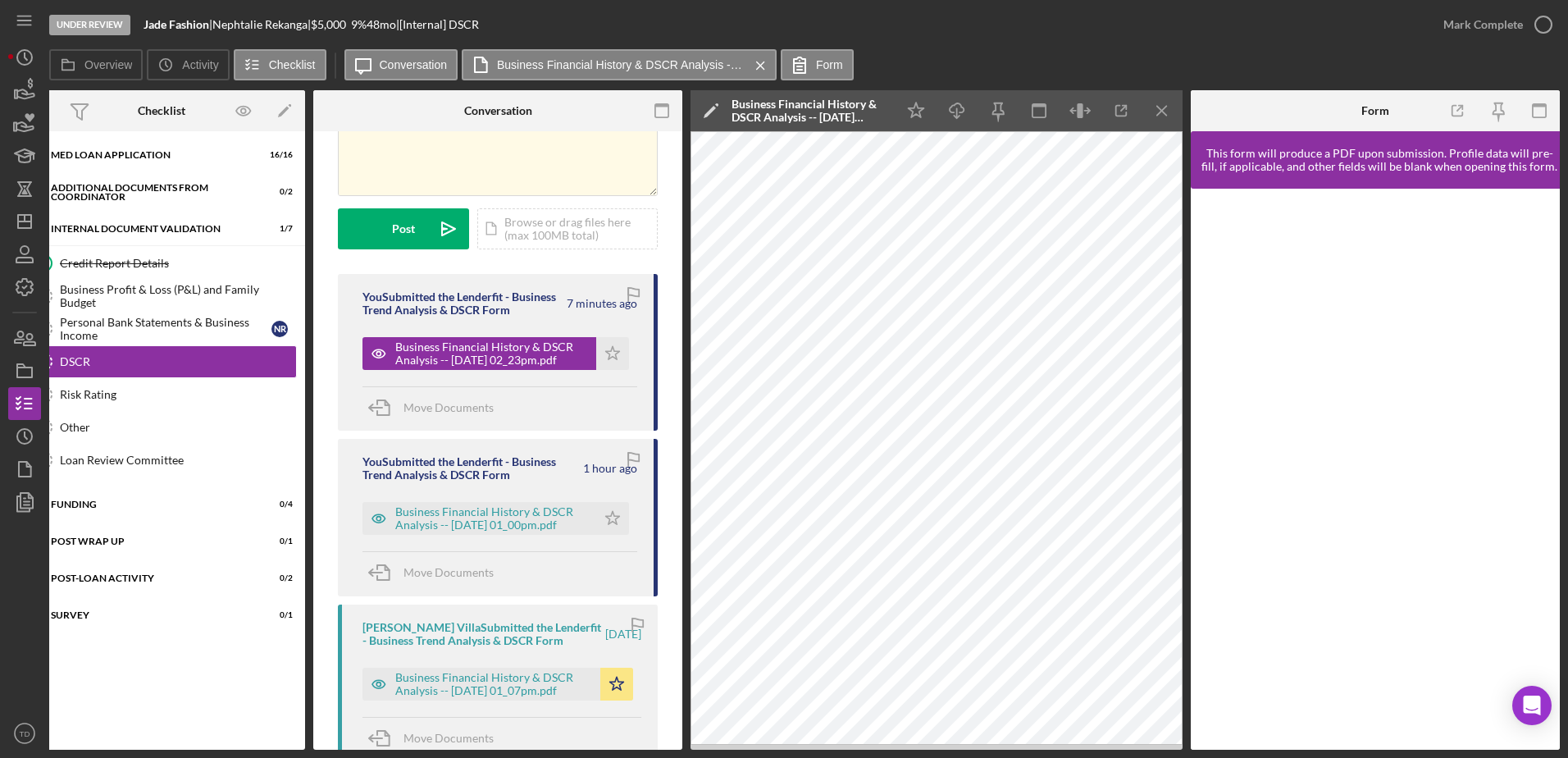
scroll to position [0, 31]
click at [1163, 99] on icon "Icon/Menu Close" at bounding box center [1162, 111] width 37 height 37
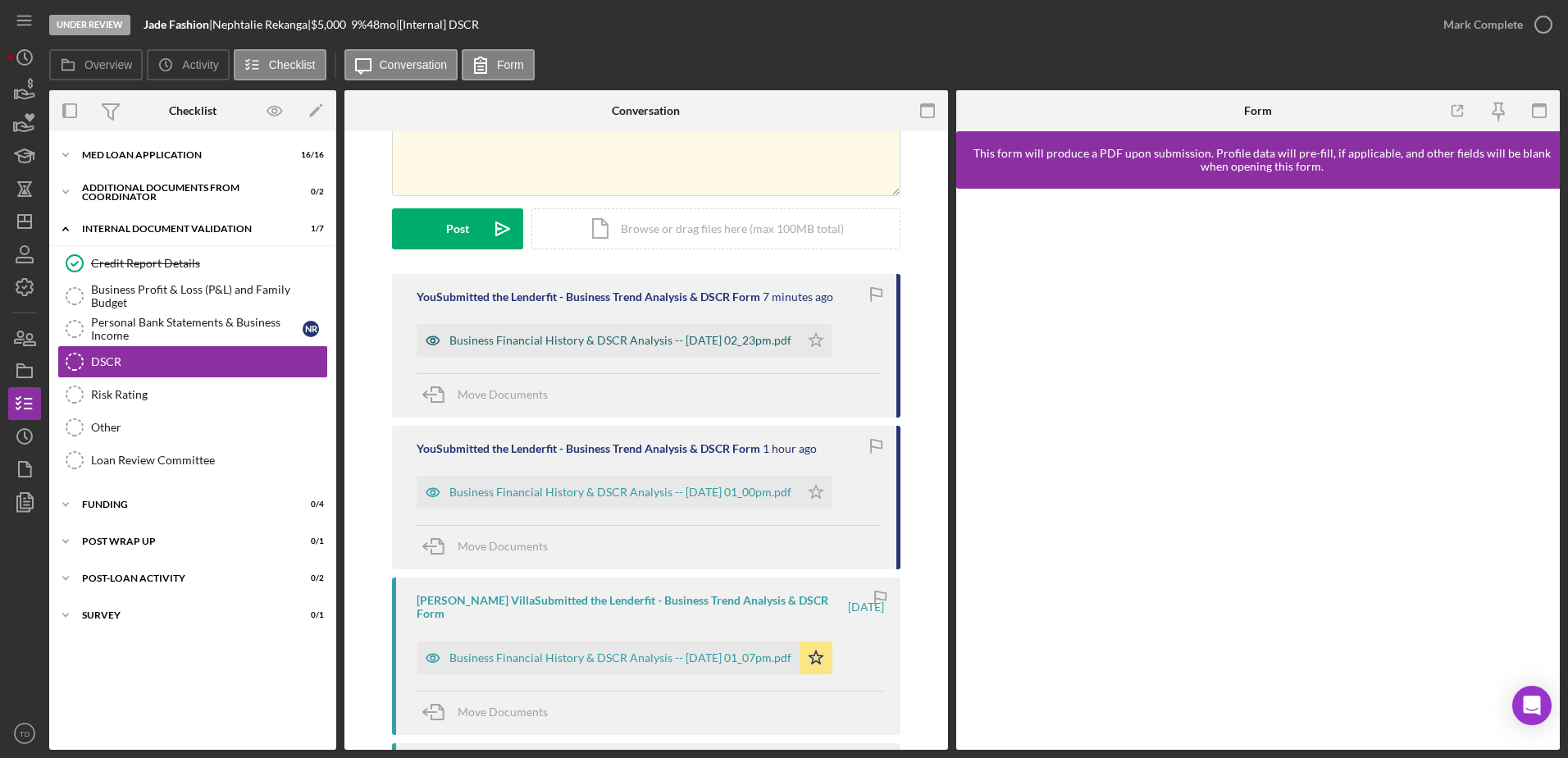
click at [698, 349] on div "Business Financial History & DSCR Analysis -- 2025-09-05 02_23pm.pdf" at bounding box center [608, 340] width 383 height 33
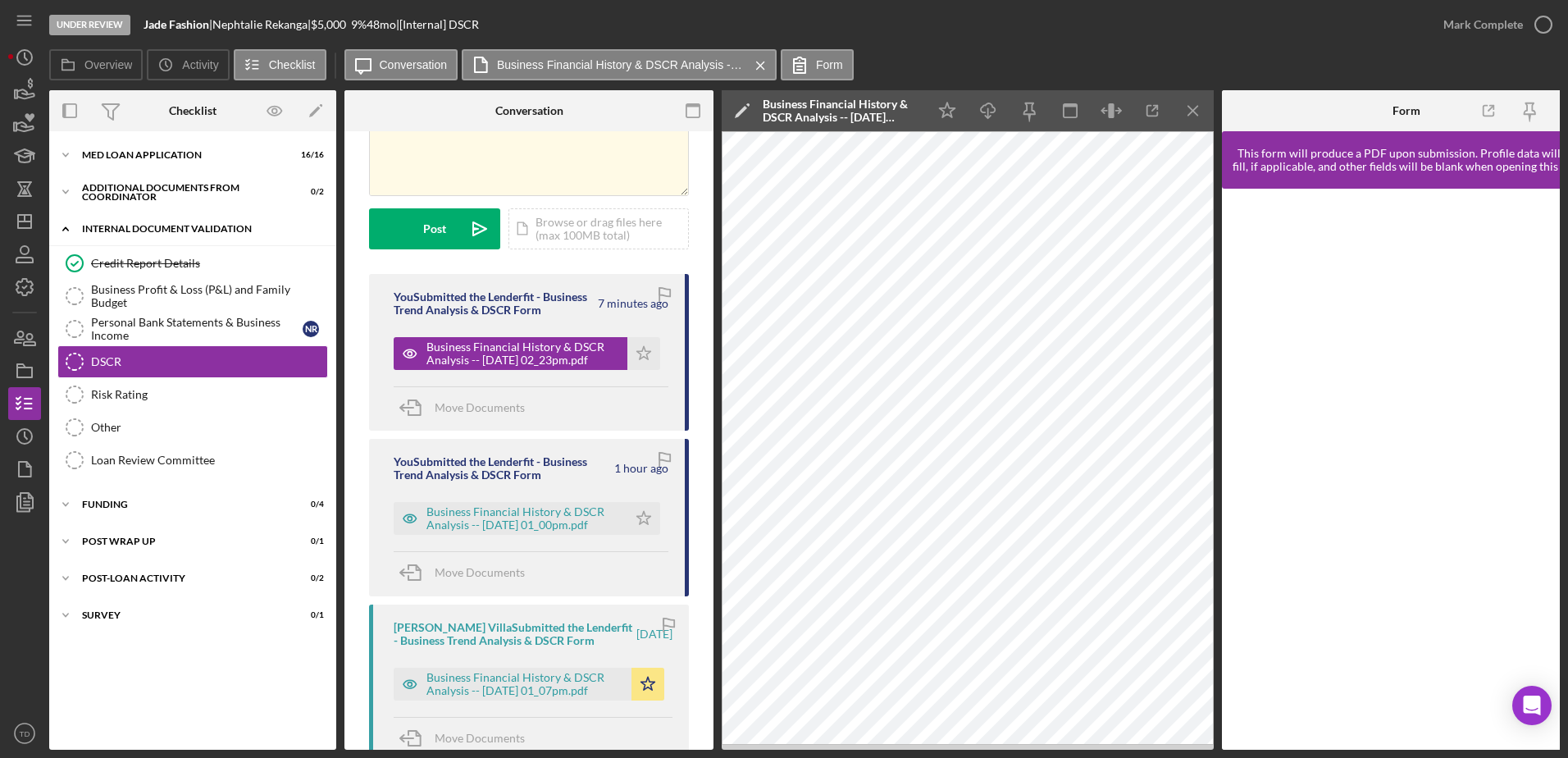
click at [259, 233] on div "Internal Document Validation" at bounding box center [198, 229] width 234 height 10
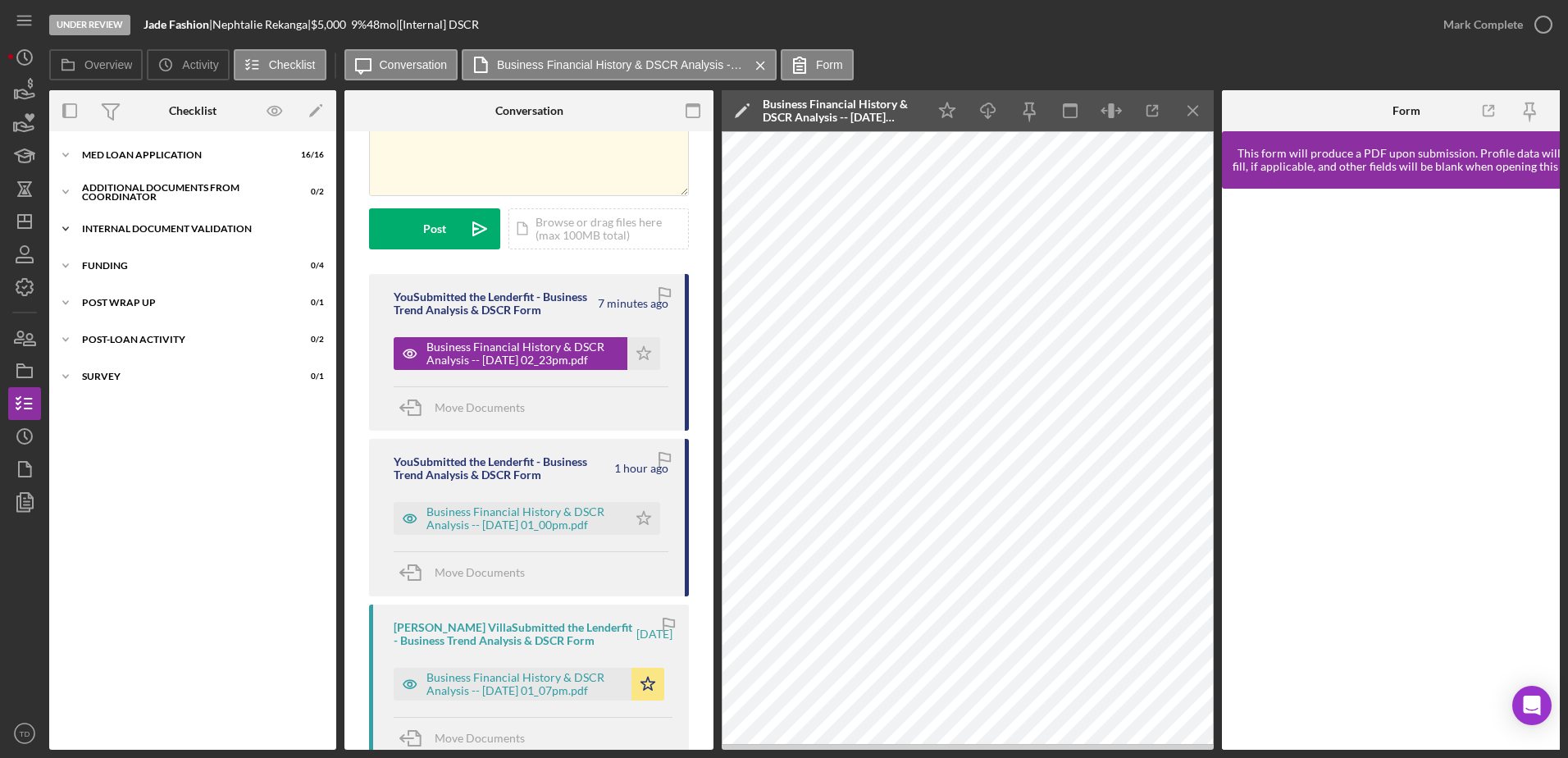
click at [248, 240] on div "Icon/Expander Internal Document Validation 1 / 7" at bounding box center [192, 229] width 287 height 33
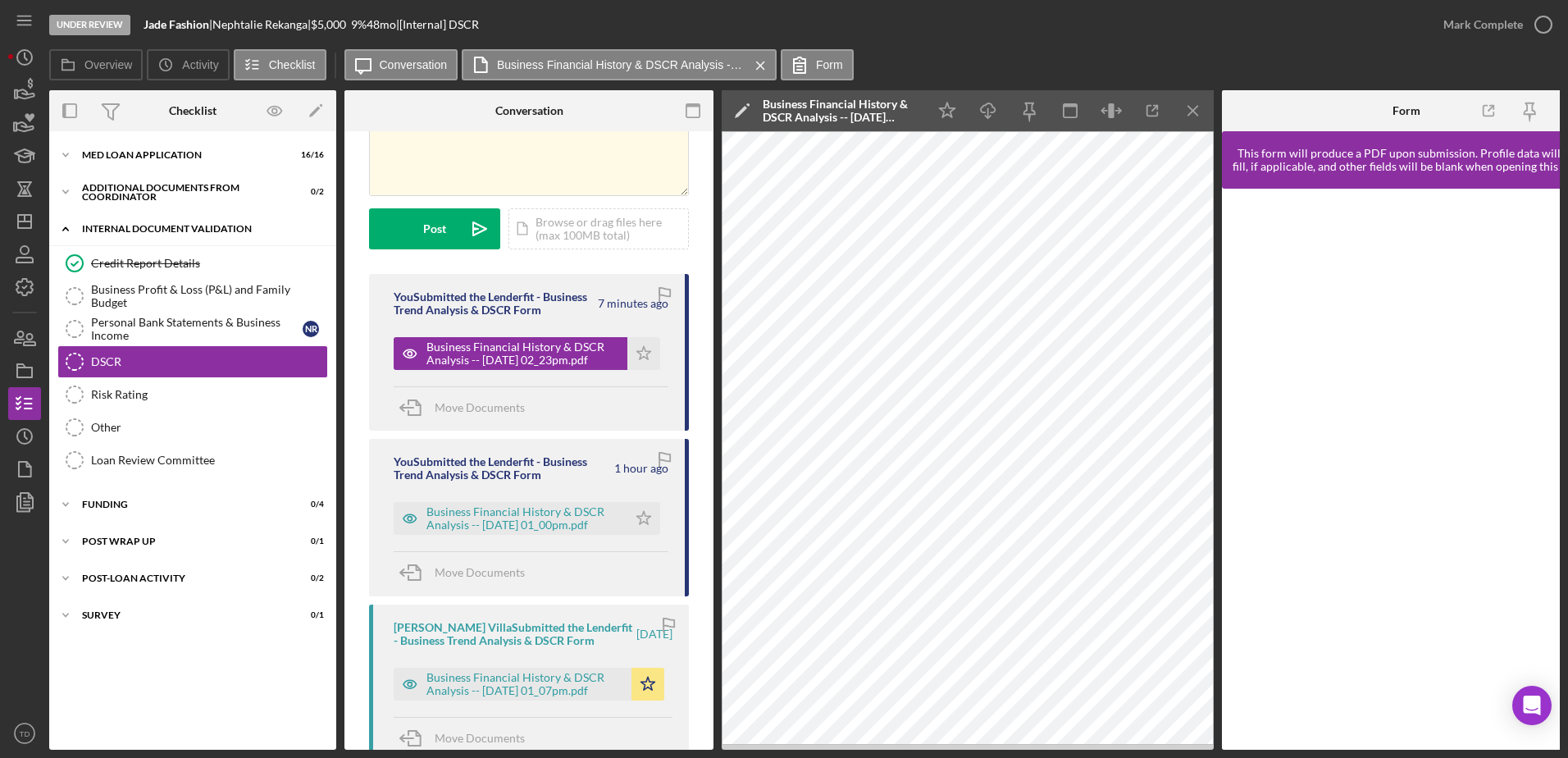
click at [248, 240] on div "Icon/Expander Internal Document Validation 1 / 7" at bounding box center [192, 230] width 287 height 34
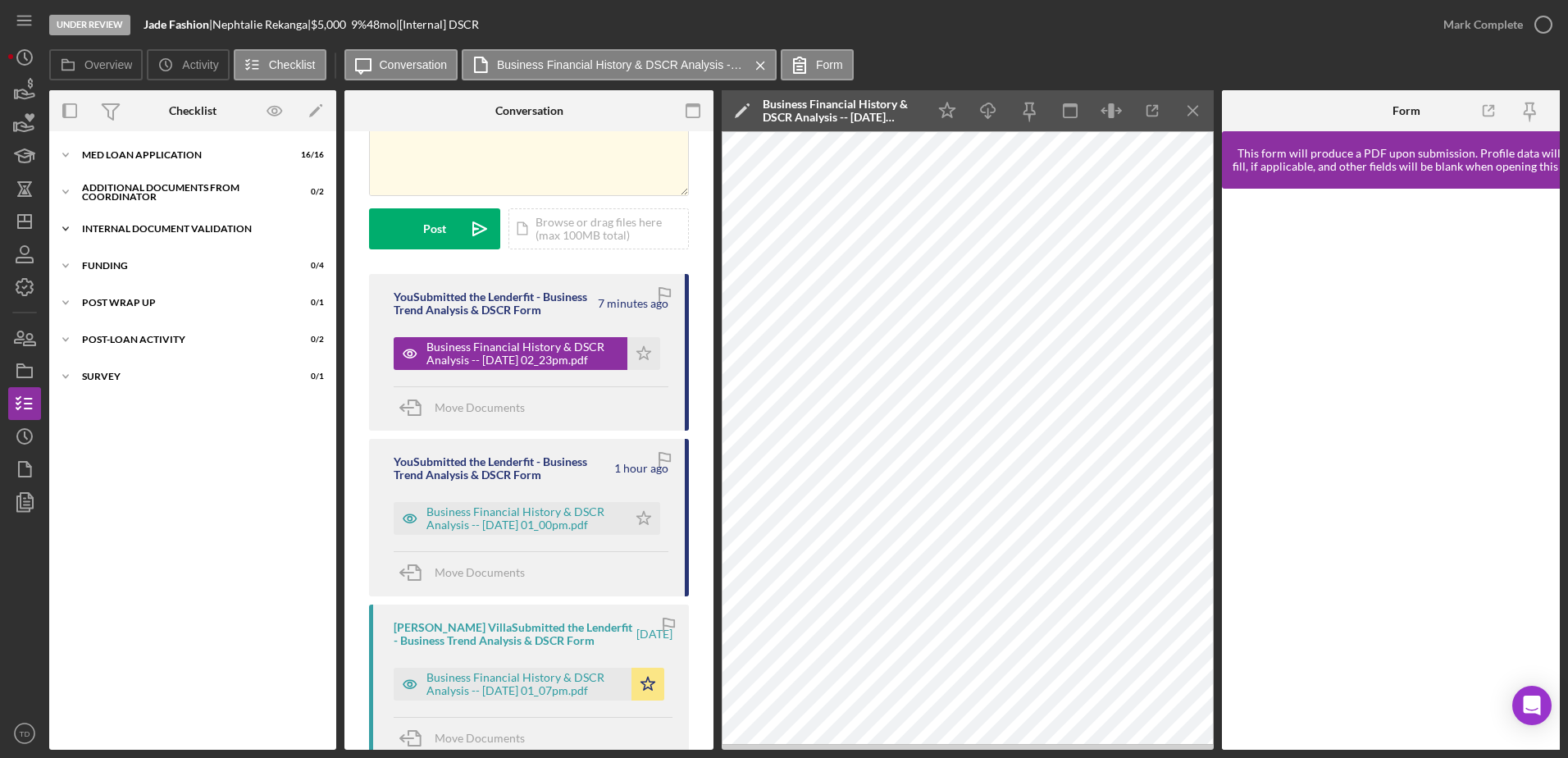
click at [226, 241] on div "Icon/Expander Internal Document Validation 1 / 7" at bounding box center [192, 229] width 287 height 33
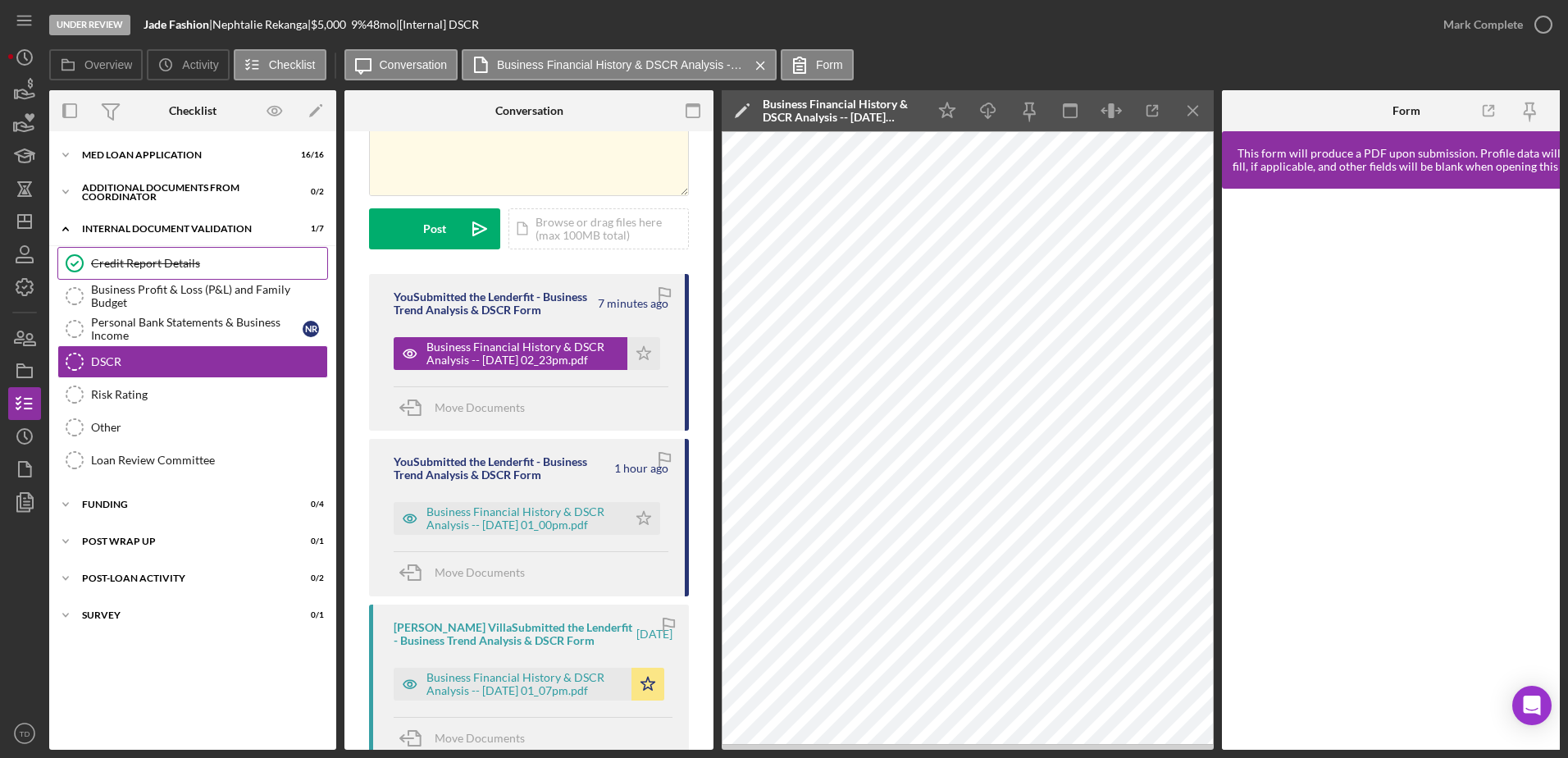
click at [191, 263] on div "Credit Report Details" at bounding box center [209, 263] width 237 height 13
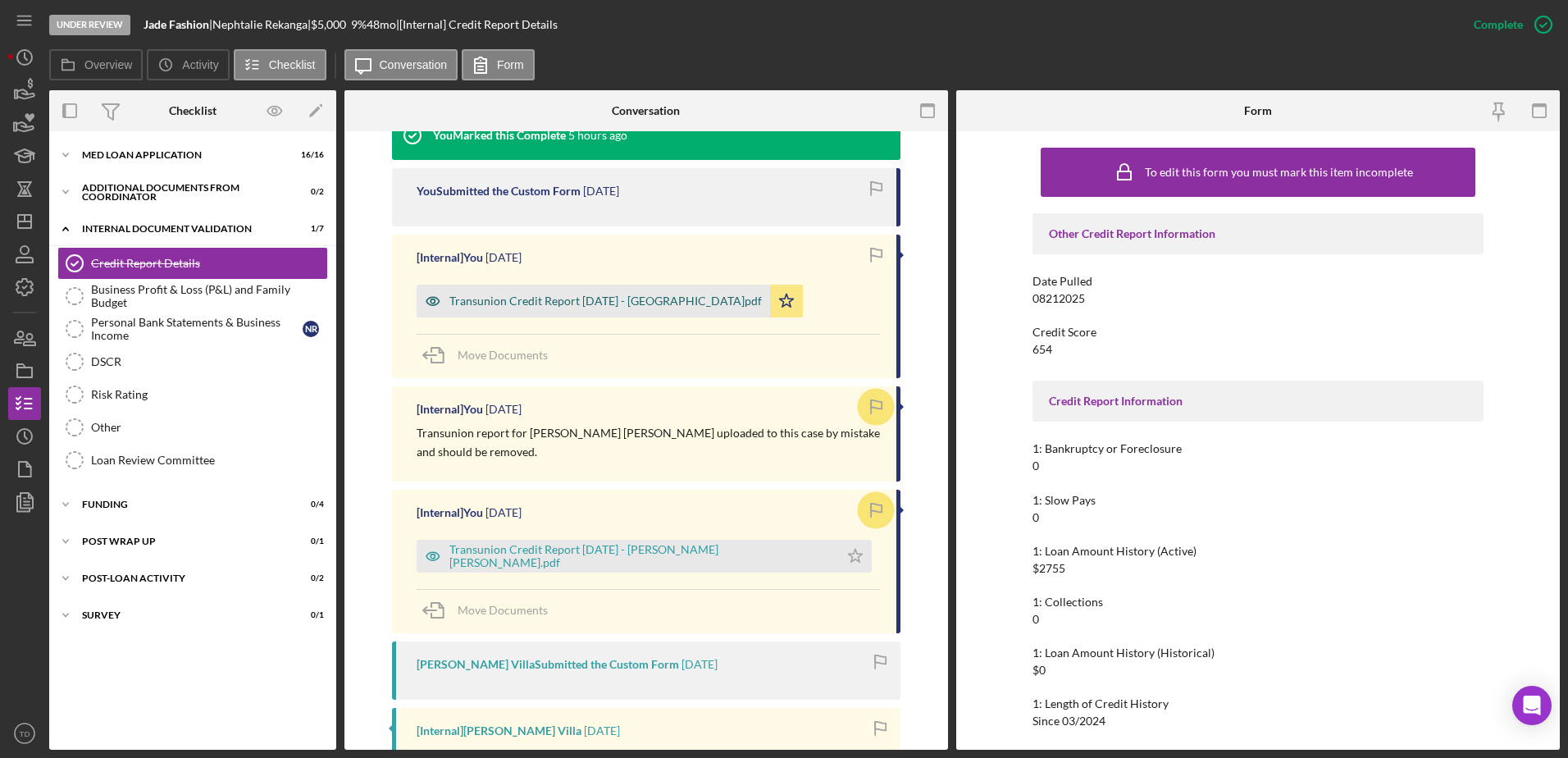
click at [622, 306] on div "Transunion Credit Report 8.27.2025 - Rekanga.pdf" at bounding box center [605, 300] width 312 height 13
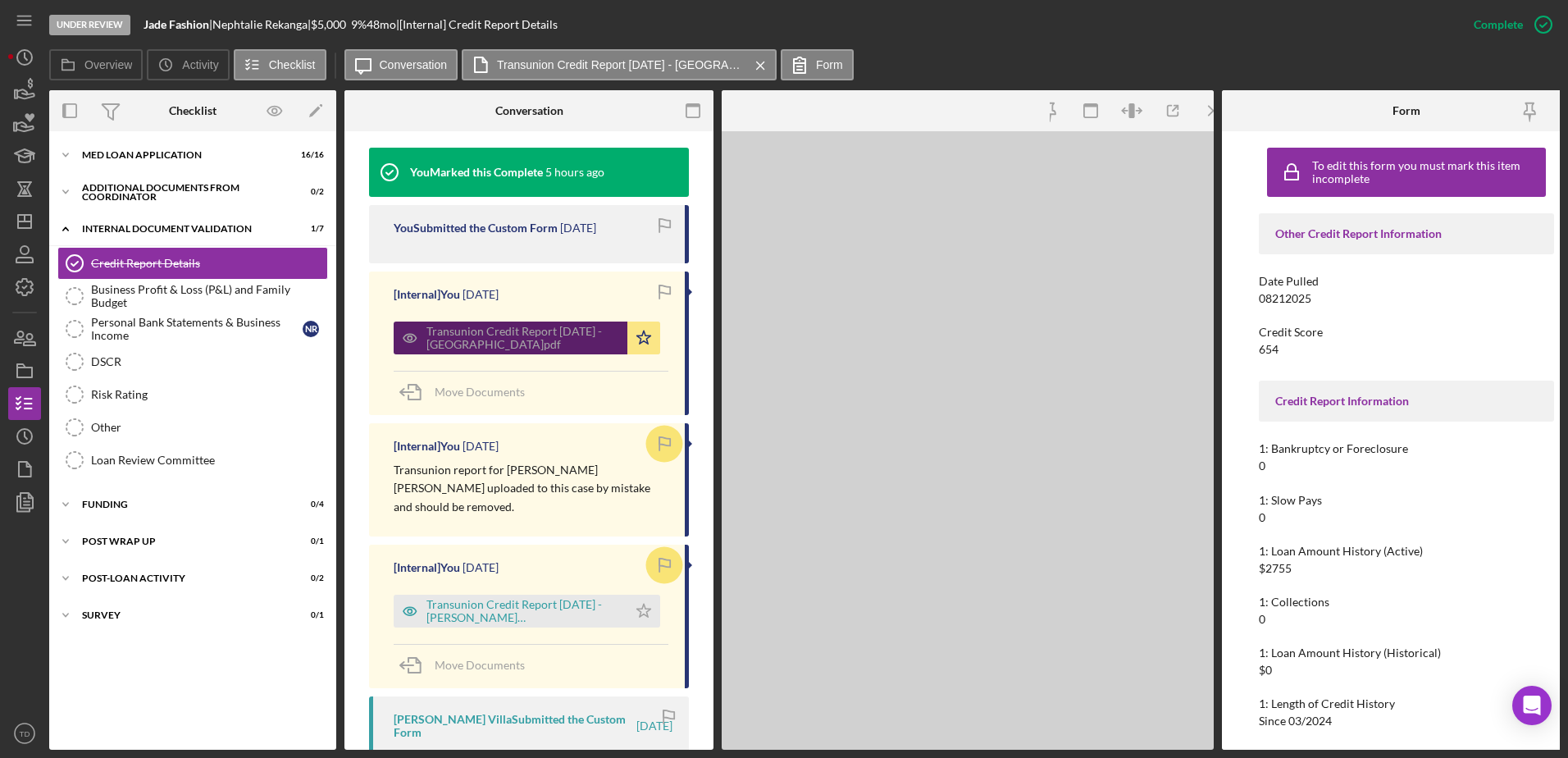
scroll to position [553, 0]
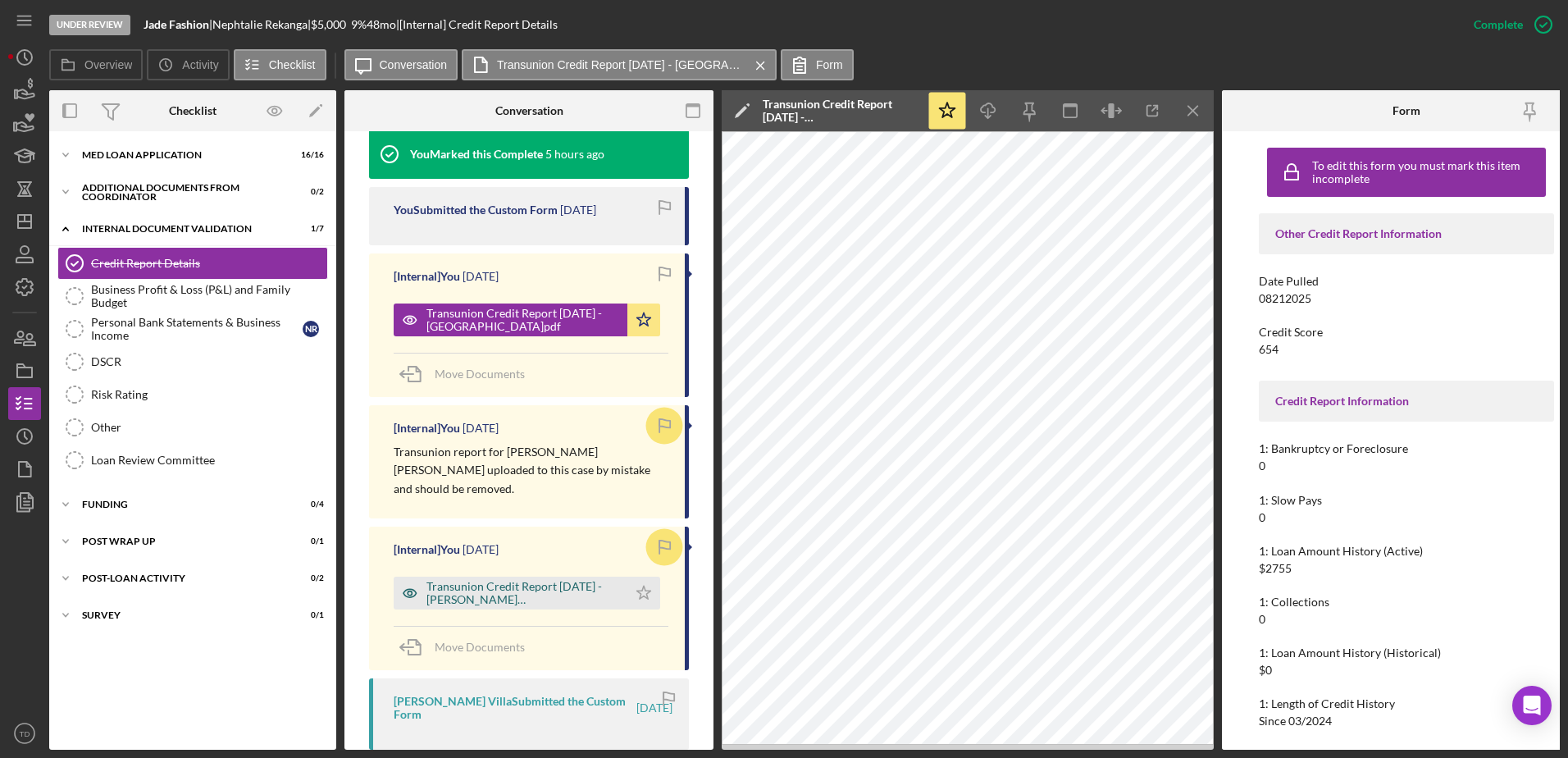
click at [577, 579] on div "Transunion Credit Report 8.27.2025 - FARIA URDANETA.pdf" at bounding box center [522, 592] width 192 height 26
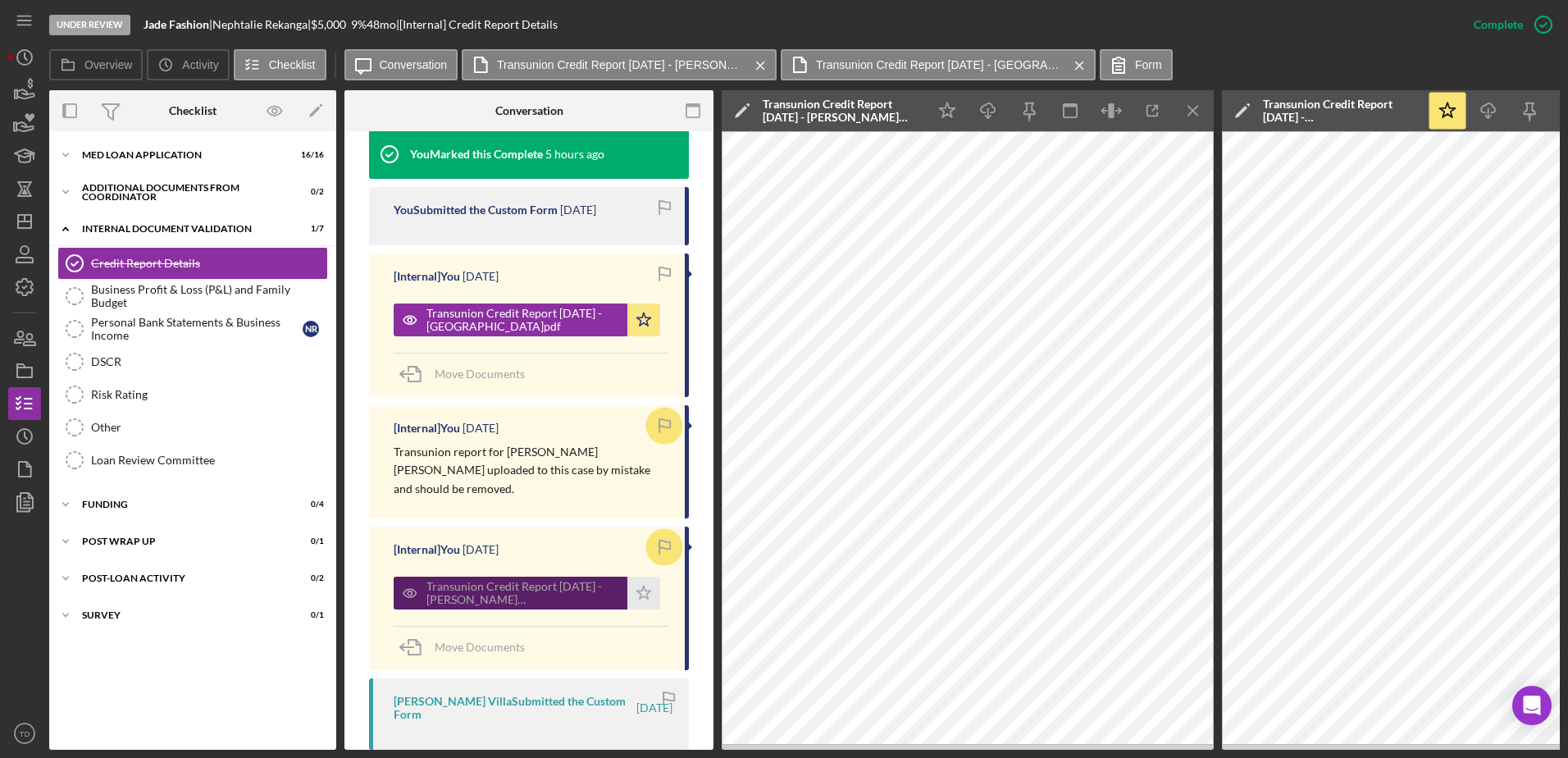
click at [567, 579] on div "Transunion Credit Report 8.27.2025 - FARIA URDANETA.pdf" at bounding box center [522, 592] width 192 height 26
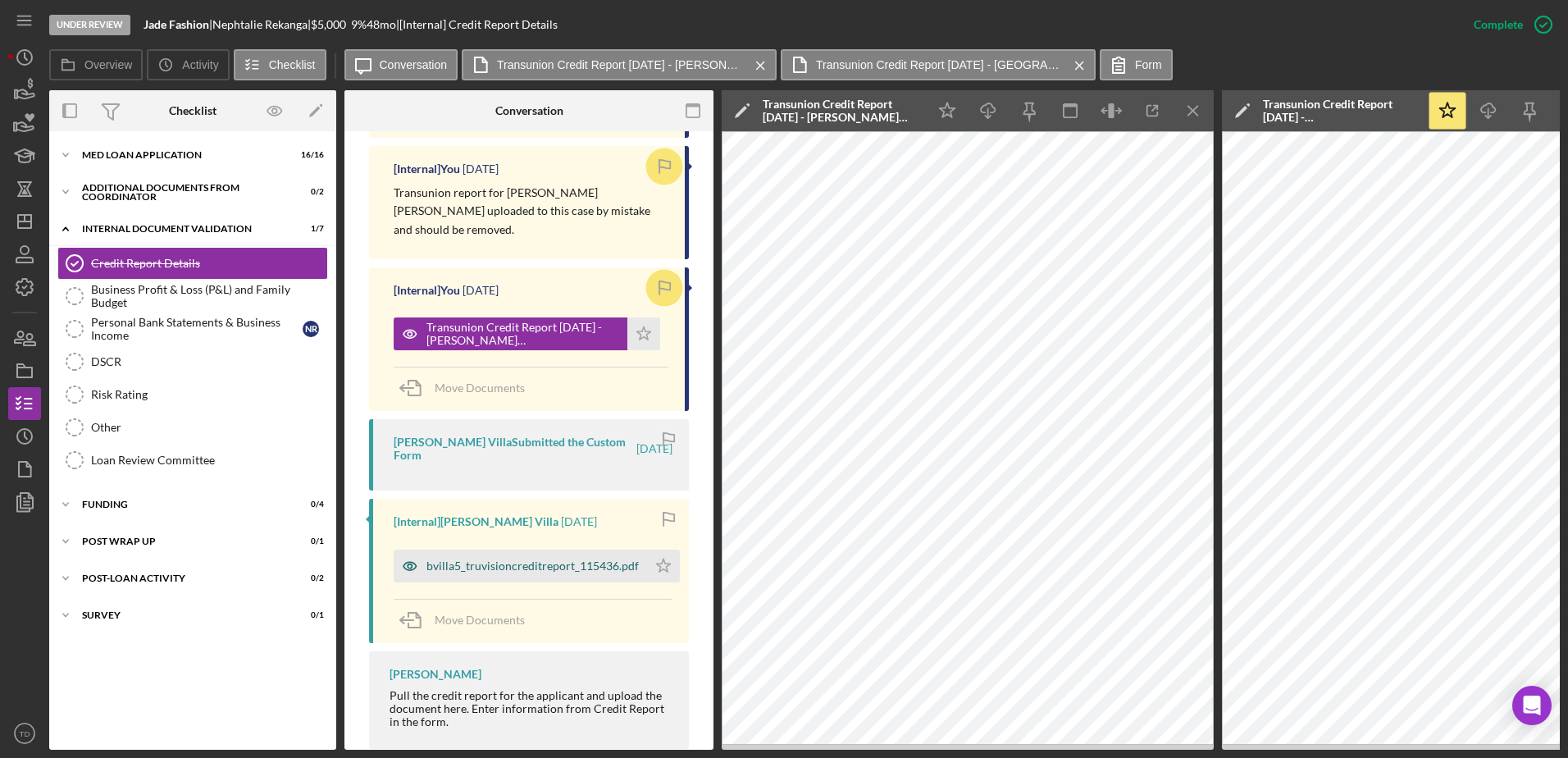
click at [556, 550] on div "bvilla5_truvisioncreditreport_115436.pdf" at bounding box center [521, 566] width 254 height 33
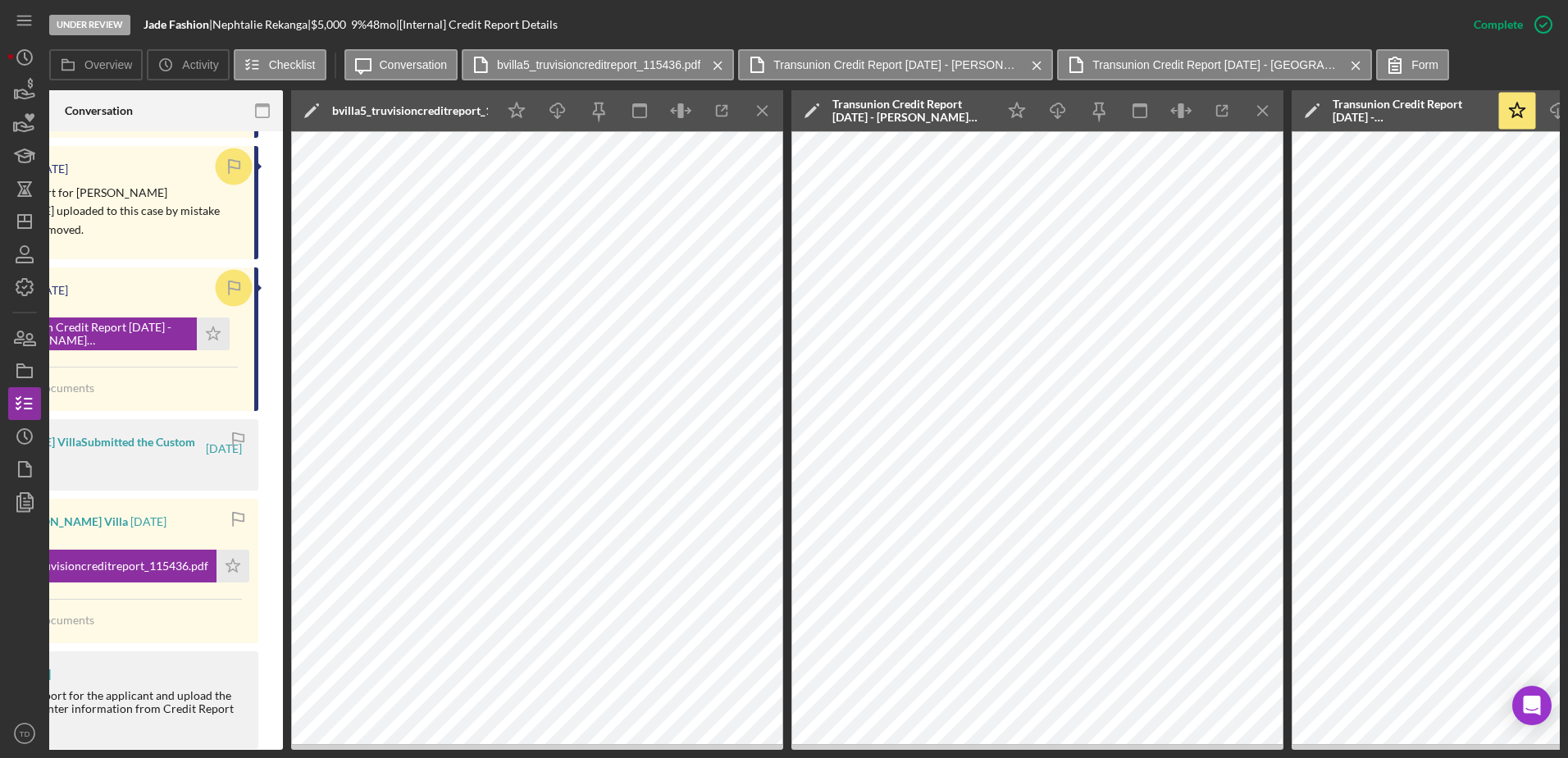
scroll to position [0, 493]
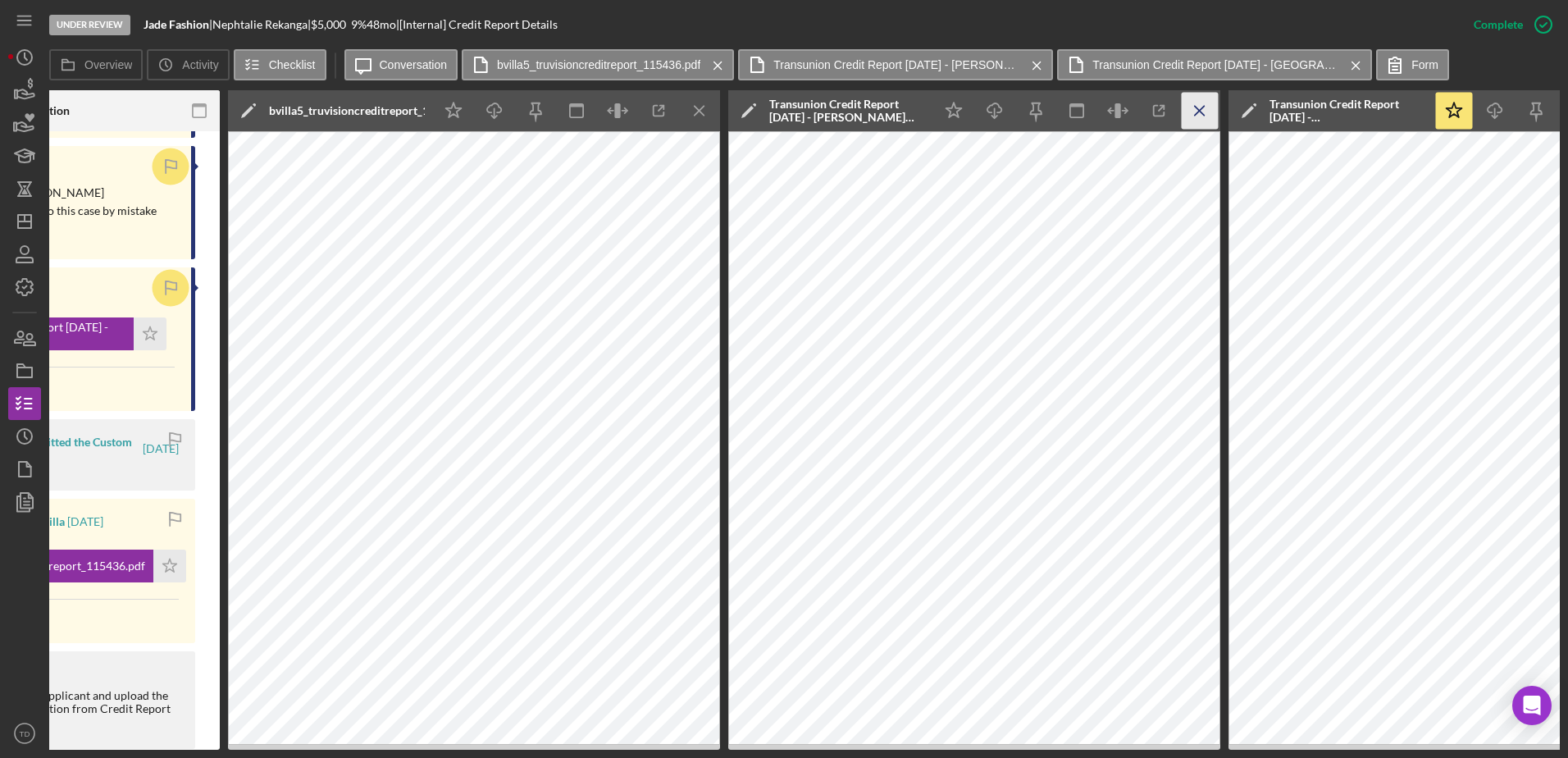
click at [1207, 111] on icon "Icon/Menu Close" at bounding box center [1200, 111] width 37 height 37
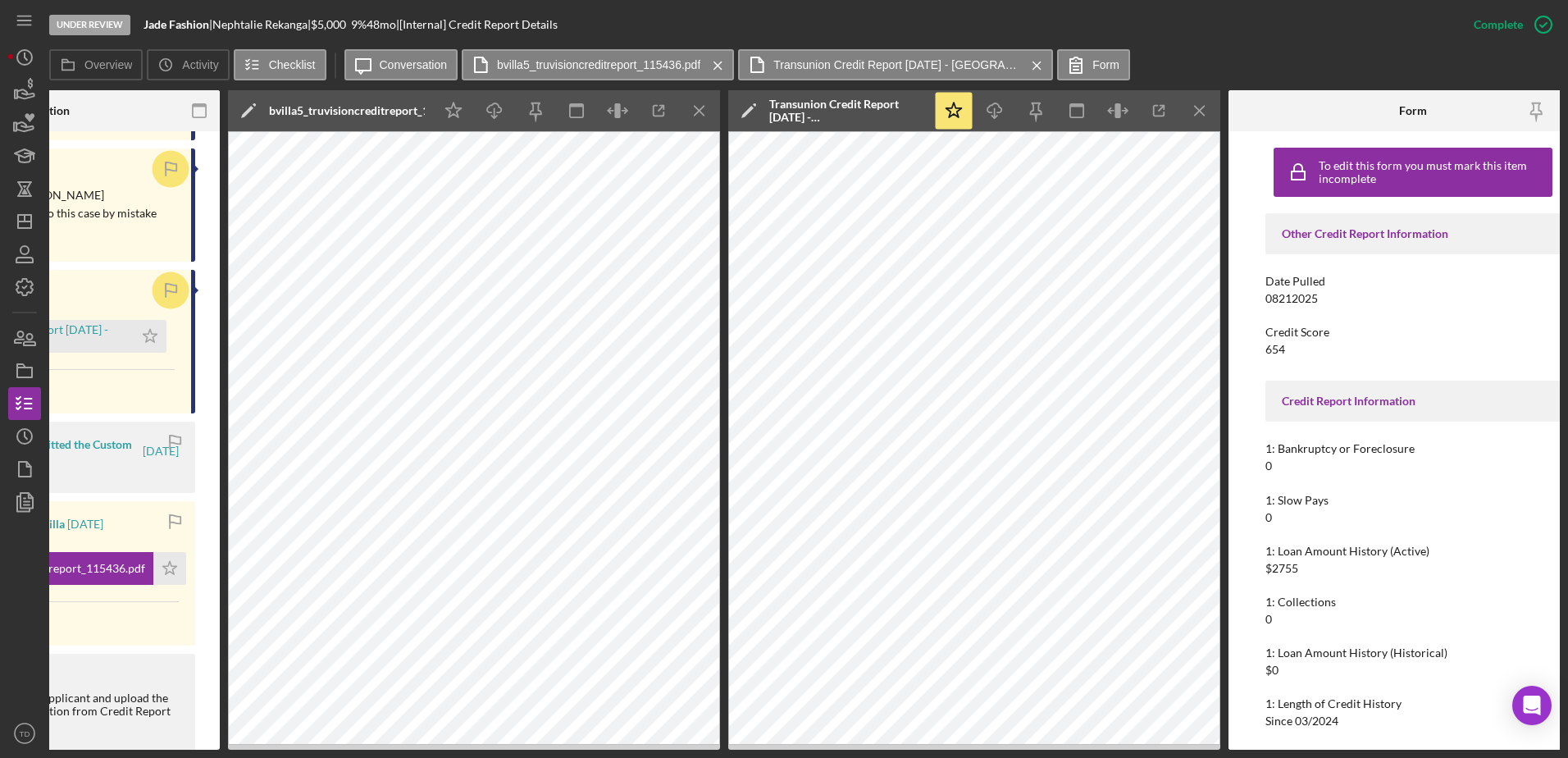
scroll to position [809, 0]
